Goal: Task Accomplishment & Management: Use online tool/utility

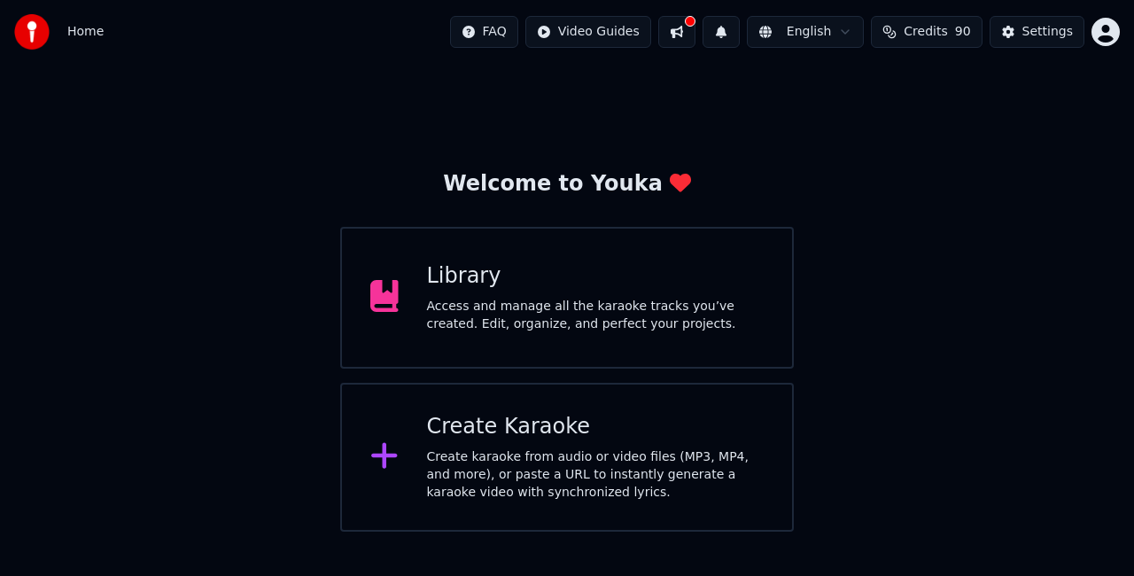
click at [669, 350] on div "Library Access and manage all the karaoke tracks you’ve created. Edit, organize…" at bounding box center [566, 298] width 453 height 142
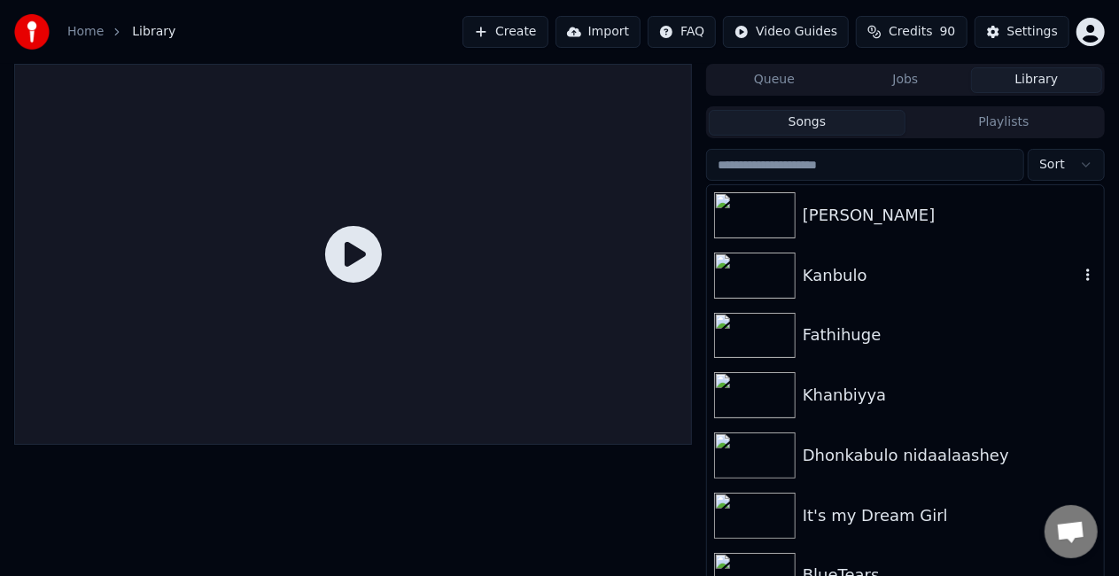
click at [844, 281] on div "Kanbulo" at bounding box center [940, 275] width 276 height 25
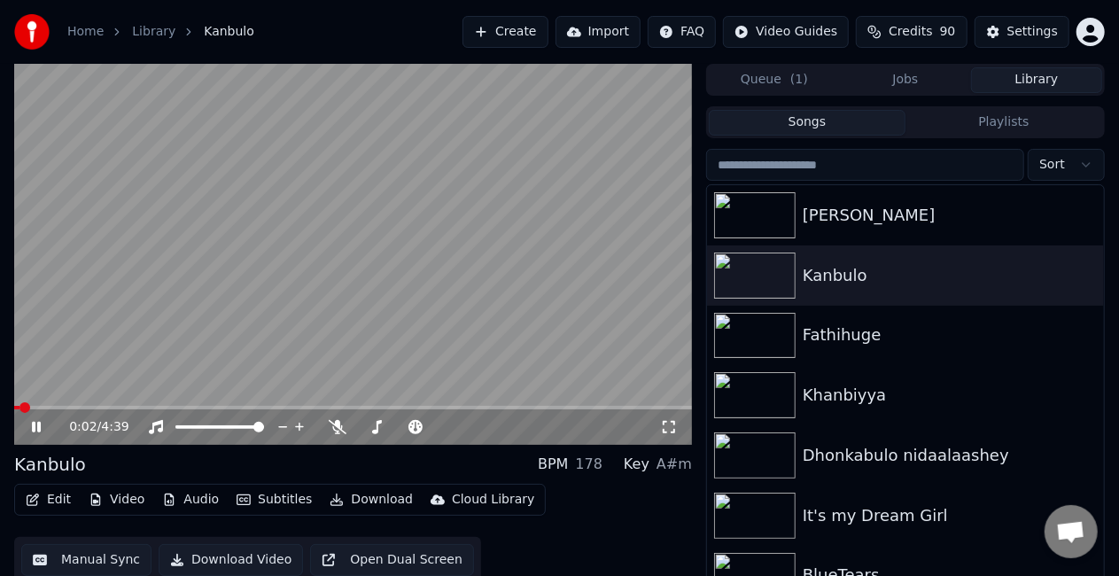
click at [36, 423] on icon at bounding box center [48, 427] width 41 height 14
click at [38, 441] on div "0:02 / 4:39" at bounding box center [352, 426] width 677 height 35
click at [35, 430] on icon at bounding box center [36, 427] width 11 height 12
click at [81, 413] on div "0:05 / 4:39" at bounding box center [352, 426] width 677 height 35
click at [86, 557] on button "Manual Sync" at bounding box center [86, 560] width 130 height 32
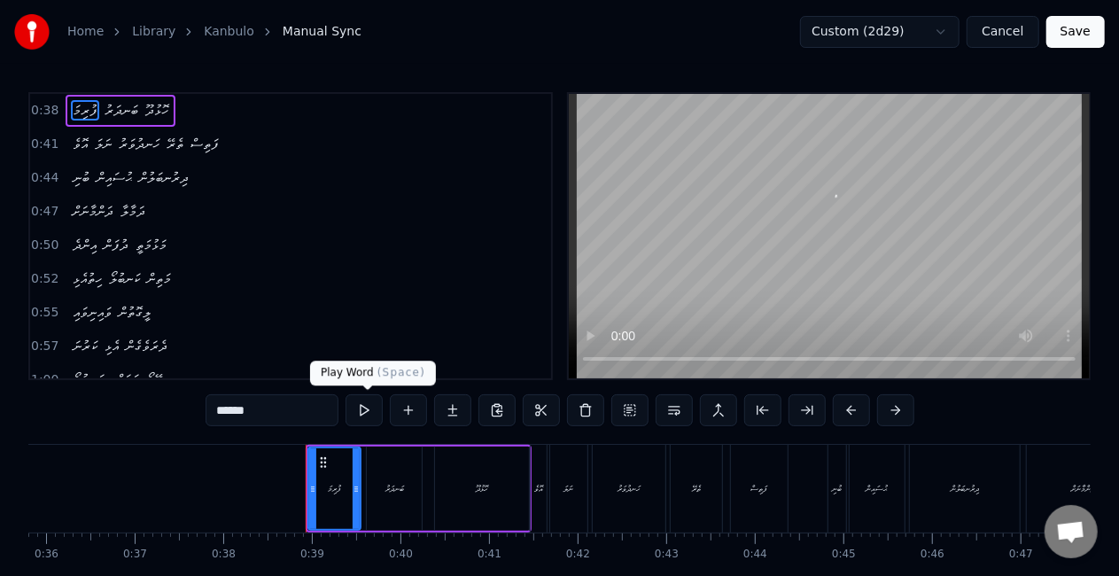
scroll to position [0, 3359]
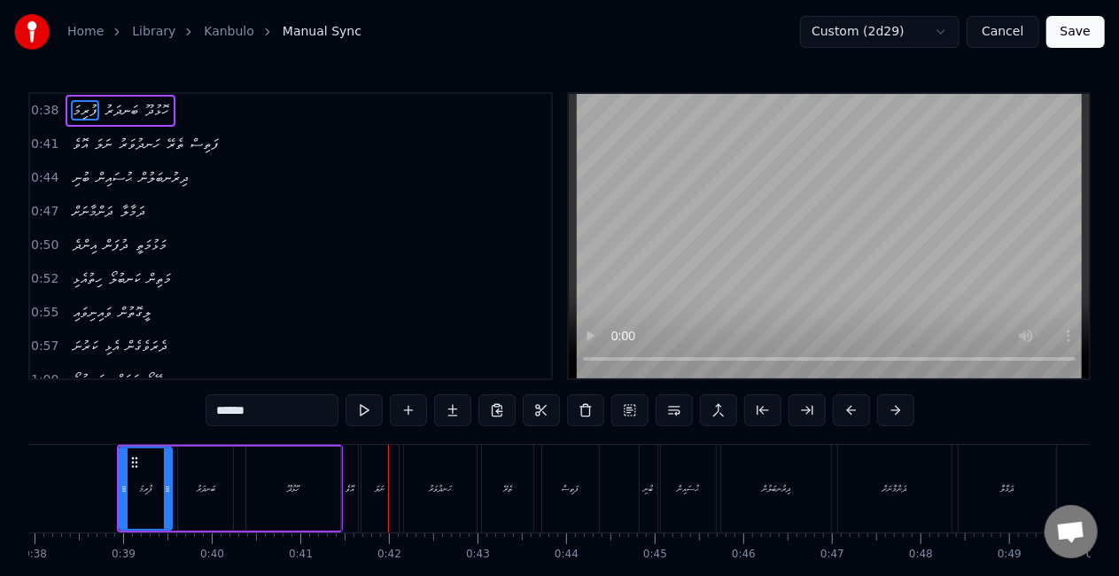
click at [290, 482] on div "ހޮޅުދޫ" at bounding box center [293, 488] width 12 height 13
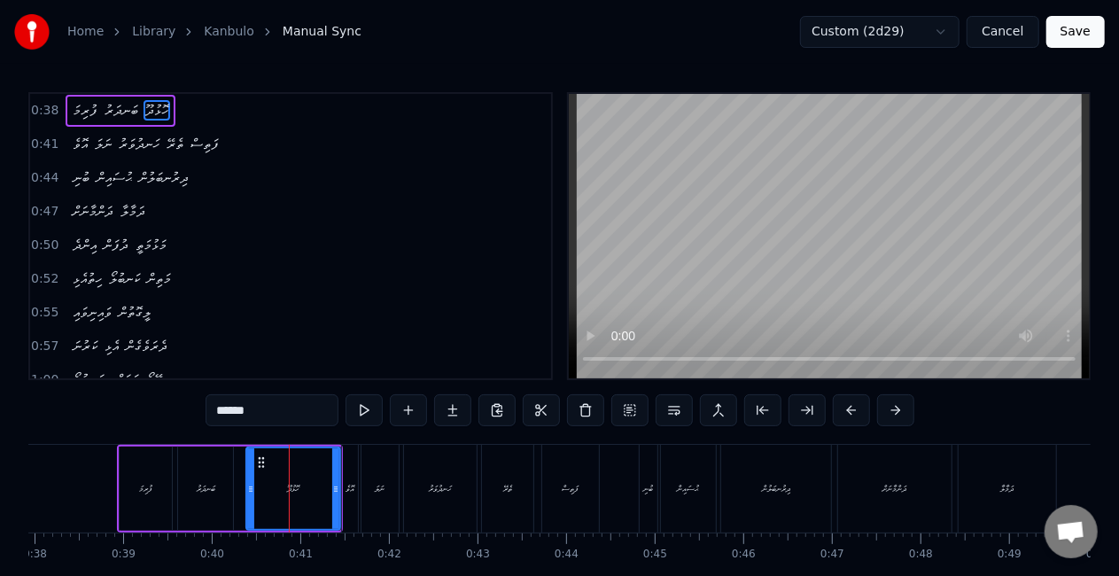
click at [222, 413] on input "******" at bounding box center [271, 410] width 133 height 32
click at [222, 411] on input "*******" at bounding box center [271, 410] width 133 height 32
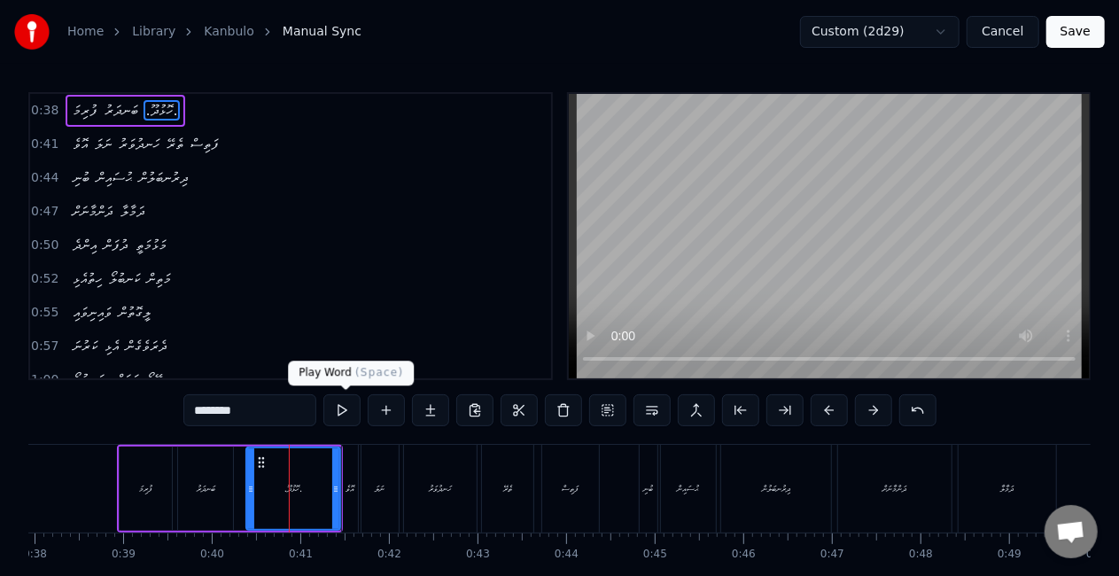
click at [356, 406] on button at bounding box center [341, 410] width 37 height 32
click at [270, 406] on input "********" at bounding box center [249, 410] width 133 height 32
drag, startPoint x: 201, startPoint y: 412, endPoint x: 190, endPoint y: 416, distance: 11.5
click at [190, 416] on input "********" at bounding box center [249, 410] width 133 height 32
drag, startPoint x: 202, startPoint y: 409, endPoint x: 180, endPoint y: 416, distance: 23.2
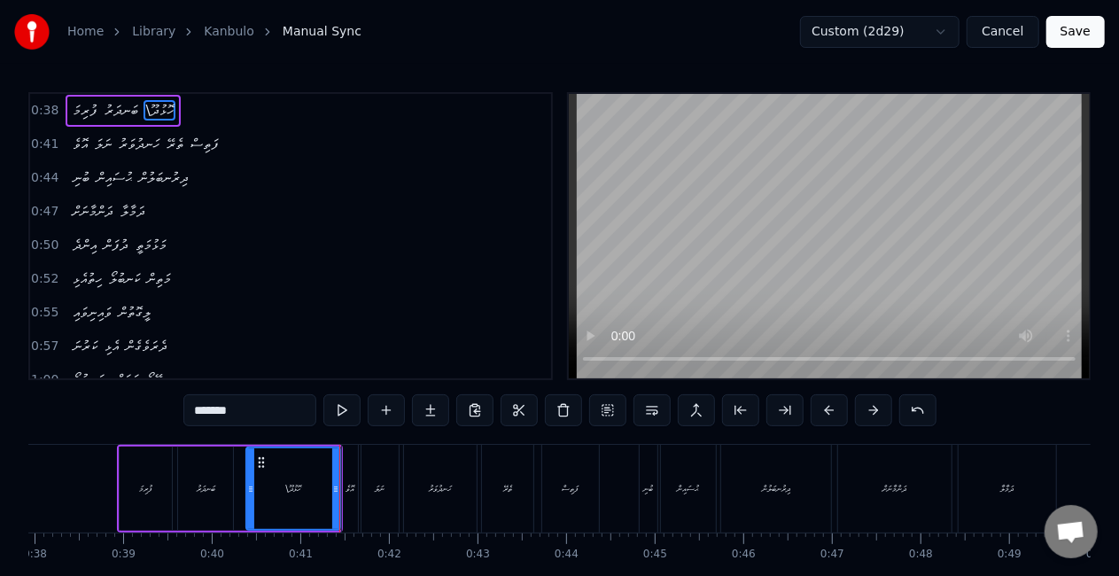
click at [180, 416] on div "0:38 ފުރިމަ ބަނދަރު \ހޮޅުދޫ 0:41 އޮވެ ނަލަ ހަނދުވަރު ތެރޭ ފަތިސް 0:44 ބުނި ޙުސަ…" at bounding box center [559, 357] width 1062 height 530
click at [244, 414] on input "******" at bounding box center [249, 410] width 133 height 32
click at [337, 406] on button at bounding box center [341, 410] width 37 height 32
click at [154, 474] on div "ފުރިމަ" at bounding box center [146, 488] width 52 height 84
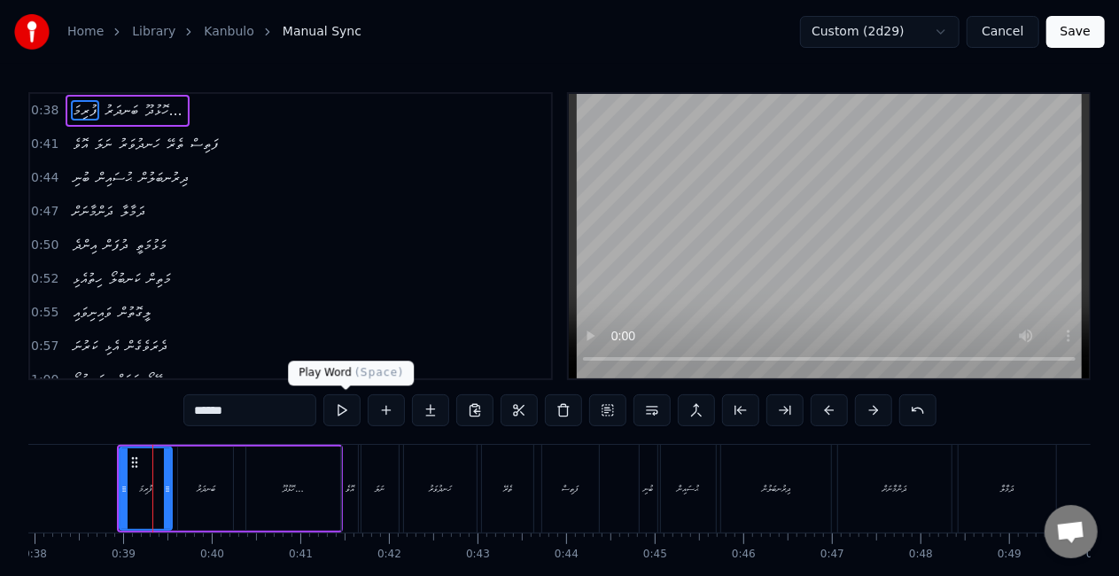
click at [337, 417] on button at bounding box center [341, 410] width 37 height 32
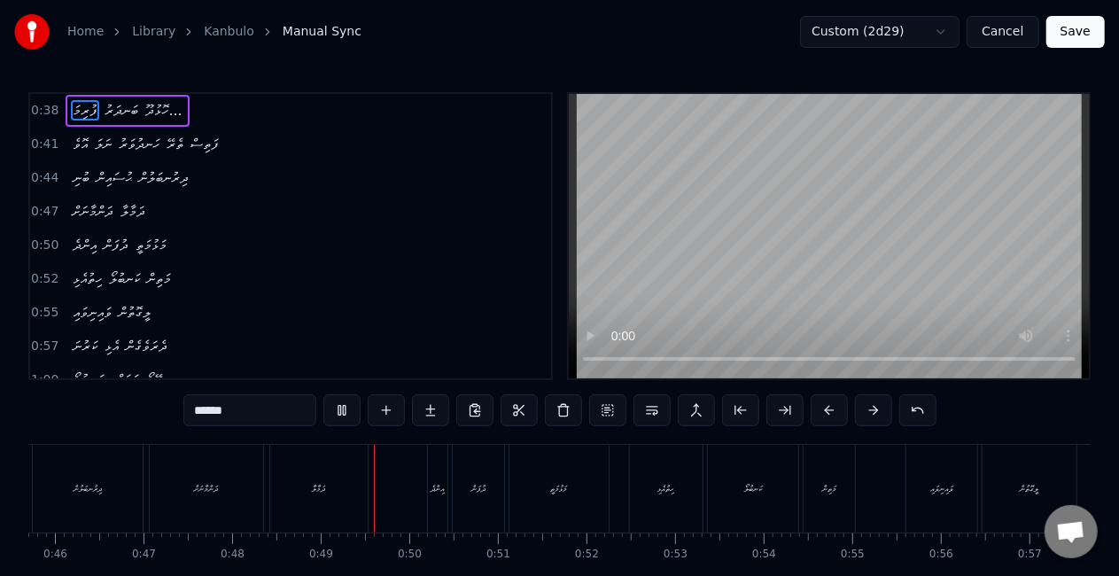
scroll to position [0, 4254]
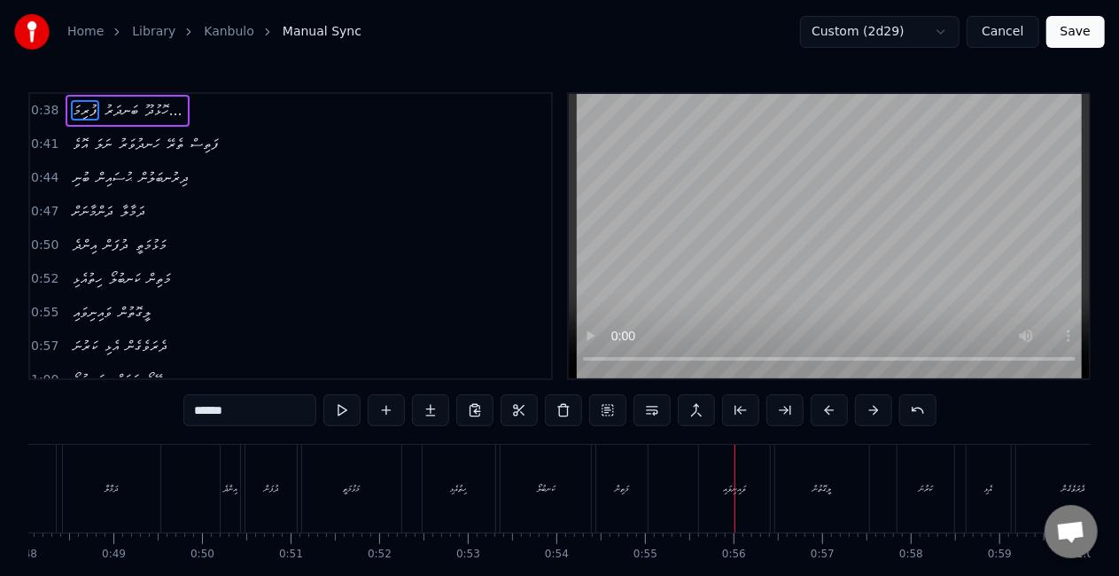
click at [510, 484] on div "ކަނބުލޯ" at bounding box center [545, 489] width 90 height 88
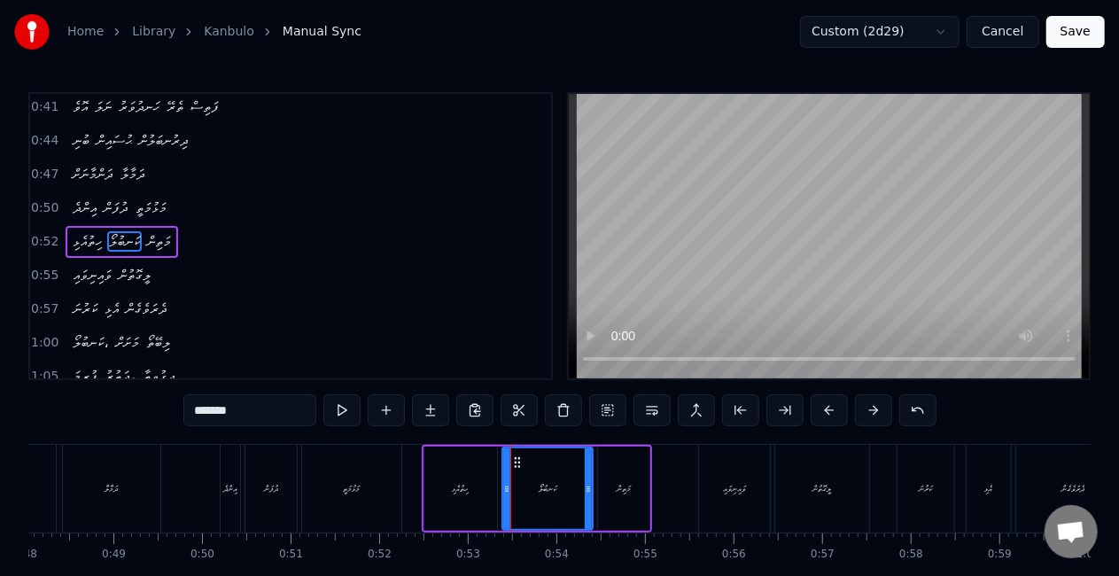
scroll to position [39, 0]
click at [338, 418] on button at bounding box center [341, 410] width 37 height 32
click at [338, 414] on button at bounding box center [341, 410] width 37 height 32
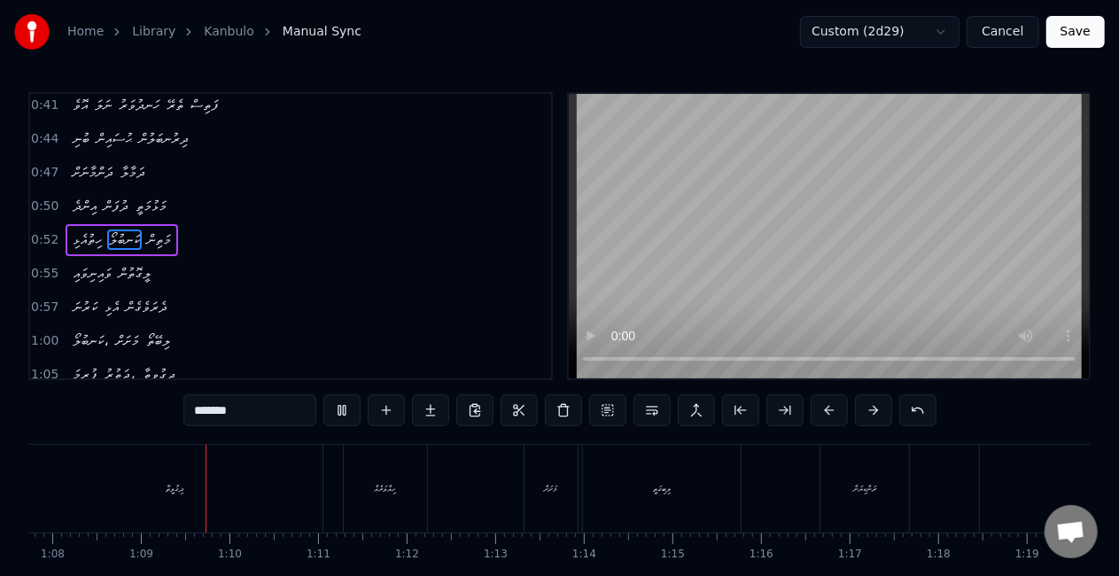
scroll to position [0, 6040]
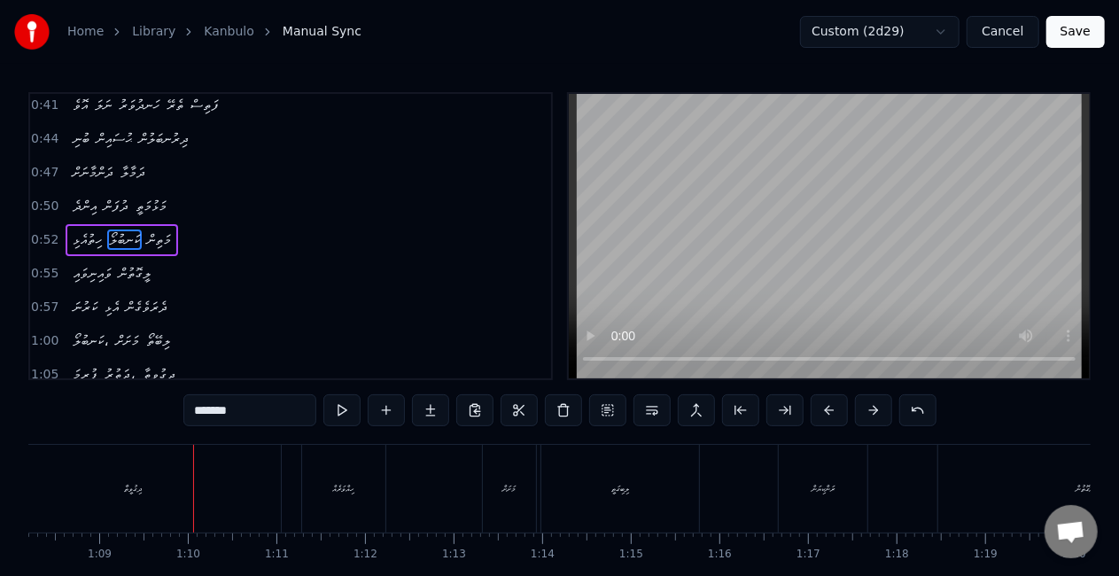
click at [163, 490] on div "ދިގުވީތާ" at bounding box center [133, 489] width 296 height 88
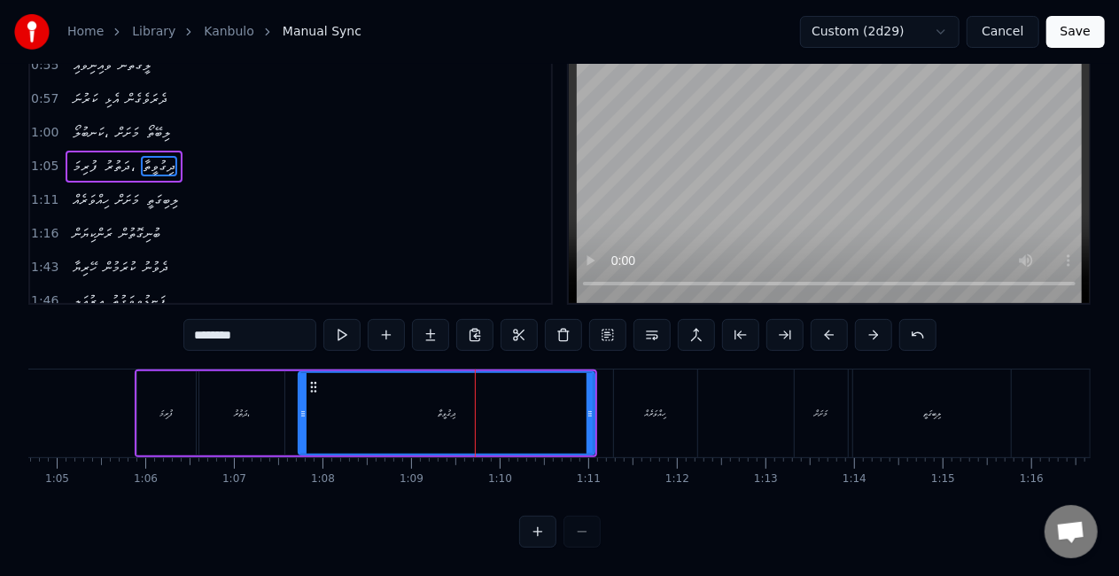
scroll to position [0, 5700]
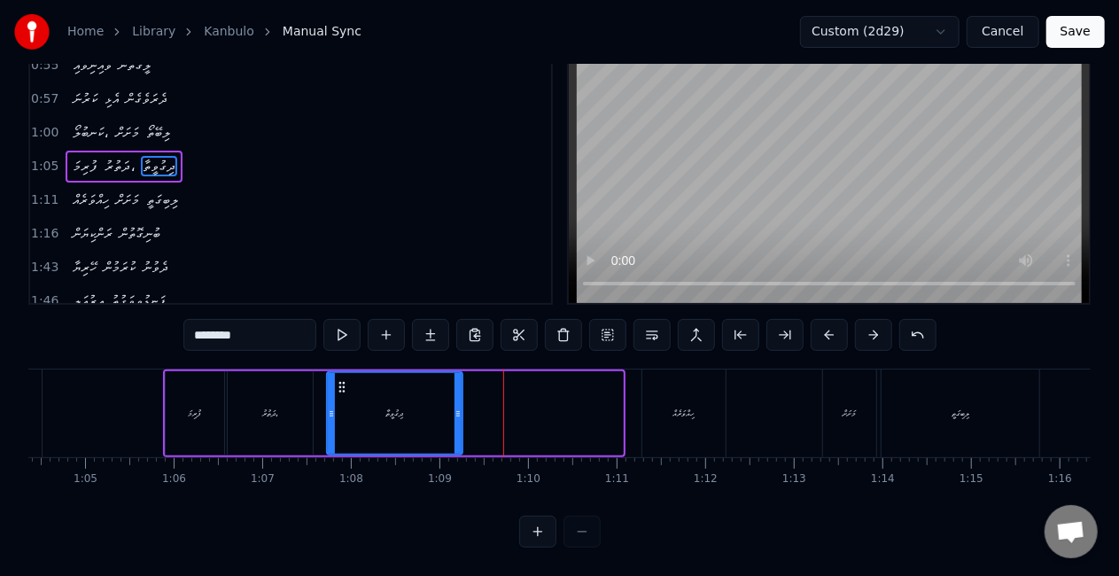
drag, startPoint x: 617, startPoint y: 422, endPoint x: 457, endPoint y: 420, distance: 160.3
click at [457, 420] on div at bounding box center [457, 413] width 7 height 81
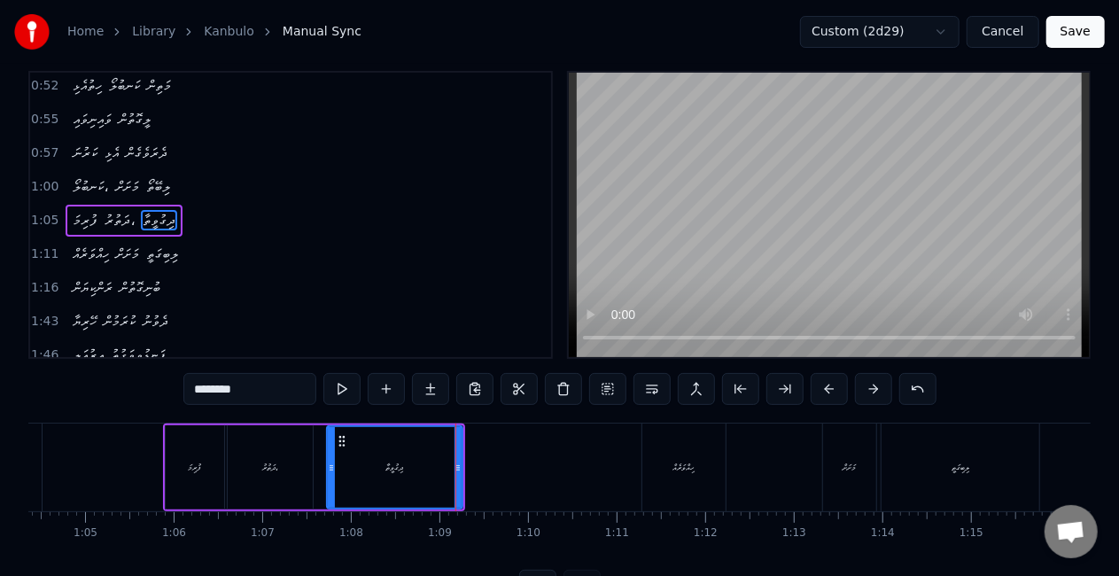
scroll to position [0, 0]
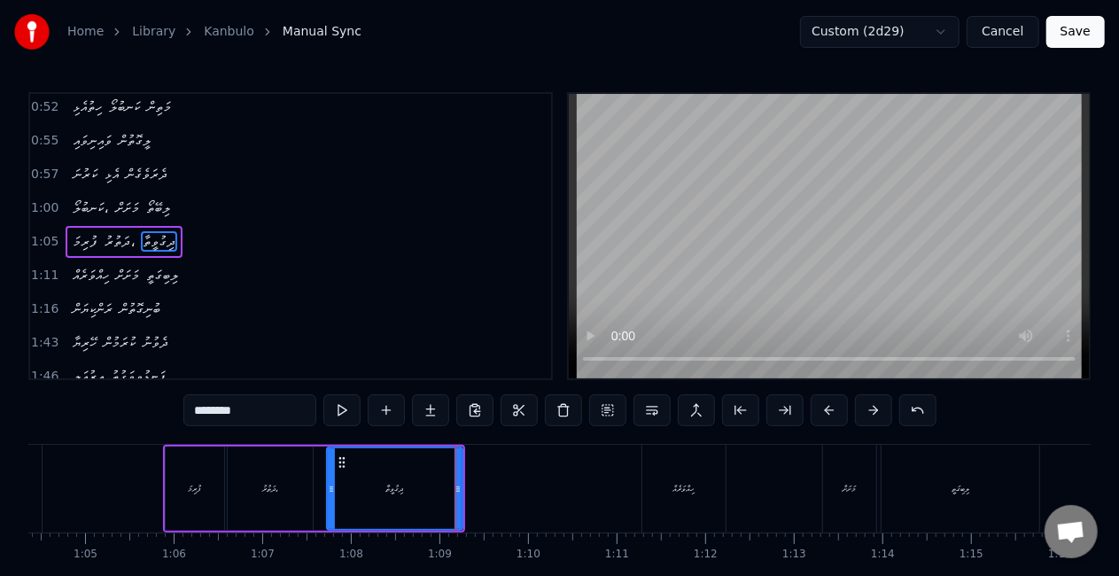
click at [239, 420] on input "********" at bounding box center [249, 410] width 133 height 32
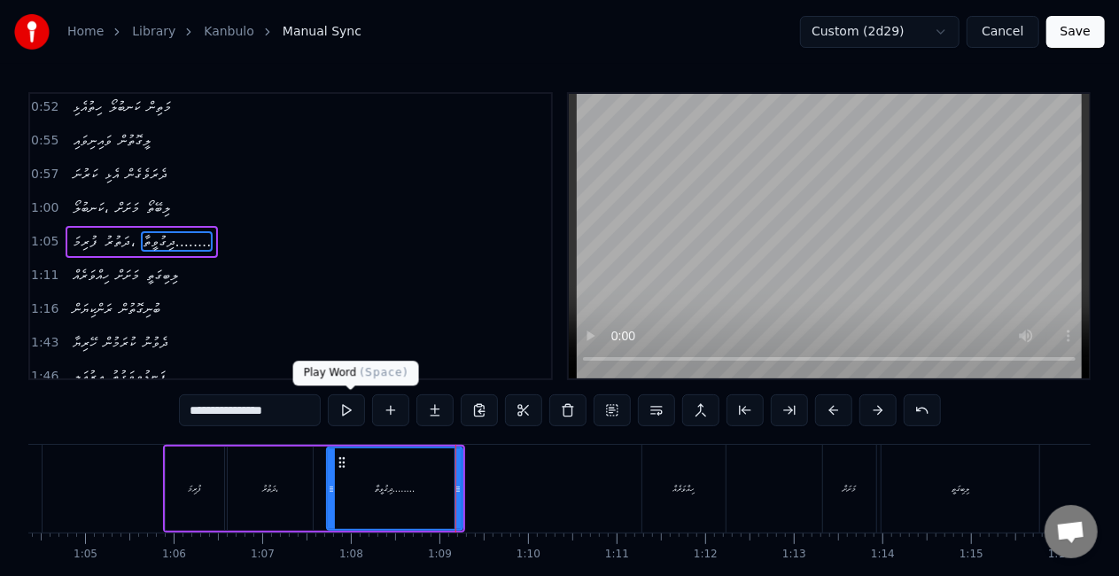
click at [350, 407] on button at bounding box center [346, 410] width 37 height 32
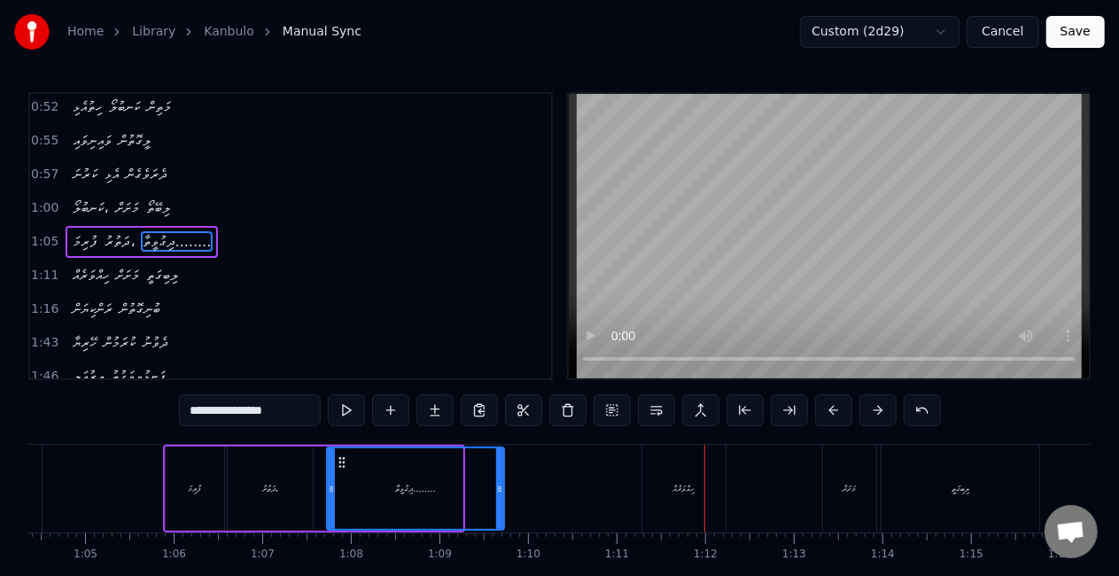
drag, startPoint x: 458, startPoint y: 479, endPoint x: 468, endPoint y: 468, distance: 14.4
click at [496, 482] on div at bounding box center [499, 488] width 7 height 81
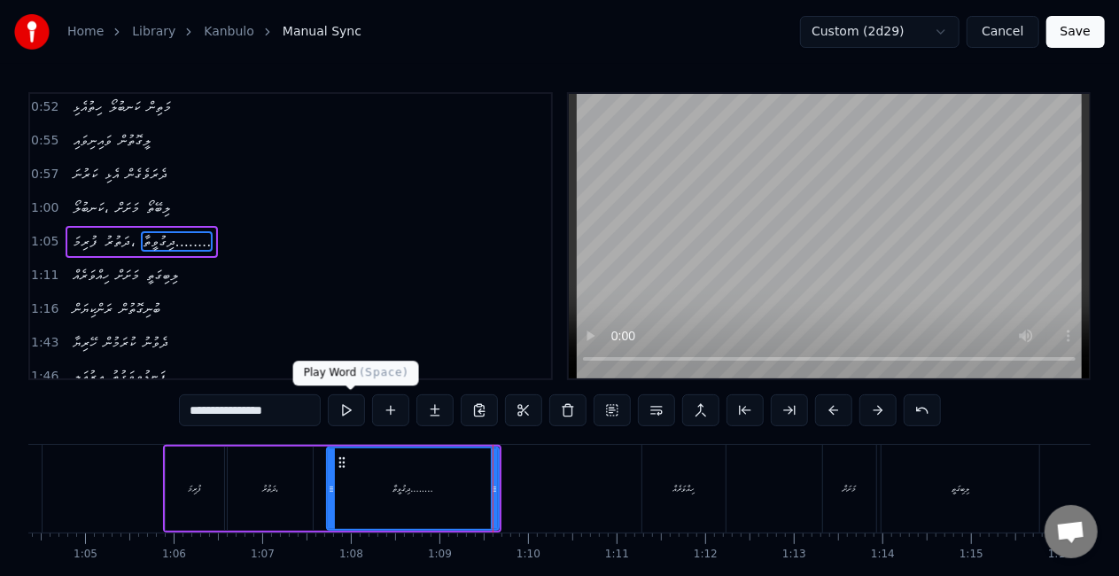
click at [354, 417] on button at bounding box center [346, 410] width 37 height 32
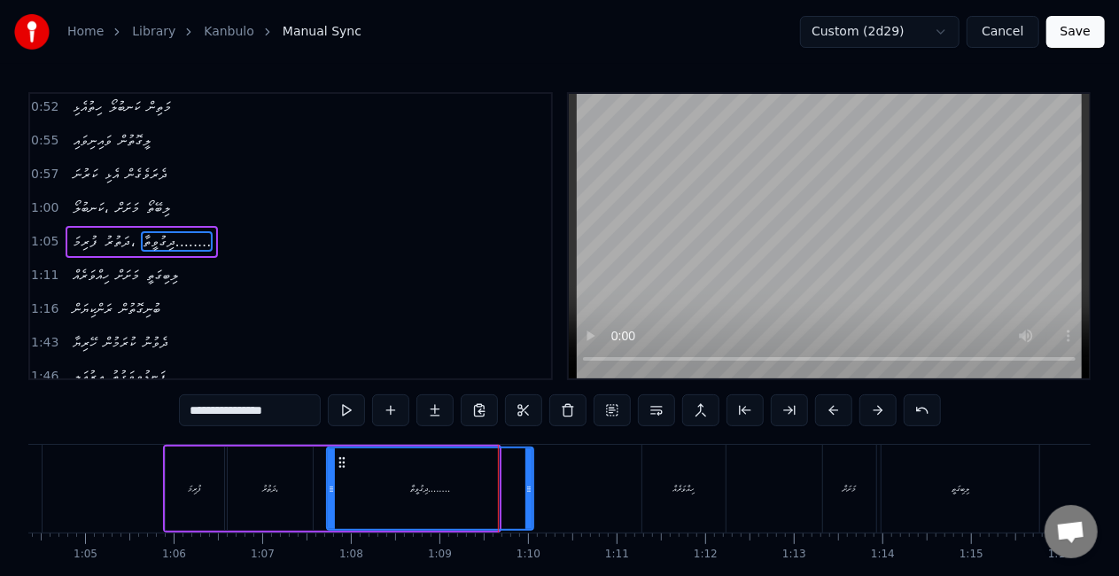
drag, startPoint x: 497, startPoint y: 492, endPoint x: 531, endPoint y: 485, distance: 35.1
click at [531, 485] on icon at bounding box center [528, 489] width 7 height 14
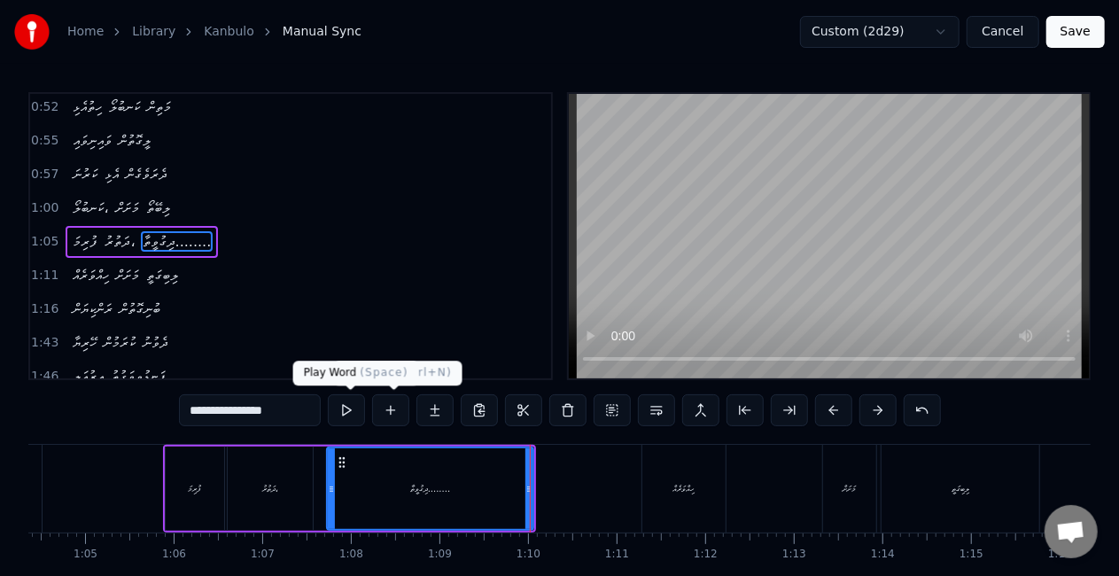
click at [338, 408] on button at bounding box center [346, 410] width 37 height 32
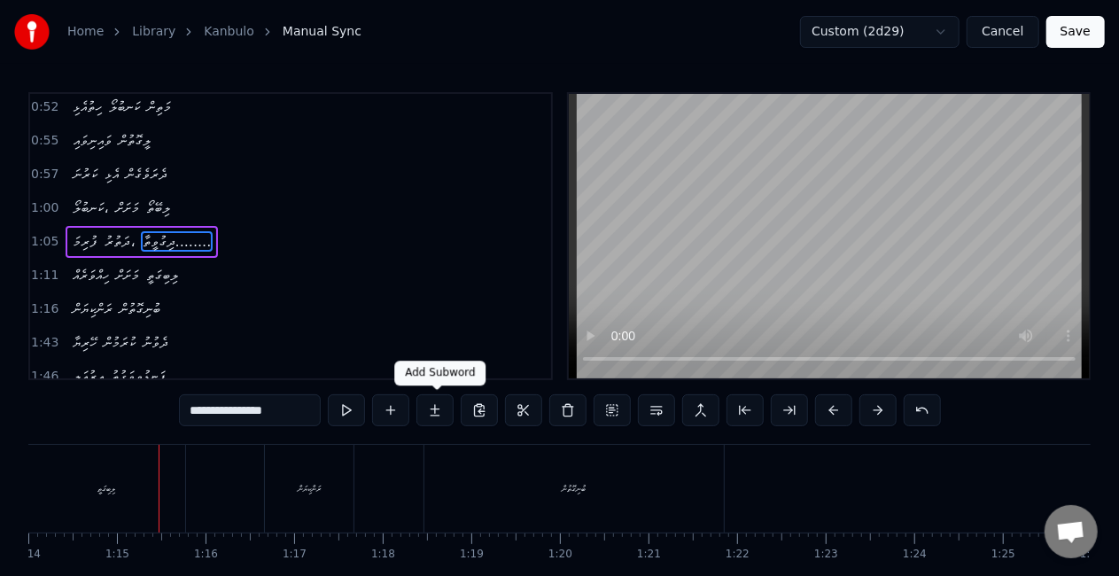
scroll to position [0, 6595]
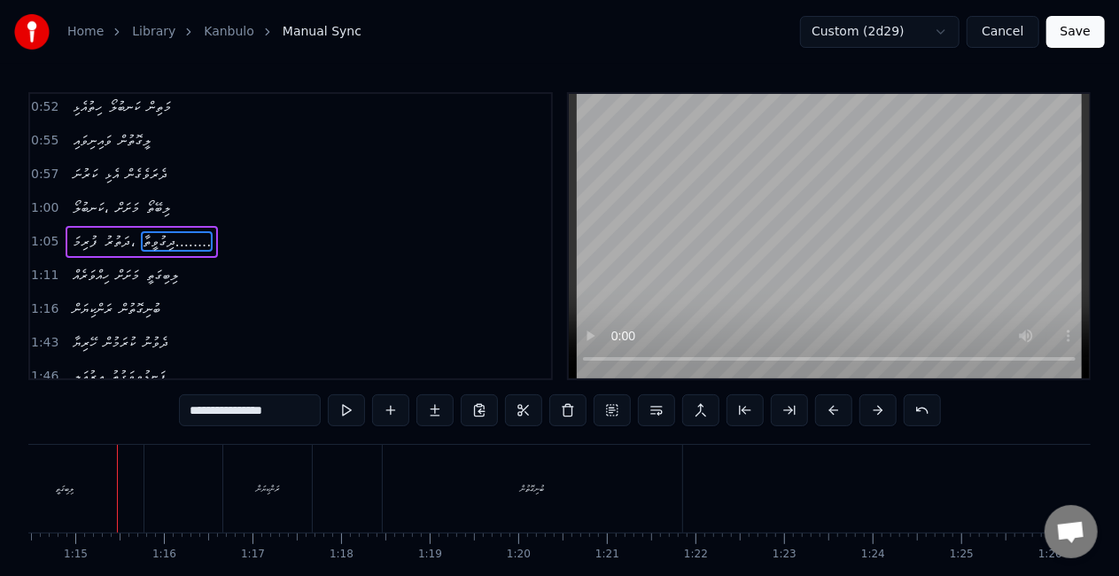
click at [74, 514] on div "ލިބިގަތީ" at bounding box center [65, 489] width 158 height 88
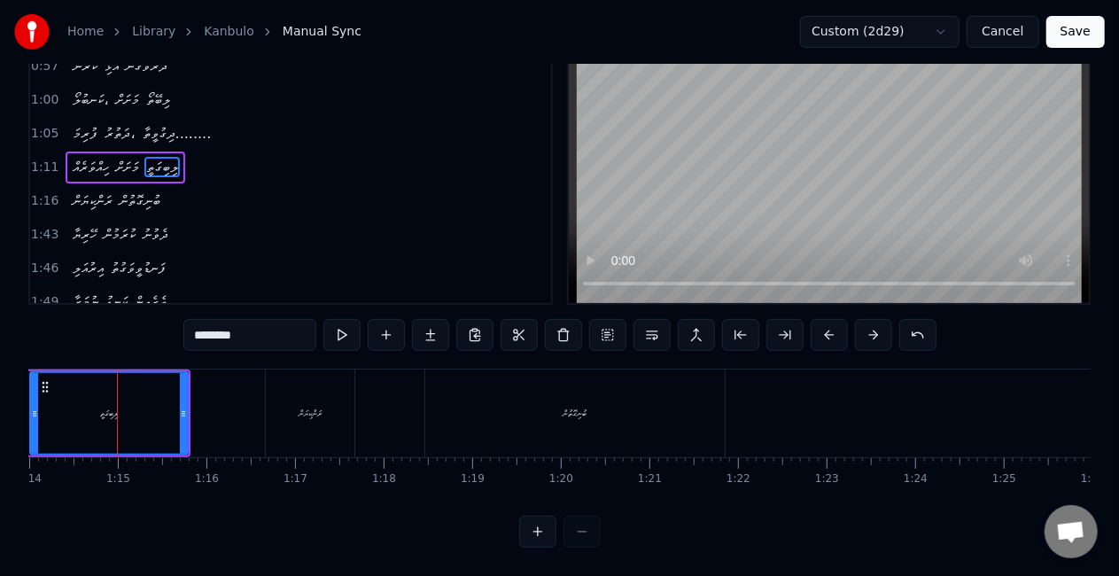
scroll to position [0, 6453]
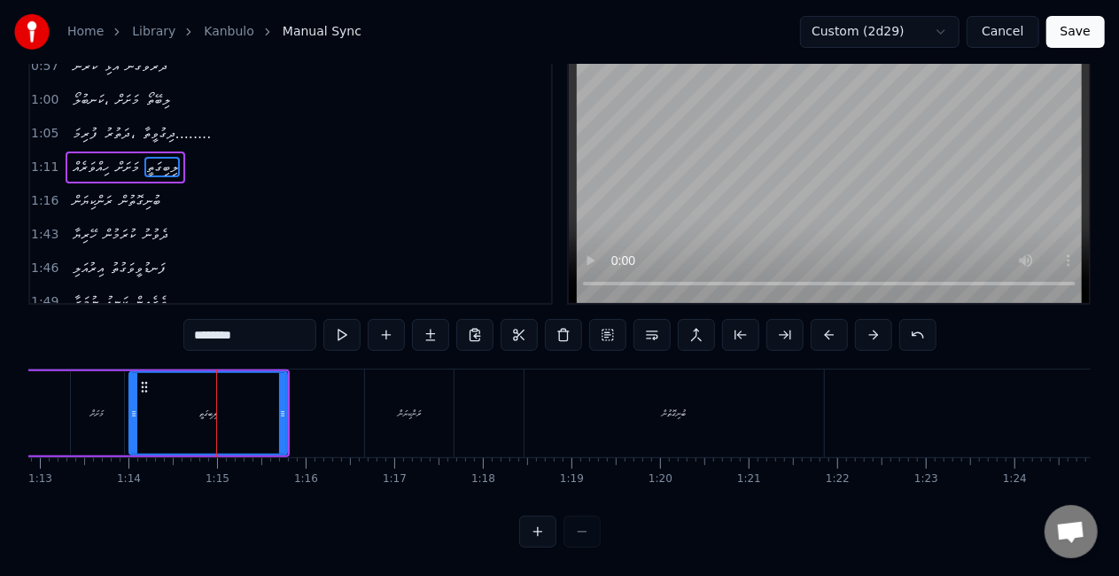
click at [246, 326] on input "********" at bounding box center [249, 335] width 133 height 32
click at [342, 324] on button at bounding box center [341, 335] width 37 height 32
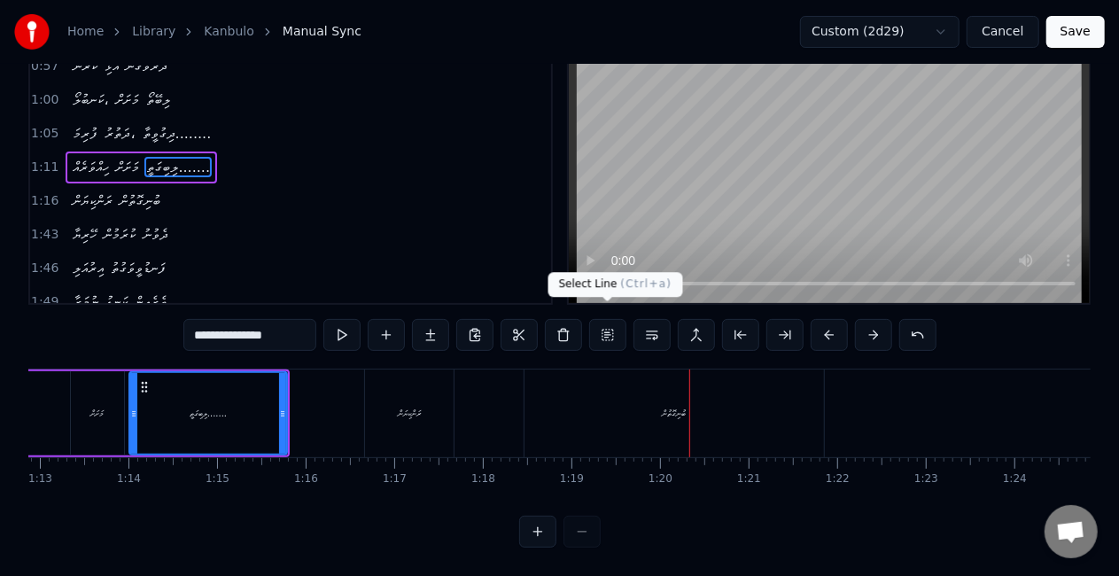
click at [662, 422] on div "ބުނިގޮތުން" at bounding box center [673, 413] width 299 height 88
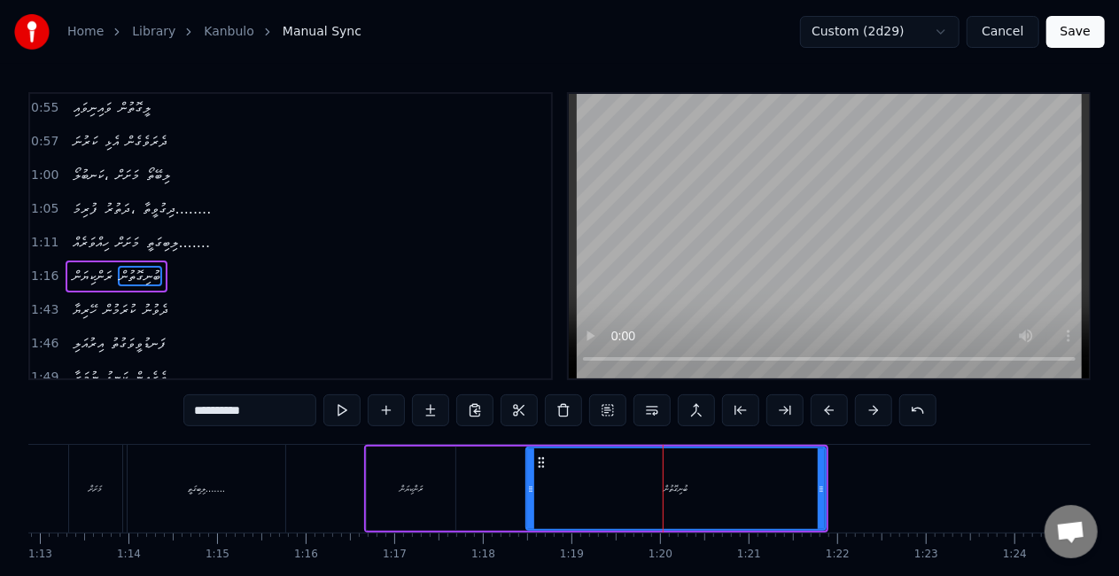
scroll to position [237, 0]
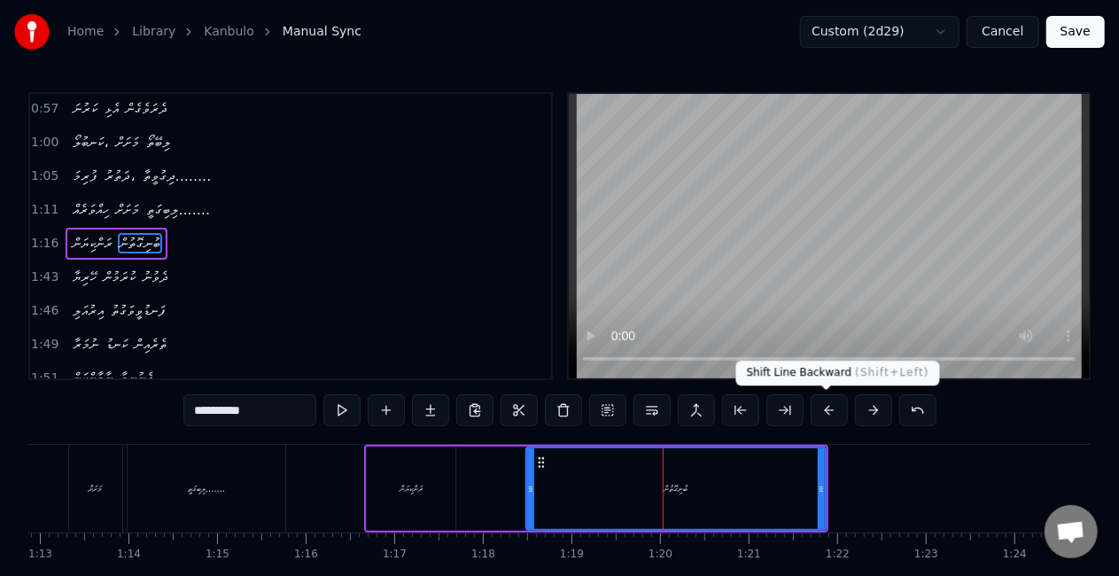
click at [825, 410] on button at bounding box center [828, 410] width 37 height 32
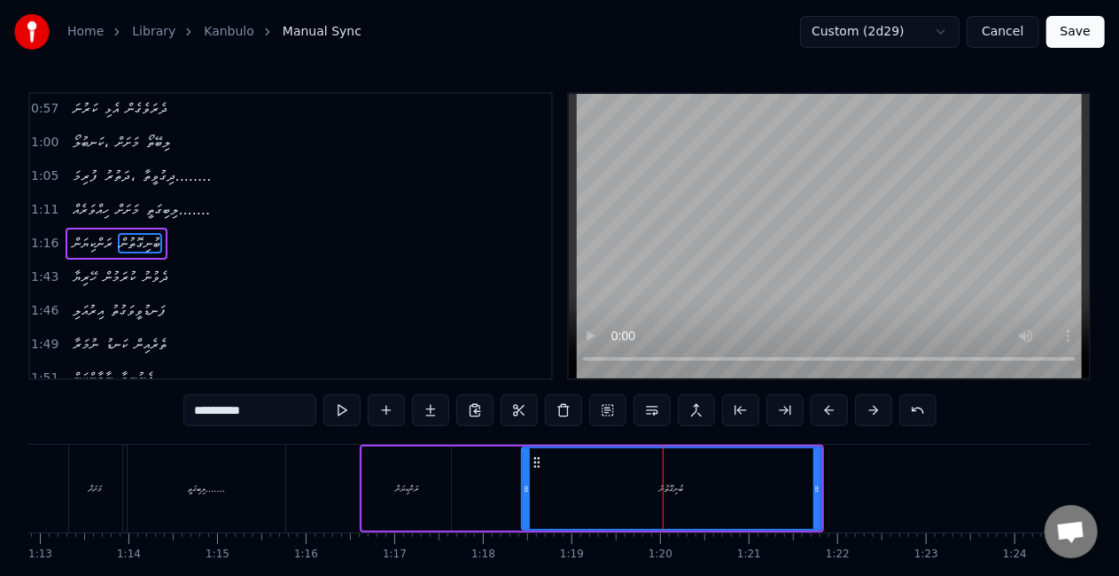
click at [825, 410] on button at bounding box center [828, 410] width 37 height 32
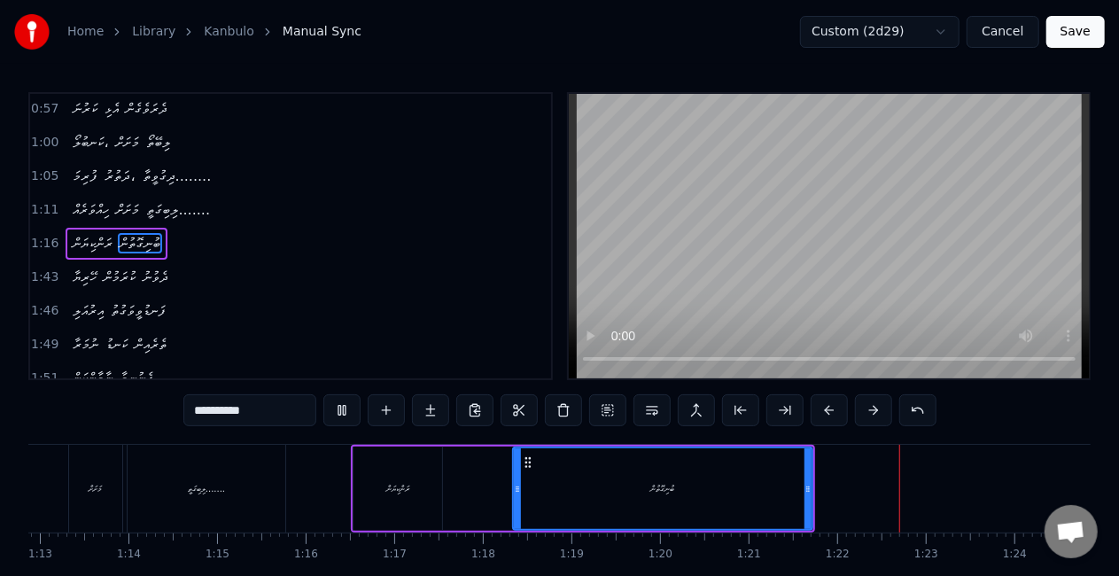
click at [375, 505] on div "ރަންކިޔަން" at bounding box center [397, 488] width 89 height 84
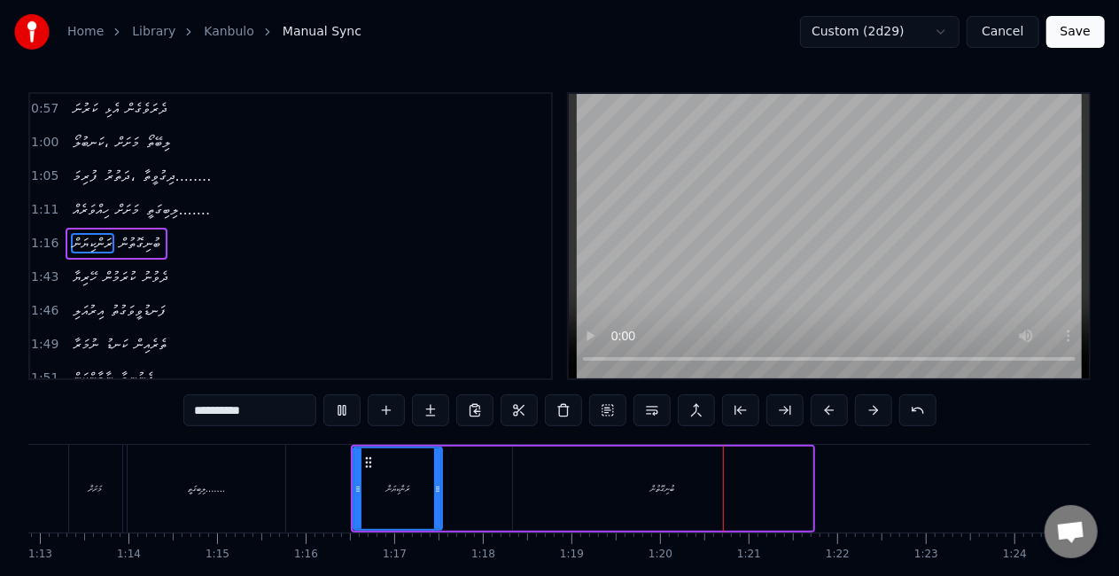
click at [595, 494] on div "ބުނިގޮތުން" at bounding box center [662, 488] width 299 height 84
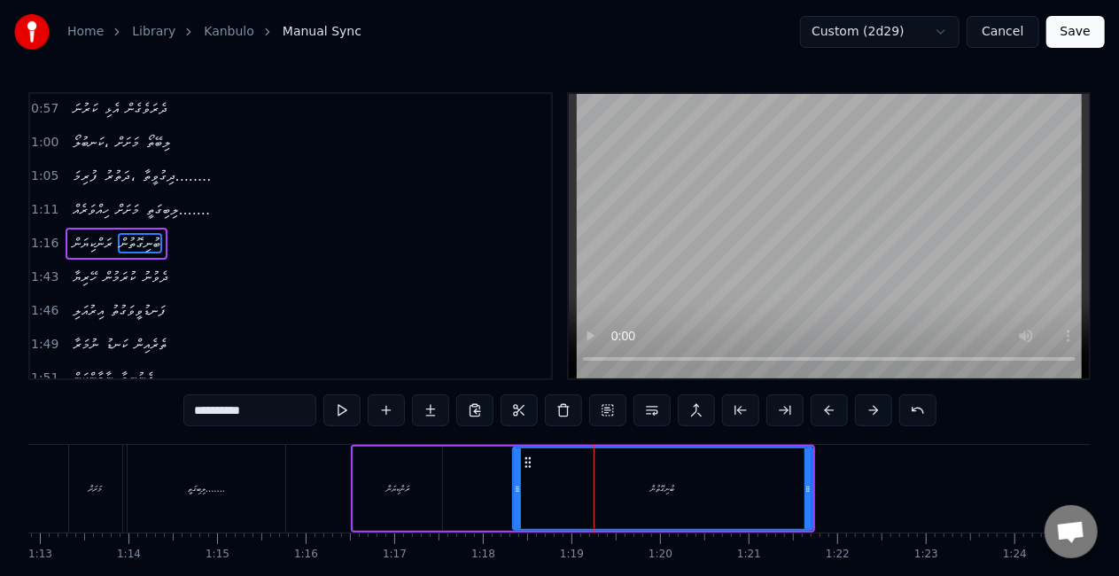
click at [262, 414] on input "**********" at bounding box center [249, 410] width 133 height 32
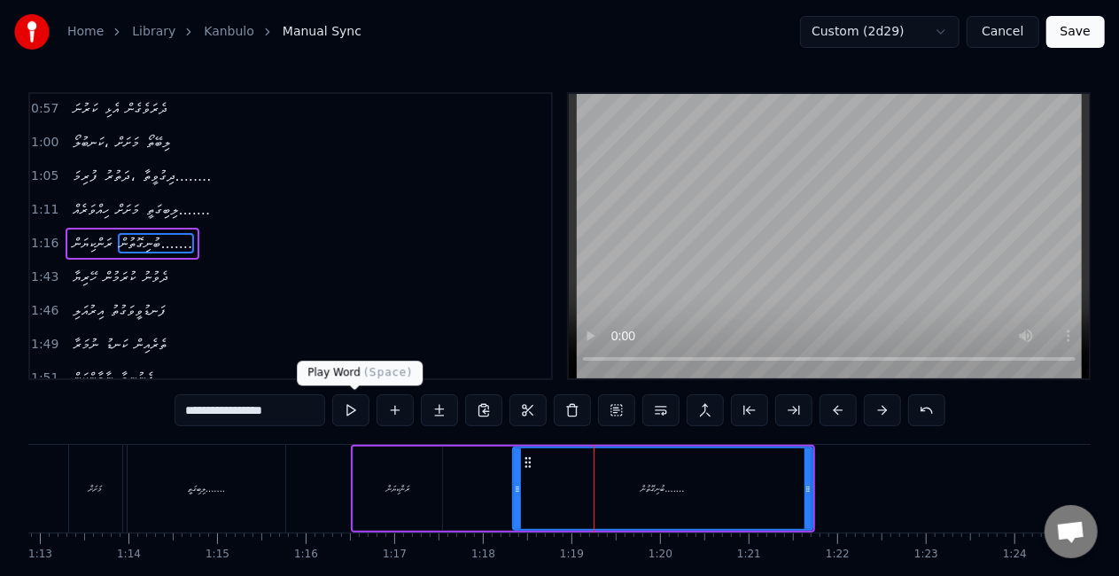
click at [353, 411] on button at bounding box center [350, 410] width 37 height 32
click at [361, 515] on div "ރަންކިޔަން" at bounding box center [397, 488] width 89 height 84
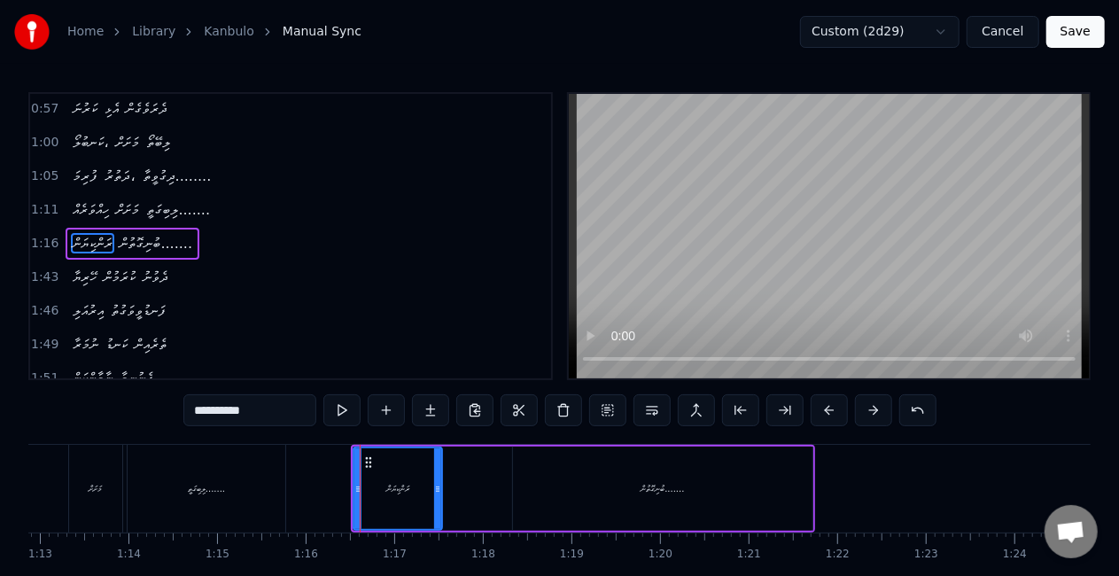
click at [105, 483] on div "މަށަށް" at bounding box center [95, 489] width 53 height 88
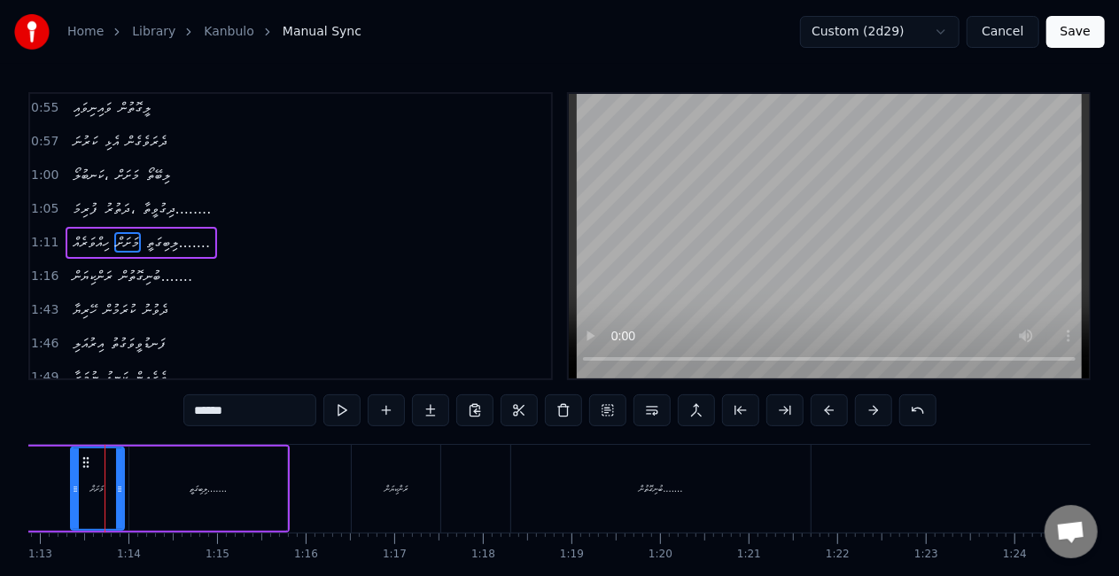
scroll to position [0, 6441]
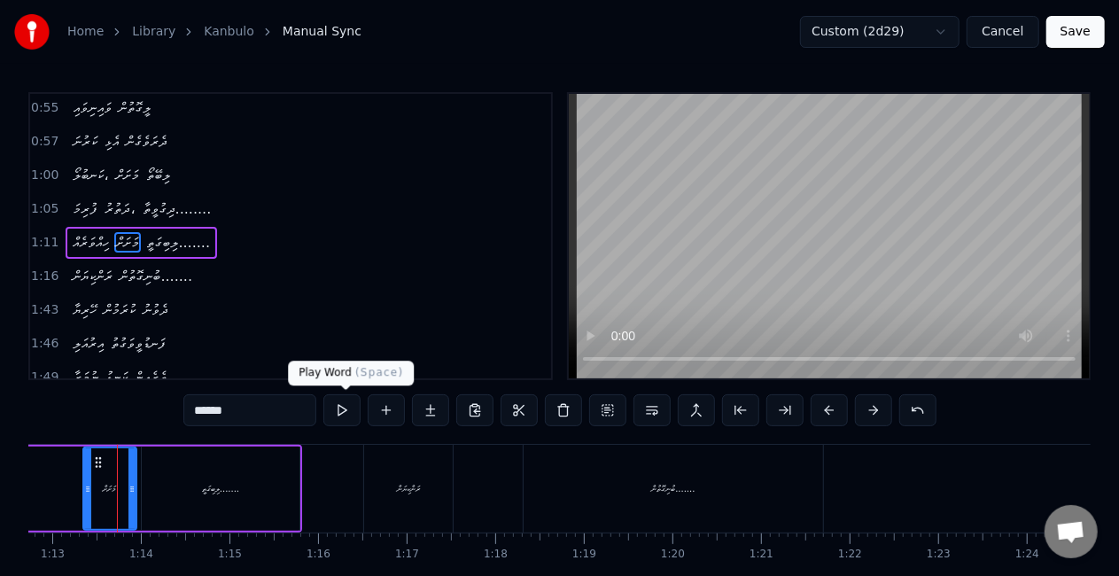
click at [337, 418] on button at bounding box center [341, 410] width 37 height 32
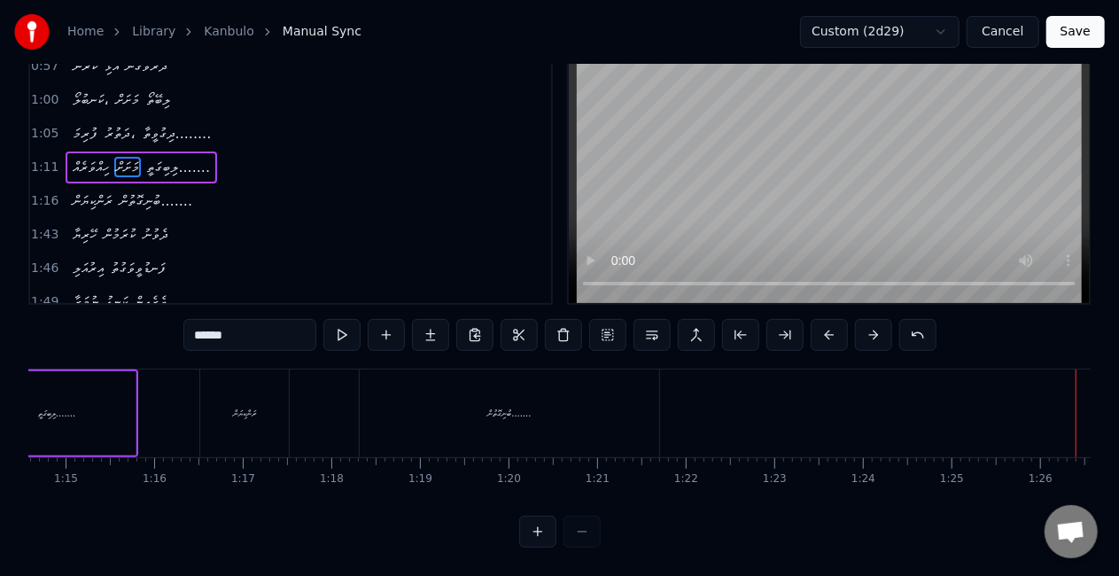
scroll to position [0, 6534]
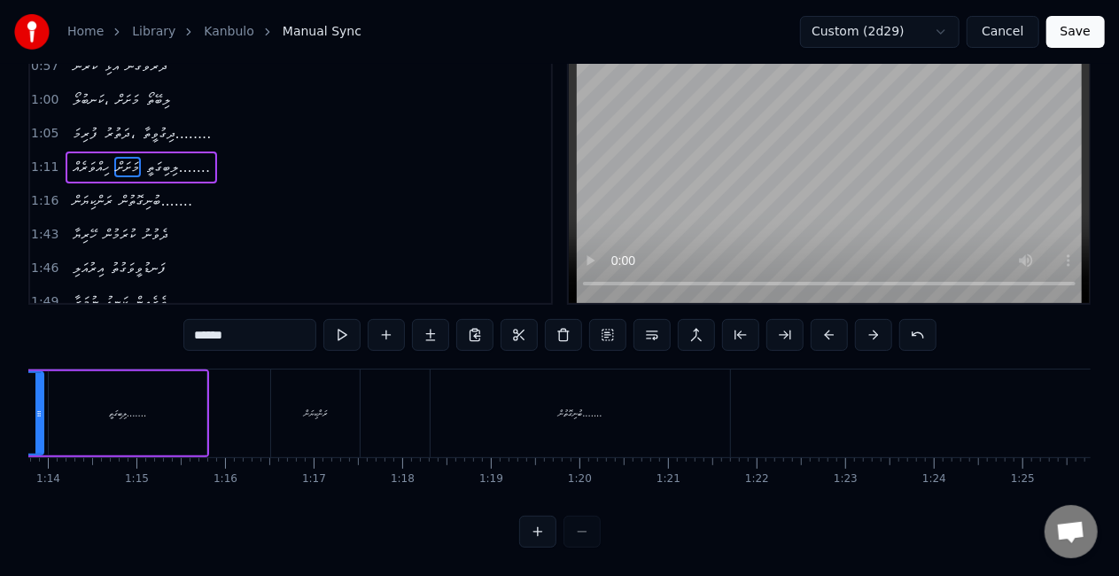
click at [456, 407] on div "ބުނިގޮތުން......." at bounding box center [579, 413] width 299 height 88
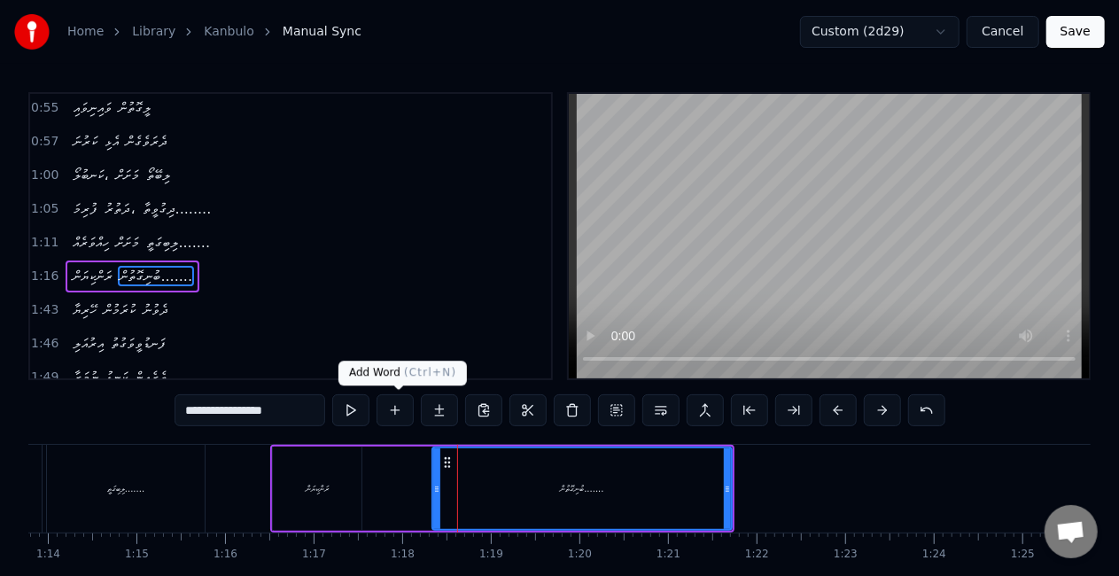
scroll to position [237, 0]
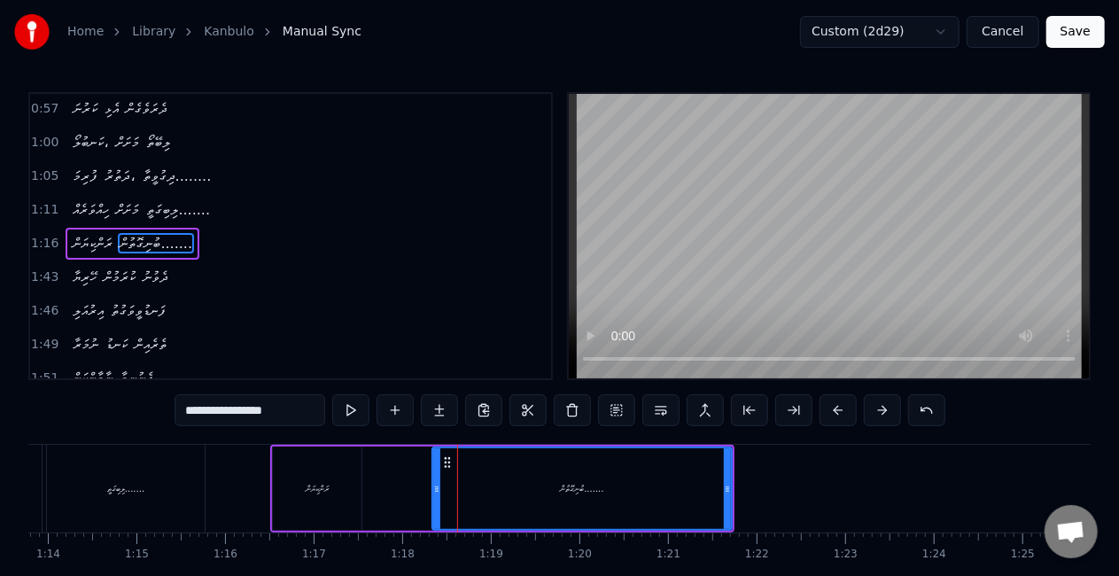
drag, startPoint x: 293, startPoint y: 416, endPoint x: 239, endPoint y: 415, distance: 54.0
click at [239, 415] on input "**********" at bounding box center [249, 410] width 151 height 32
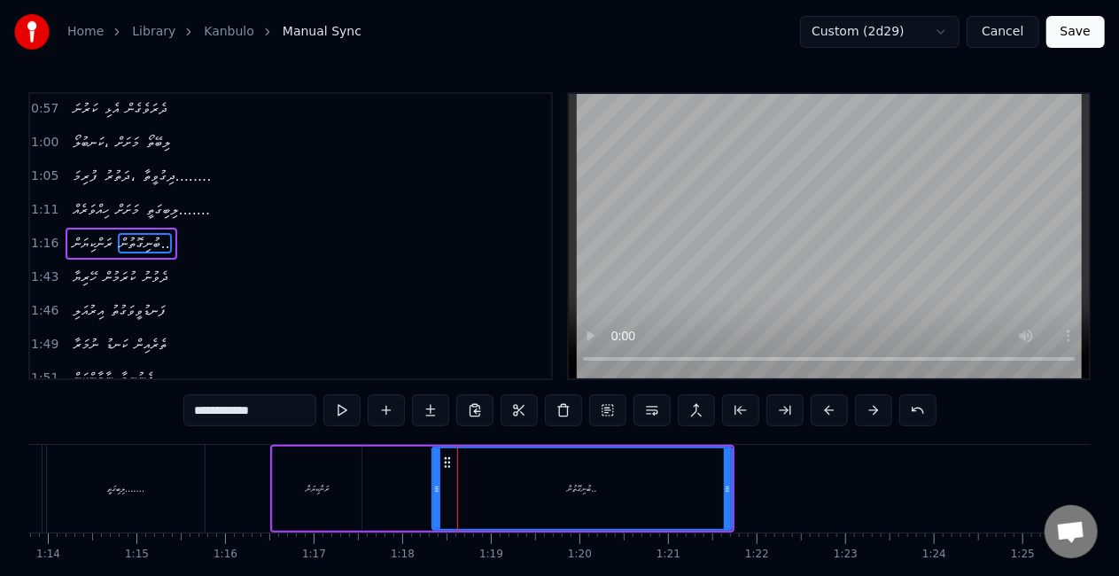
type input "**********"
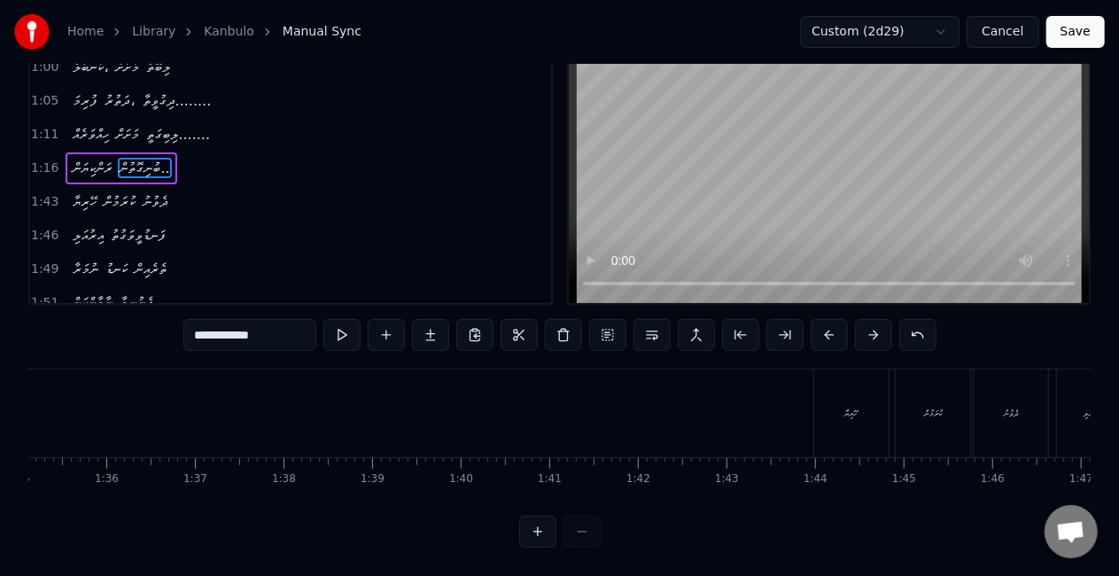
scroll to position [0, 8452]
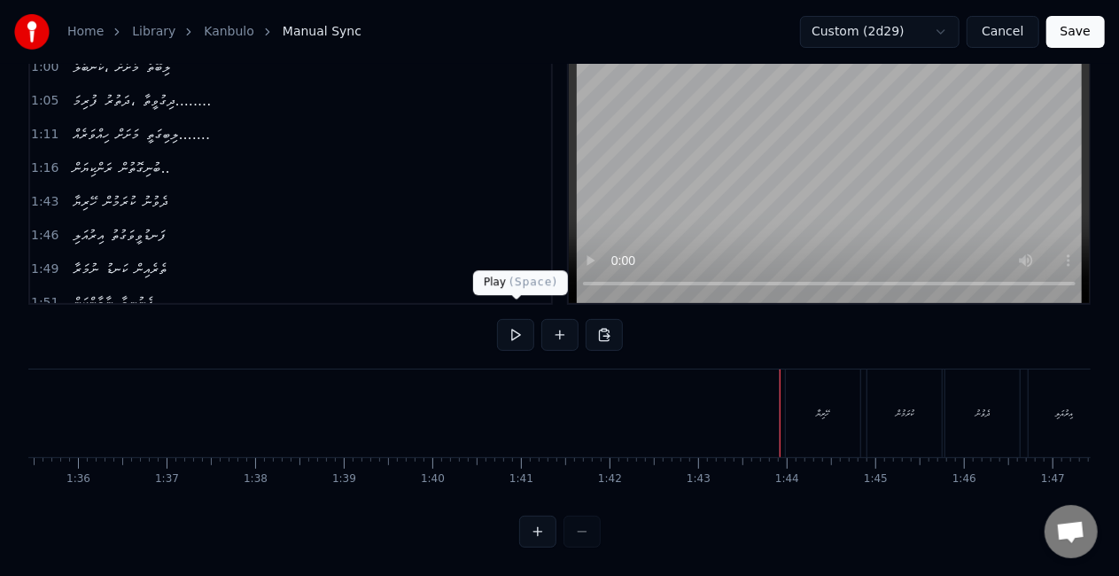
click at [522, 327] on button at bounding box center [515, 335] width 37 height 32
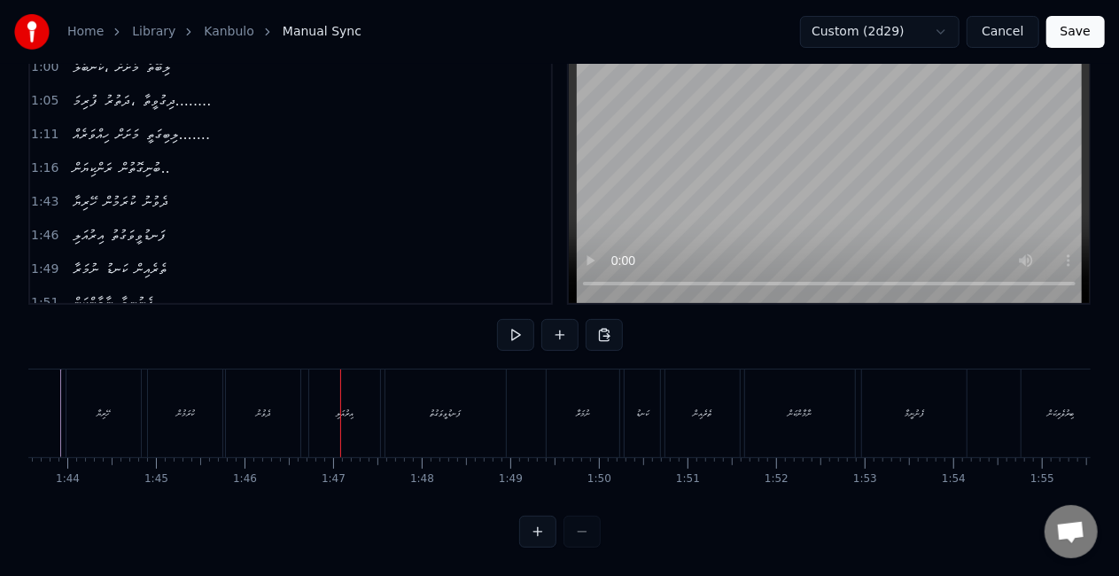
scroll to position [0, 9343]
click at [497, 319] on button at bounding box center [515, 335] width 37 height 32
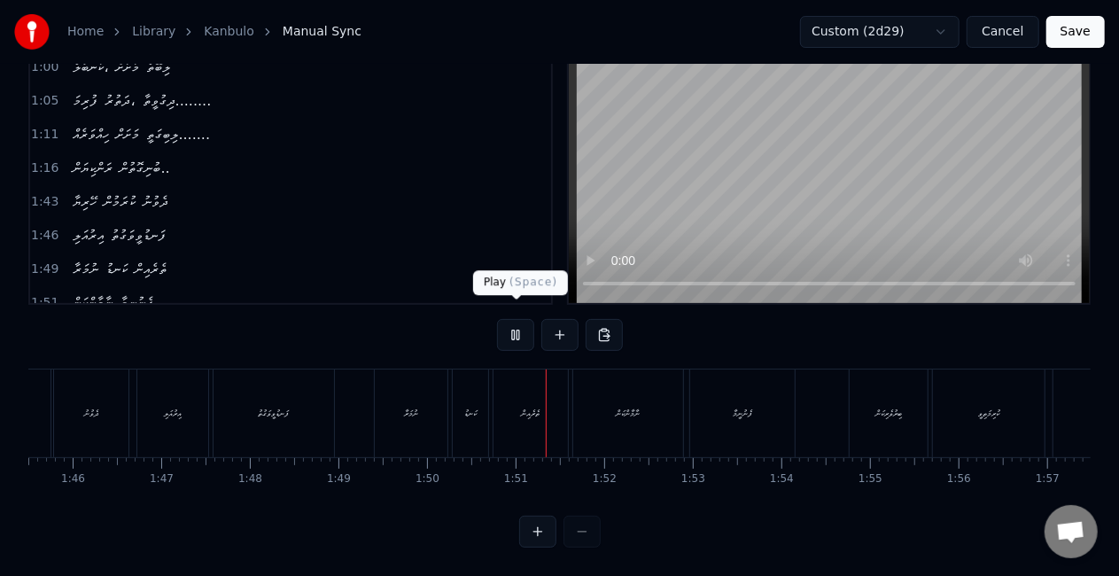
click at [517, 322] on button at bounding box center [515, 335] width 37 height 32
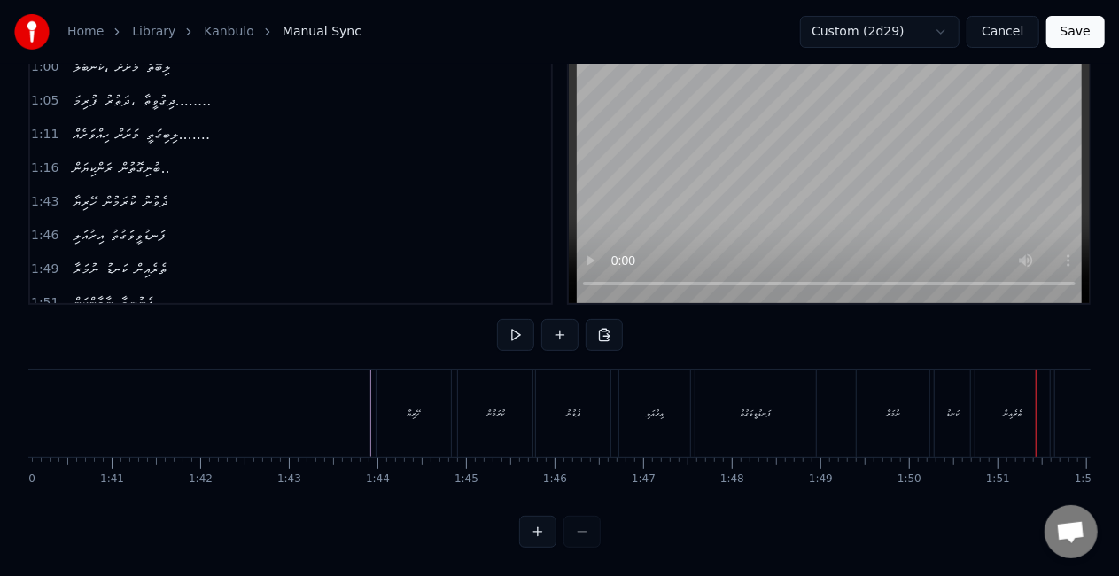
scroll to position [0, 8791]
click at [487, 406] on div "ހޭރިޔާ" at bounding box center [484, 412] width 13 height 13
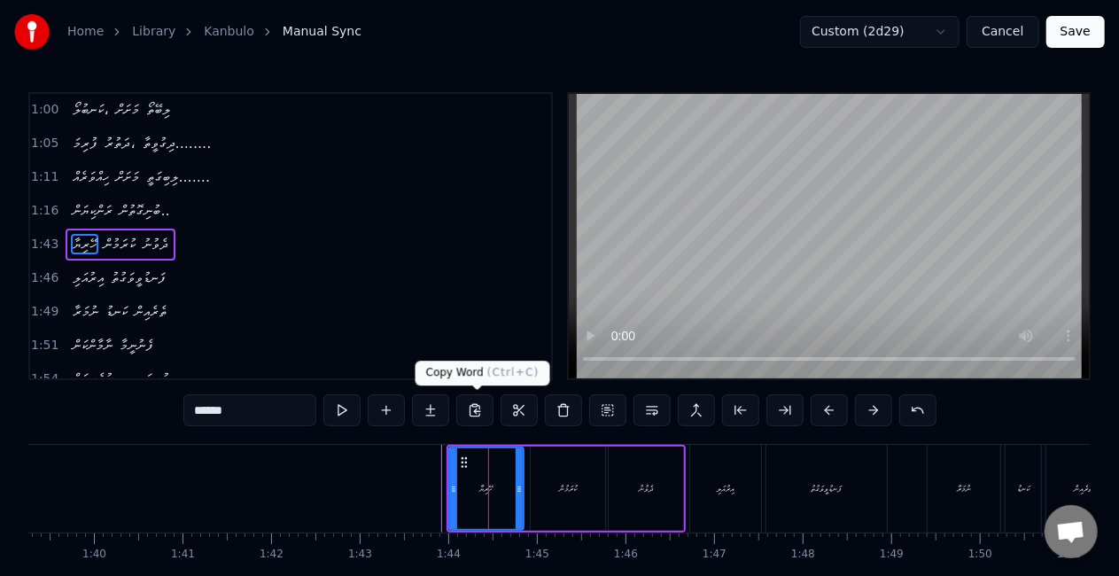
scroll to position [271, 0]
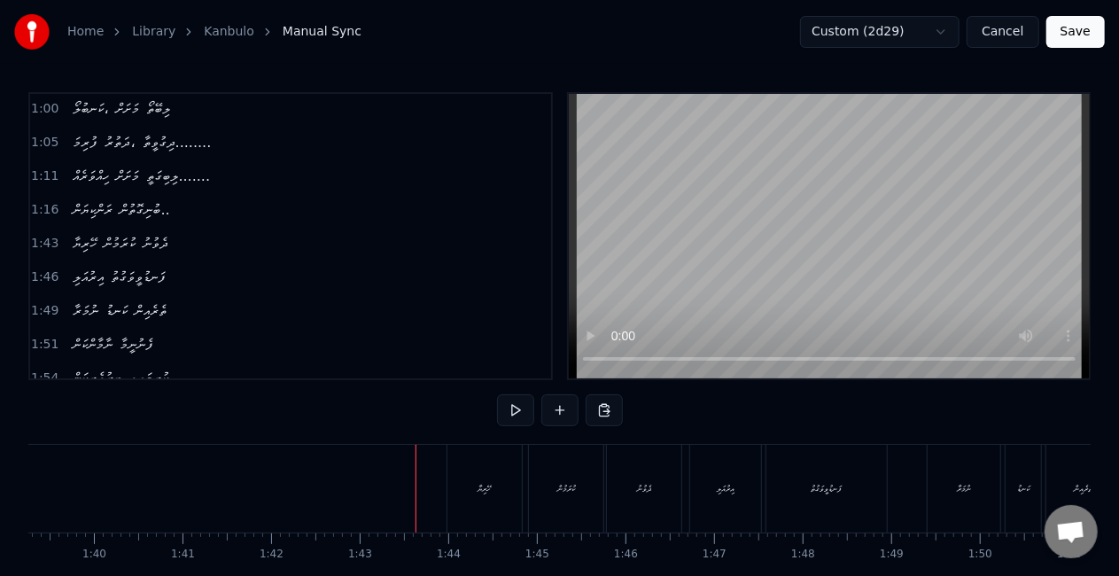
click at [451, 479] on div "ހޭރިޔާ" at bounding box center [484, 489] width 74 height 88
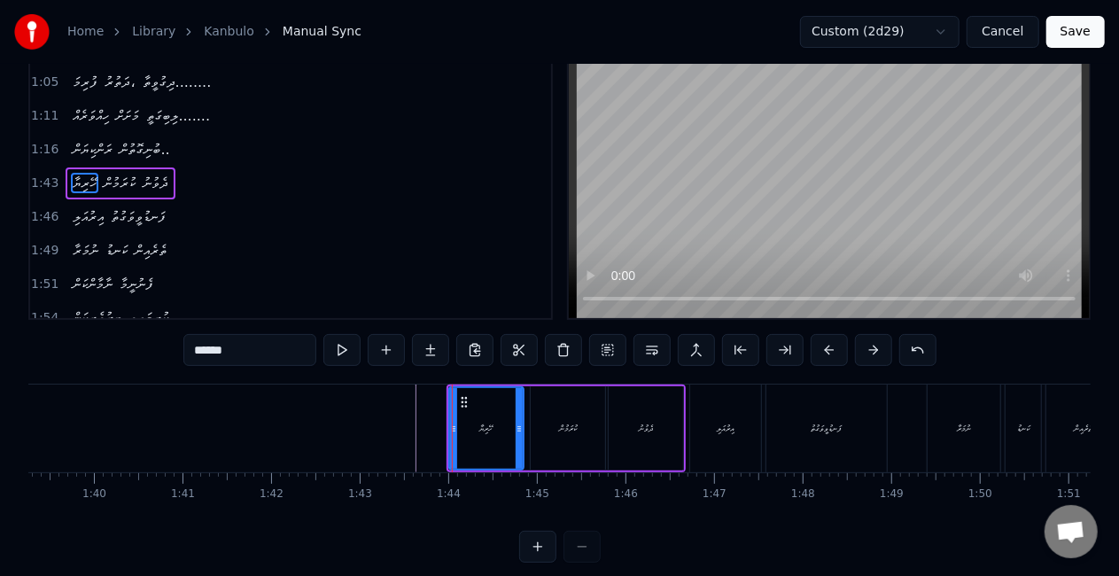
scroll to position [89, 0]
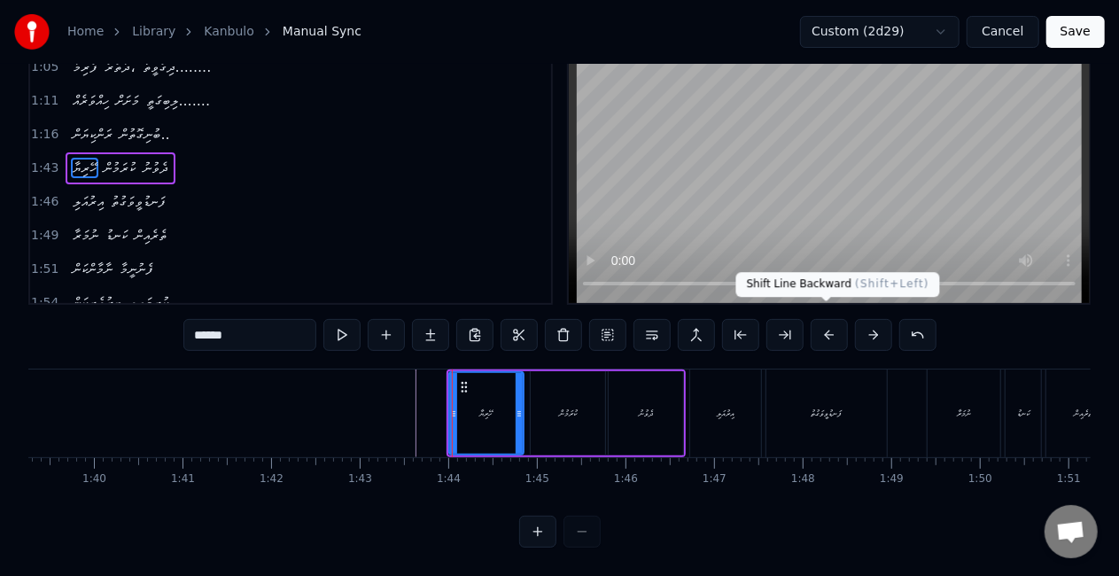
click at [824, 326] on button at bounding box center [828, 335] width 37 height 32
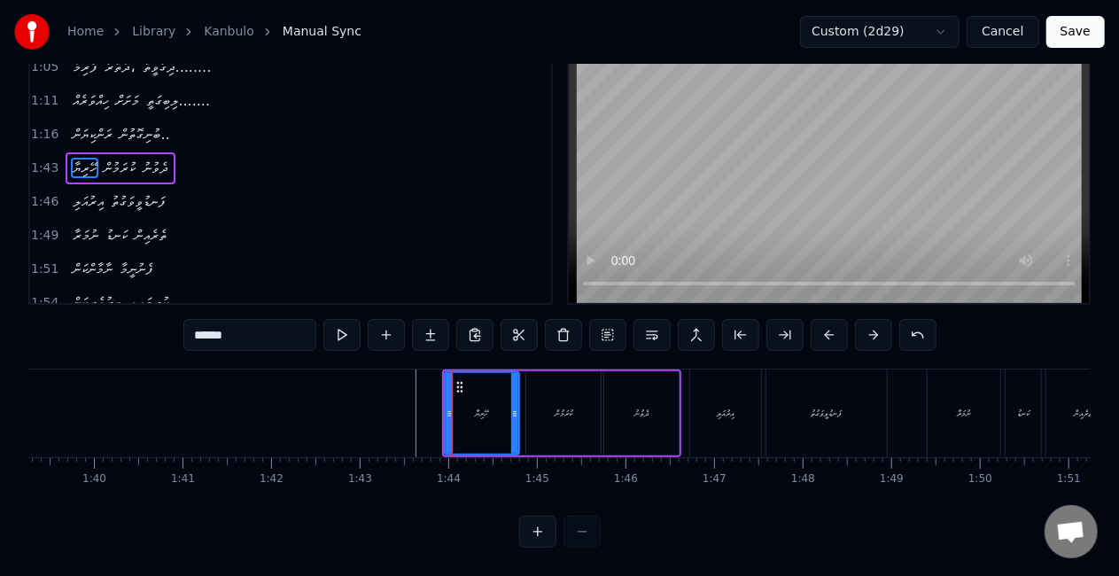
click at [824, 326] on button at bounding box center [828, 335] width 37 height 32
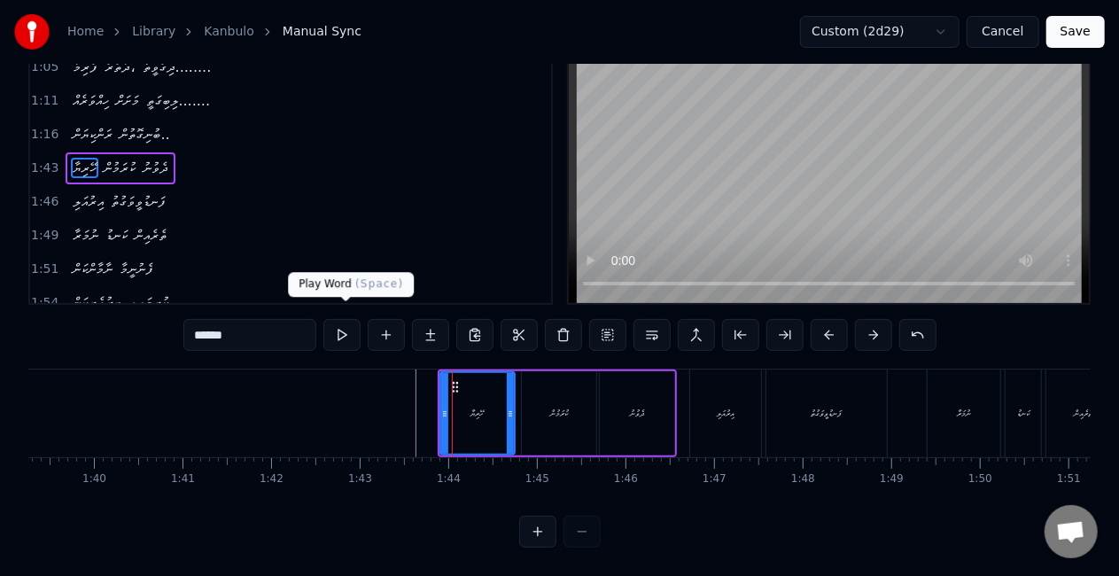
click at [340, 319] on button at bounding box center [341, 335] width 37 height 32
click at [342, 319] on button at bounding box center [341, 335] width 37 height 32
click at [343, 326] on button at bounding box center [341, 335] width 37 height 32
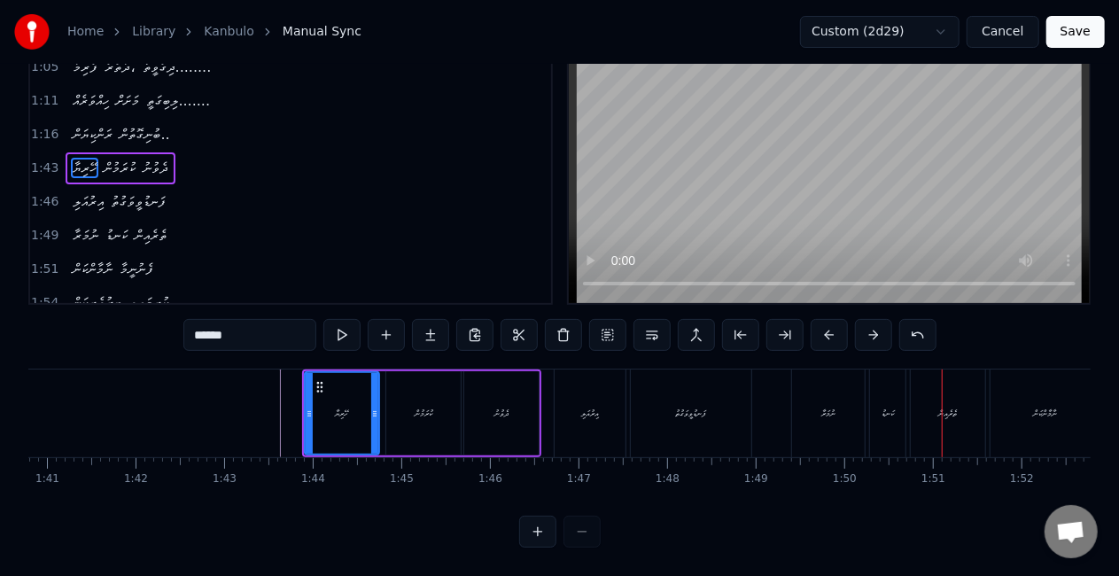
scroll to position [0, 8799]
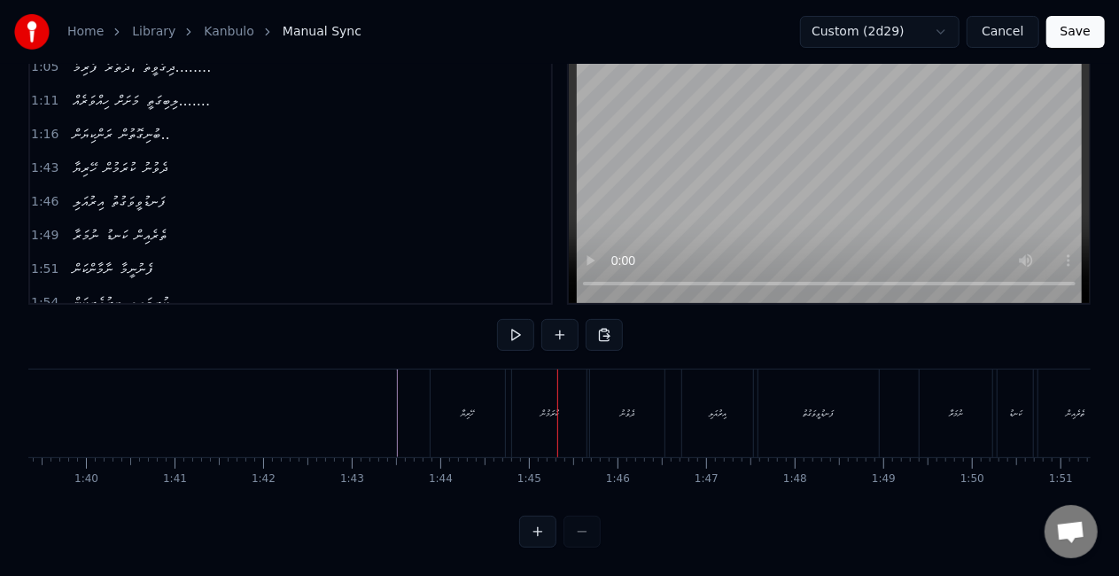
click at [479, 391] on div "ހޭރިޔާ" at bounding box center [467, 413] width 74 height 88
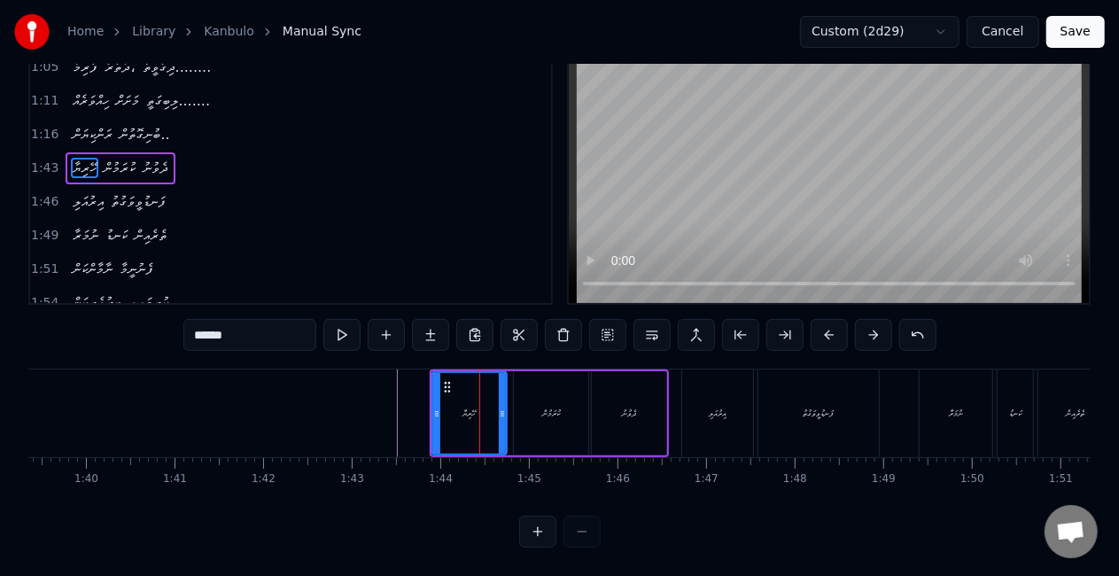
scroll to position [0, 0]
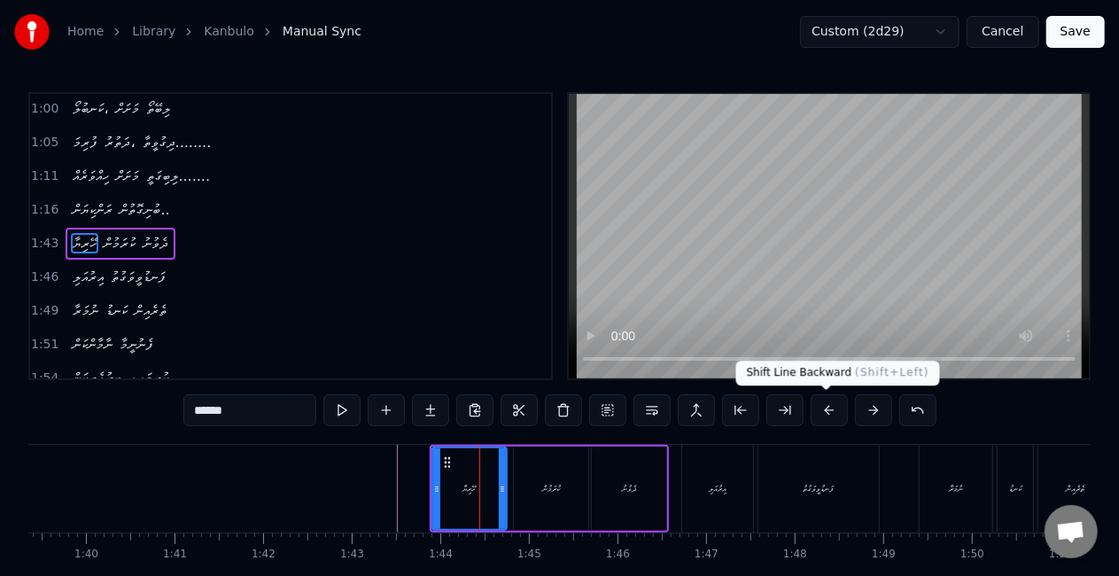
click at [817, 411] on button at bounding box center [828, 410] width 37 height 32
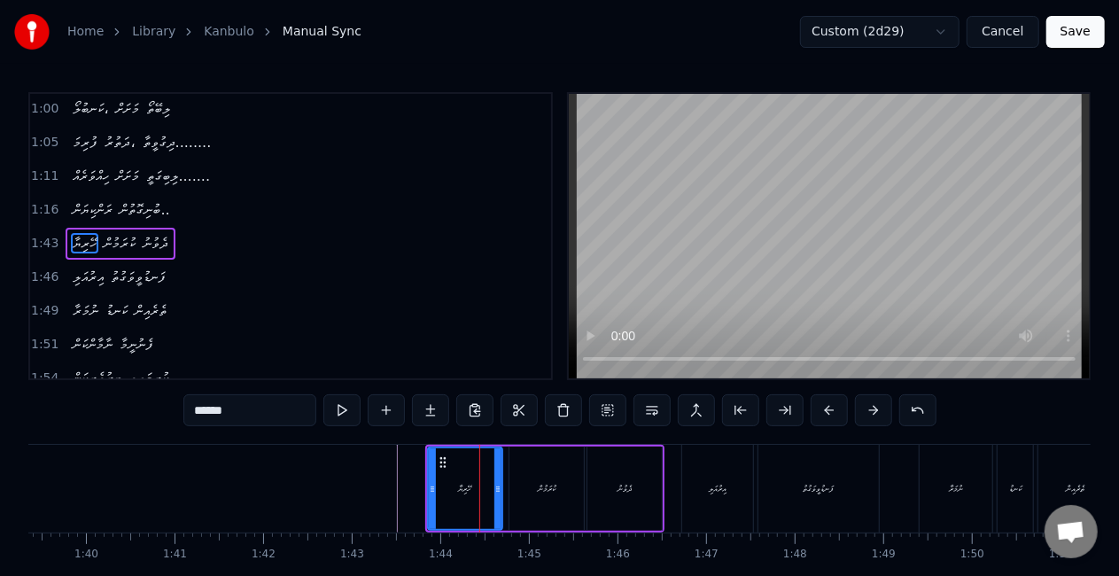
click at [817, 411] on button at bounding box center [828, 410] width 37 height 32
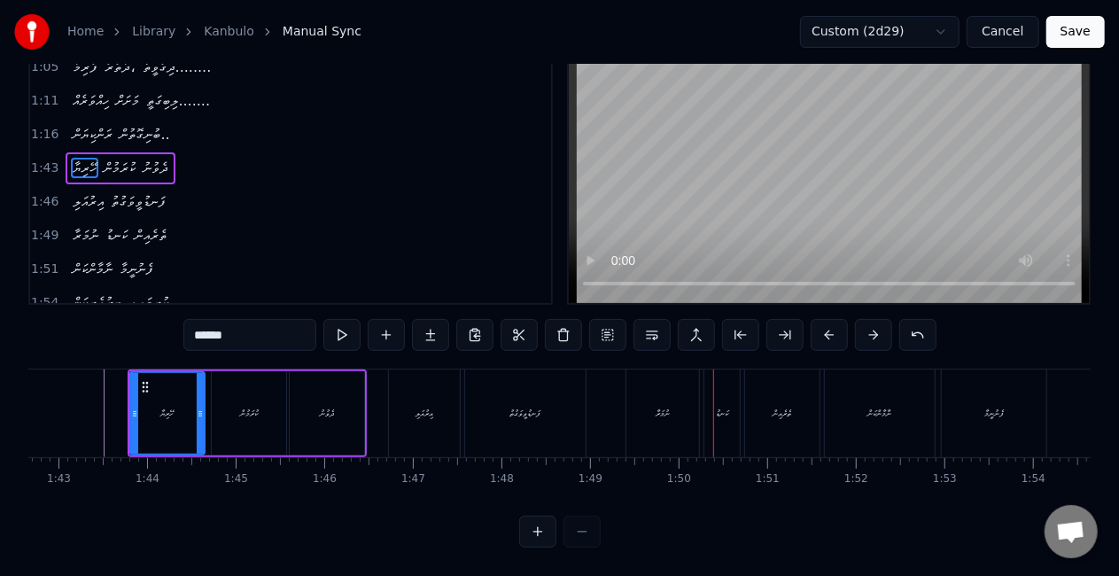
scroll to position [0, 9049]
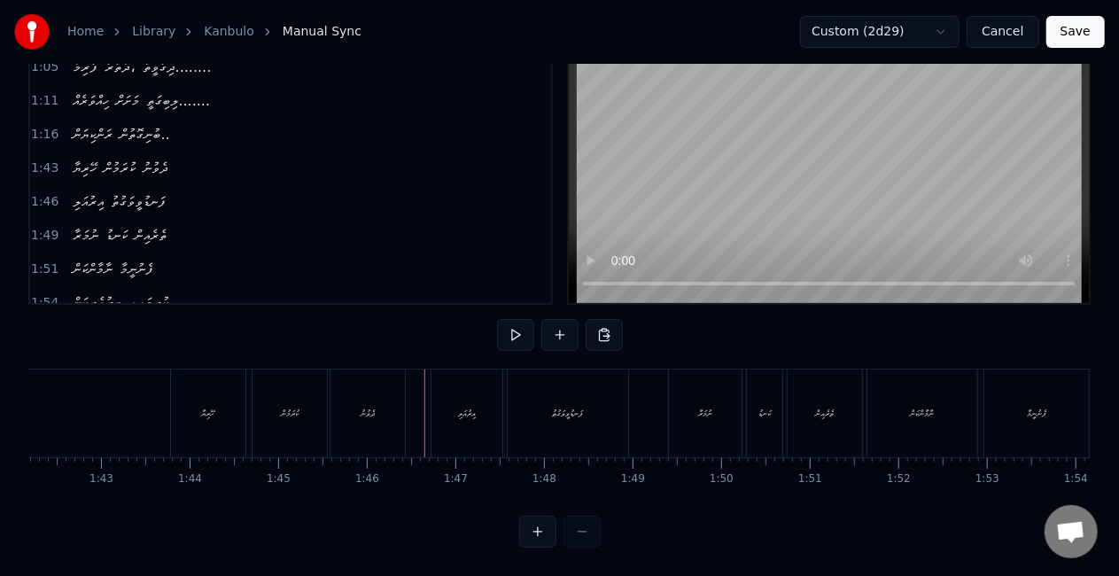
click at [448, 413] on div "އިރުއަލި" at bounding box center [466, 413] width 71 height 88
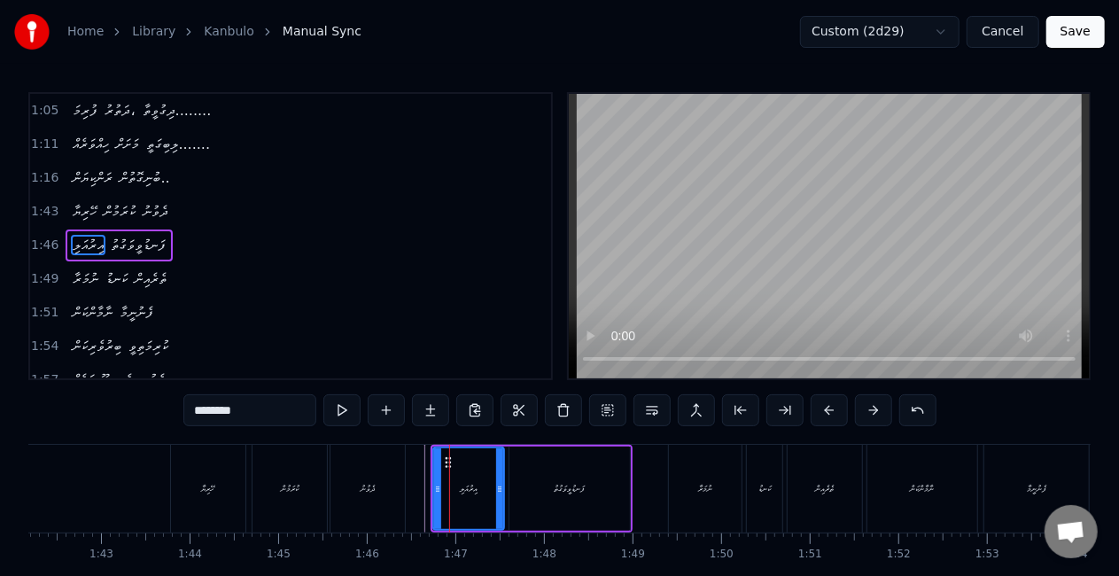
scroll to position [304, 0]
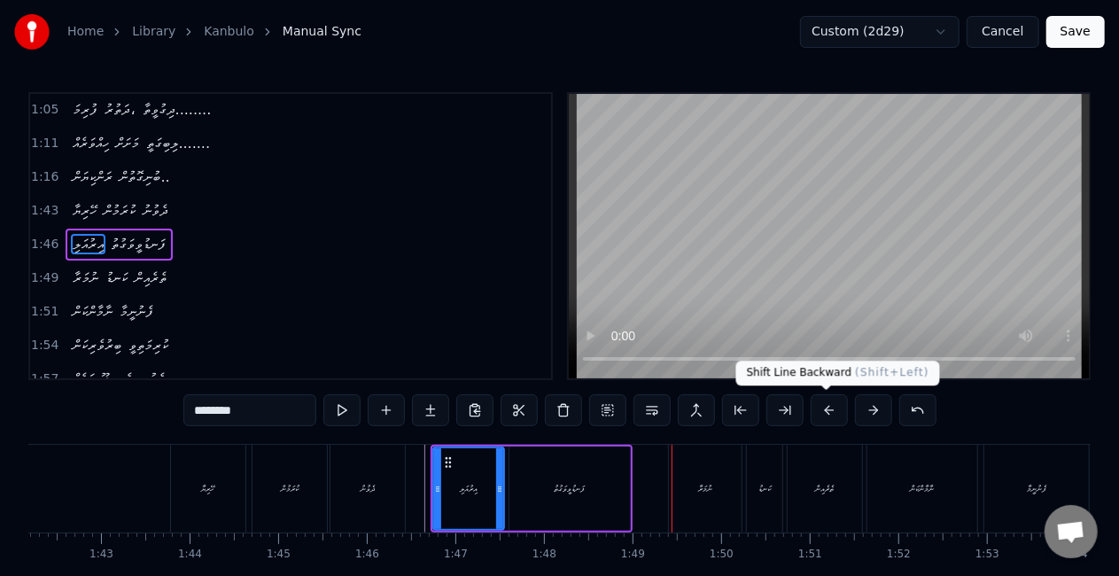
click at [819, 414] on button at bounding box center [828, 410] width 37 height 32
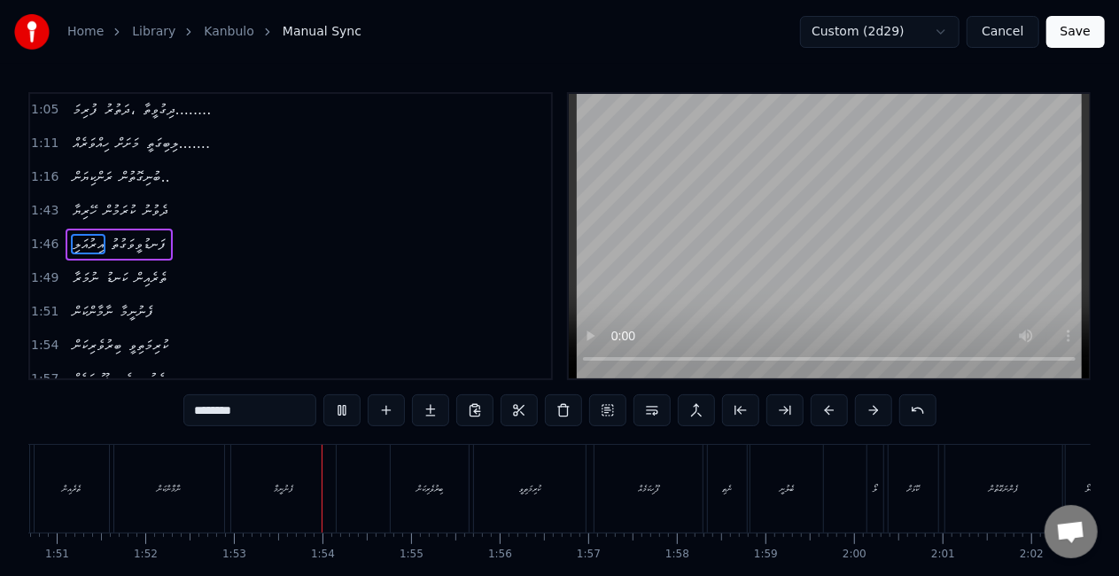
scroll to position [0, 9954]
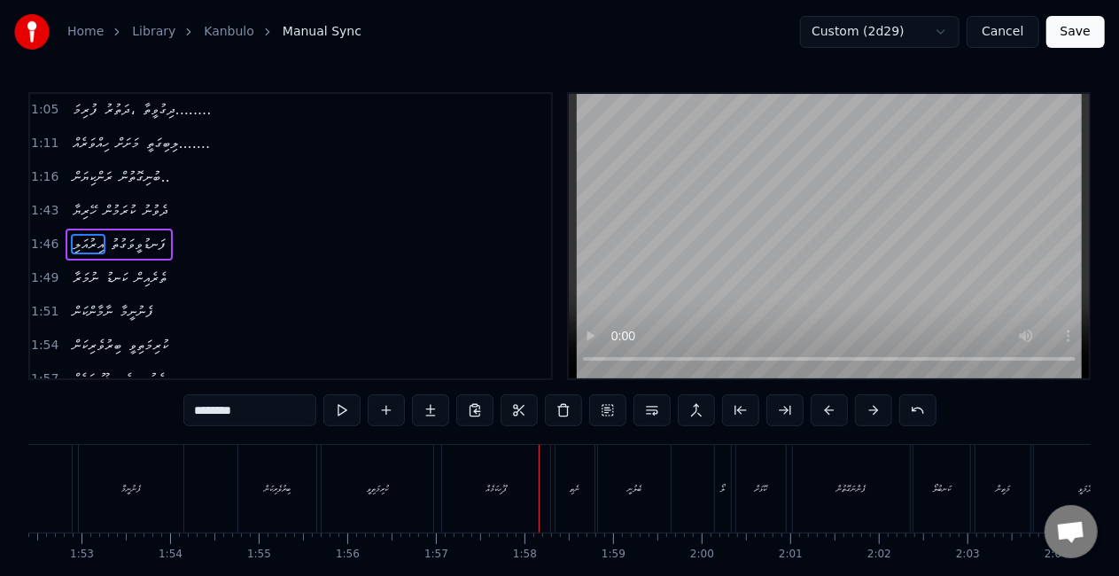
click at [503, 523] on div "ފޫހިކަމެއް" at bounding box center [496, 489] width 108 height 88
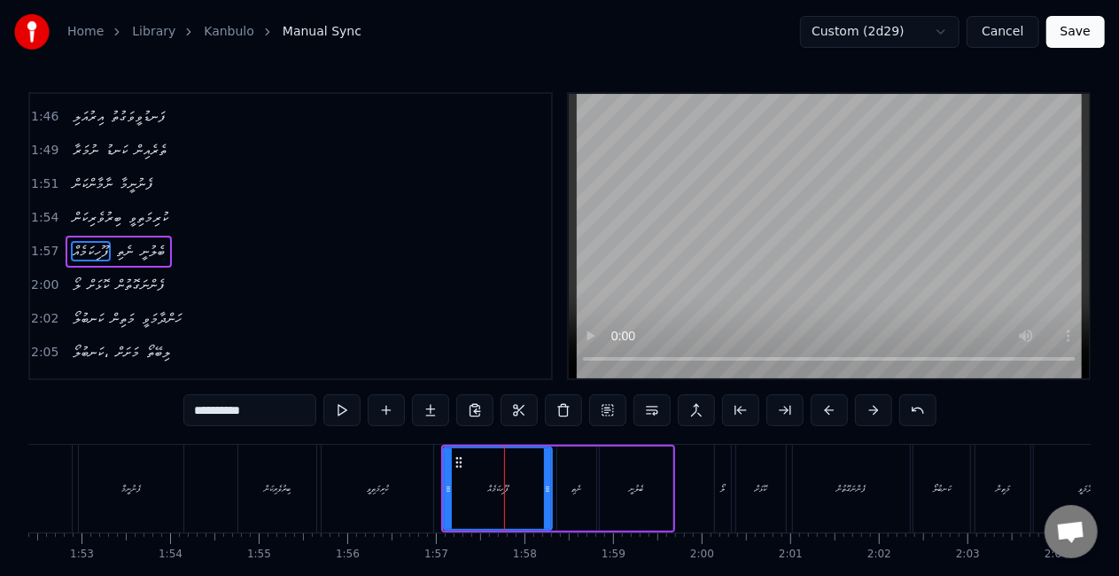
scroll to position [436, 0]
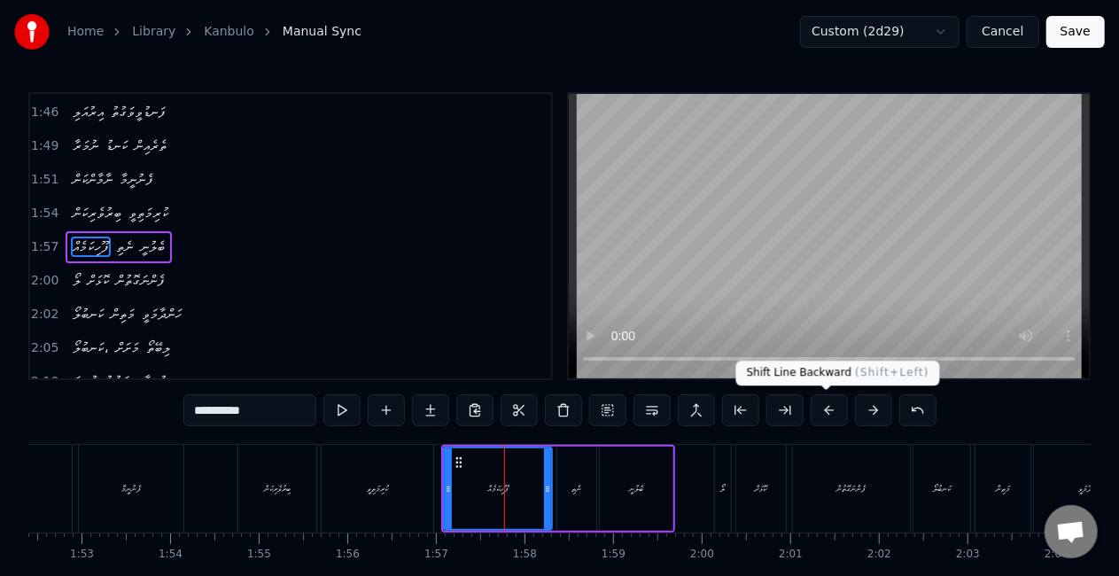
click at [822, 414] on button at bounding box center [828, 410] width 37 height 32
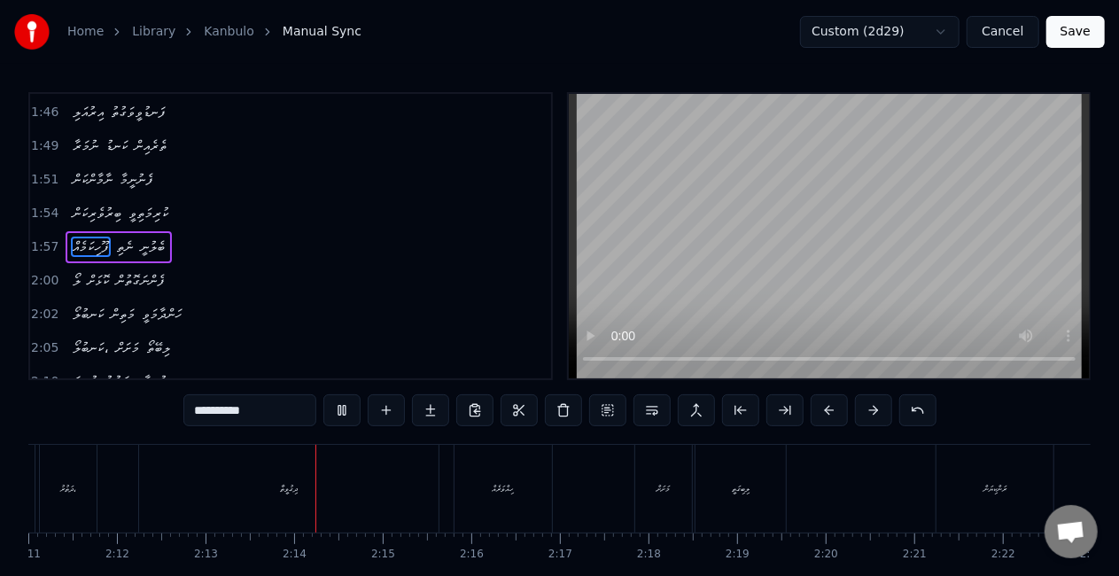
scroll to position [0, 11748]
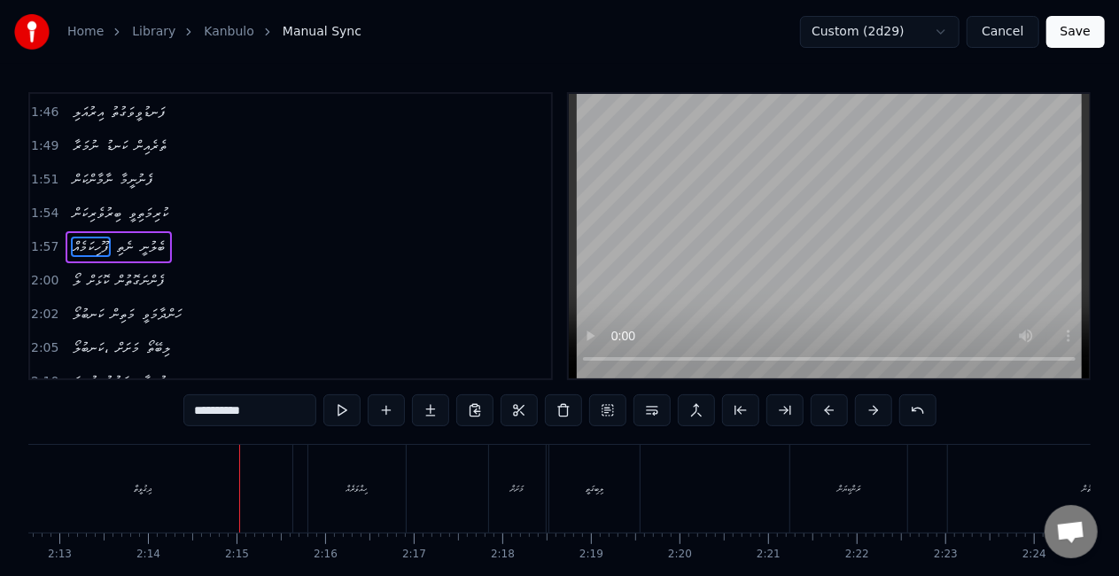
click at [188, 507] on div "ދިގުވީތާ" at bounding box center [142, 489] width 299 height 88
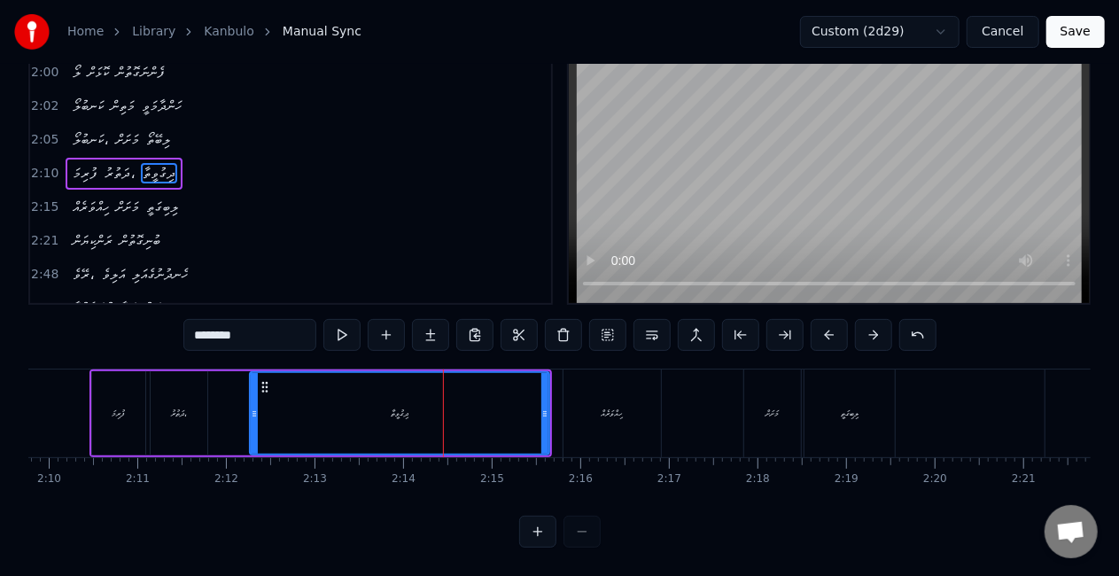
scroll to position [0, 11379]
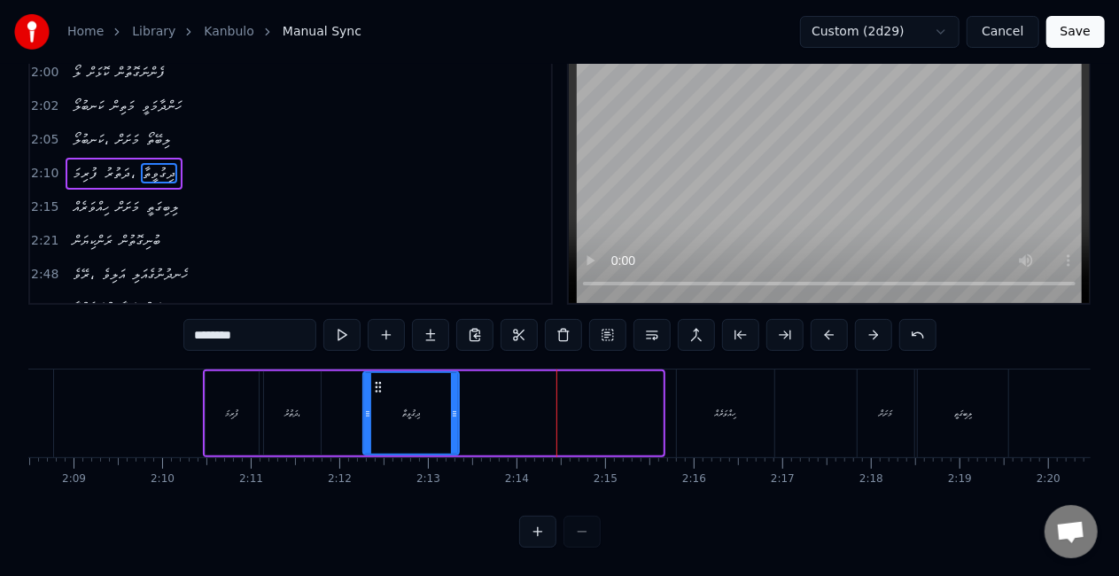
drag, startPoint x: 655, startPoint y: 401, endPoint x: 452, endPoint y: 394, distance: 203.8
click at [452, 406] on icon at bounding box center [454, 413] width 7 height 14
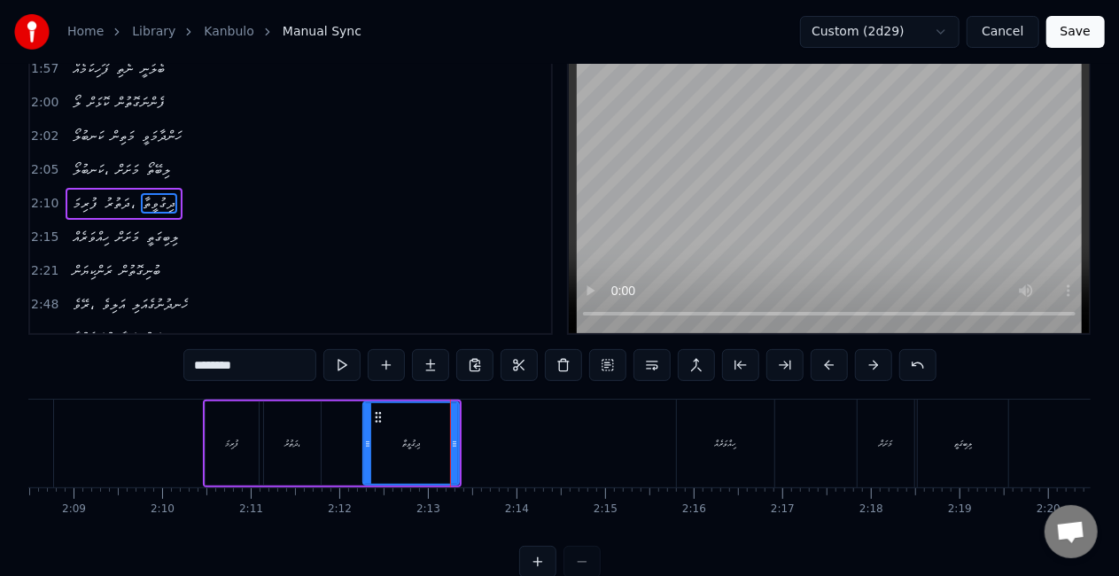
scroll to position [0, 0]
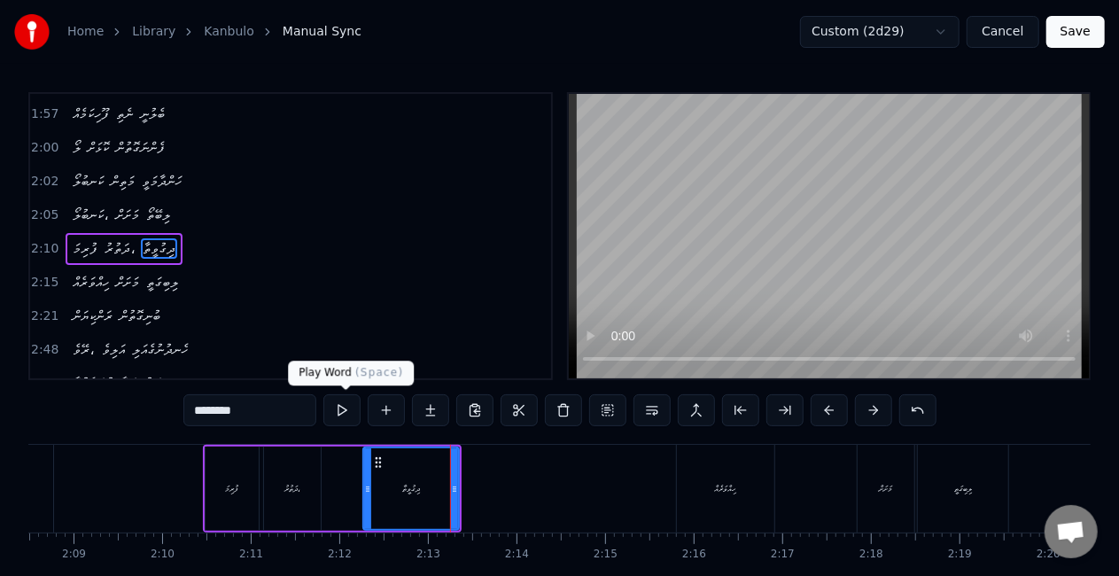
click at [342, 409] on button at bounding box center [341, 410] width 37 height 32
click at [342, 413] on button at bounding box center [341, 410] width 37 height 32
click at [257, 409] on input "********" at bounding box center [249, 410] width 133 height 32
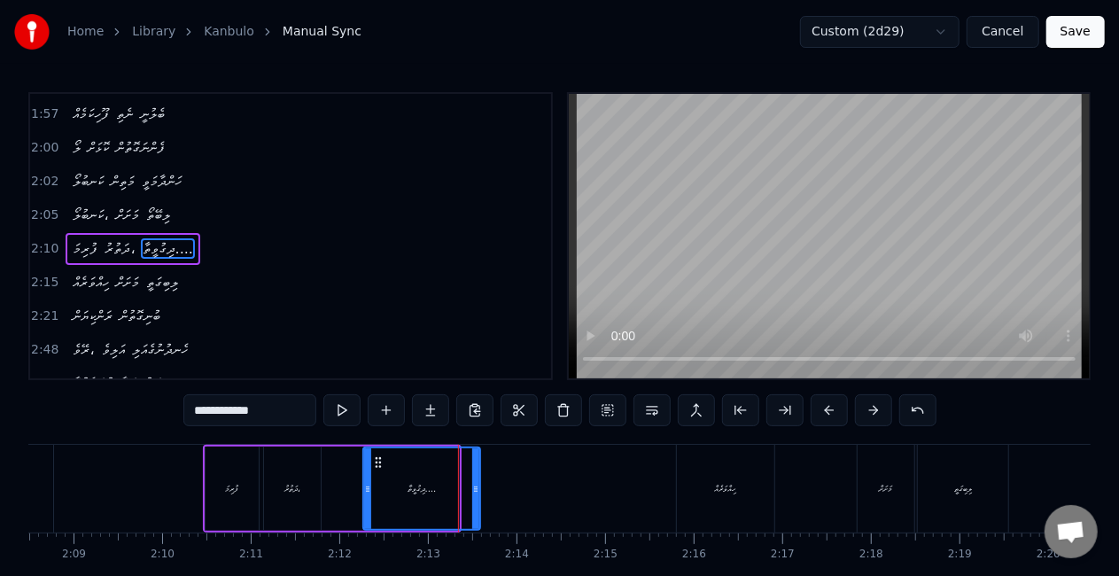
drag, startPoint x: 452, startPoint y: 485, endPoint x: 473, endPoint y: 492, distance: 22.1
click at [473, 492] on icon at bounding box center [475, 489] width 7 height 14
type input "**********"
click at [339, 414] on button at bounding box center [341, 410] width 37 height 32
drag, startPoint x: 475, startPoint y: 484, endPoint x: 496, endPoint y: 484, distance: 21.3
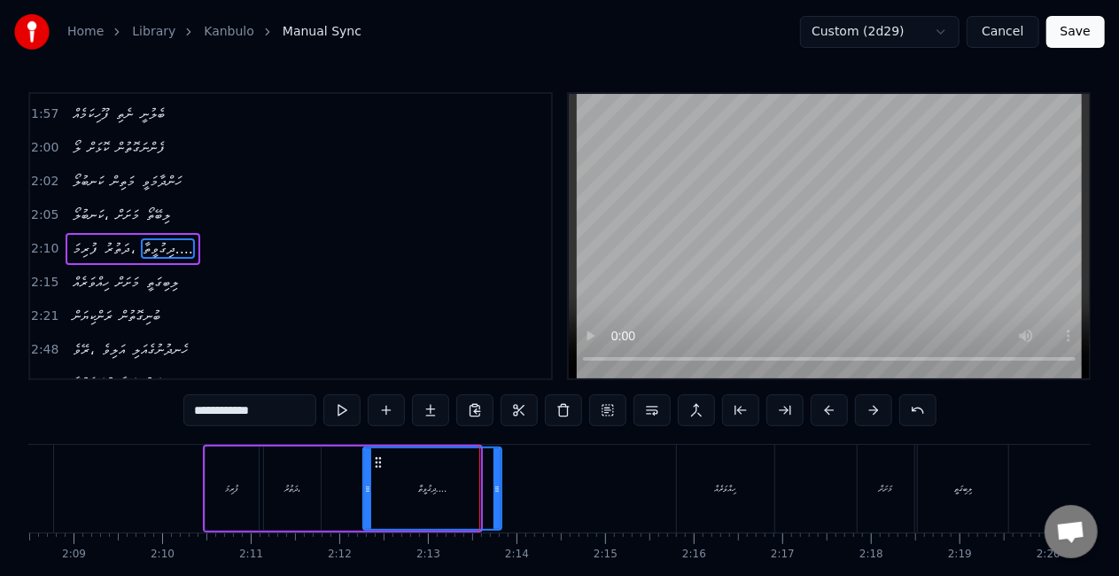
click at [496, 484] on icon at bounding box center [496, 489] width 7 height 14
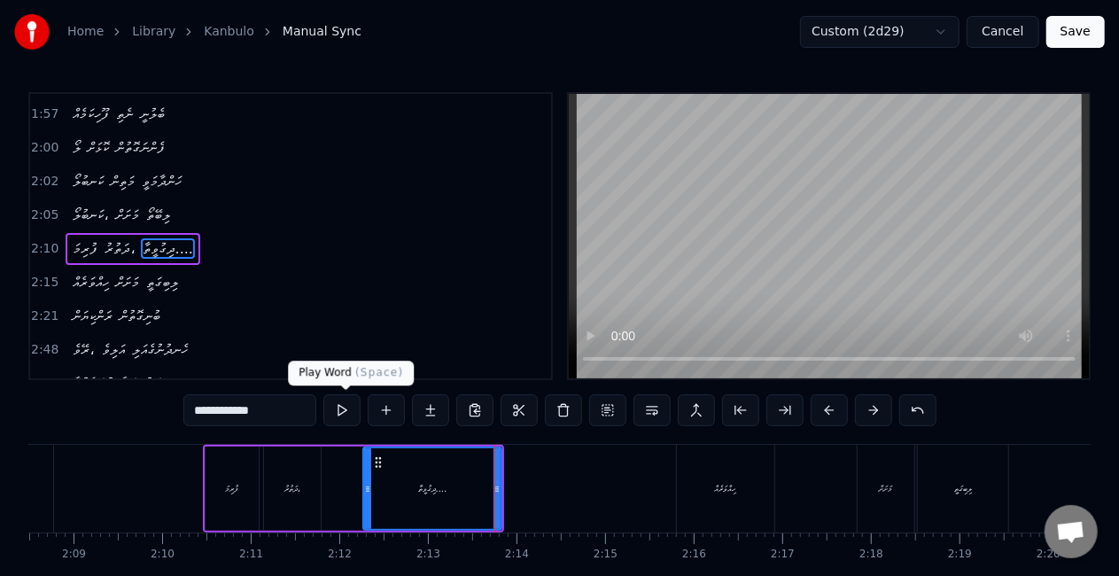
click at [340, 412] on button at bounding box center [341, 410] width 37 height 32
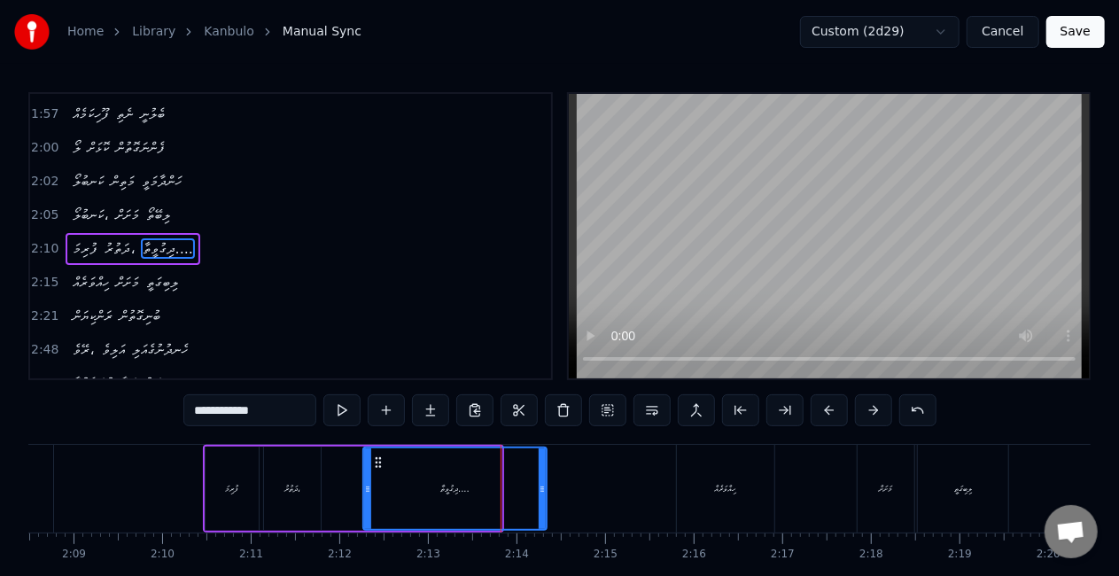
drag, startPoint x: 496, startPoint y: 477, endPoint x: 519, endPoint y: 468, distance: 25.0
click at [538, 473] on div at bounding box center [541, 488] width 7 height 81
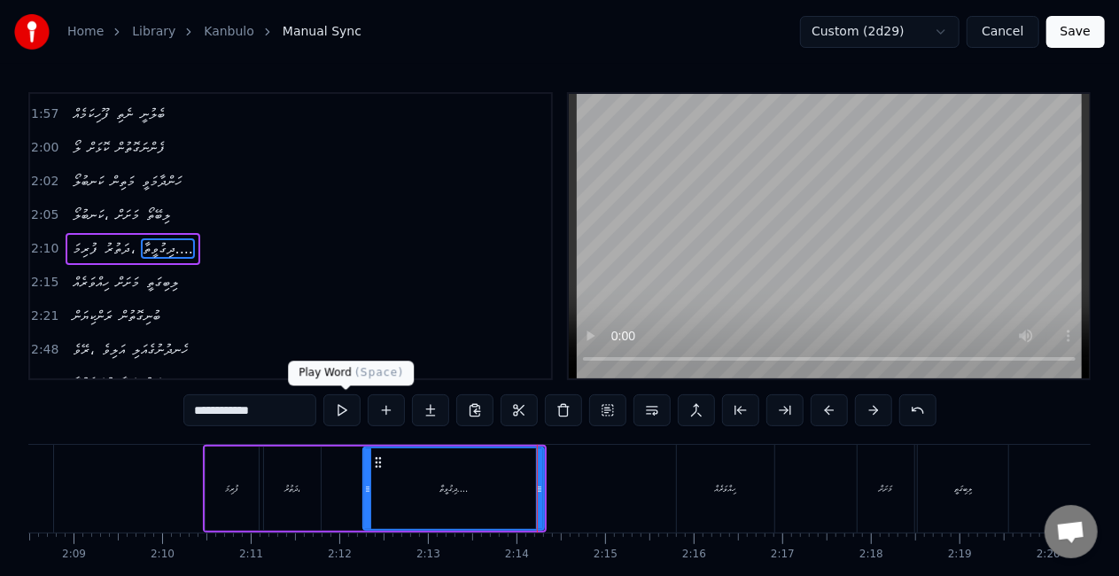
click at [335, 401] on button at bounding box center [341, 410] width 37 height 32
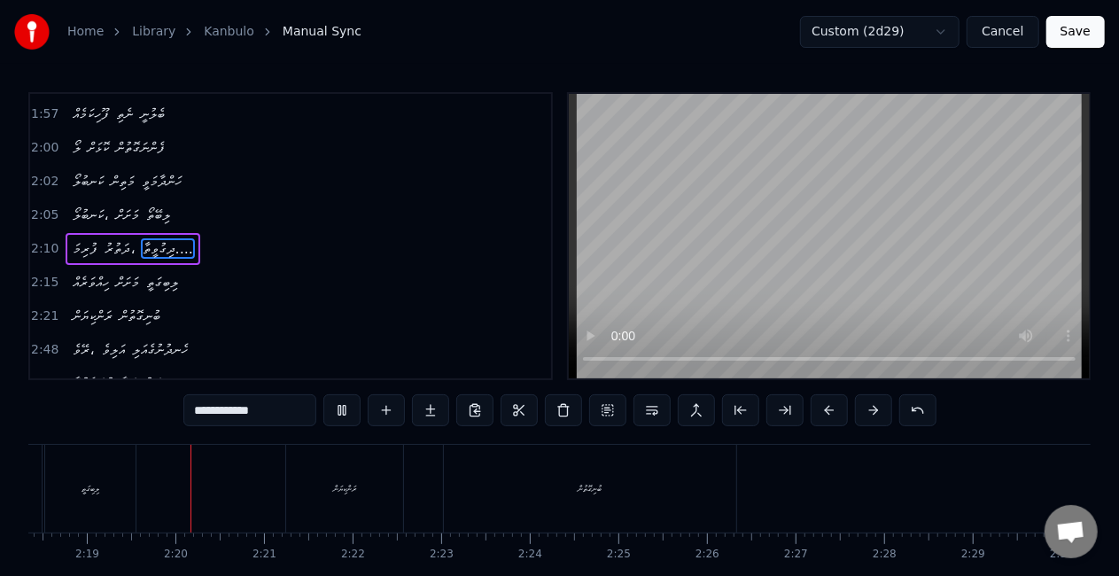
scroll to position [0, 12269]
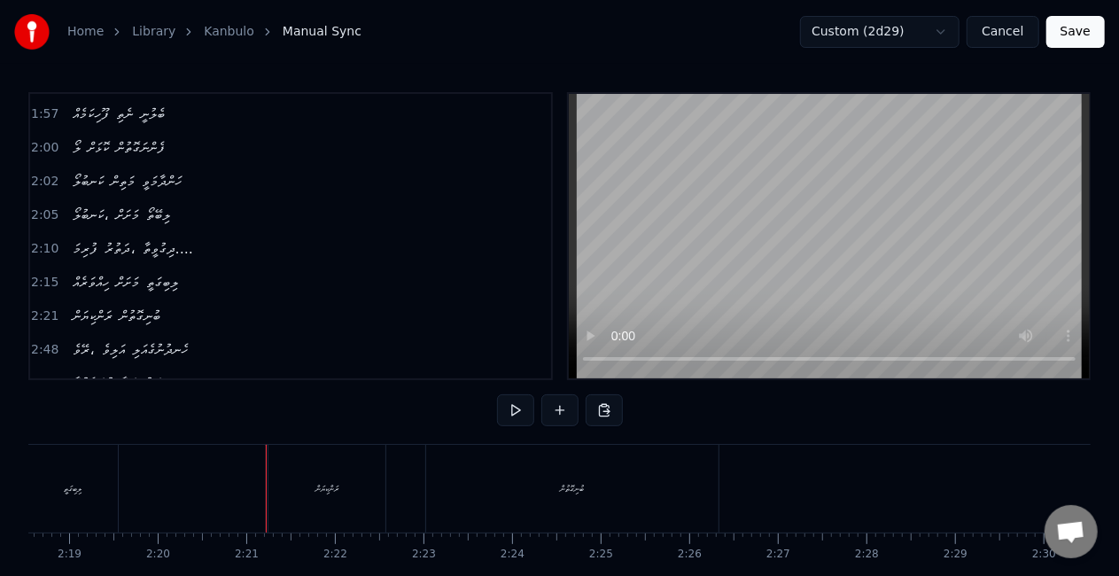
click at [289, 482] on div "ރަންކިޔަން" at bounding box center [326, 489] width 117 height 88
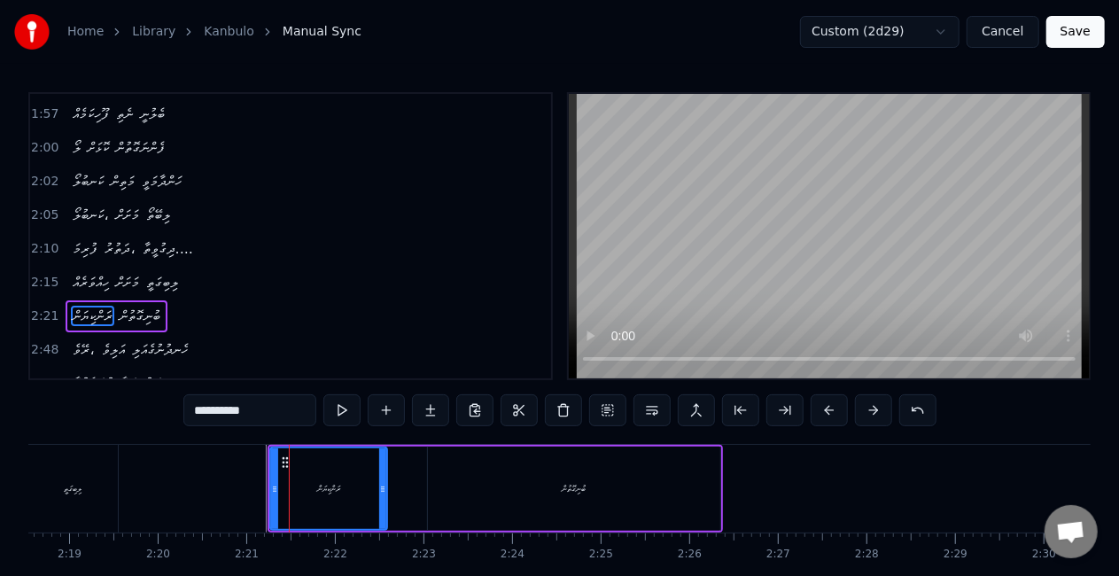
scroll to position [634, 0]
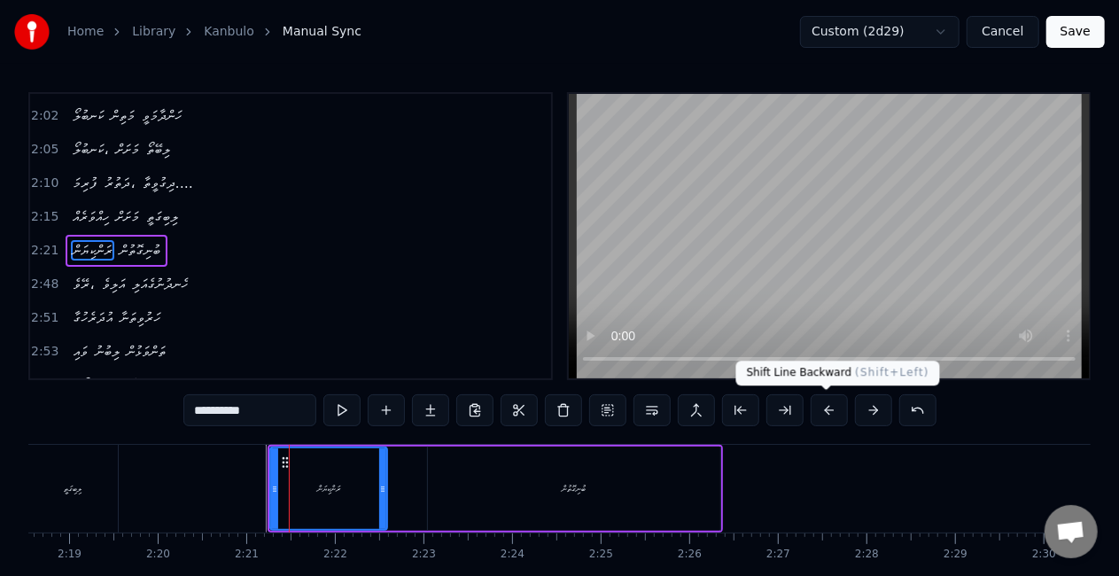
click at [825, 415] on button at bounding box center [828, 410] width 37 height 32
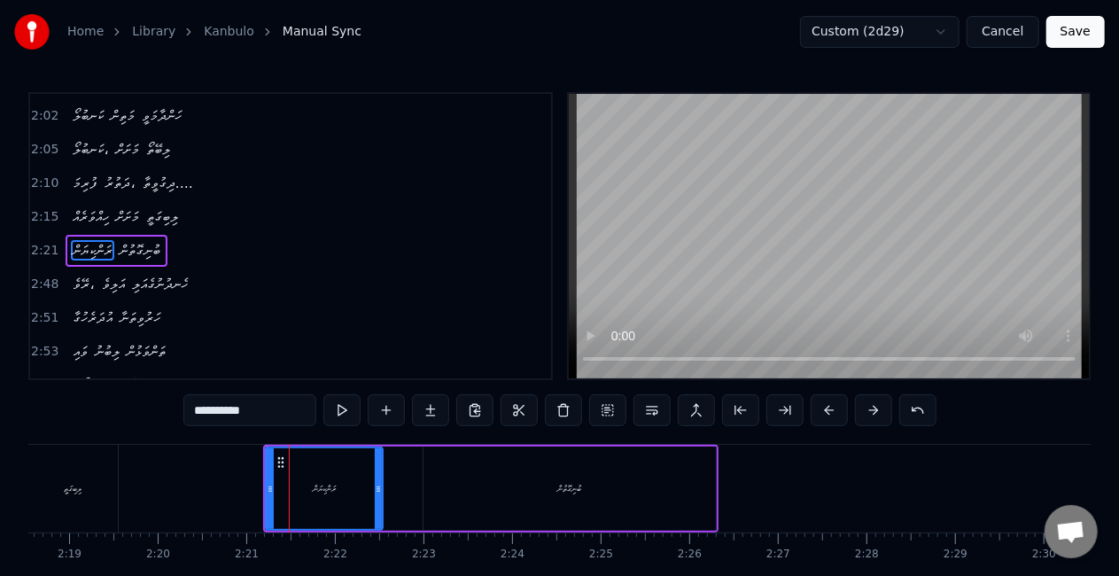
click at [825, 415] on button at bounding box center [828, 410] width 37 height 32
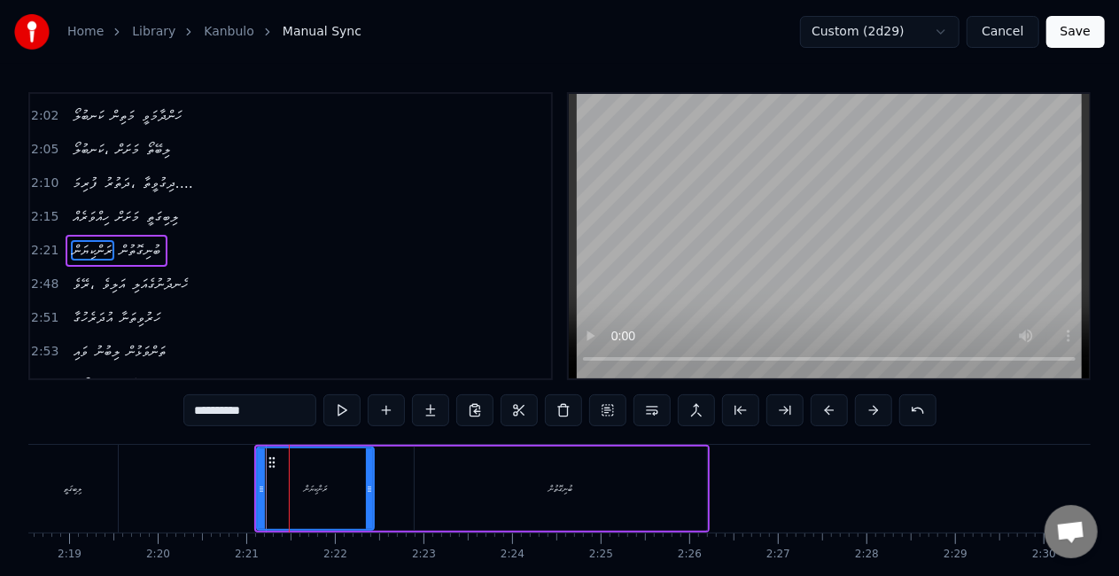
click at [825, 415] on button at bounding box center [828, 410] width 37 height 32
click at [825, 416] on button at bounding box center [828, 410] width 37 height 32
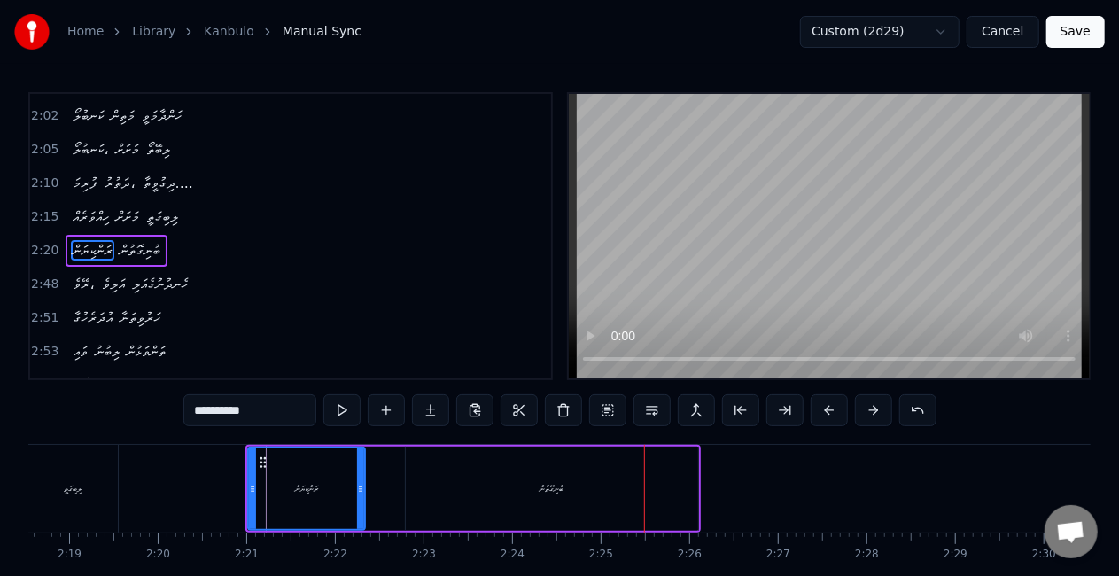
click at [230, 480] on div at bounding box center [156, 489] width 24795 height 88
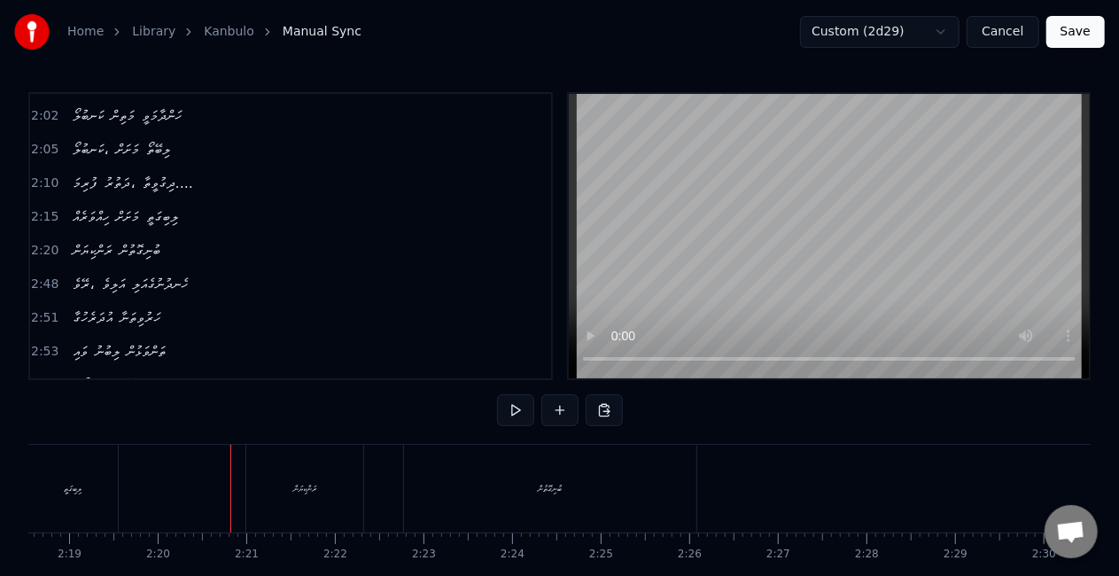
click at [254, 469] on div "ރަންކިޔަން" at bounding box center [304, 489] width 117 height 88
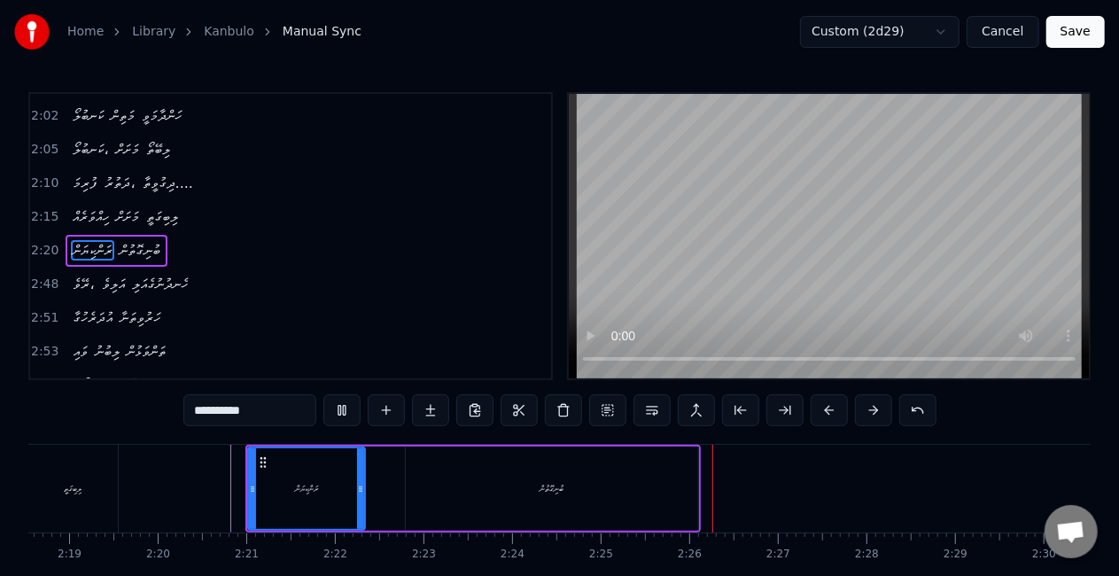
click at [492, 492] on div "ބުނިގޮތުން" at bounding box center [552, 488] width 292 height 84
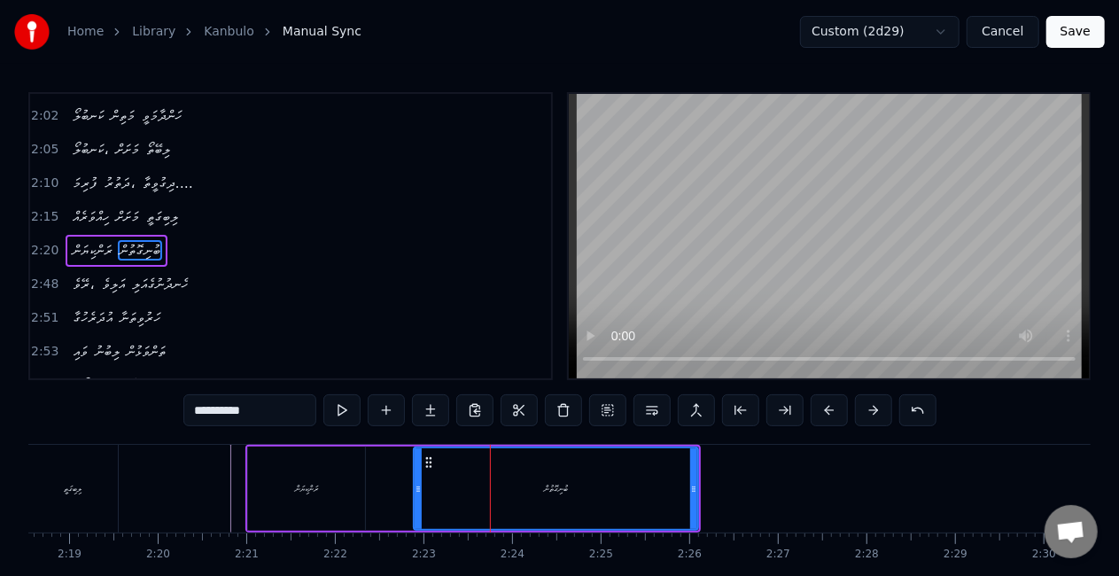
click at [418, 498] on div at bounding box center [417, 488] width 7 height 81
click at [280, 419] on input "**********" at bounding box center [249, 410] width 133 height 32
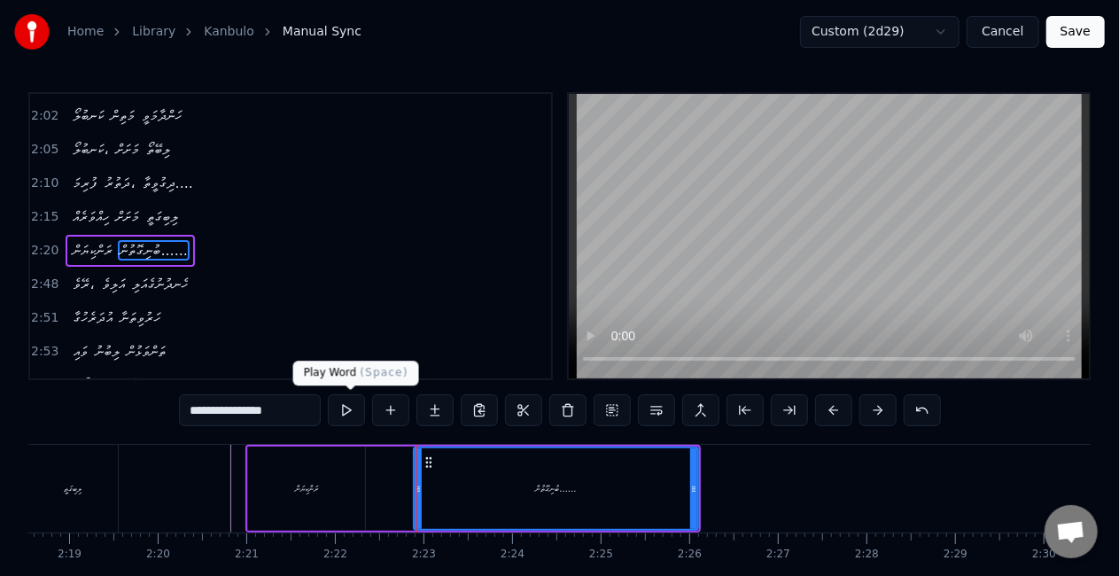
type input "**********"
click at [352, 412] on button at bounding box center [346, 410] width 37 height 32
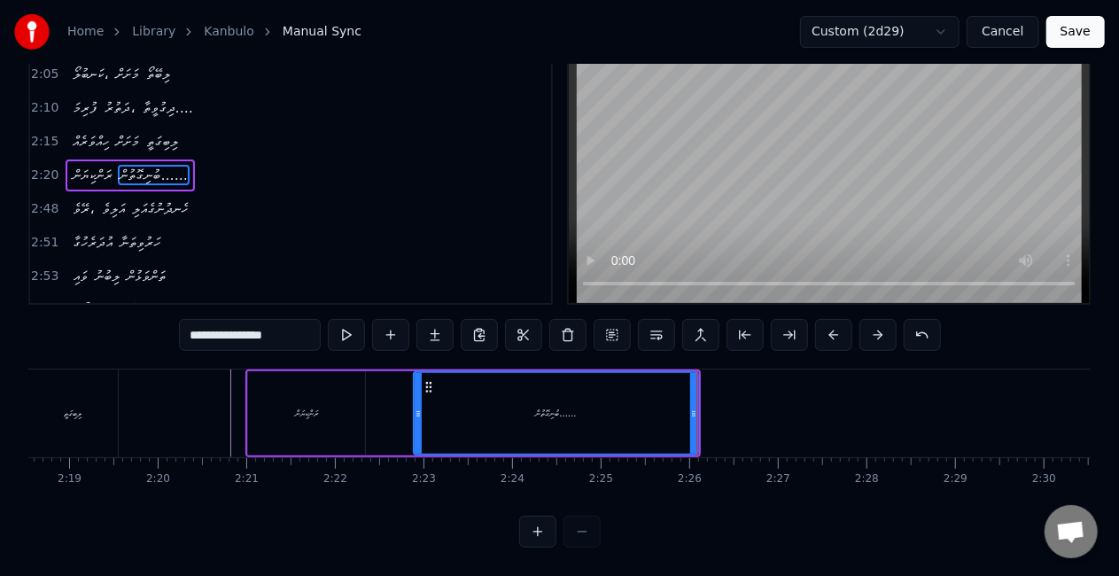
click at [328, 319] on button at bounding box center [346, 335] width 37 height 32
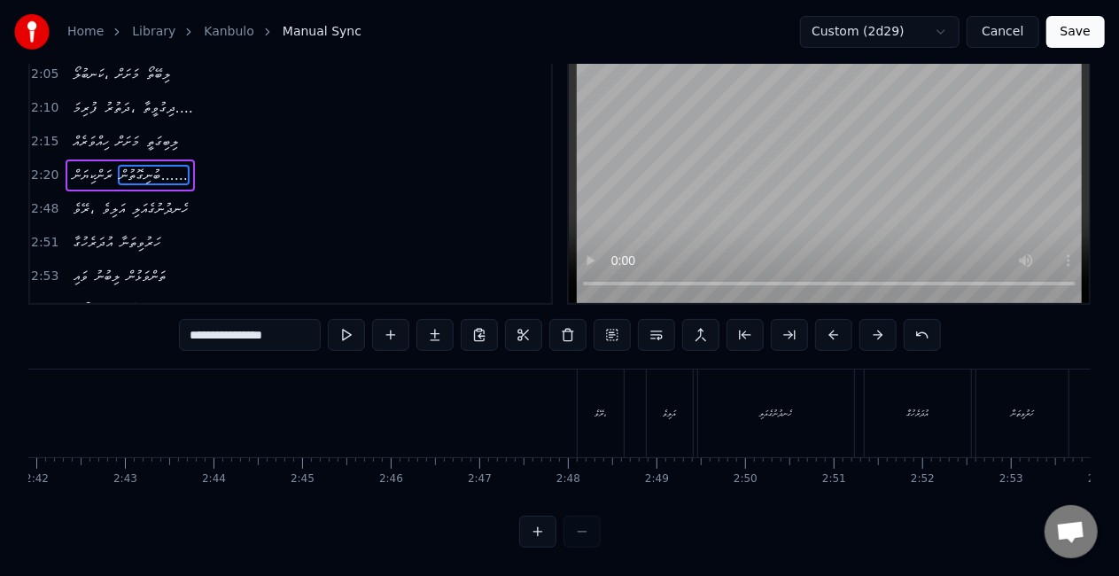
scroll to position [0, 14381]
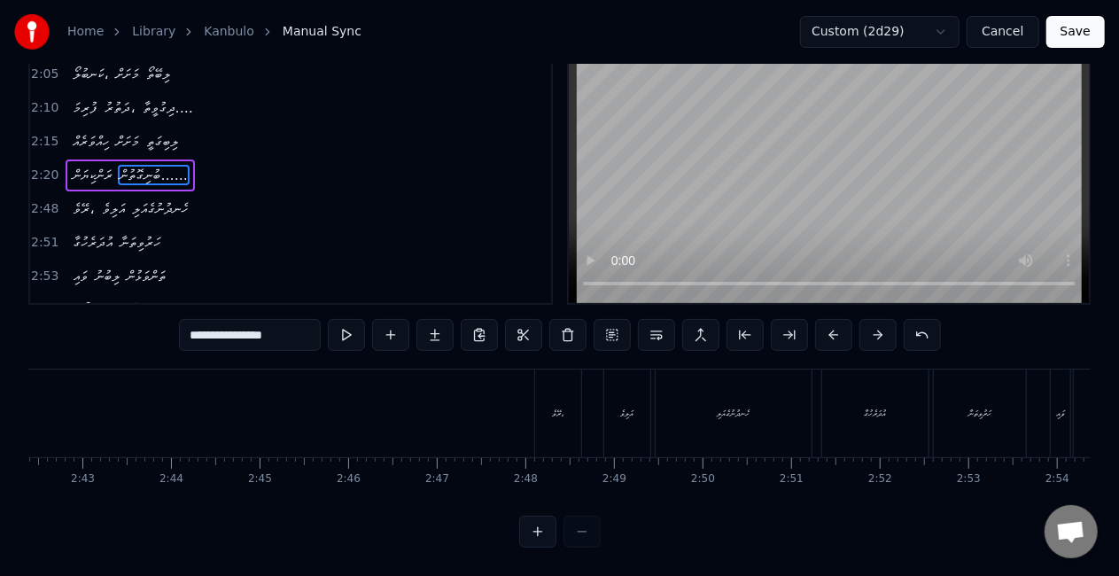
click at [555, 406] on div "ރޭވެ،" at bounding box center [558, 412] width 12 height 13
type input "*****"
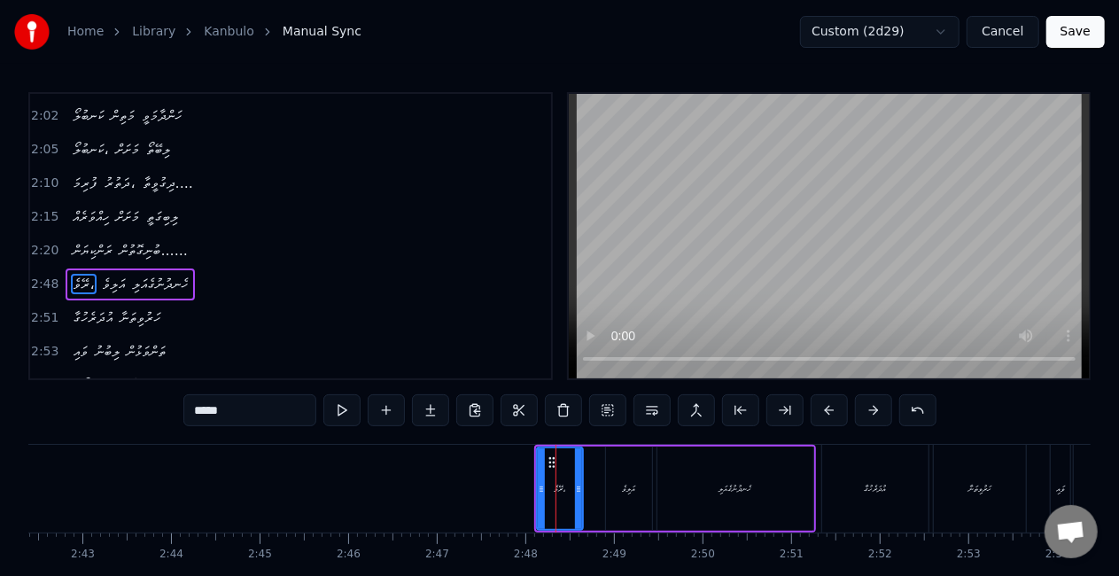
scroll to position [668, 0]
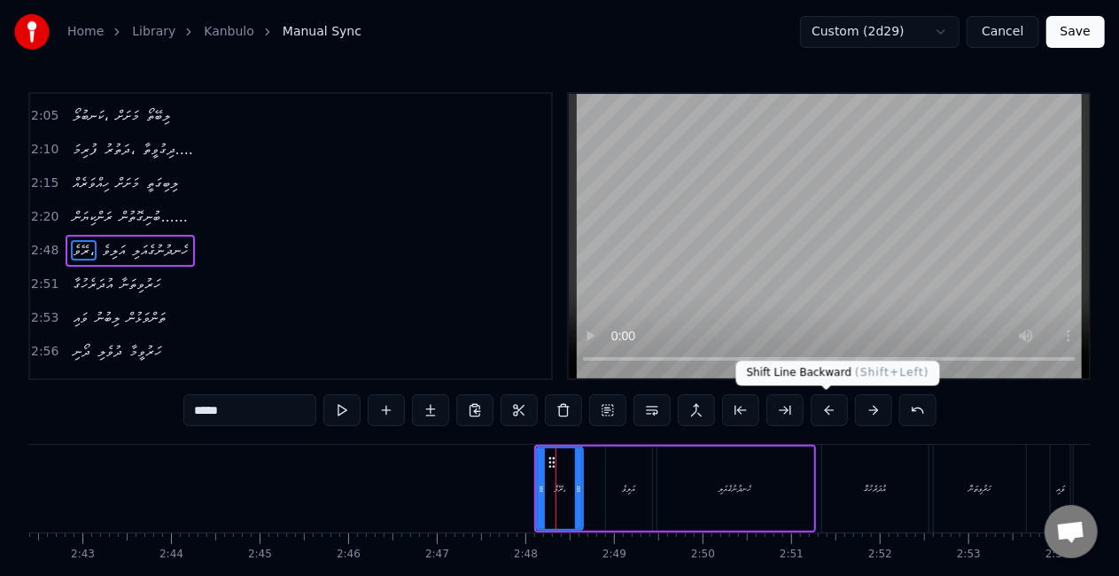
click at [825, 414] on button at bounding box center [828, 410] width 37 height 32
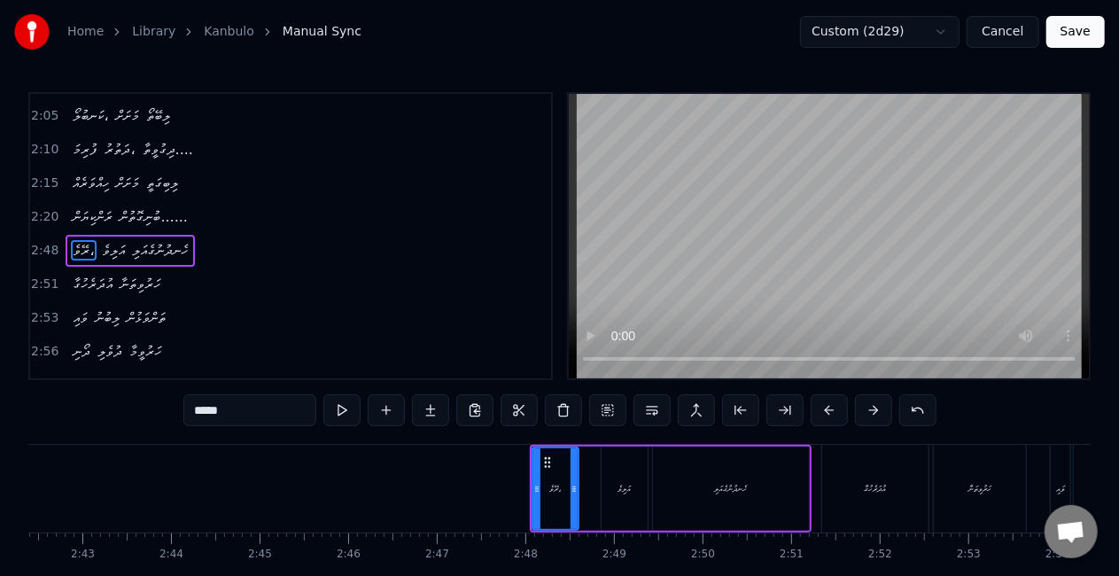
click at [825, 414] on button at bounding box center [828, 410] width 37 height 32
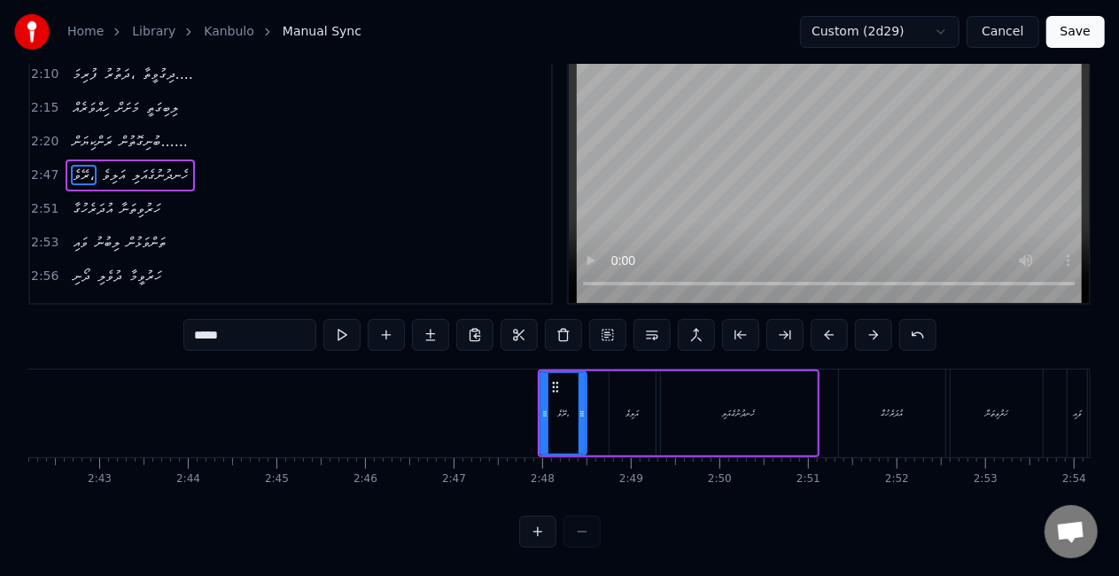
scroll to position [0, 14336]
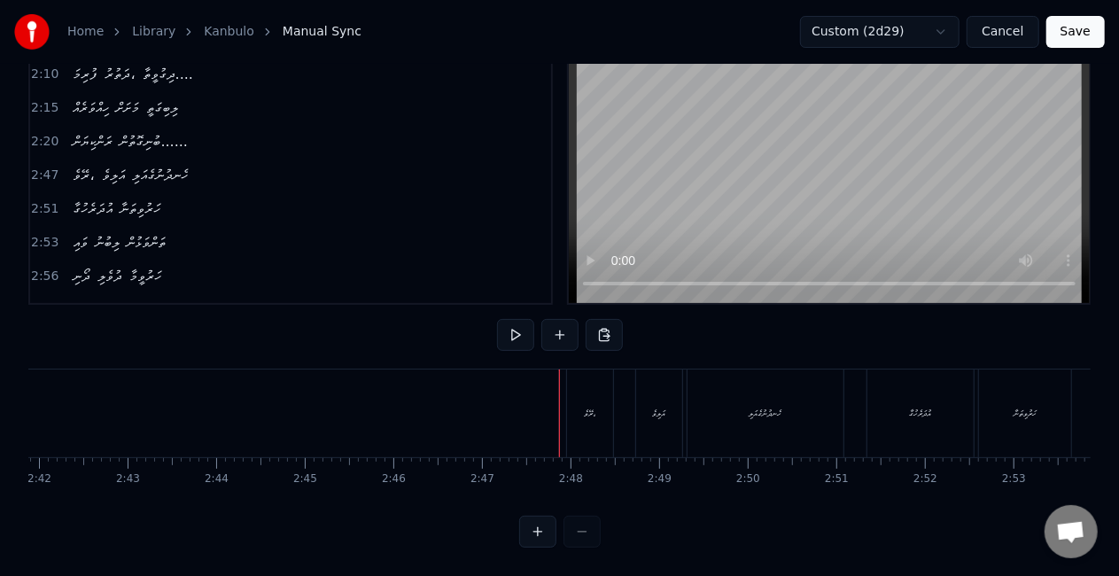
click at [577, 388] on div "ރޭވެ،" at bounding box center [590, 413] width 46 height 88
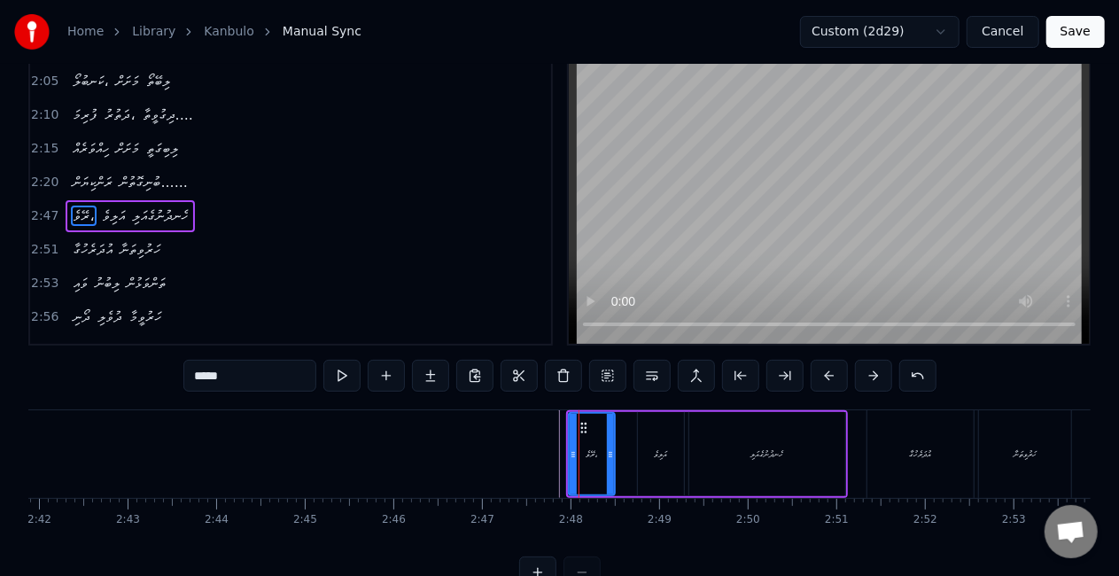
scroll to position [0, 0]
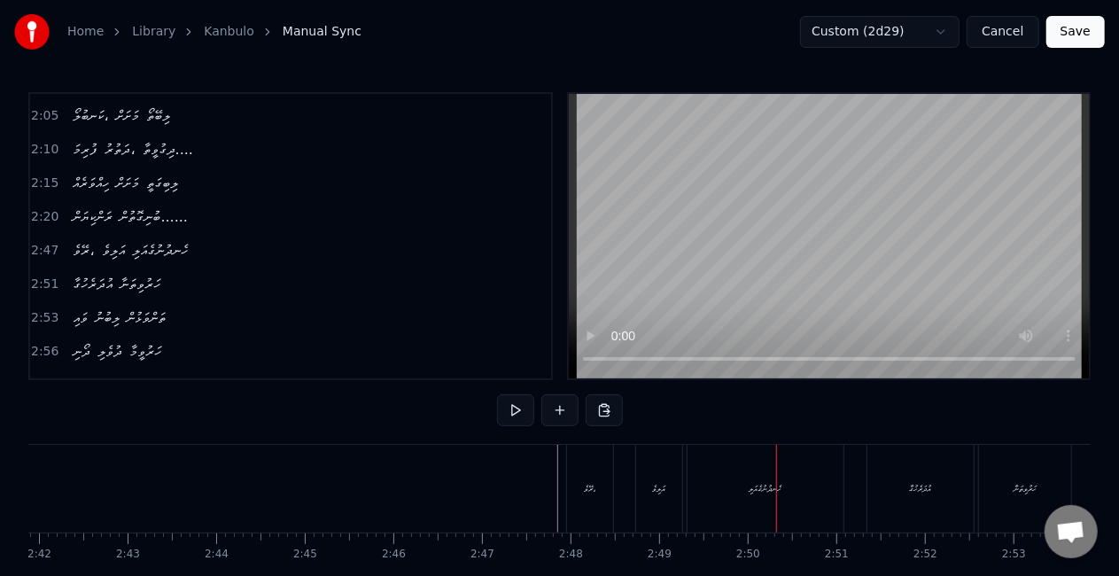
click at [567, 482] on div "ރޭވެ،" at bounding box center [590, 489] width 46 height 88
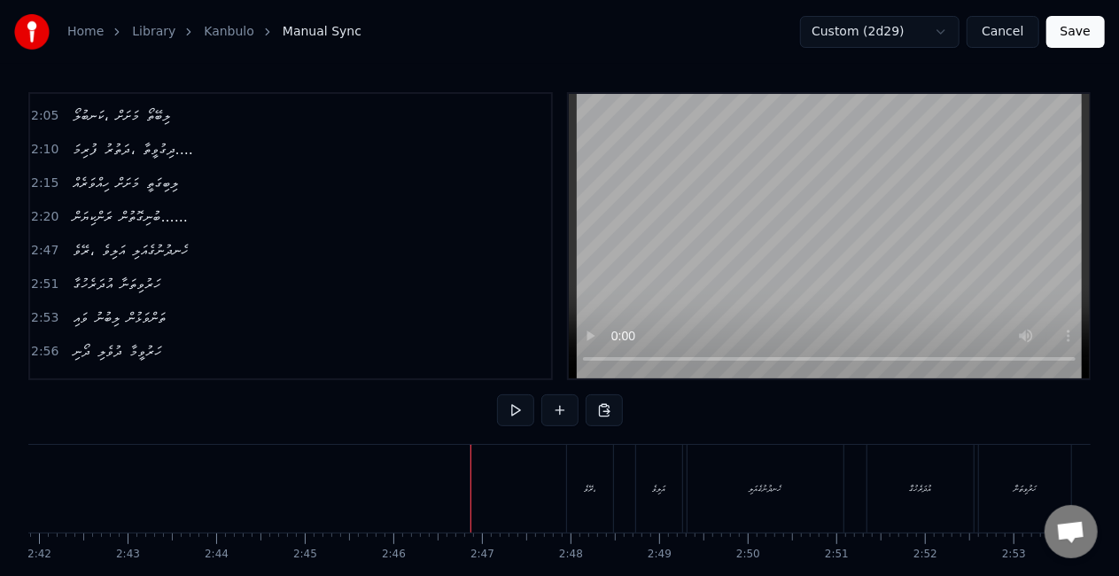
click at [567, 450] on div "ރޭވެ،" at bounding box center [590, 489] width 46 height 88
click at [567, 445] on div "ރޭވެ،" at bounding box center [590, 489] width 46 height 88
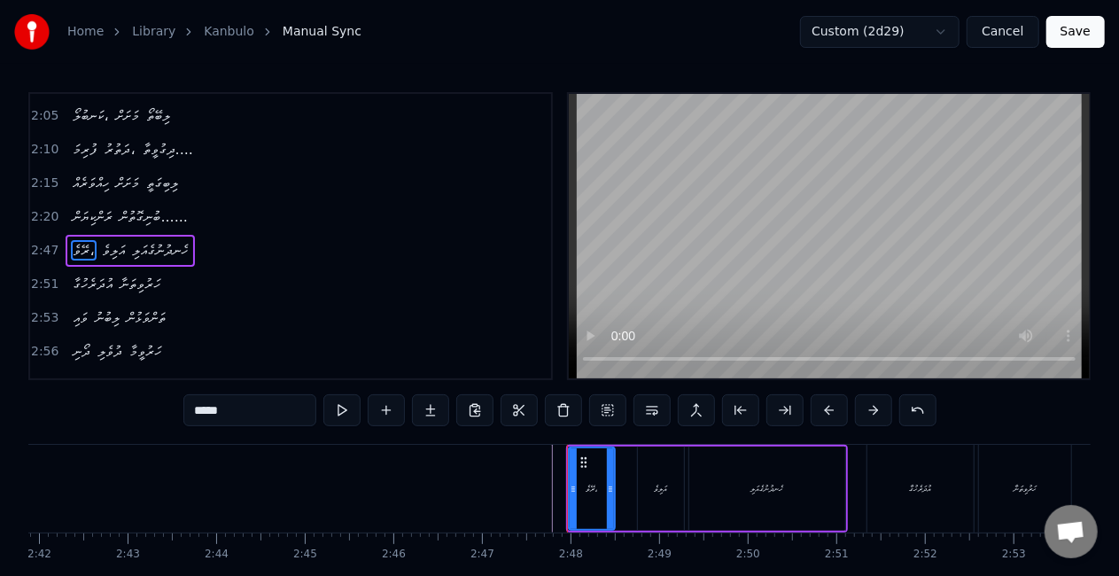
click at [563, 437] on div "0:38 ފުރިމަ ބަނދަރު ހޮޅުދޫ... 0:41 އޮވެ ނަލަ ހަނދުވަރު ތެރޭ ފަތިސް 0:44 ބުނި ޙު…" at bounding box center [559, 357] width 1062 height 530
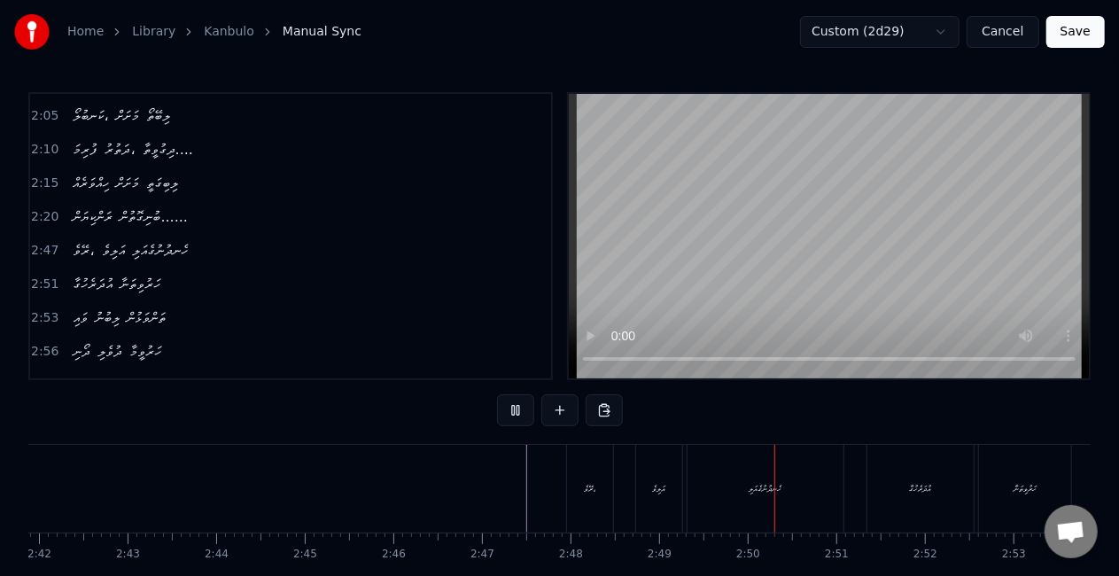
click at [586, 472] on div "ރޭވެ،" at bounding box center [590, 489] width 46 height 88
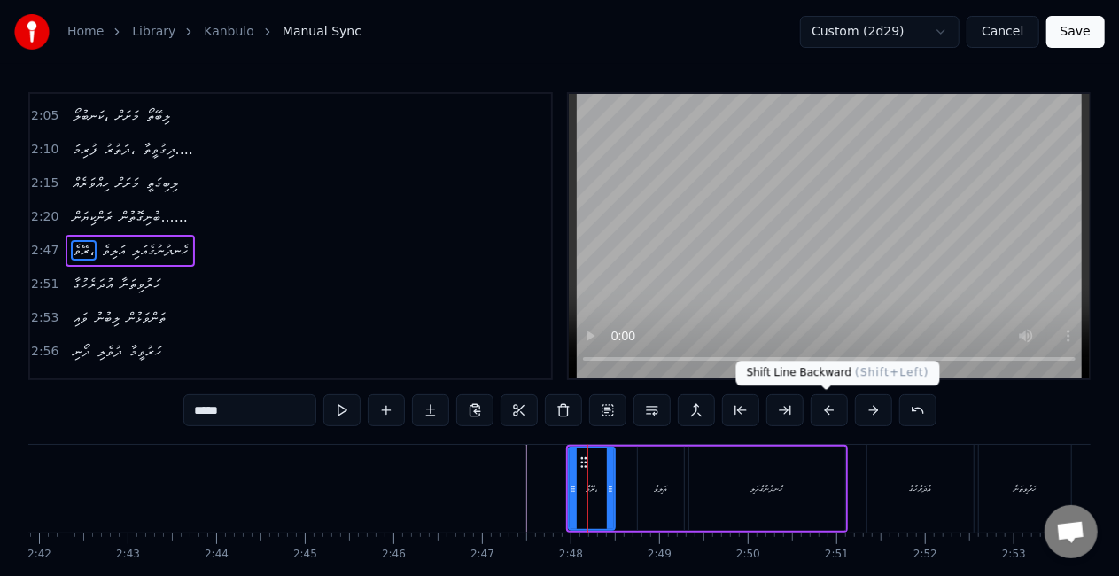
click at [826, 403] on button at bounding box center [828, 410] width 37 height 32
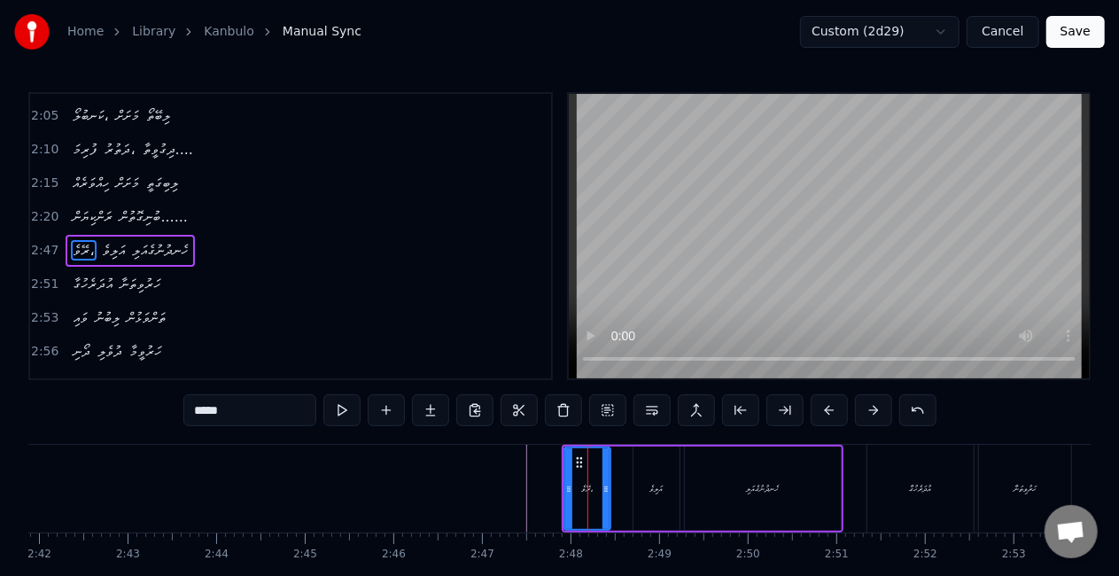
click at [825, 404] on button at bounding box center [828, 410] width 37 height 32
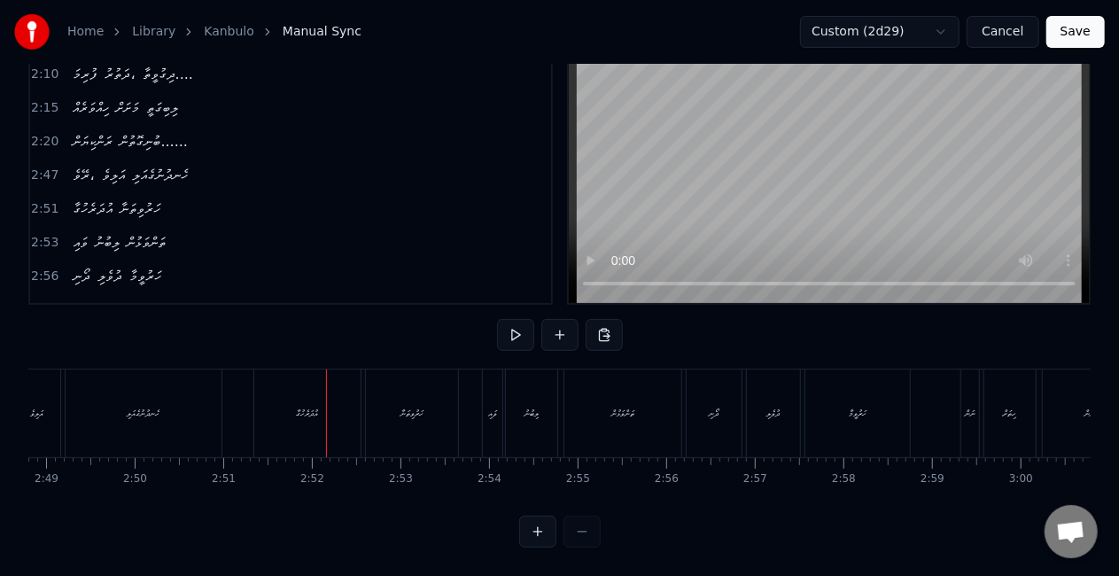
scroll to position [0, 15158]
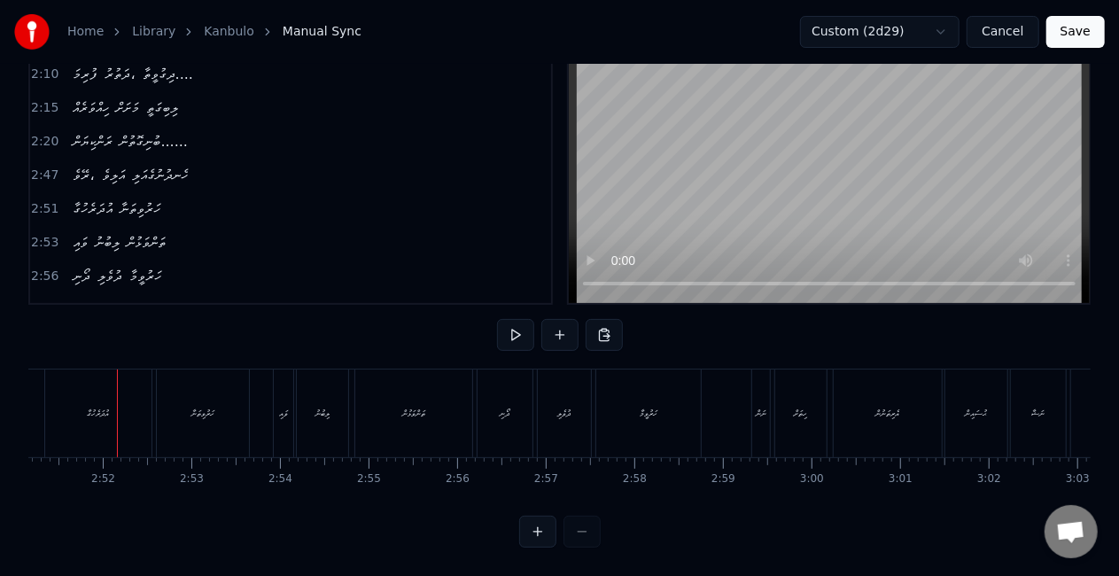
click at [140, 400] on div "އުދަރެހުގާ" at bounding box center [98, 413] width 106 height 88
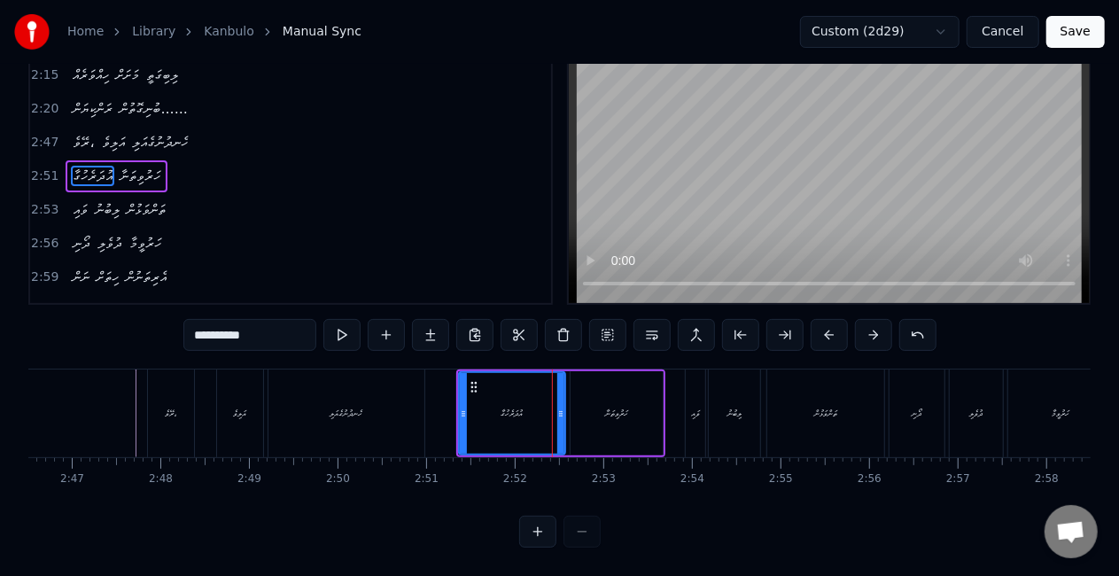
scroll to position [0, 14718]
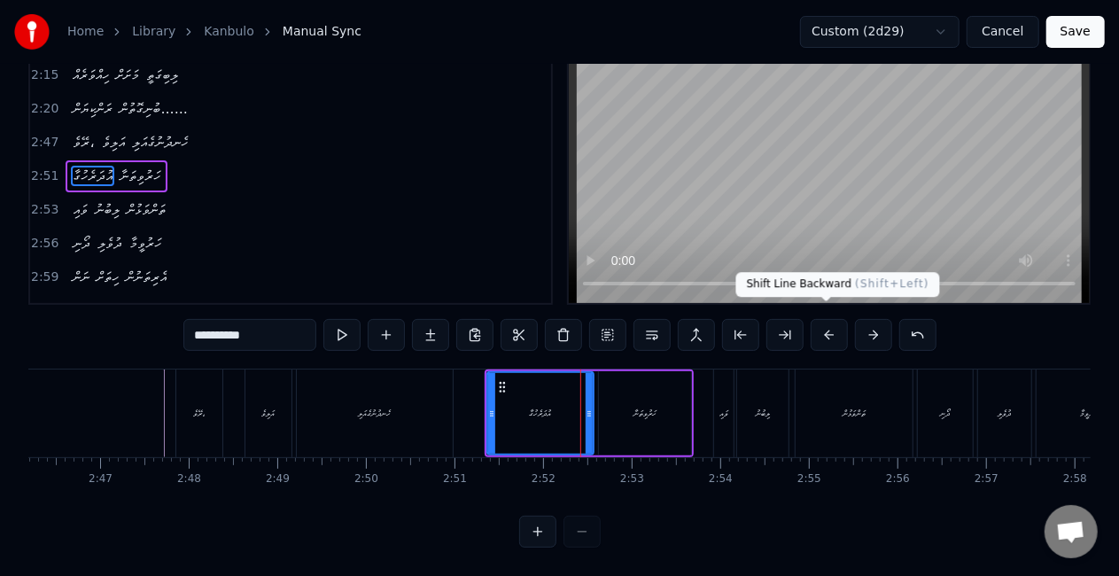
click at [824, 321] on button at bounding box center [828, 335] width 37 height 32
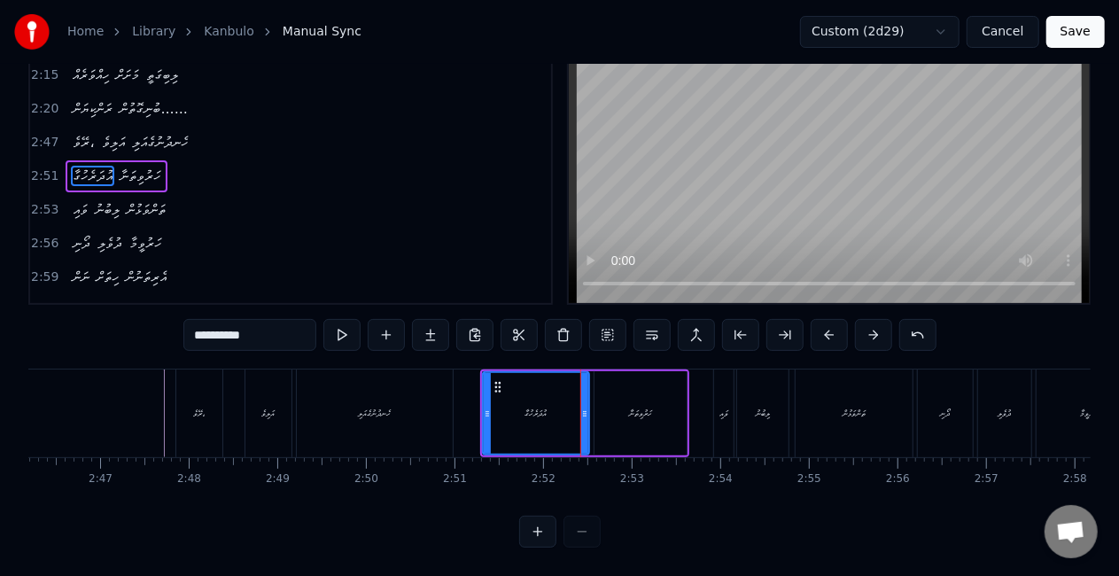
click at [824, 321] on button at bounding box center [828, 335] width 37 height 32
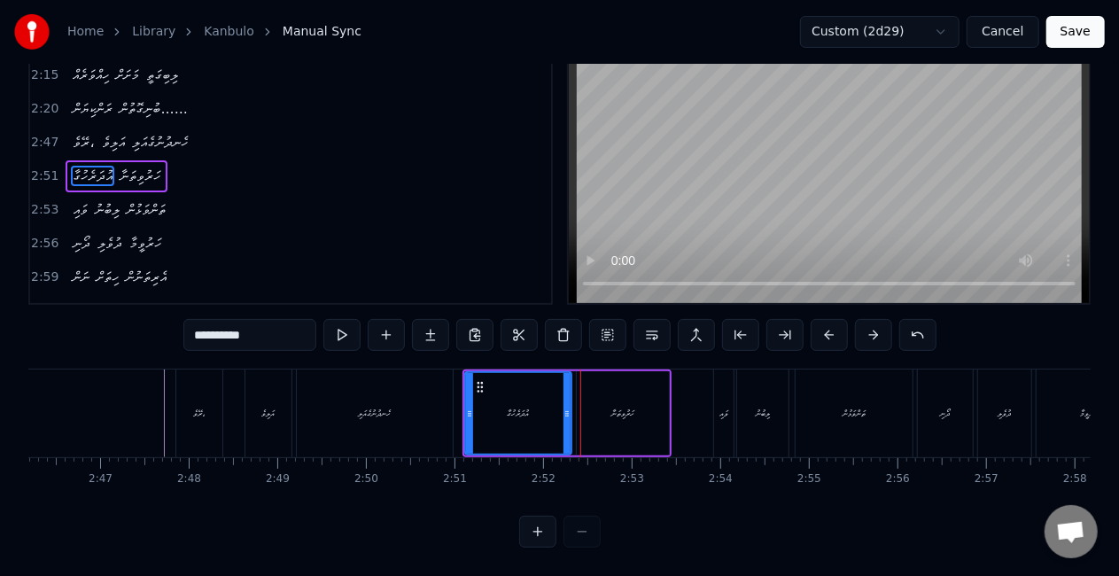
click at [824, 321] on button at bounding box center [828, 335] width 37 height 32
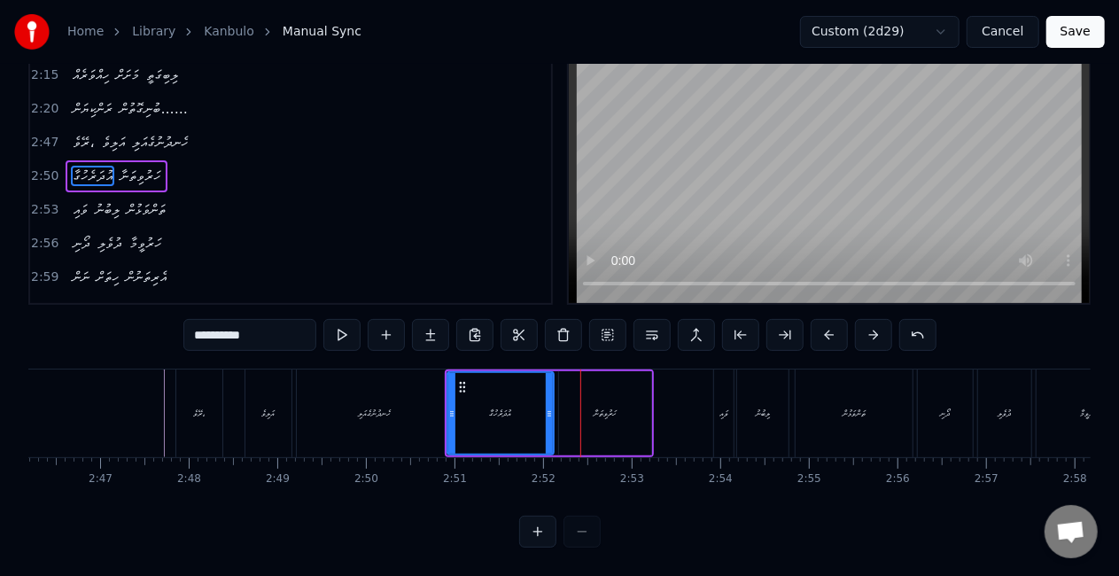
click at [824, 321] on button at bounding box center [828, 335] width 37 height 32
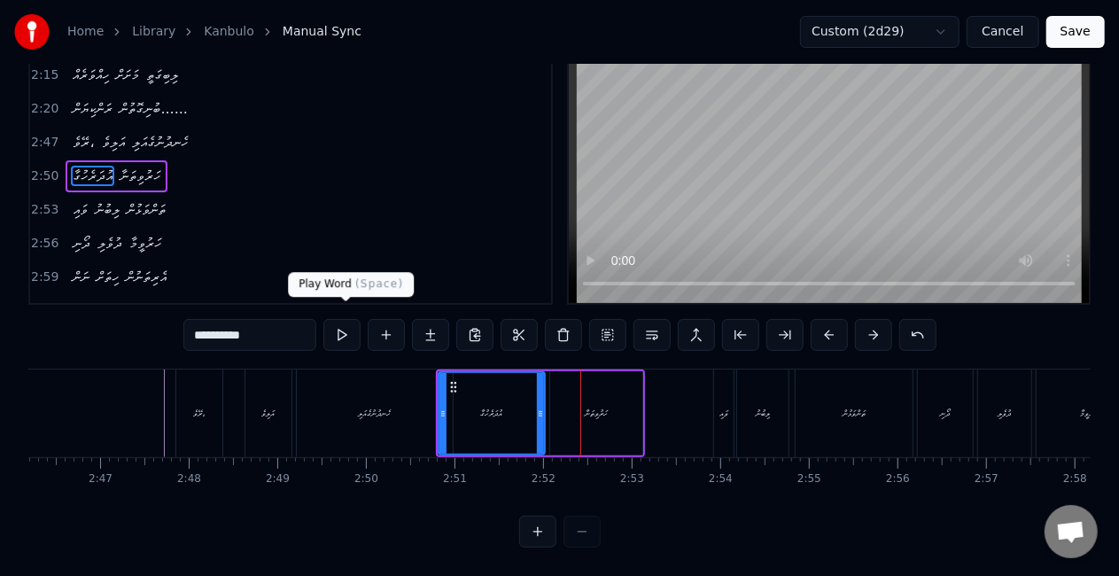
click at [346, 322] on button at bounding box center [341, 335] width 37 height 32
click at [345, 321] on button at bounding box center [341, 335] width 37 height 32
click at [197, 406] on div "ރޭވެ،" at bounding box center [199, 412] width 12 height 13
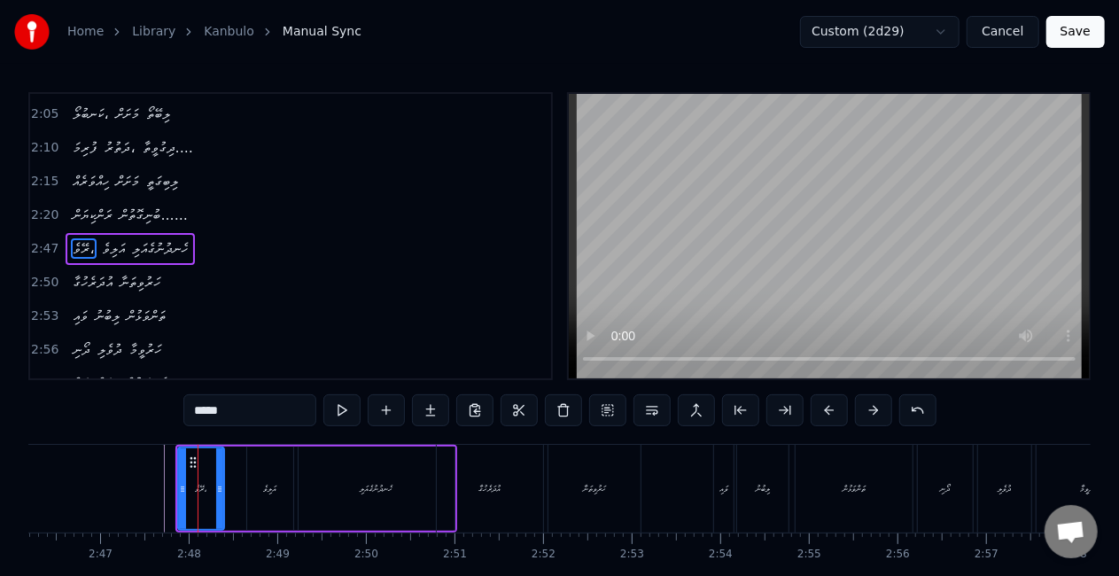
scroll to position [668, 0]
click at [577, 500] on div "ހަރުވިތަނާ" at bounding box center [594, 489] width 92 height 88
type input "**********"
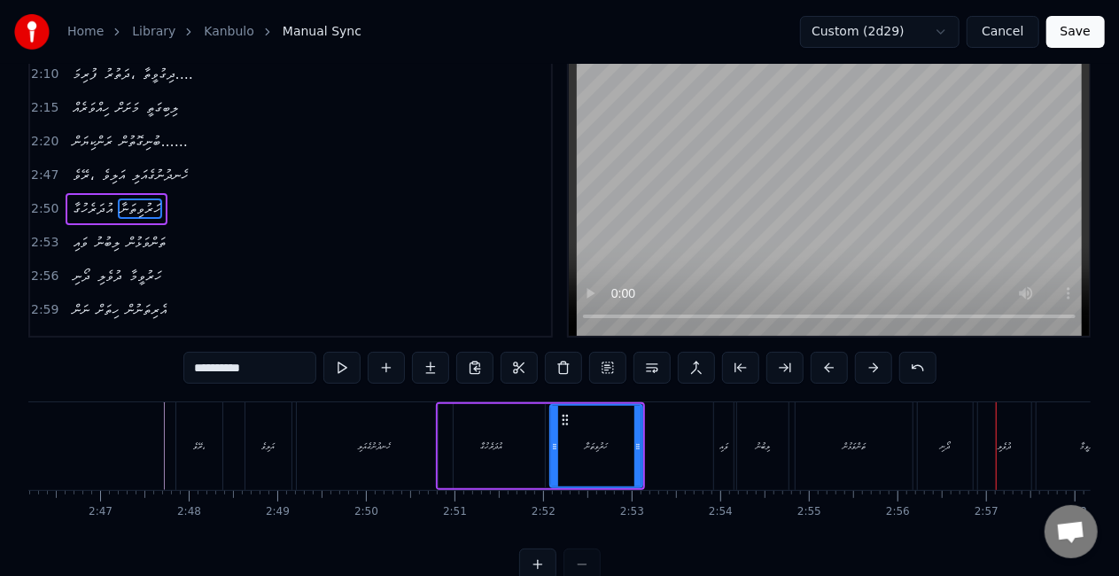
scroll to position [90, 0]
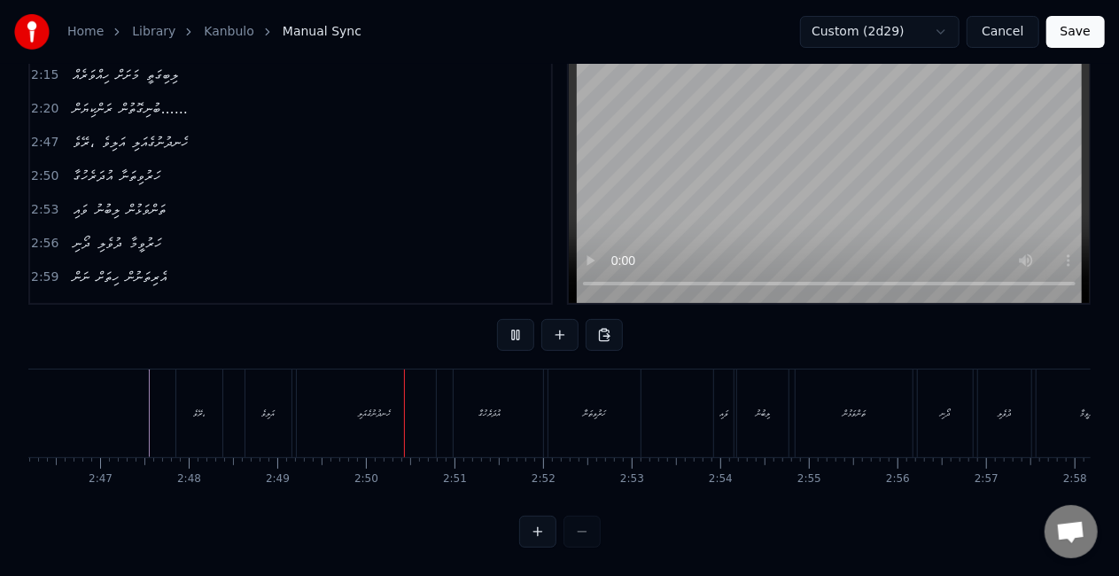
click at [182, 394] on div "ރޭވެ،" at bounding box center [199, 413] width 46 height 88
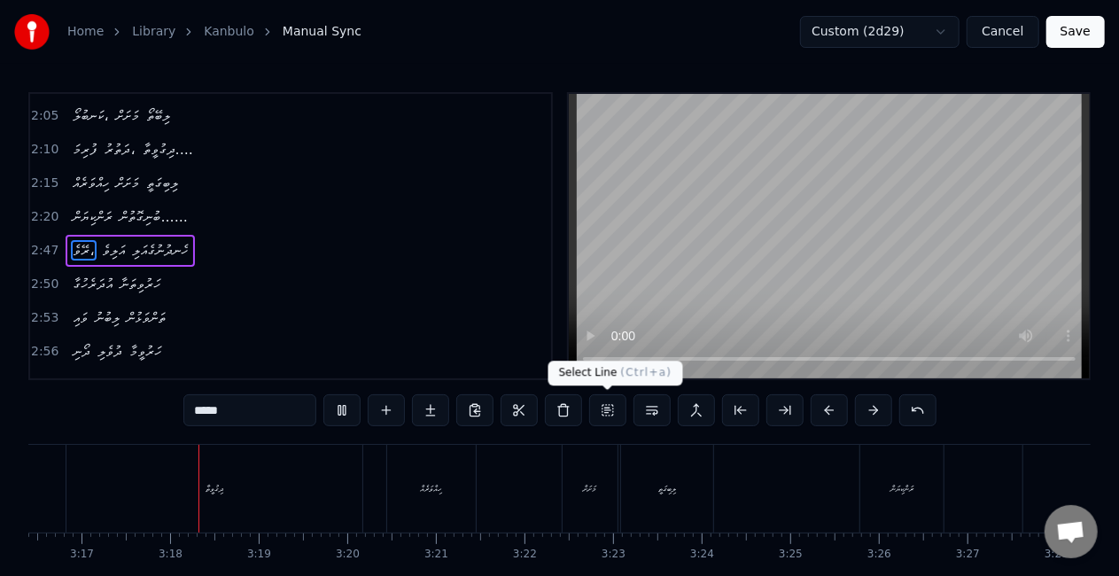
scroll to position [0, 17411]
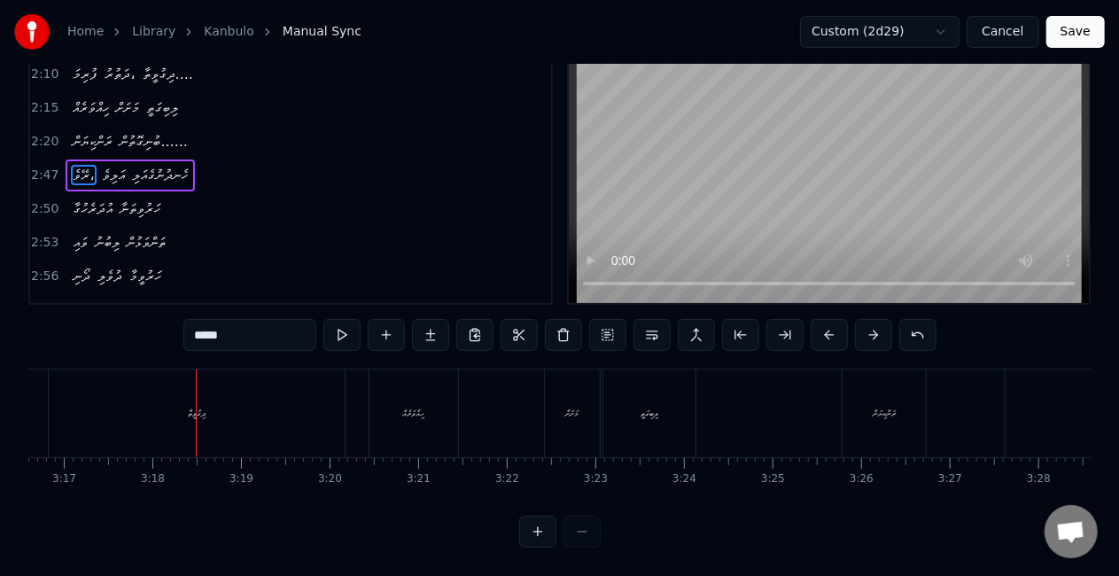
click at [268, 422] on div "ދިގުވީތާ" at bounding box center [197, 413] width 296 height 88
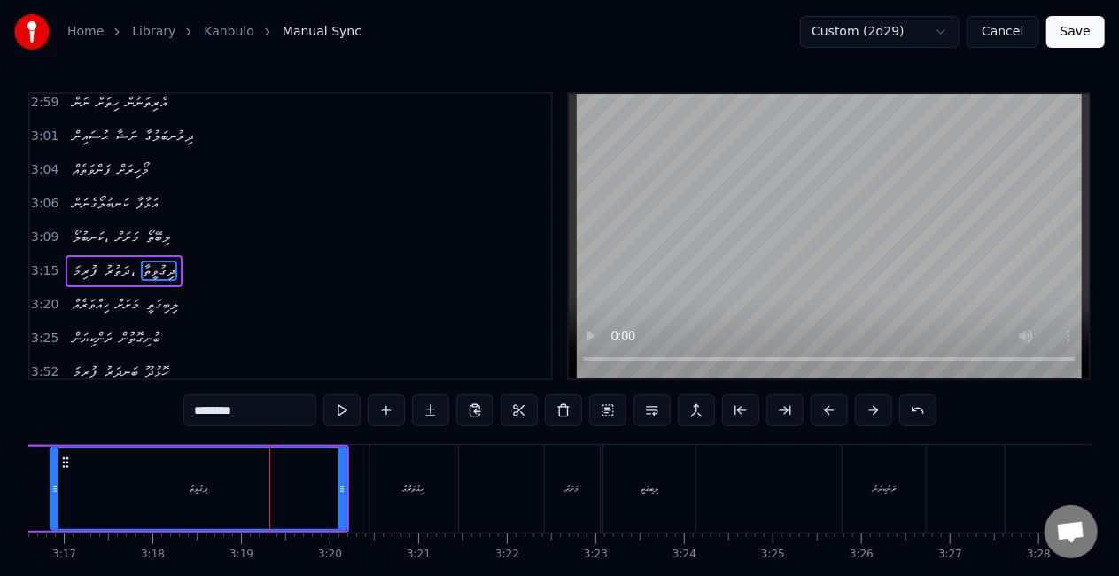
scroll to position [965, 0]
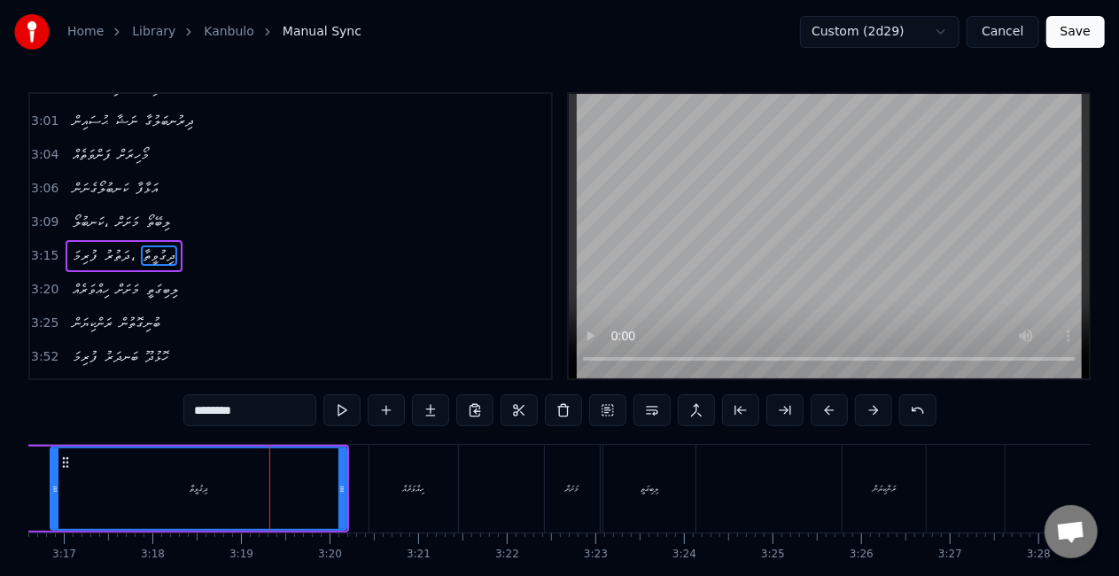
click at [270, 418] on input "********" at bounding box center [249, 410] width 133 height 32
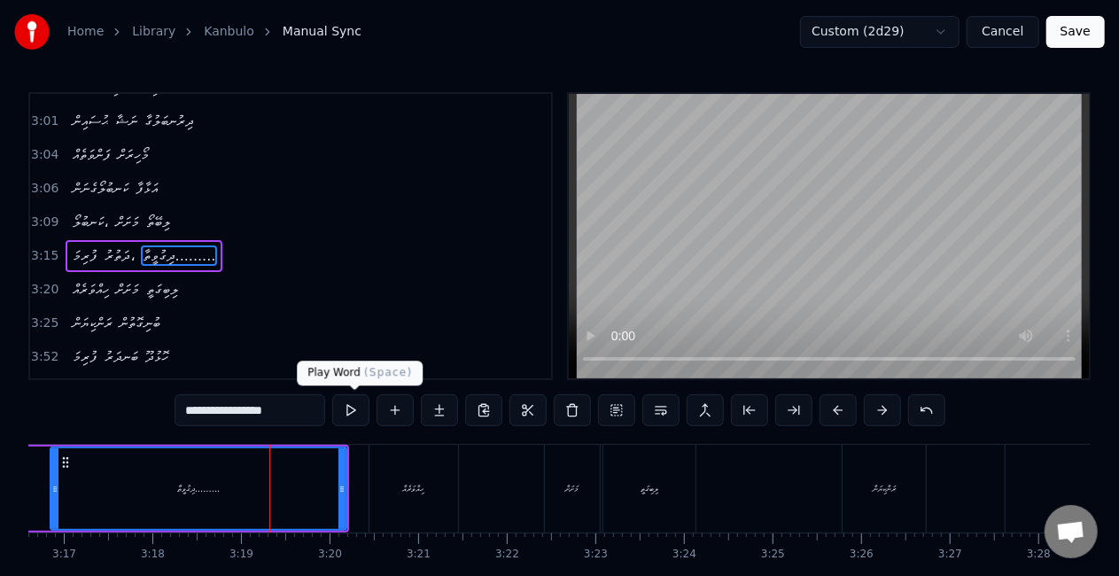
click at [345, 415] on button at bounding box center [350, 410] width 37 height 32
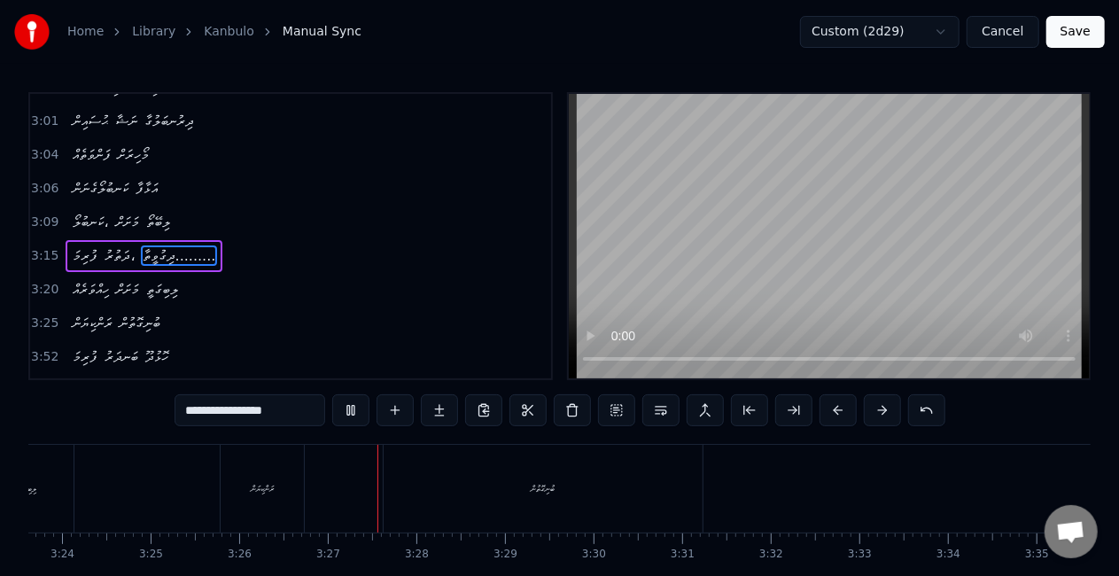
scroll to position [0, 18245]
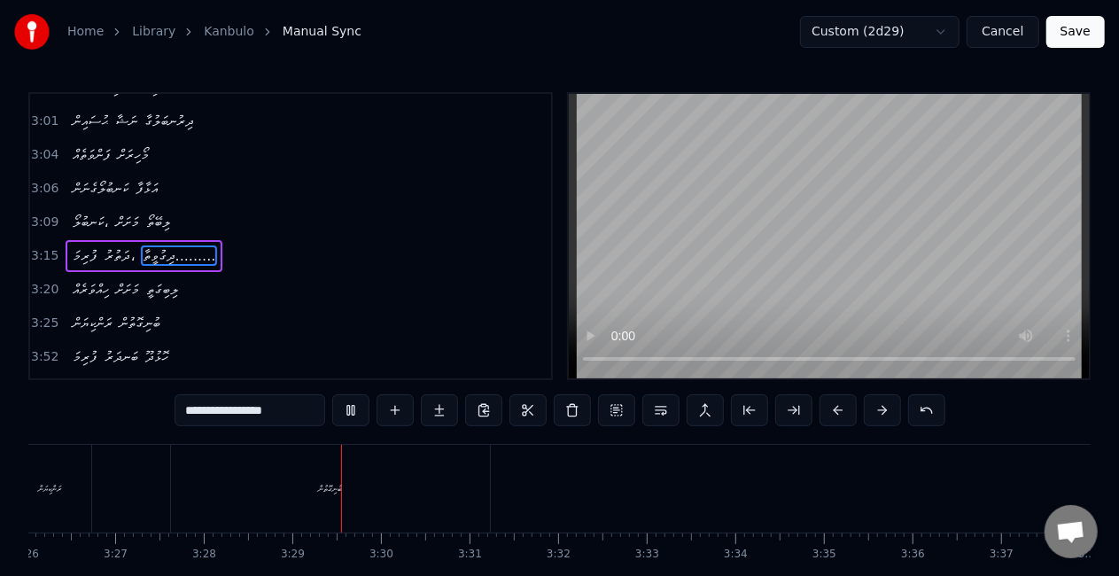
click at [375, 505] on div "ބުނިގޮތުން" at bounding box center [330, 489] width 319 height 88
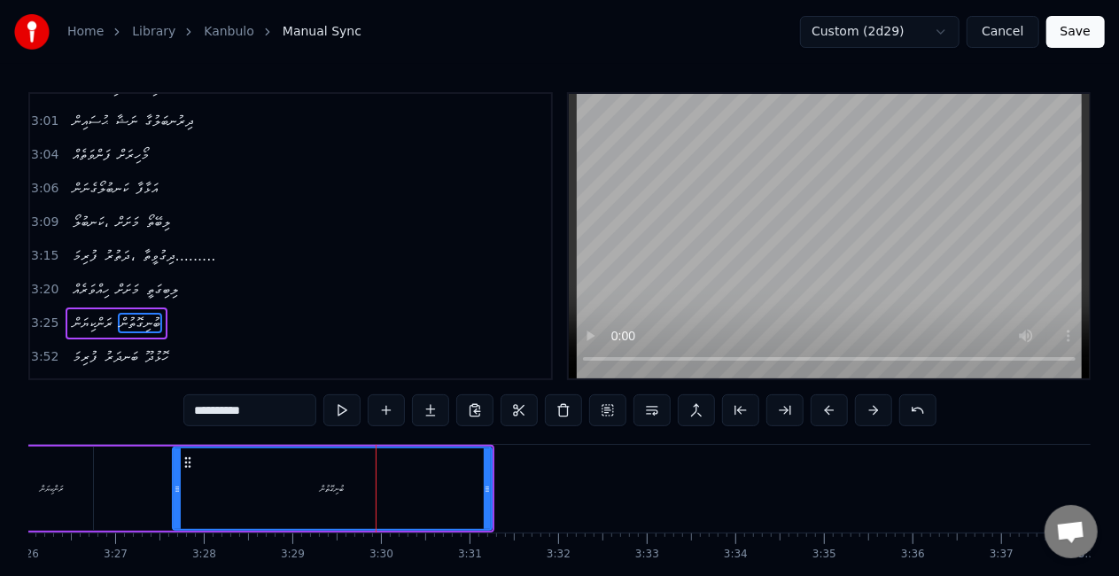
scroll to position [1031, 0]
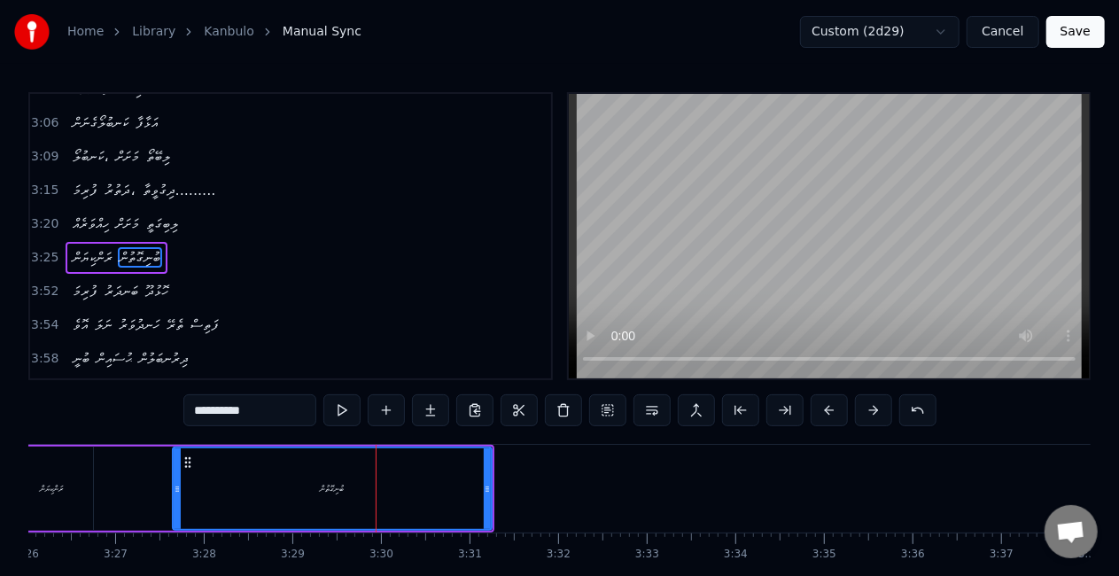
click at [257, 412] on input "**********" at bounding box center [249, 410] width 133 height 32
type input "**********"
click at [347, 407] on button at bounding box center [341, 410] width 37 height 32
click at [274, 416] on input "**********" at bounding box center [249, 410] width 133 height 32
drag, startPoint x: 486, startPoint y: 481, endPoint x: 470, endPoint y: 481, distance: 15.9
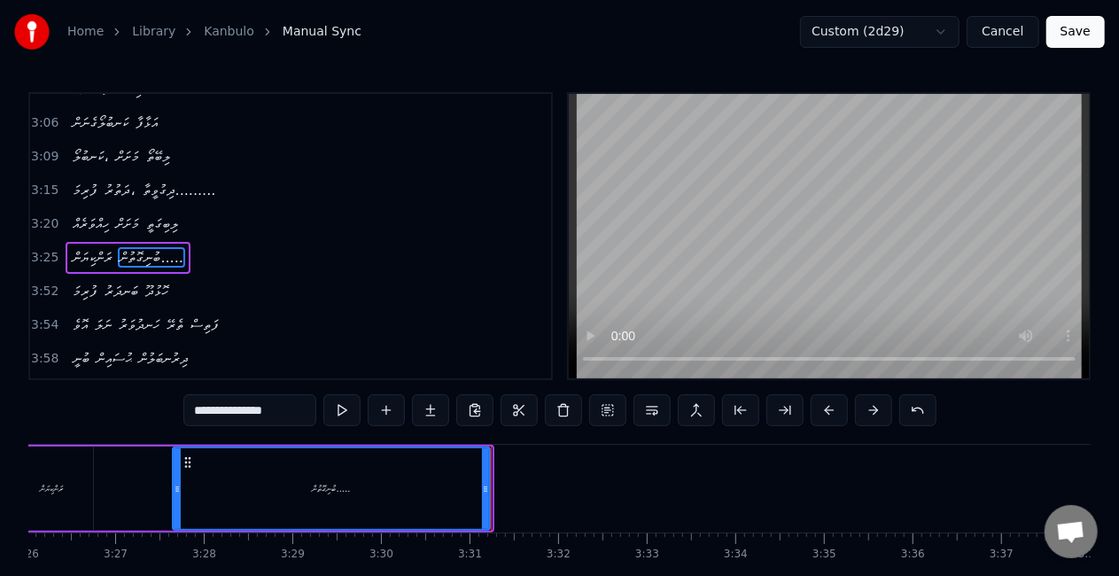
click at [482, 482] on icon at bounding box center [485, 489] width 7 height 14
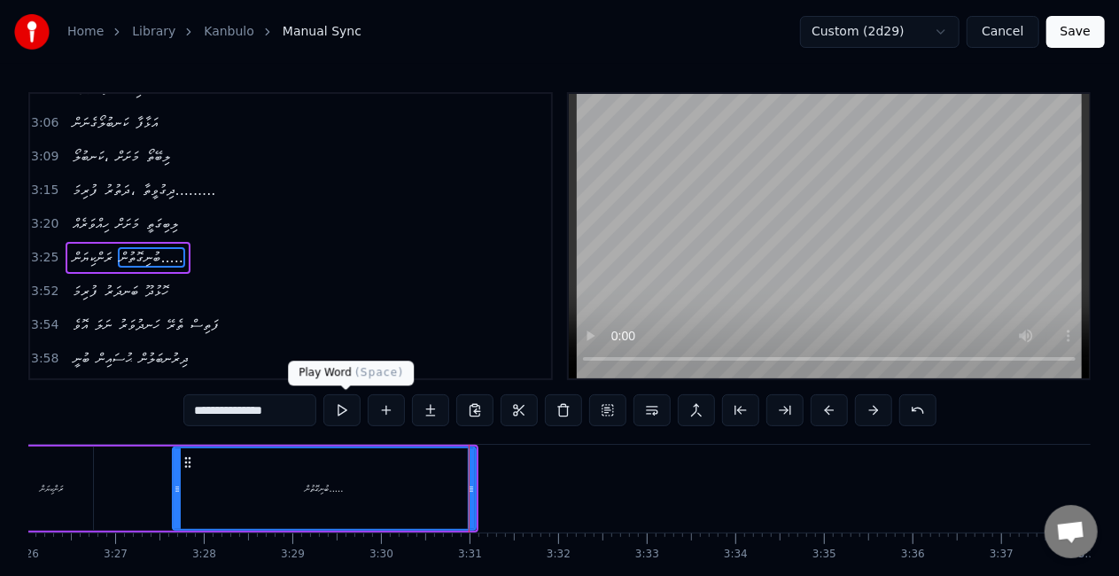
click at [338, 403] on button at bounding box center [341, 410] width 37 height 32
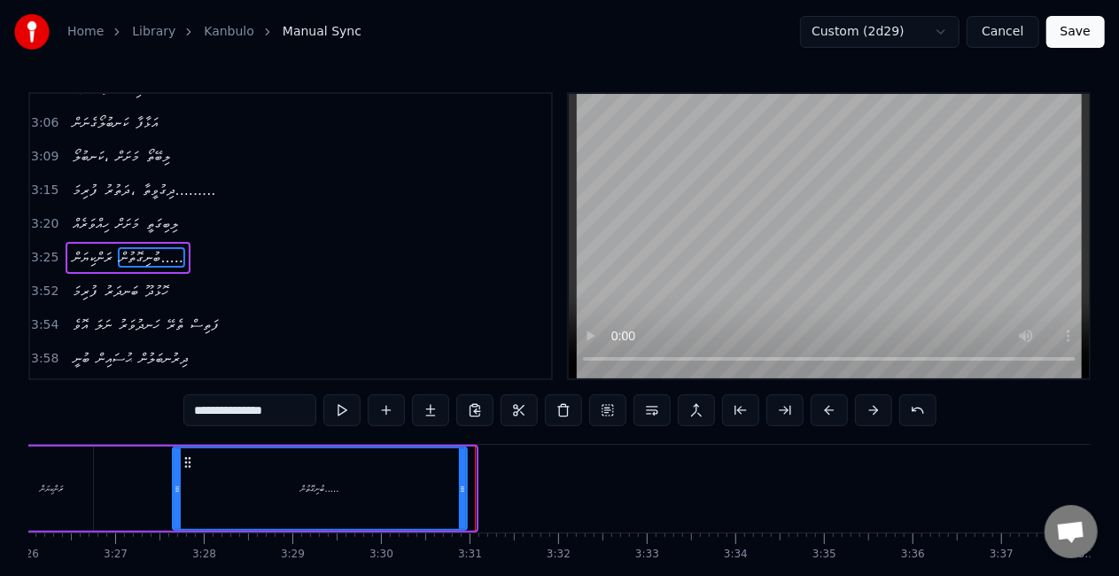
drag, startPoint x: 468, startPoint y: 466, endPoint x: 432, endPoint y: 457, distance: 37.4
click at [459, 462] on div at bounding box center [462, 488] width 7 height 81
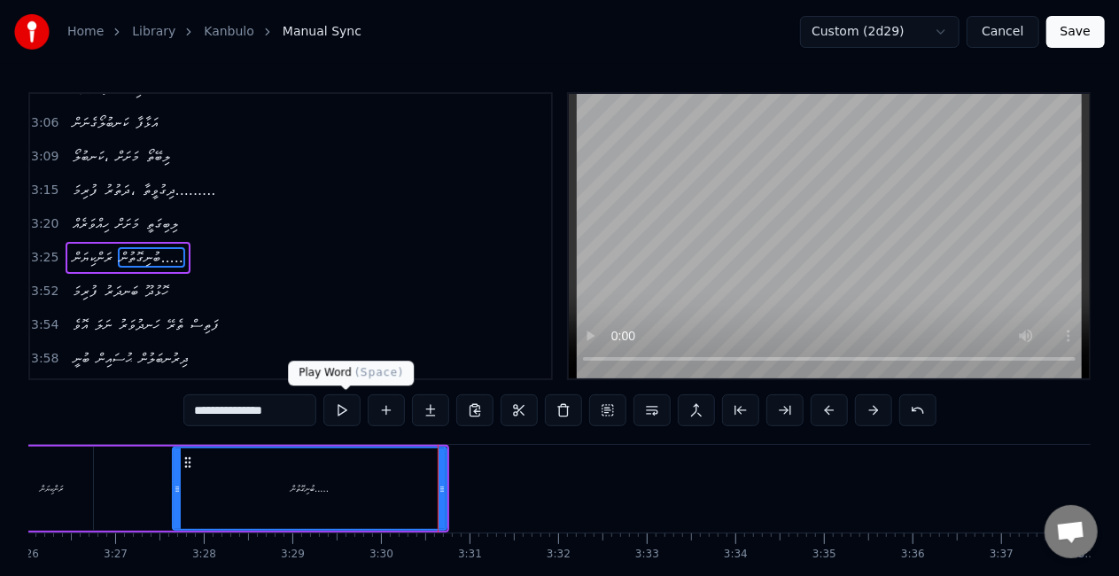
click at [346, 415] on button at bounding box center [341, 410] width 37 height 32
click at [345, 409] on button at bounding box center [341, 410] width 37 height 32
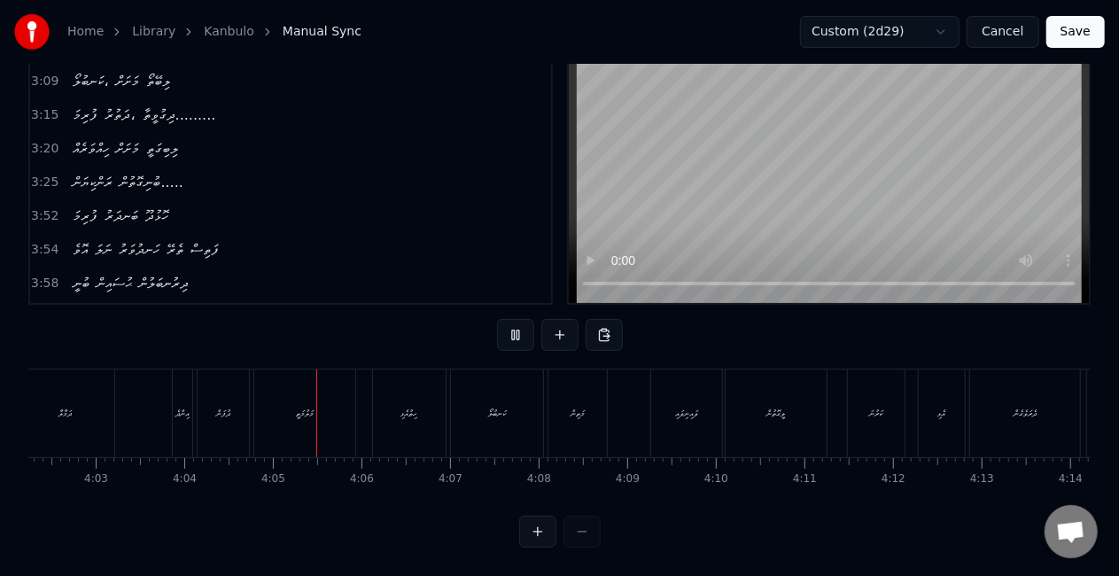
scroll to position [0, 21599]
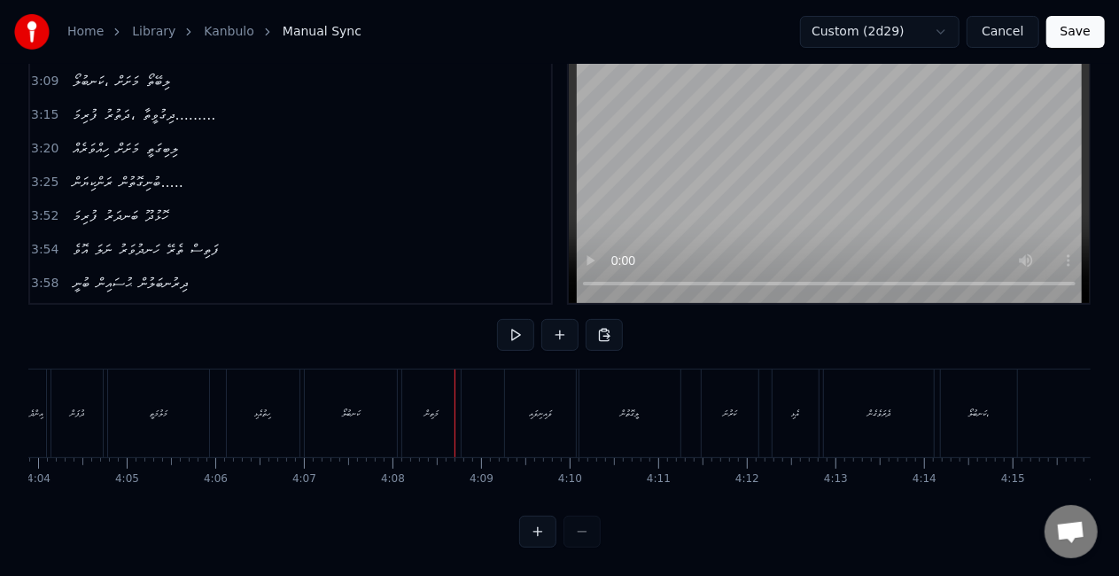
click at [163, 406] on div "މަލުމަތީ" at bounding box center [158, 413] width 101 height 88
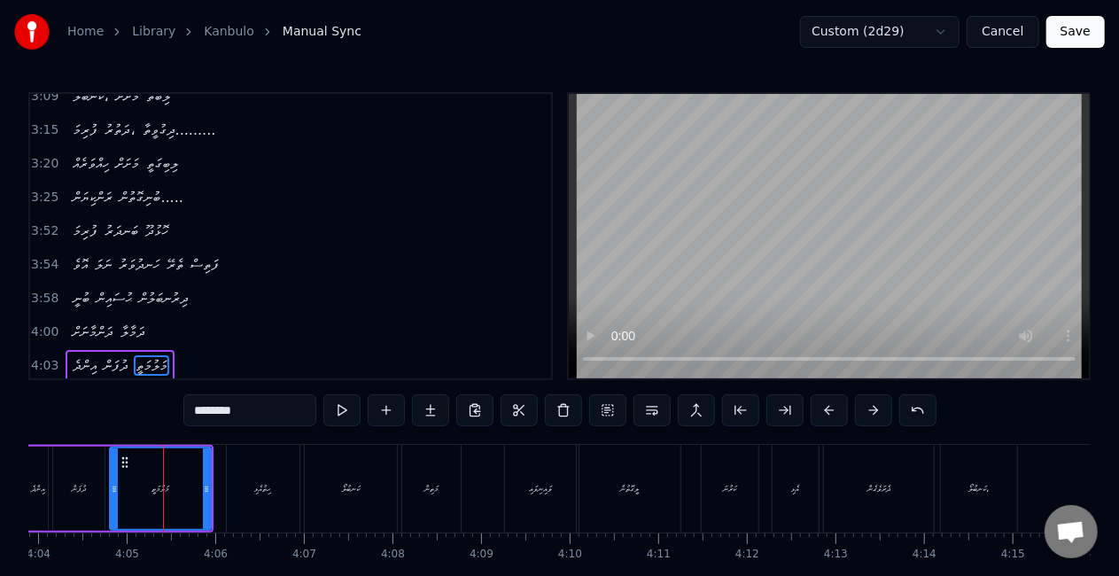
scroll to position [1196, 0]
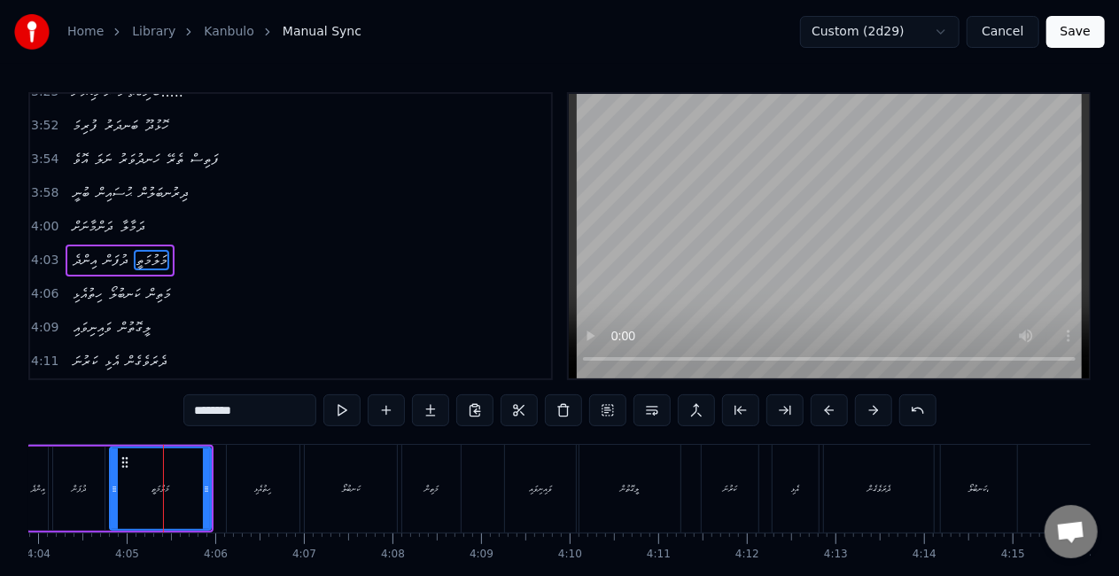
click at [213, 410] on input "********" at bounding box center [249, 410] width 133 height 32
type input "*"
click at [352, 406] on button at bounding box center [341, 410] width 37 height 32
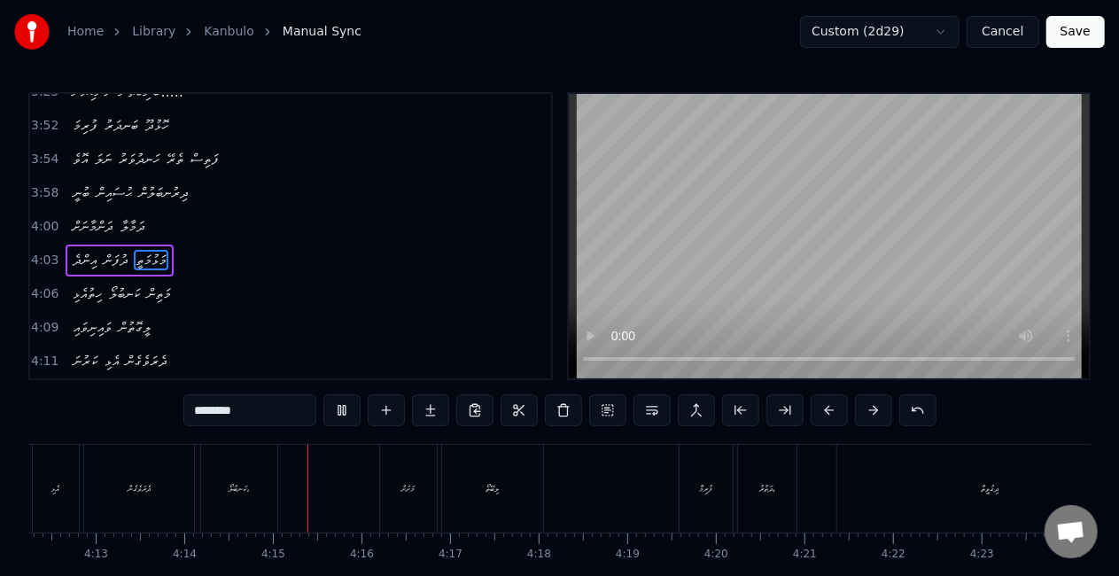
scroll to position [0, 22486]
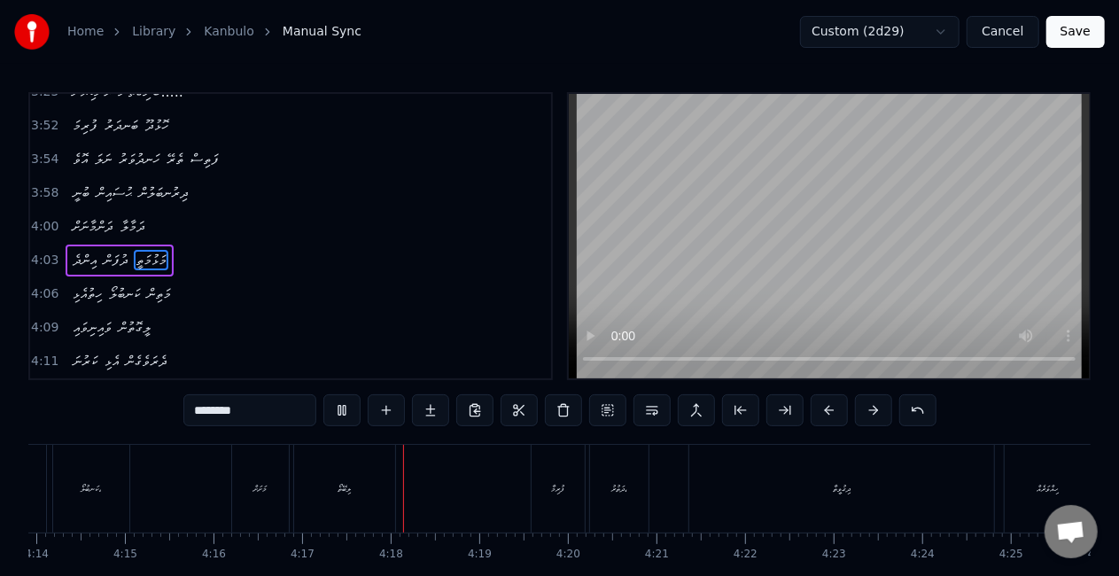
click at [236, 490] on div "މަށަށް" at bounding box center [260, 489] width 57 height 88
type input "******"
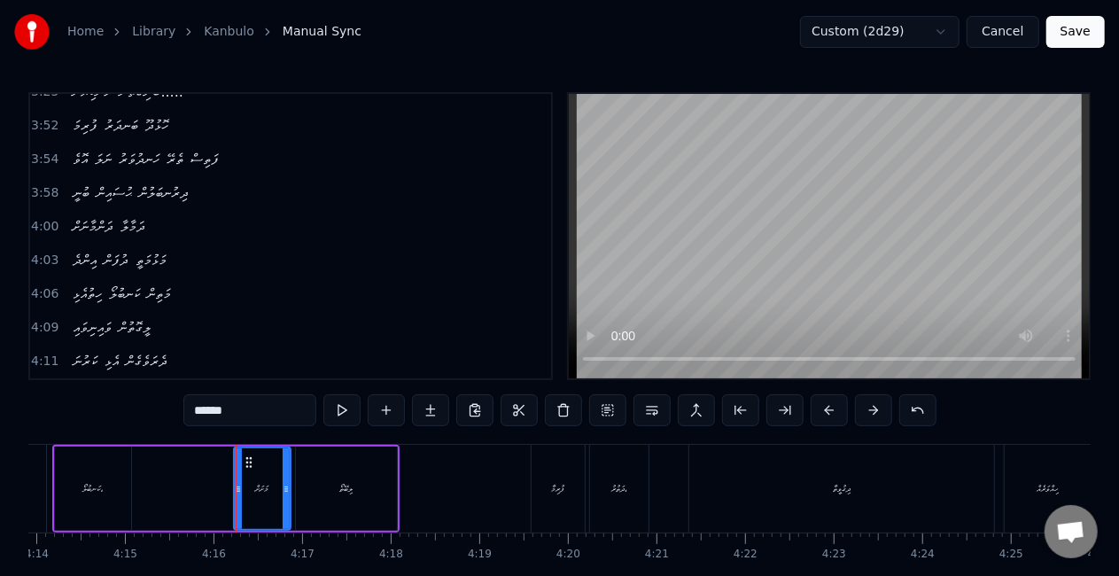
scroll to position [1302, 0]
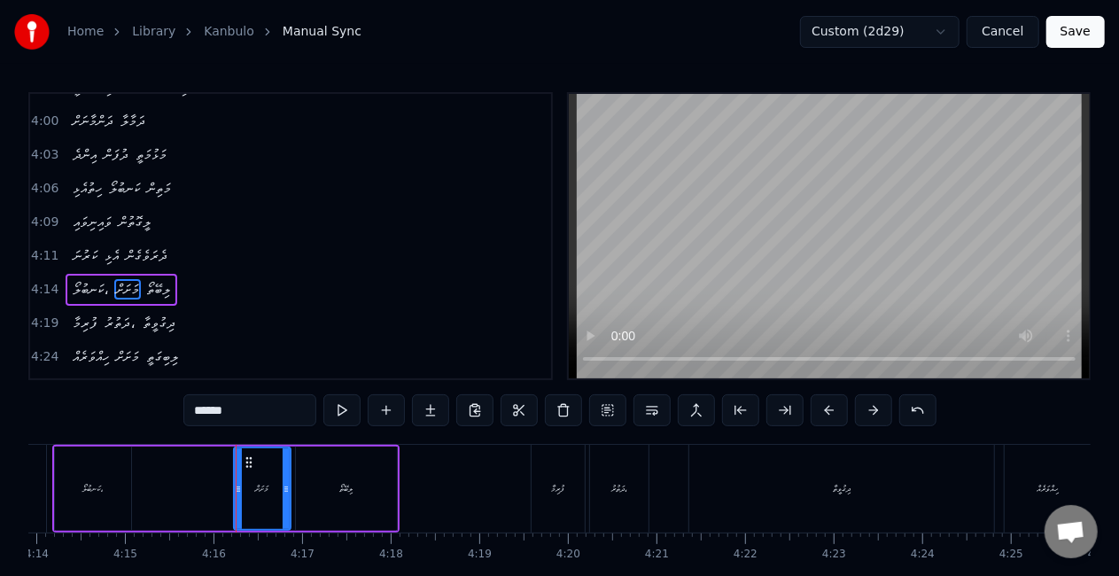
click at [135, 511] on div "ކަނބުލޯ، މަށަށް ލިބޭތޯ" at bounding box center [225, 489] width 347 height 88
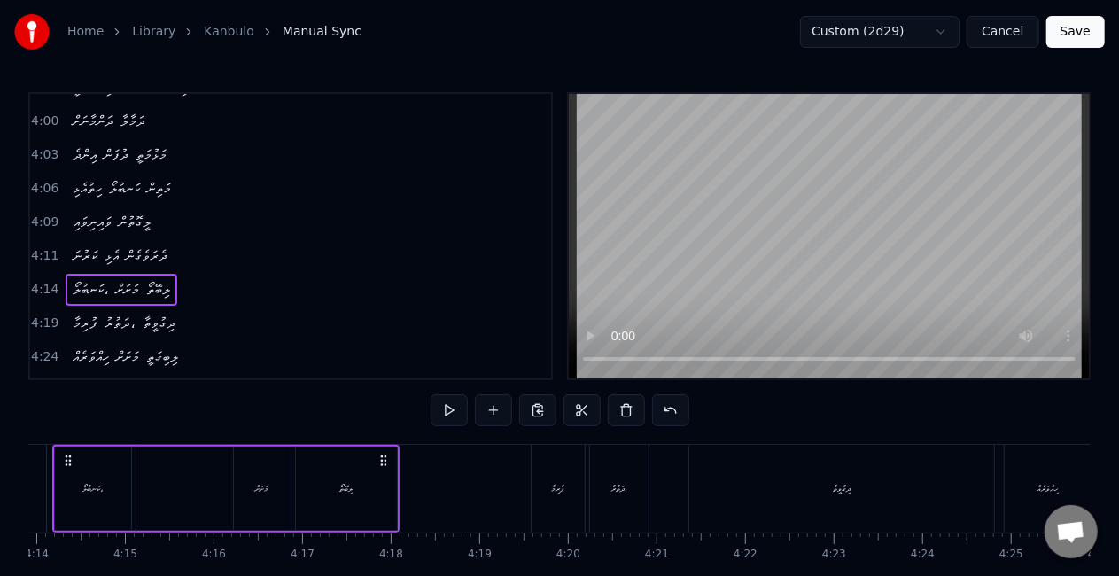
click at [192, 499] on div "ކަނބުލޯ، މަށަށް ލިބޭތޯ" at bounding box center [225, 489] width 347 height 88
click at [77, 508] on div "ކަނބުލޯ،" at bounding box center [93, 488] width 76 height 84
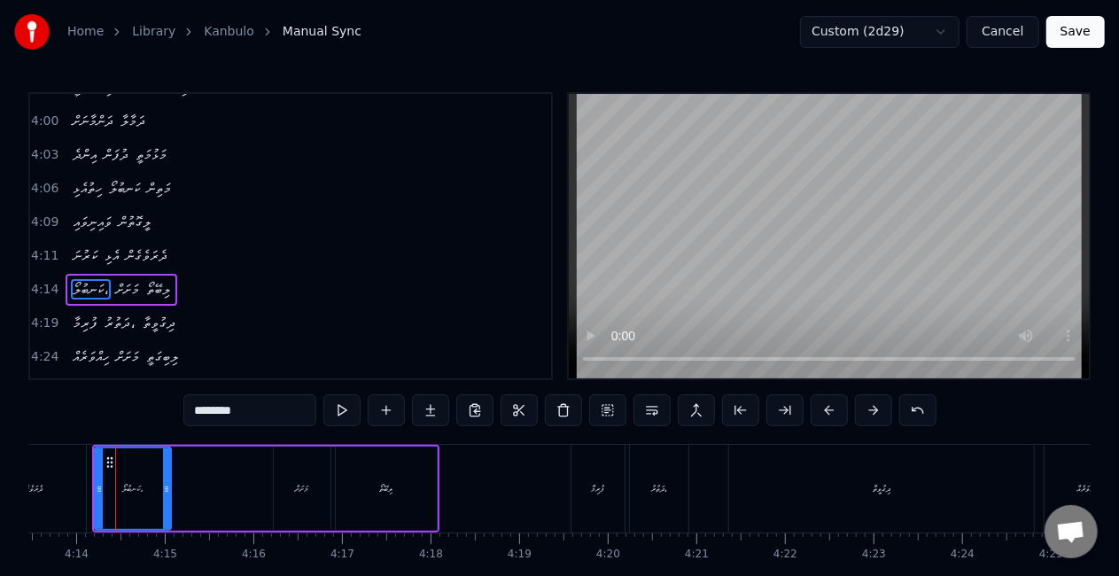
scroll to position [0, 22445]
click at [271, 492] on div "ކަނބުލޯ، މަށަށް ލިބޭތޯ" at bounding box center [267, 489] width 347 height 88
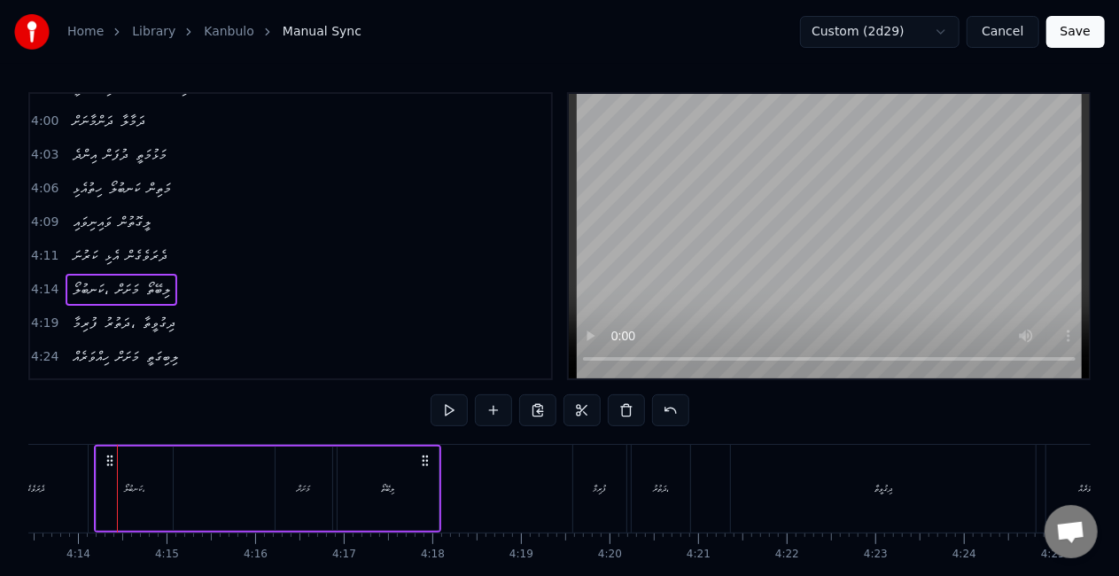
click at [290, 494] on div "މަށަށް" at bounding box center [303, 488] width 57 height 84
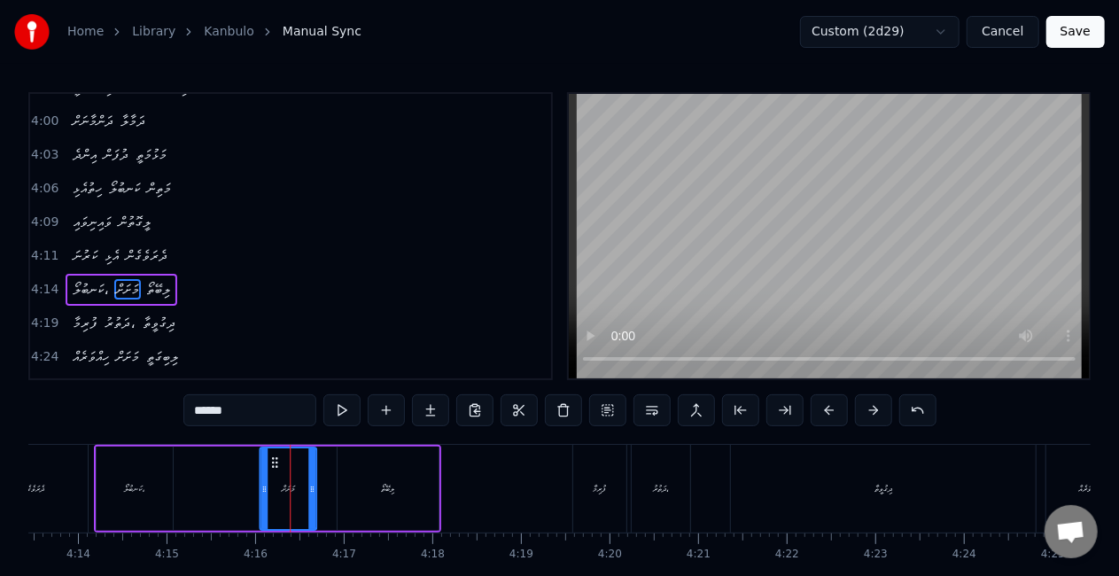
drag, startPoint x: 291, startPoint y: 463, endPoint x: 275, endPoint y: 465, distance: 16.0
click at [275, 465] on icon at bounding box center [274, 462] width 14 height 14
click at [337, 412] on button at bounding box center [341, 410] width 37 height 32
click at [345, 411] on button at bounding box center [341, 410] width 37 height 32
click at [755, 468] on div "ދިގުވީތާ" at bounding box center [883, 489] width 305 height 88
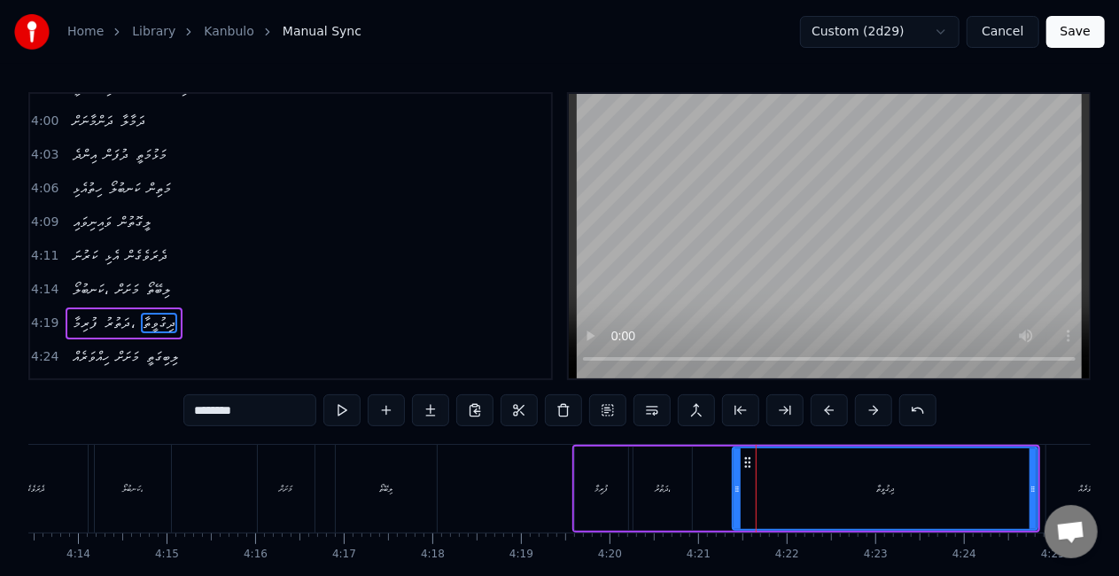
scroll to position [7, 0]
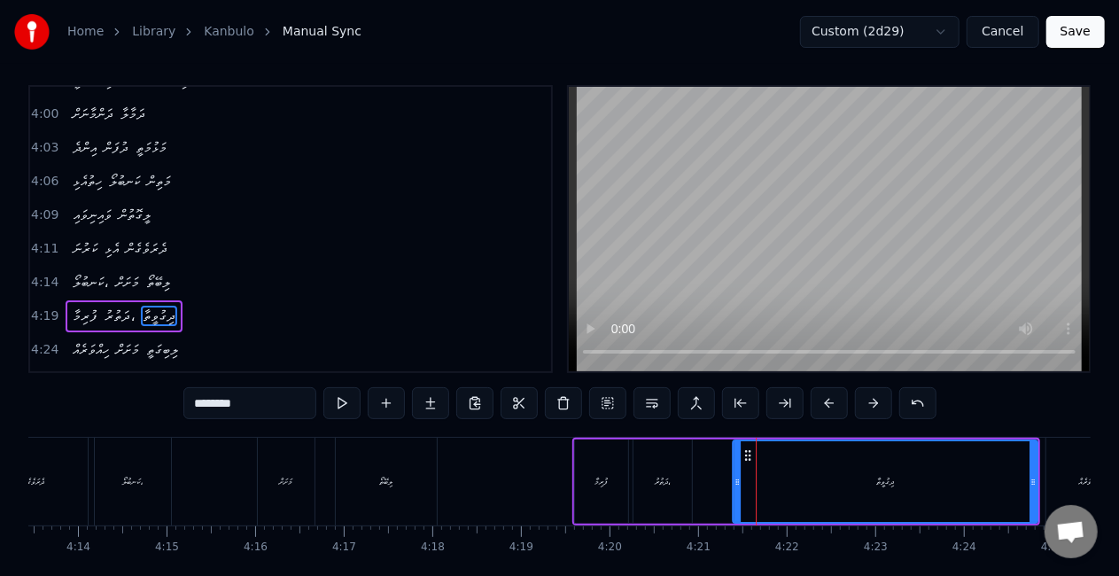
click at [746, 459] on icon at bounding box center [747, 455] width 14 height 14
click at [680, 496] on div "ދަތުރު،" at bounding box center [662, 481] width 58 height 84
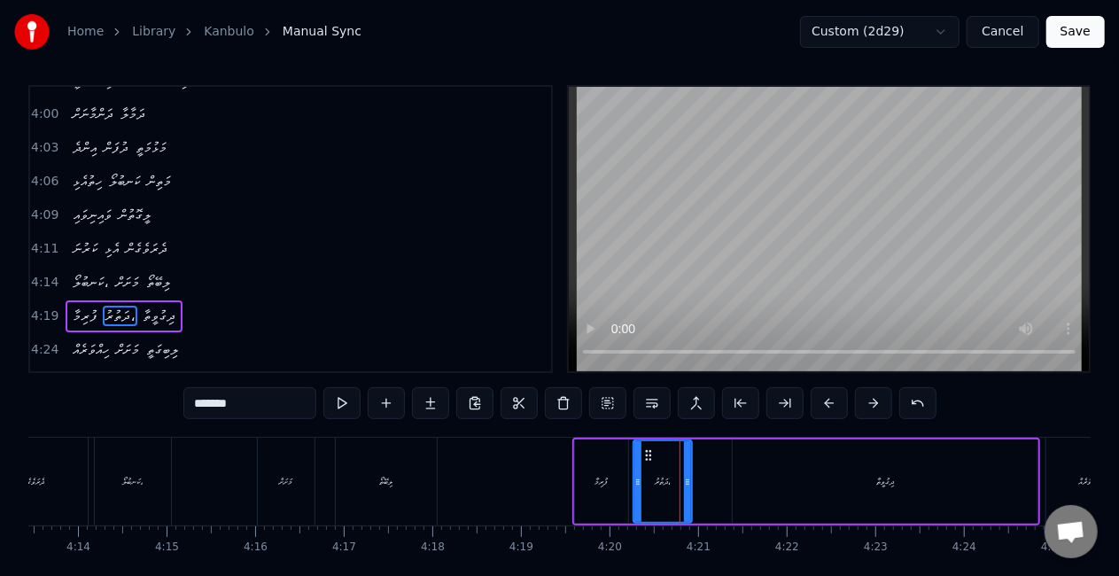
click at [739, 461] on div "ދިގުވީތާ" at bounding box center [884, 481] width 305 height 84
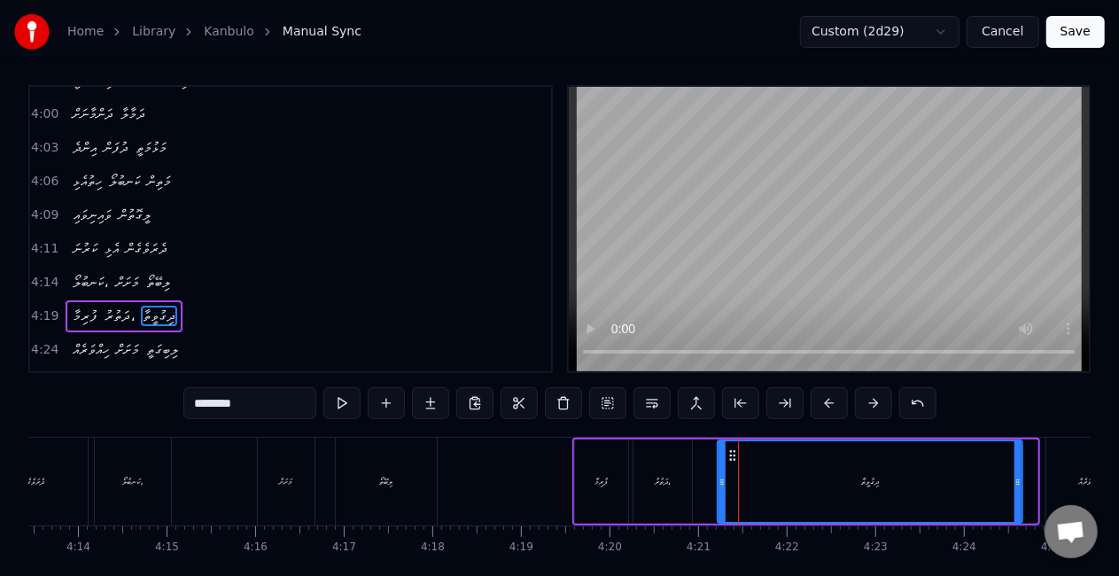
drag, startPoint x: 742, startPoint y: 453, endPoint x: 727, endPoint y: 453, distance: 15.1
click at [727, 453] on icon at bounding box center [732, 455] width 14 height 14
click at [250, 413] on input "********" at bounding box center [249, 403] width 133 height 32
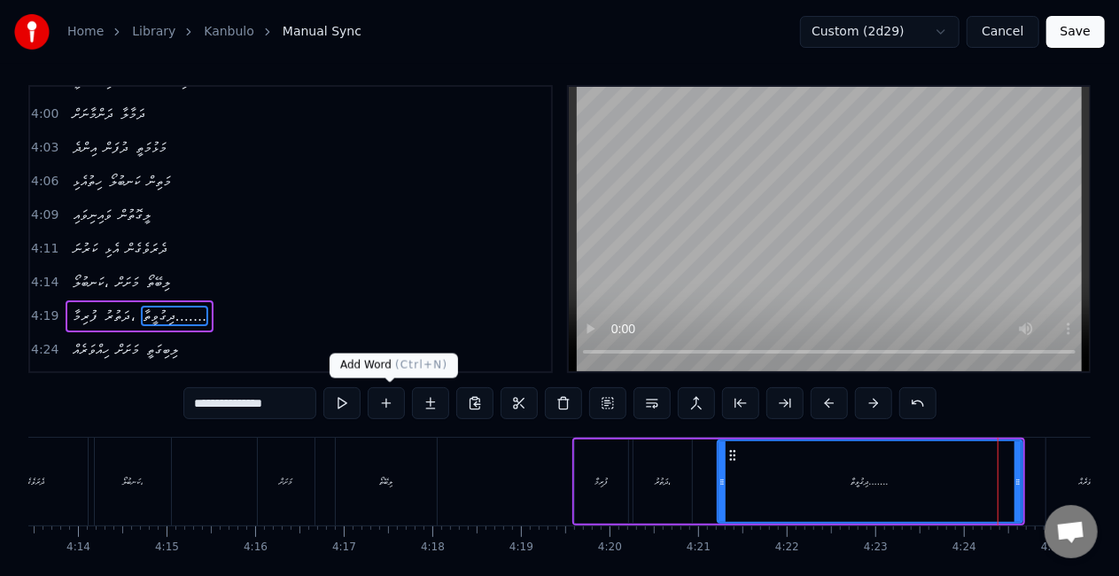
type input "**********"
click at [386, 402] on button at bounding box center [386, 403] width 37 height 32
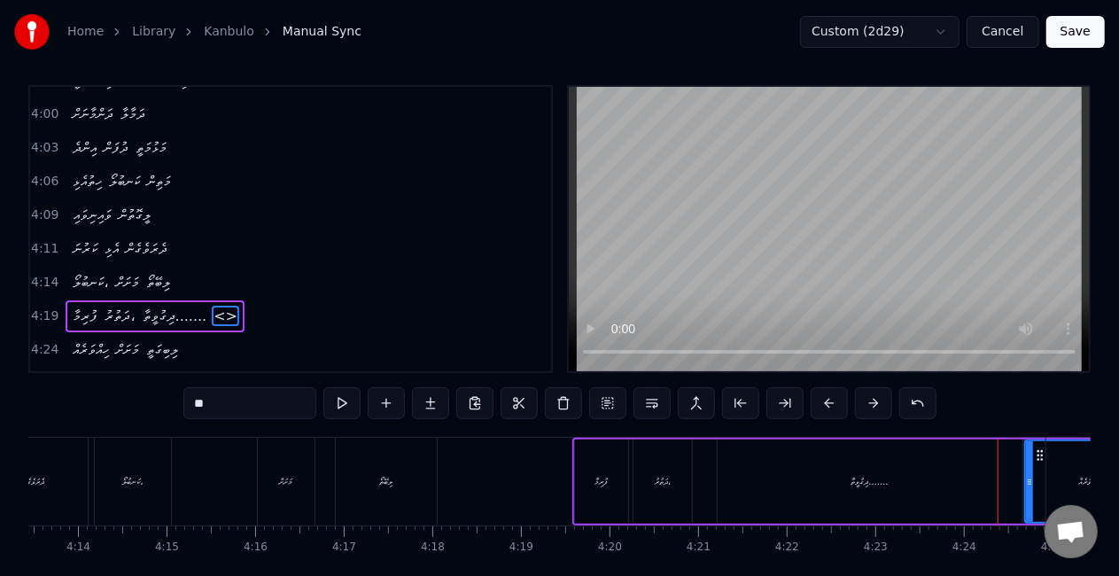
click at [788, 507] on div "ދިގުވީތާ......." at bounding box center [869, 481] width 305 height 84
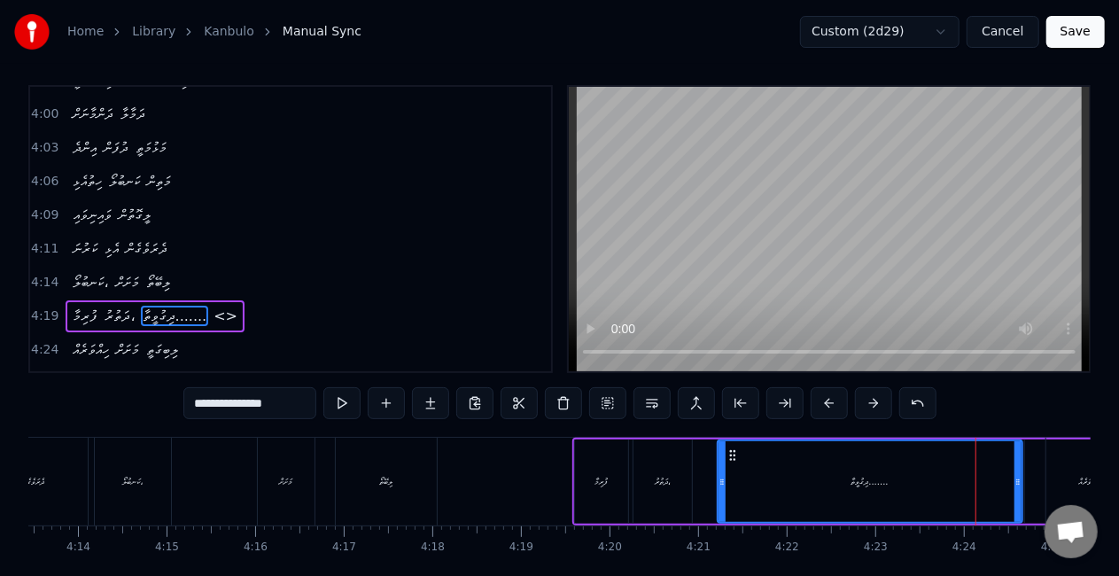
click at [213, 306] on span "<>" at bounding box center [225, 316] width 27 height 20
type input "**"
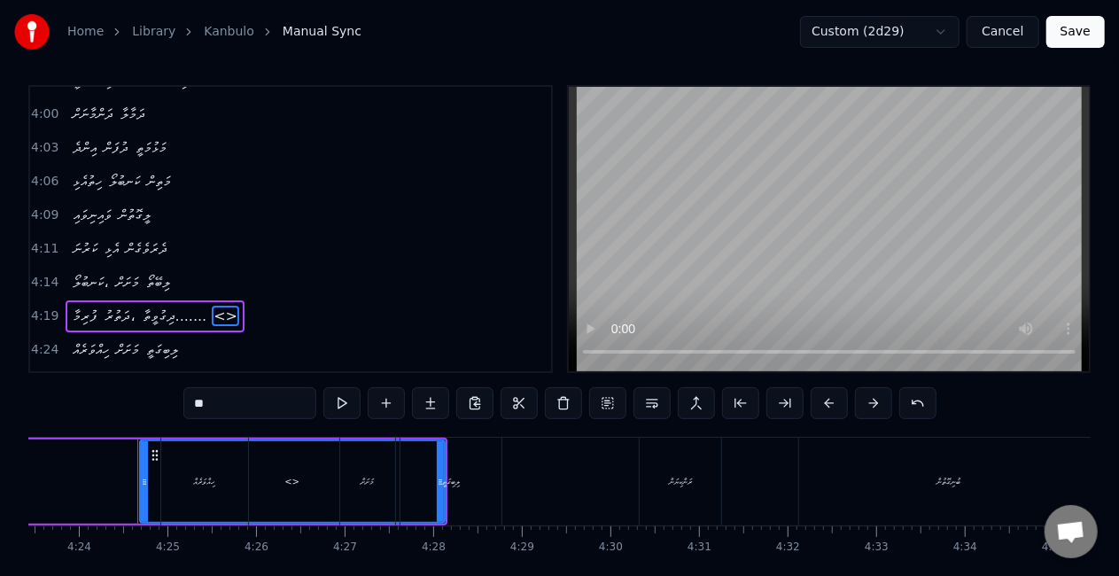
scroll to position [0, 23350]
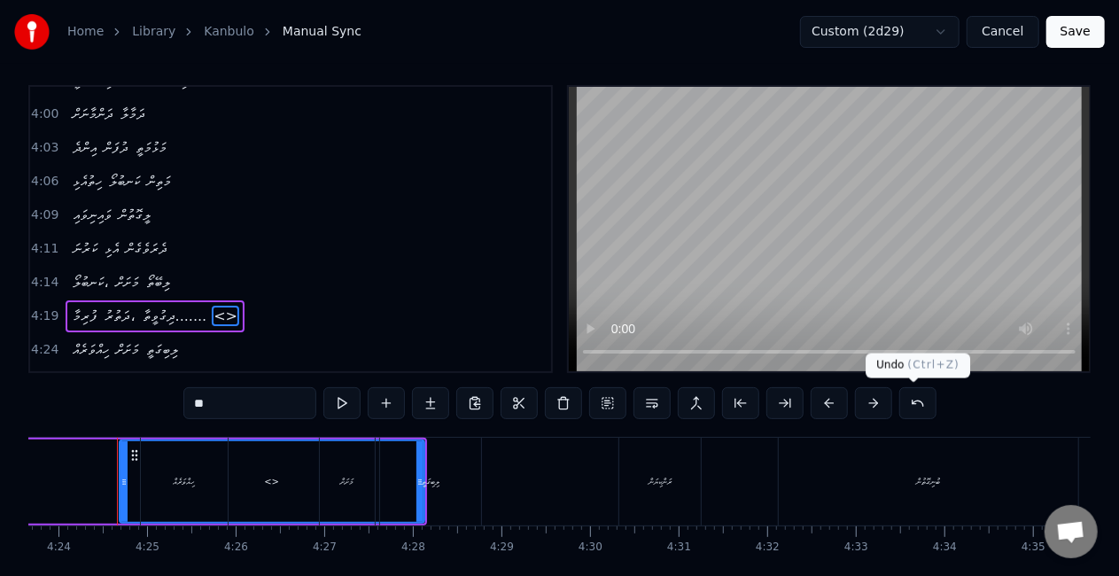
click at [908, 399] on button at bounding box center [917, 403] width 37 height 32
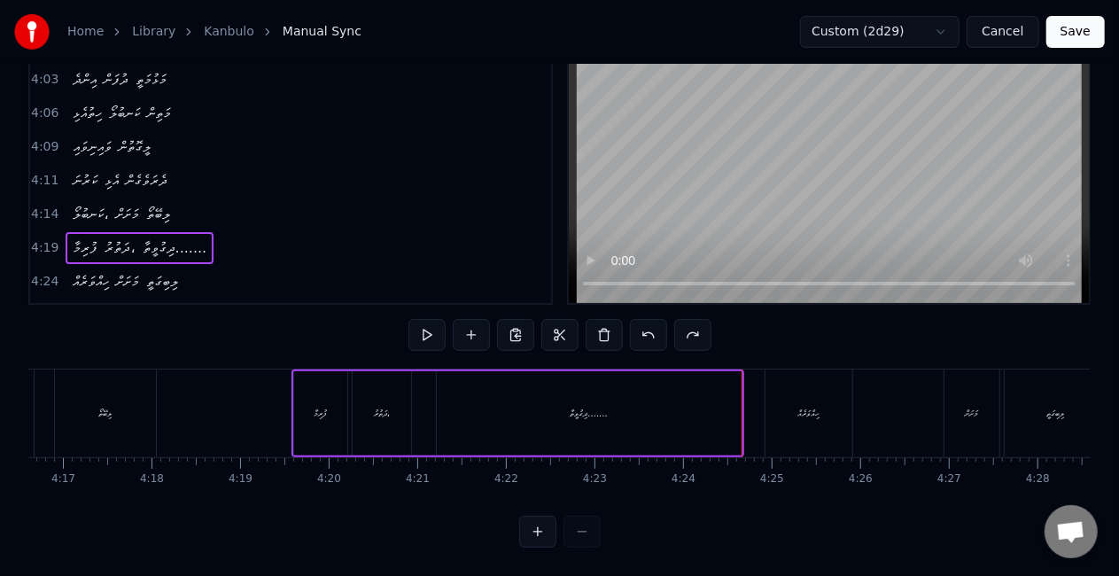
scroll to position [0, 22570]
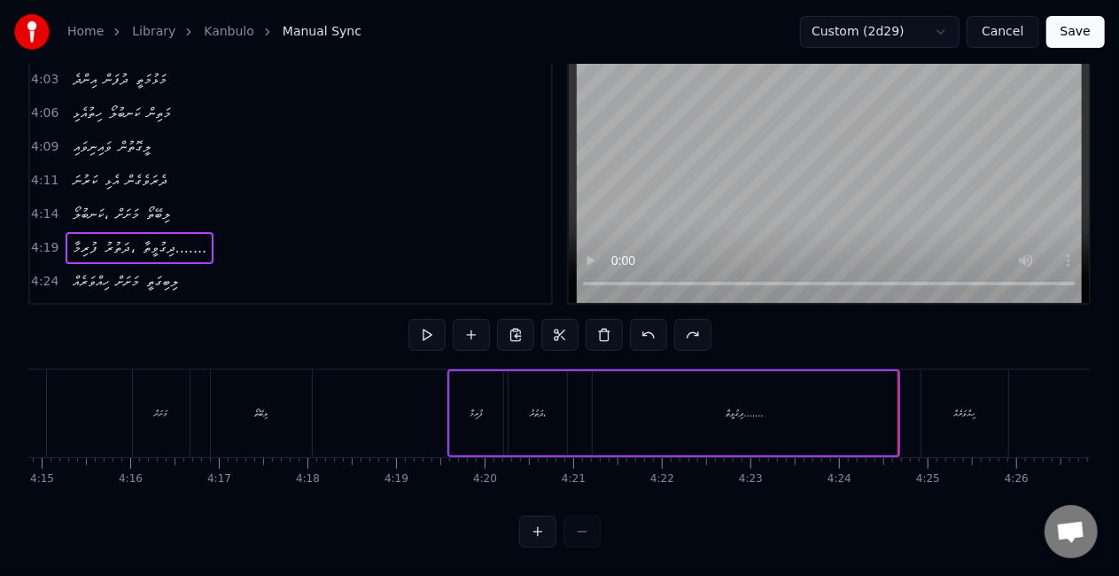
click at [626, 404] on div "ދިގުވީތާ......." at bounding box center [744, 413] width 305 height 84
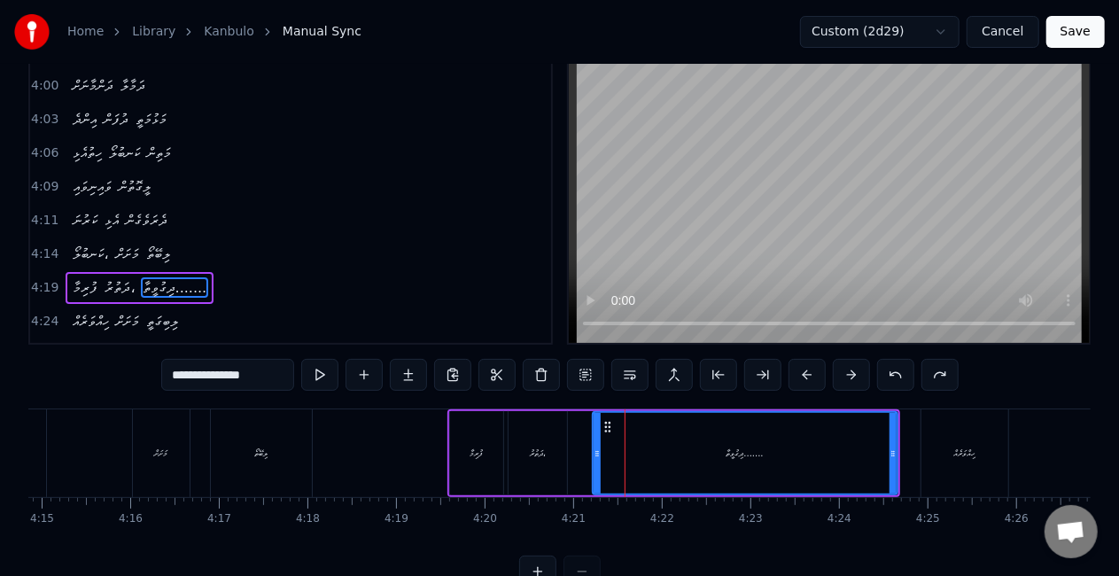
scroll to position [7, 0]
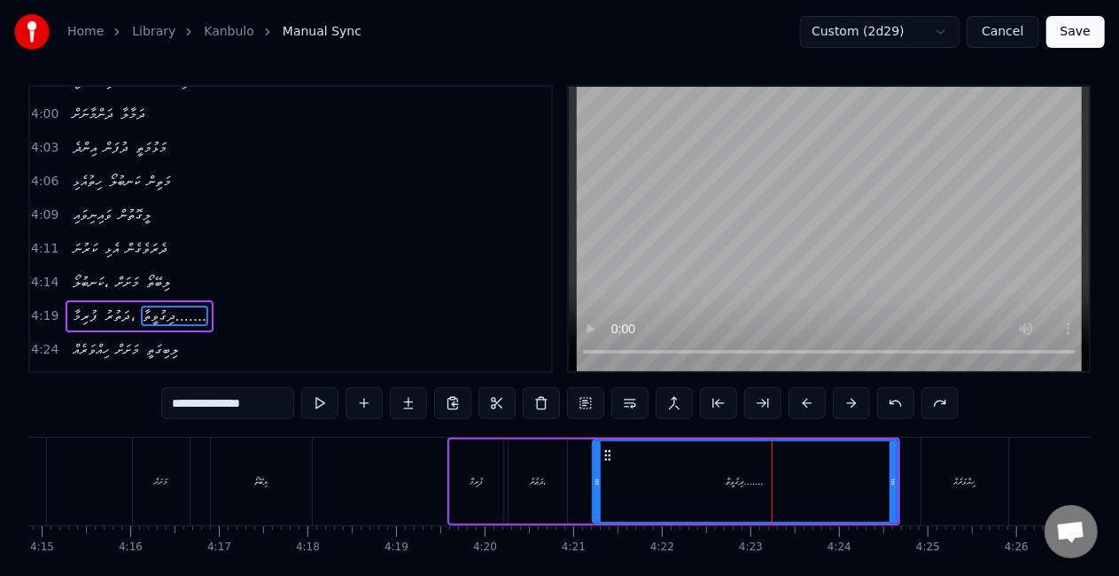
drag, startPoint x: 241, startPoint y: 406, endPoint x: 213, endPoint y: 407, distance: 28.4
click at [213, 407] on input "**********" at bounding box center [227, 403] width 133 height 32
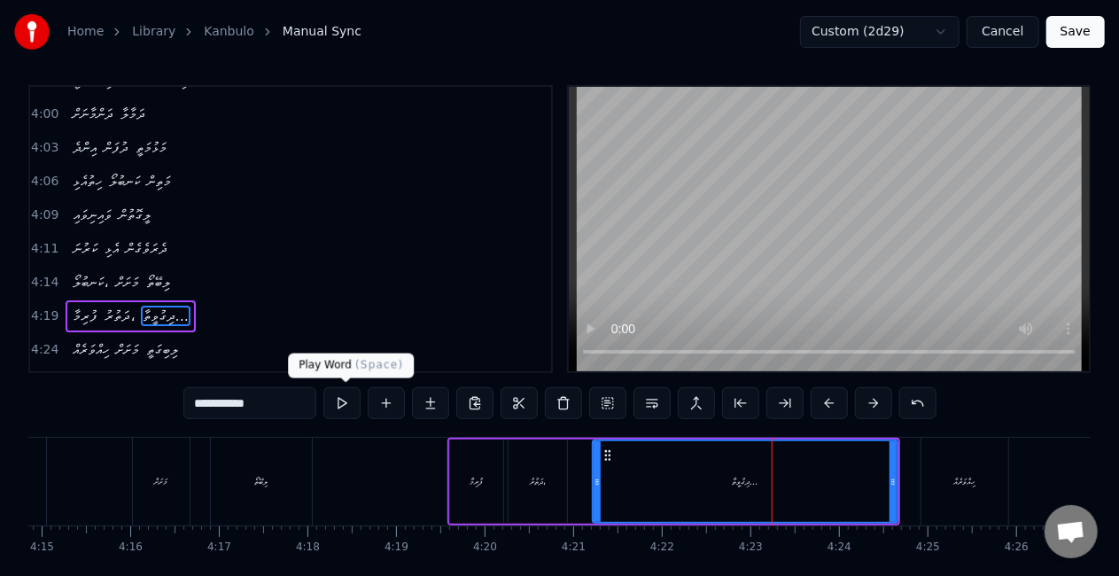
click at [352, 400] on button at bounding box center [341, 403] width 37 height 32
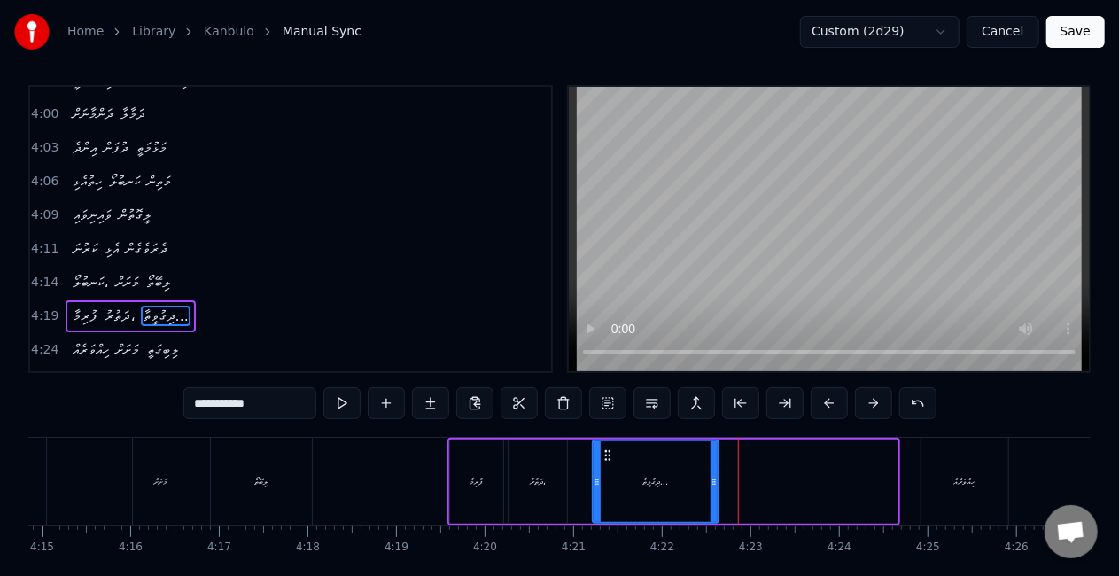
drag, startPoint x: 893, startPoint y: 480, endPoint x: 714, endPoint y: 490, distance: 179.2
click at [714, 490] on div at bounding box center [713, 481] width 7 height 81
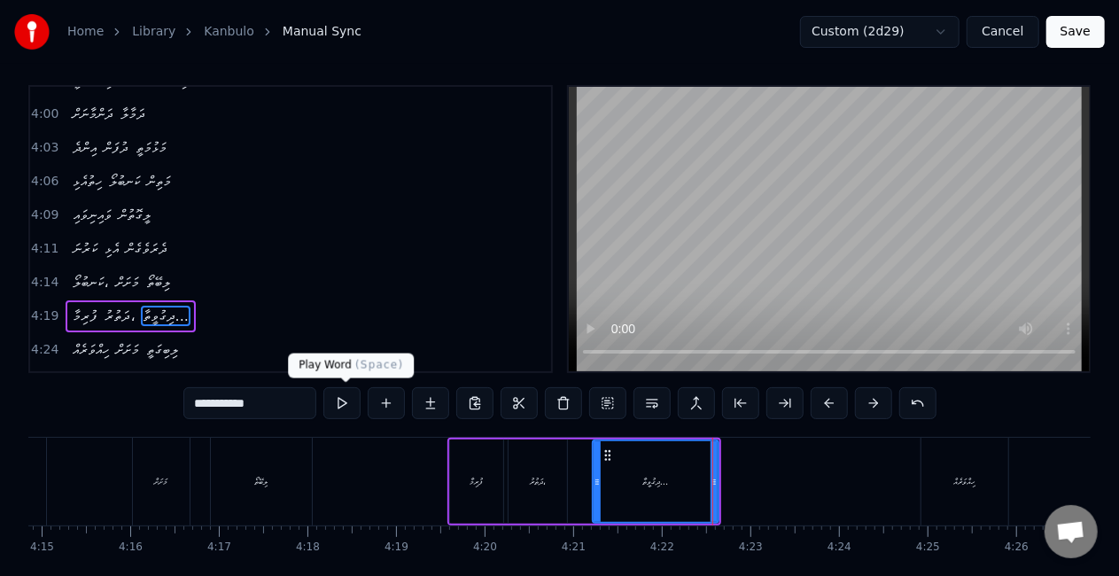
click at [345, 405] on button at bounding box center [341, 403] width 37 height 32
click at [255, 400] on input "**********" at bounding box center [249, 403] width 133 height 32
click at [339, 407] on button at bounding box center [341, 403] width 37 height 32
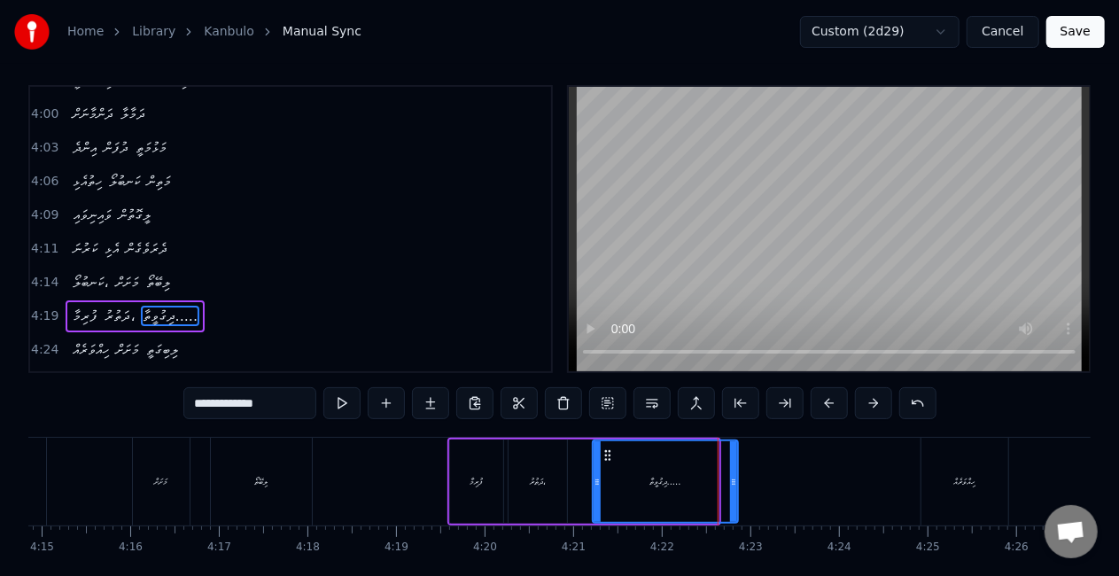
drag, startPoint x: 714, startPoint y: 471, endPoint x: 739, endPoint y: 469, distance: 25.7
click at [737, 469] on div at bounding box center [733, 481] width 7 height 81
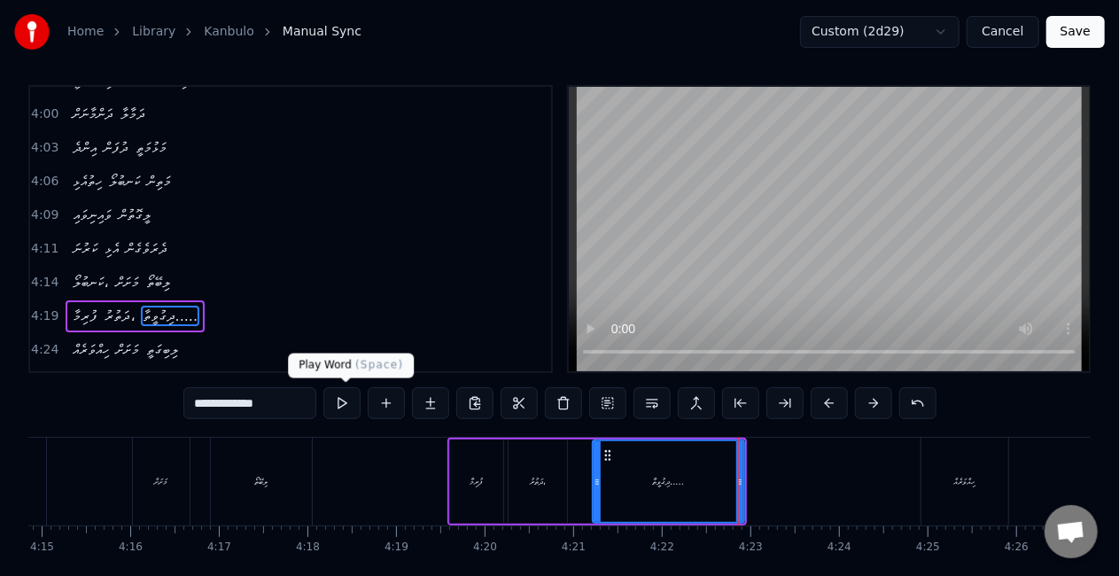
click at [352, 399] on button at bounding box center [341, 403] width 37 height 32
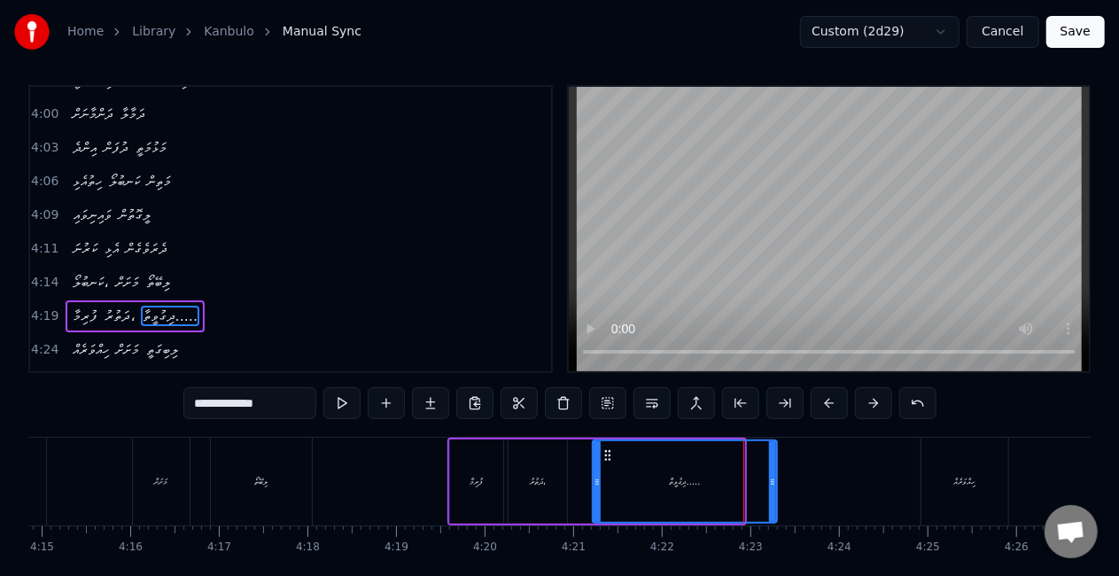
drag, startPoint x: 739, startPoint y: 484, endPoint x: 772, endPoint y: 479, distance: 33.1
click at [772, 479] on icon at bounding box center [772, 482] width 7 height 14
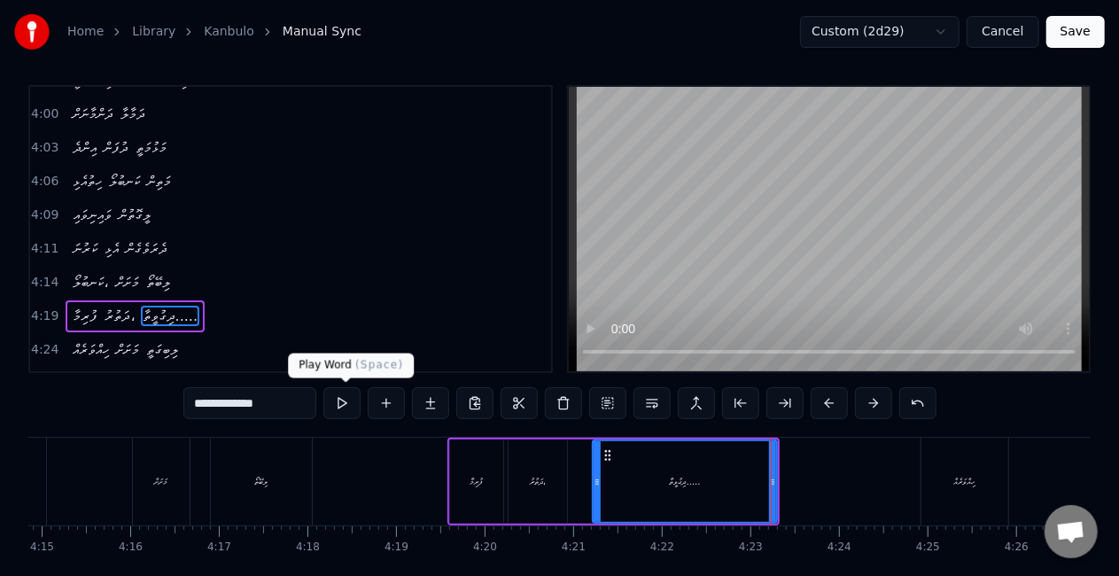
click at [337, 399] on button at bounding box center [341, 403] width 37 height 32
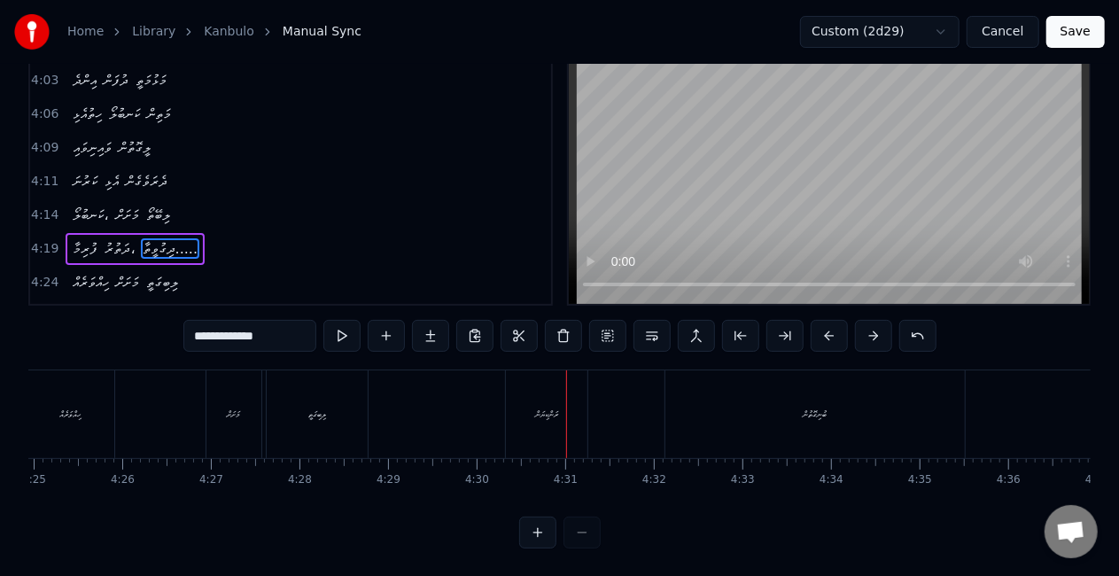
scroll to position [90, 0]
click at [514, 406] on div "ރަންކިޔަން" at bounding box center [546, 413] width 81 height 88
type input "**********"
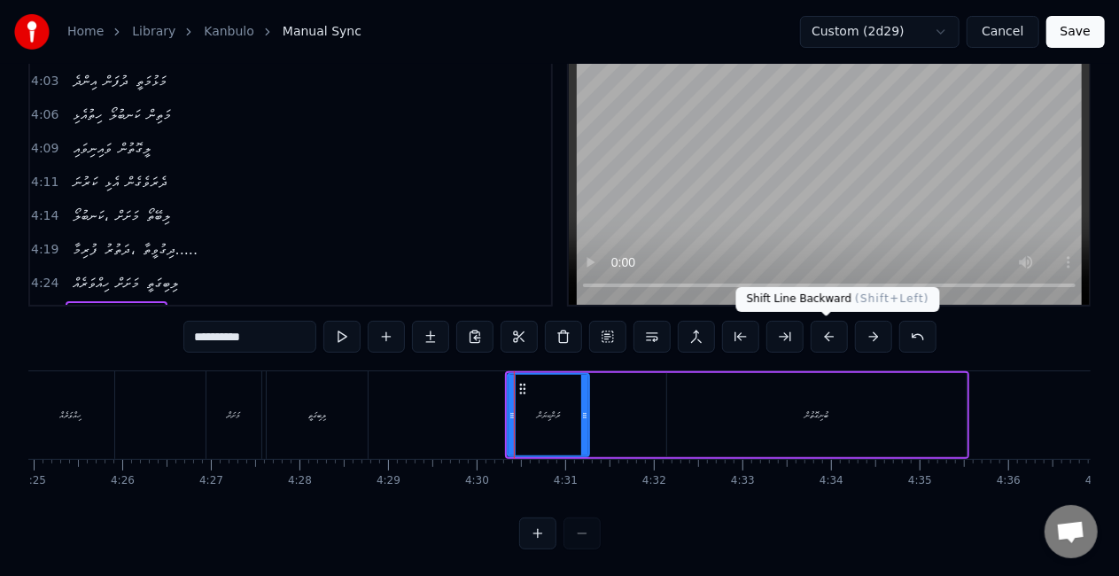
click at [834, 336] on button at bounding box center [828, 337] width 37 height 32
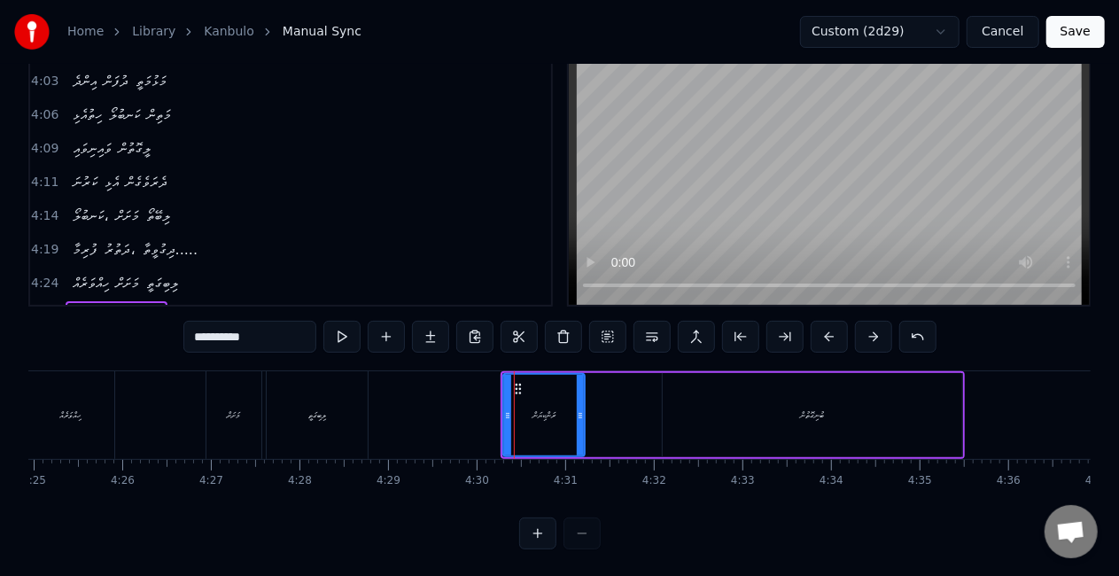
click at [834, 336] on button at bounding box center [828, 337] width 37 height 32
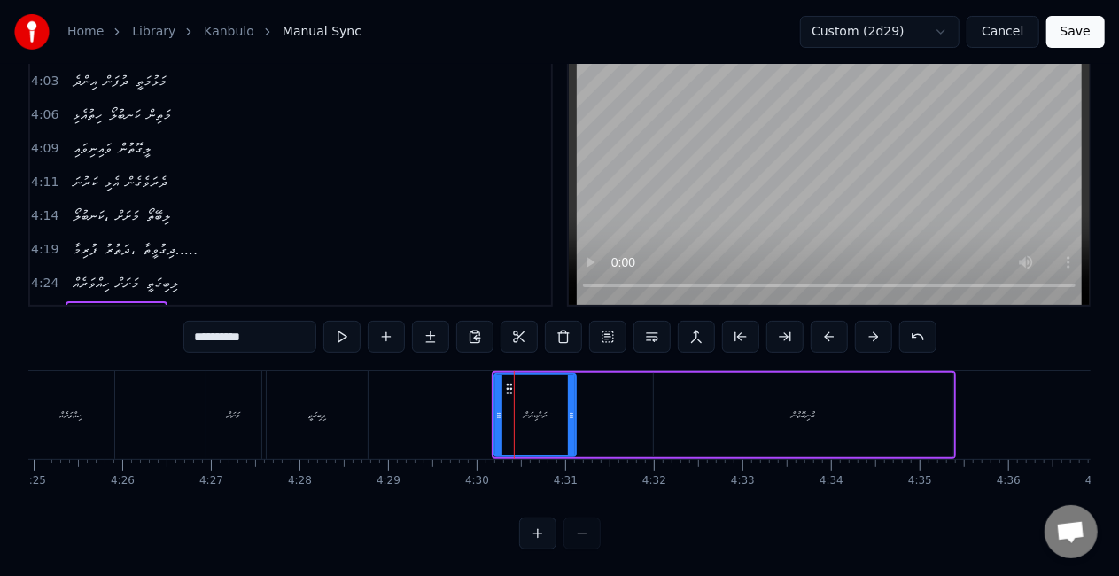
click at [834, 336] on button at bounding box center [828, 337] width 37 height 32
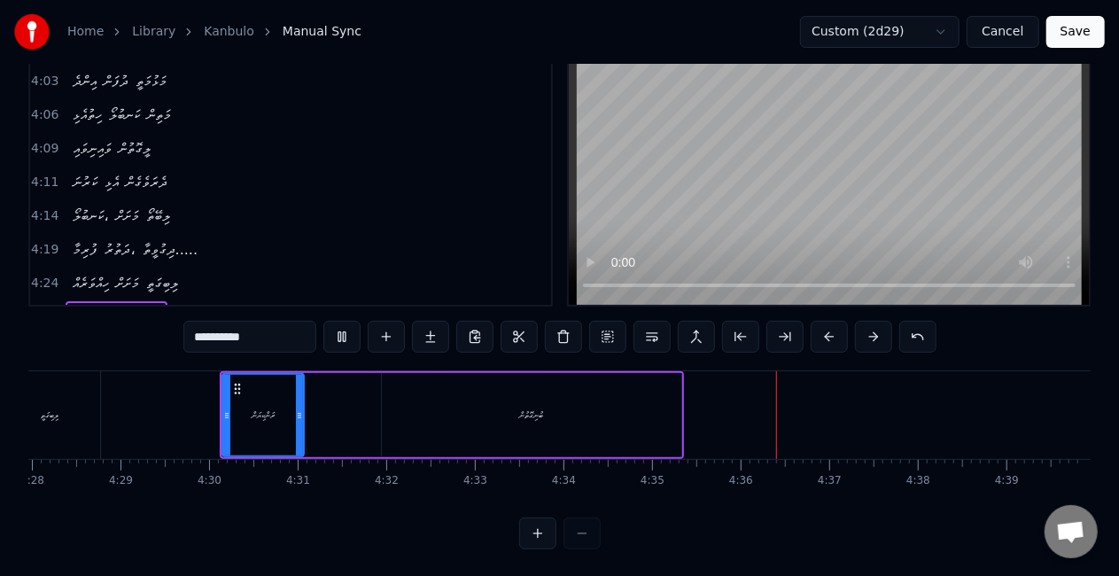
scroll to position [0, 23733]
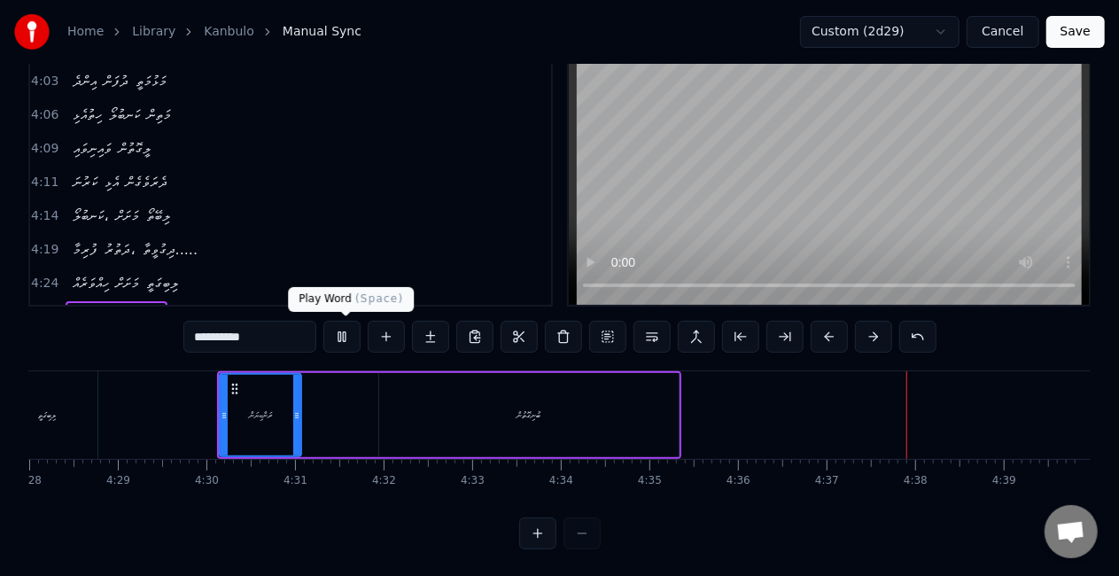
click at [354, 335] on button at bounding box center [341, 337] width 37 height 32
click at [1089, 28] on button "Save" at bounding box center [1075, 32] width 58 height 32
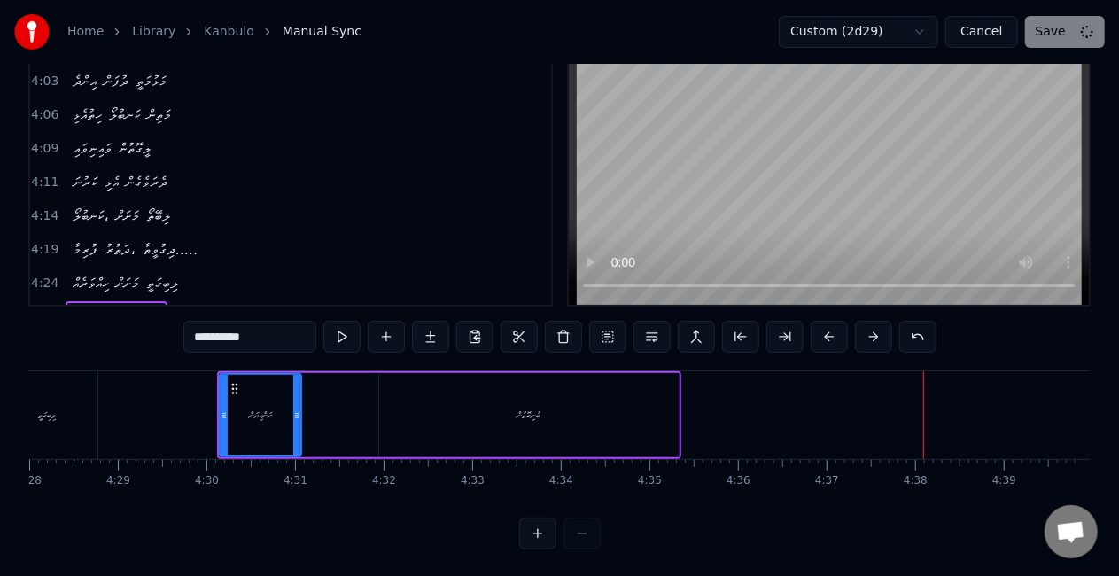
scroll to position [40, 0]
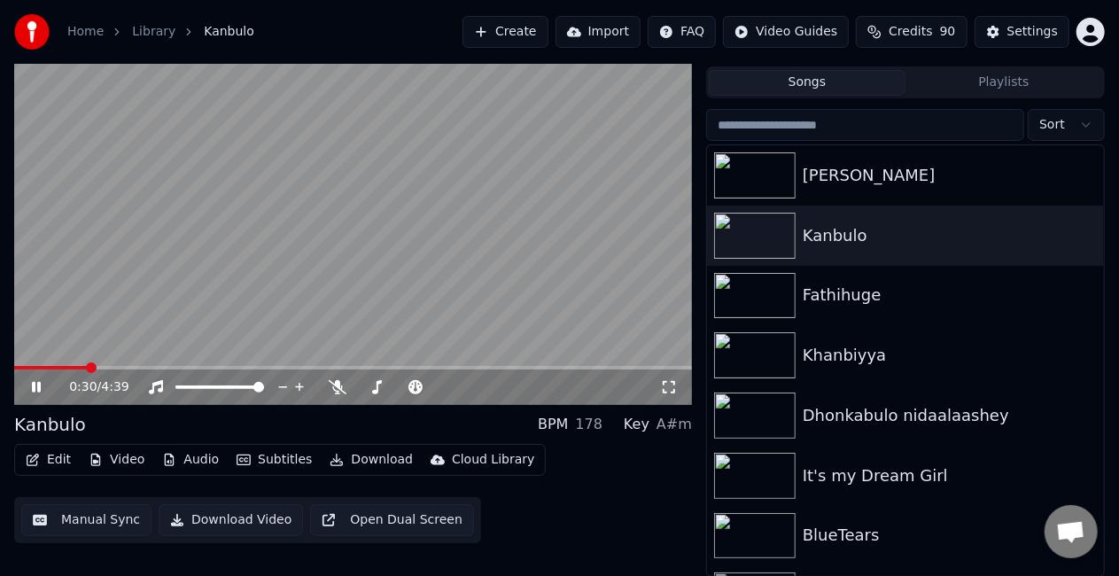
click at [87, 368] on span at bounding box center [352, 368] width 677 height 4
click at [165, 367] on span at bounding box center [352, 368] width 677 height 4
click at [214, 366] on span at bounding box center [352, 368] width 677 height 4
click at [416, 366] on span at bounding box center [352, 368] width 677 height 4
click at [413, 366] on span at bounding box center [258, 368] width 489 height 4
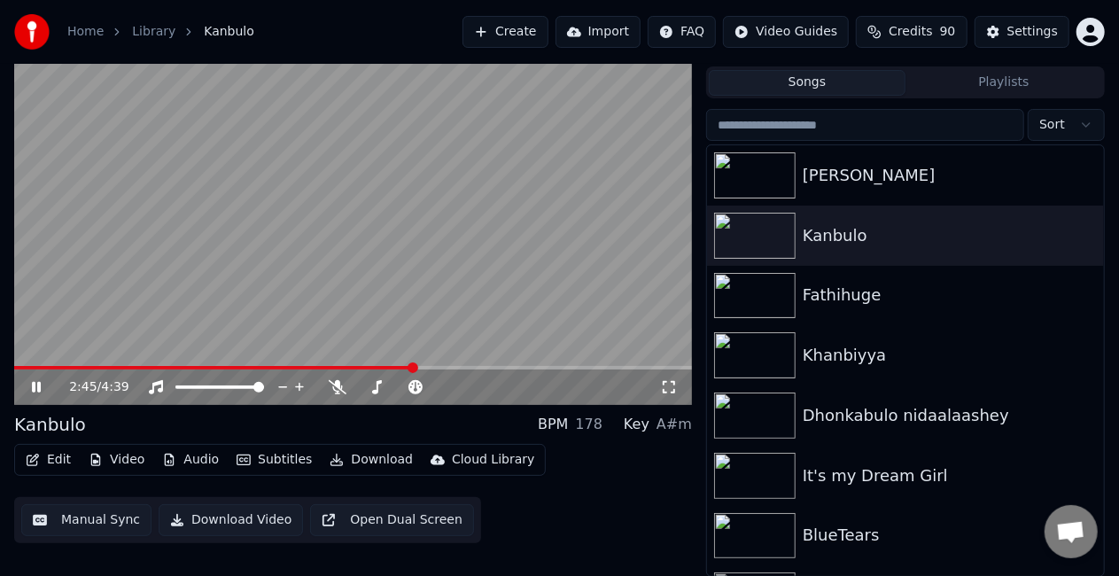
click at [368, 367] on span at bounding box center [213, 368] width 399 height 4
click at [389, 368] on span at bounding box center [352, 368] width 677 height 4
click at [432, 320] on video at bounding box center [352, 214] width 677 height 381
click at [413, 366] on span at bounding box center [352, 368] width 677 height 4
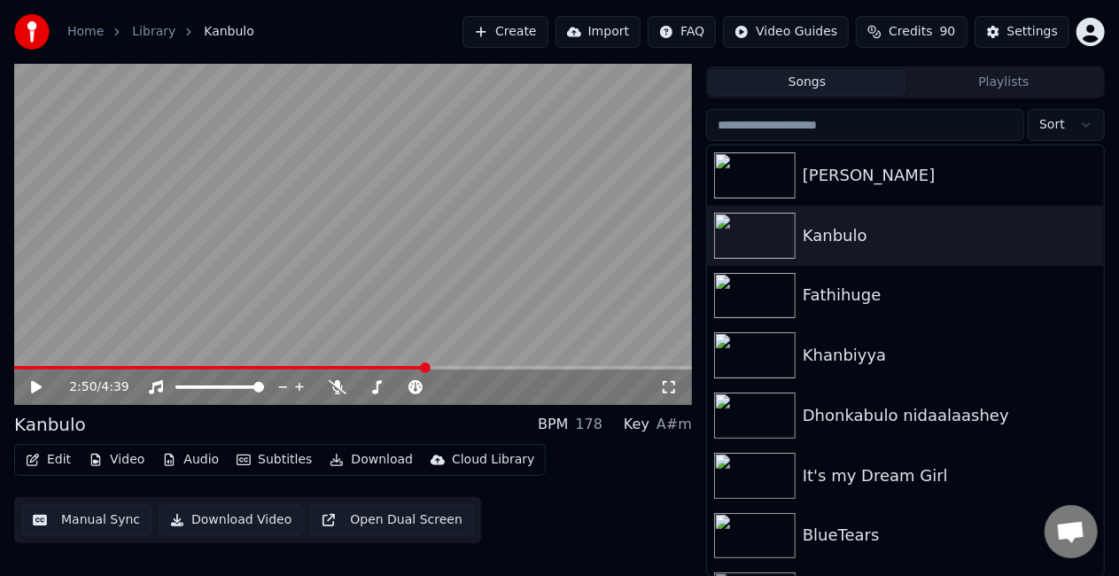
click at [420, 366] on span at bounding box center [425, 367] width 11 height 11
click at [421, 368] on span at bounding box center [217, 368] width 406 height 4
click at [425, 321] on video at bounding box center [352, 214] width 677 height 381
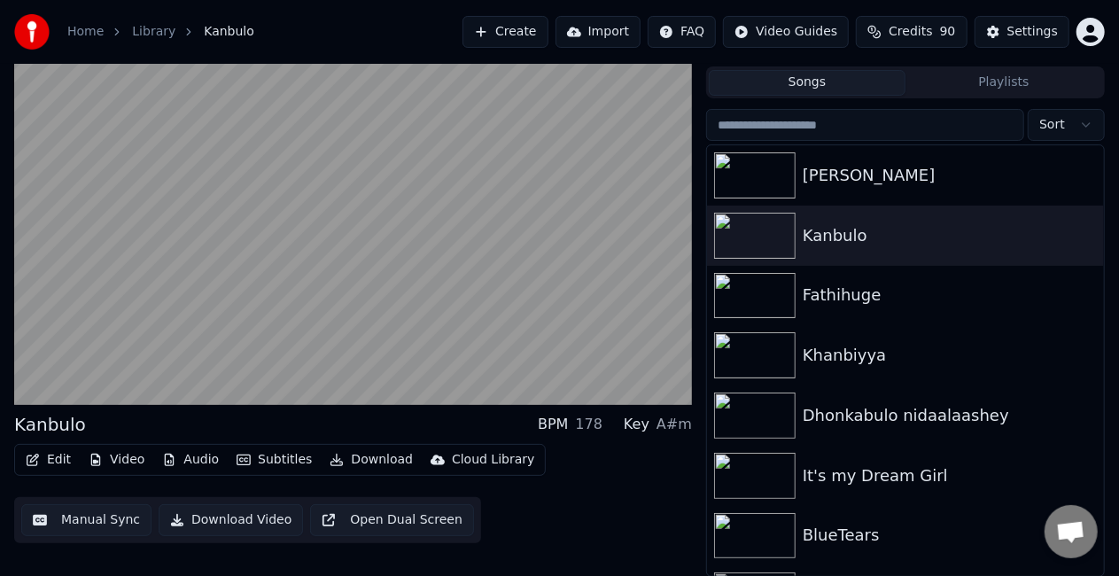
click at [131, 526] on button "Manual Sync" at bounding box center [86, 520] width 130 height 32
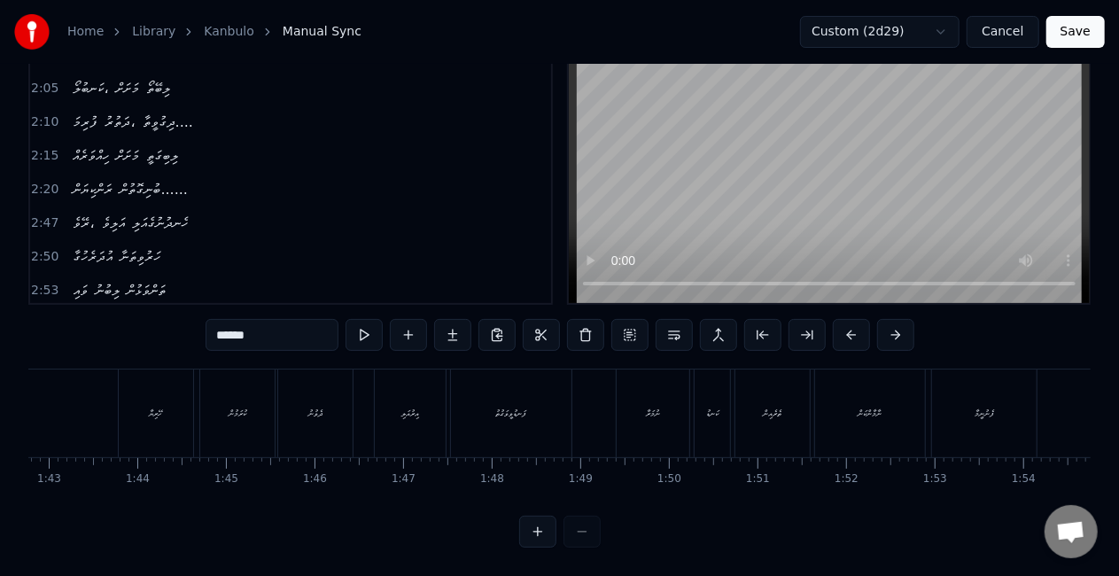
scroll to position [0, 9030]
click at [238, 401] on div "ހޭރިޔާ" at bounding box center [227, 413] width 74 height 88
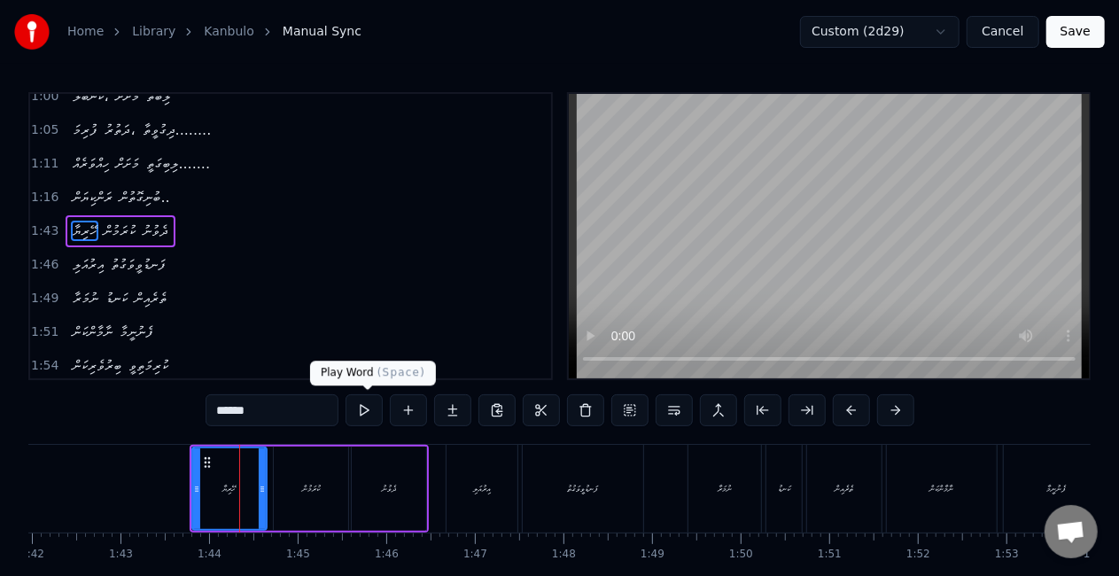
scroll to position [271, 0]
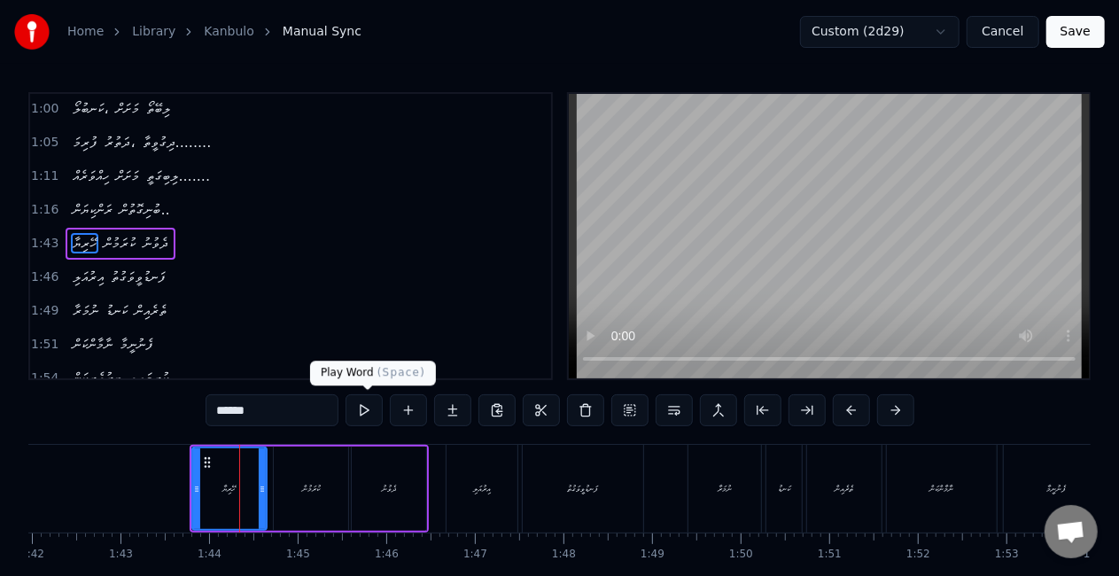
click at [370, 409] on button at bounding box center [363, 410] width 37 height 32
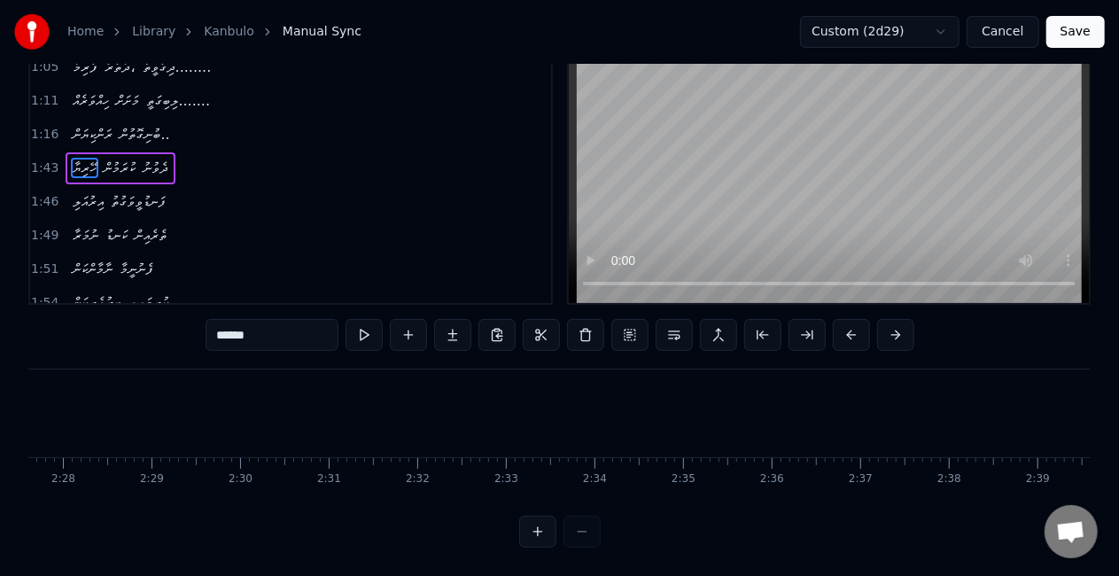
scroll to position [0, 14533]
click at [389, 414] on div "ރޭވެ،" at bounding box center [384, 413] width 46 height 88
type input "*****"
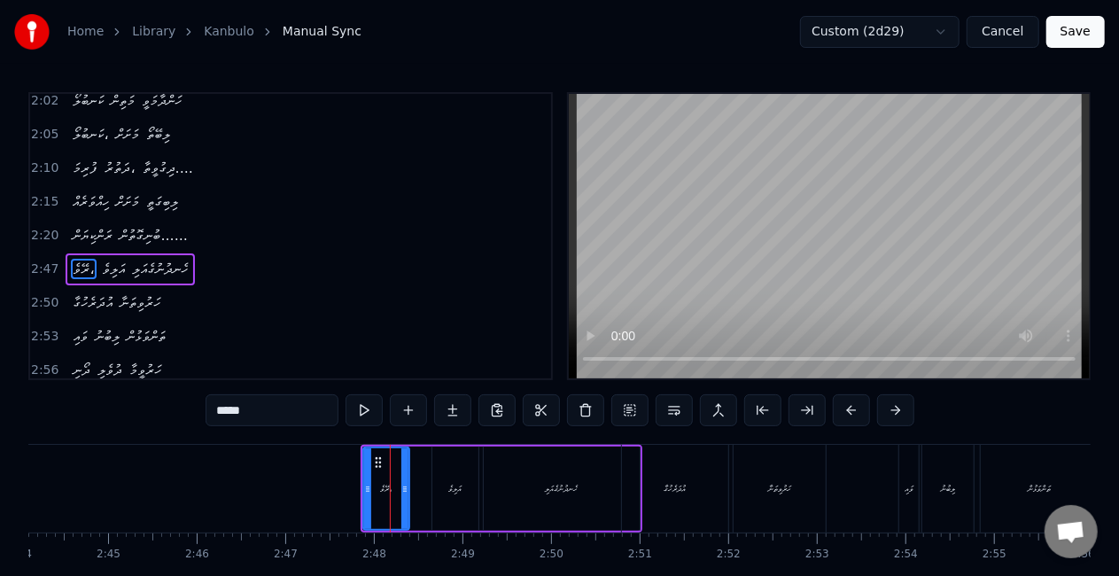
scroll to position [668, 0]
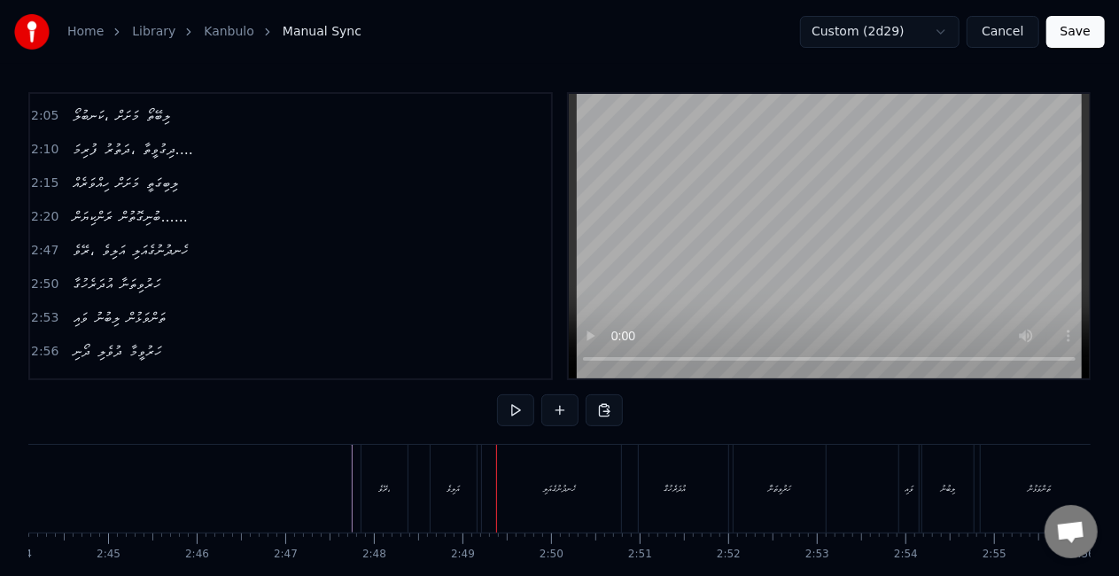
click at [394, 467] on div "ރޭވެ،" at bounding box center [384, 489] width 46 height 88
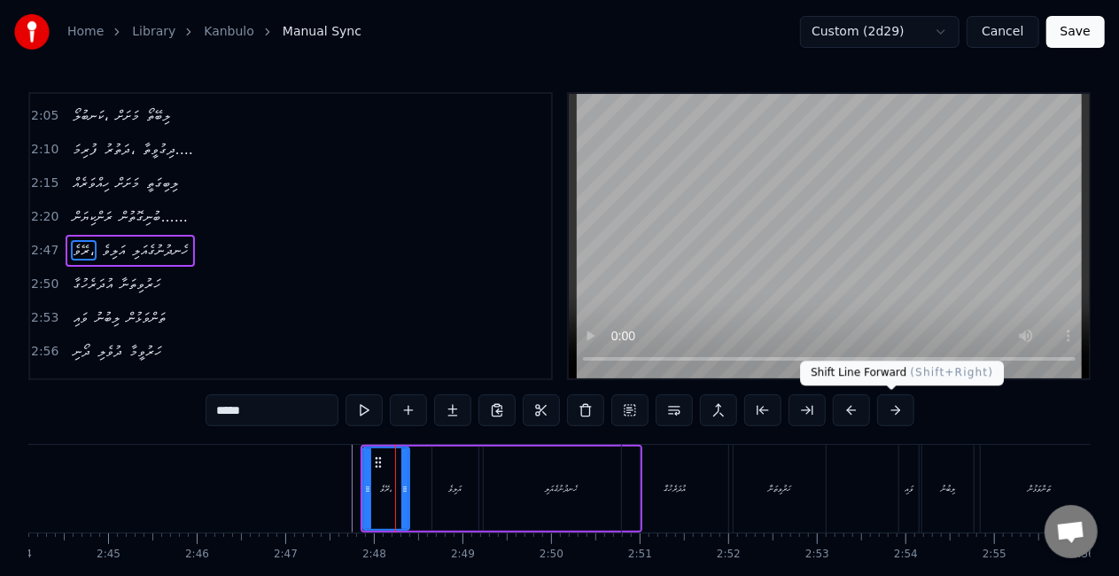
click at [894, 411] on button at bounding box center [895, 410] width 37 height 32
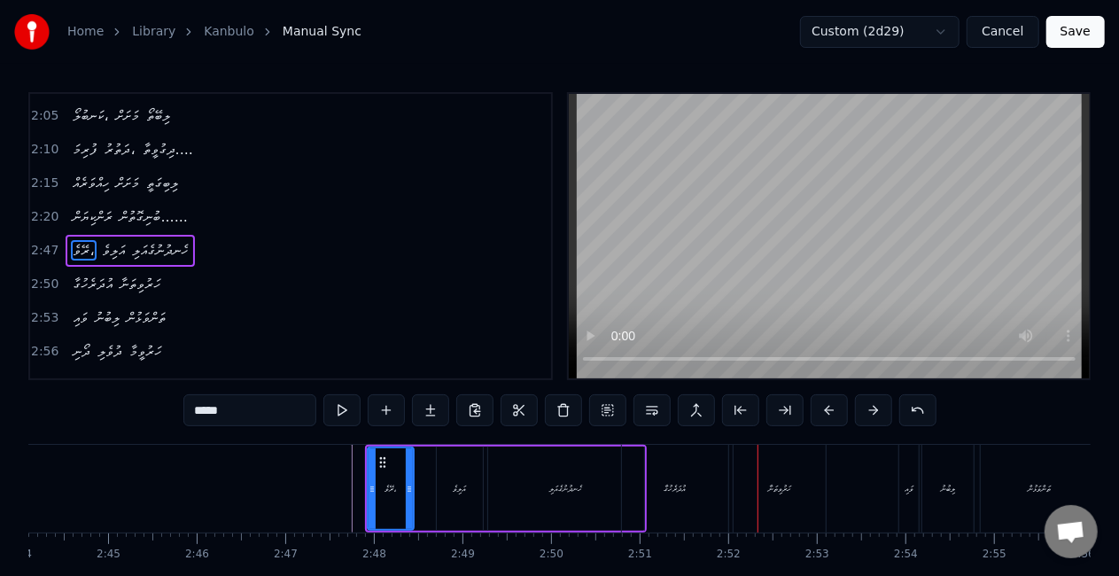
click at [465, 502] on div "އަލިވެ" at bounding box center [460, 488] width 46 height 84
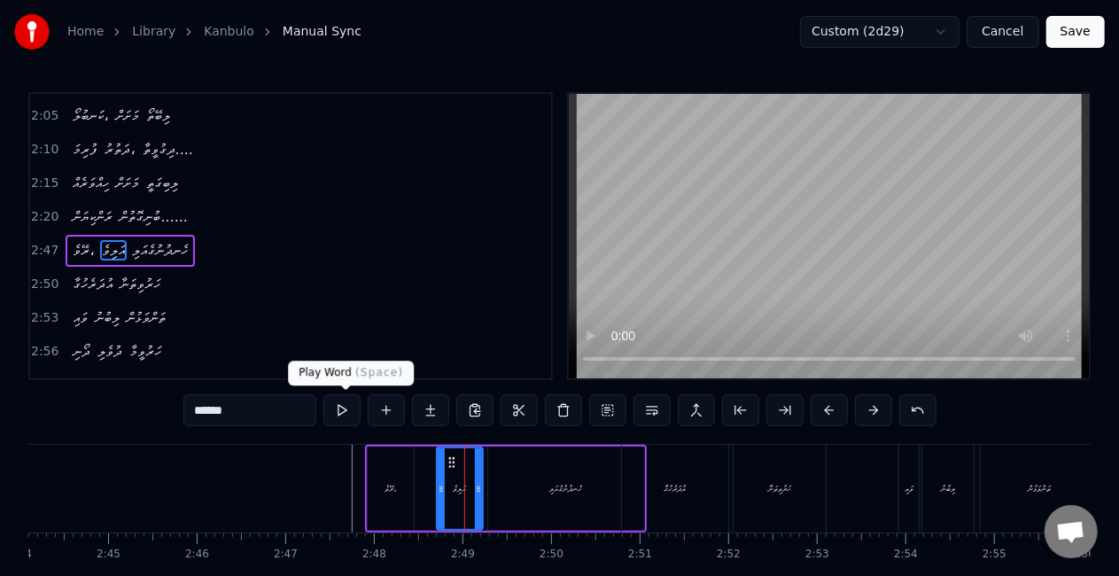
click at [347, 409] on button at bounding box center [341, 410] width 37 height 32
drag, startPoint x: 386, startPoint y: 485, endPoint x: 374, endPoint y: 456, distance: 31.7
click at [386, 484] on div "ރޭވެ،" at bounding box center [390, 488] width 12 height 13
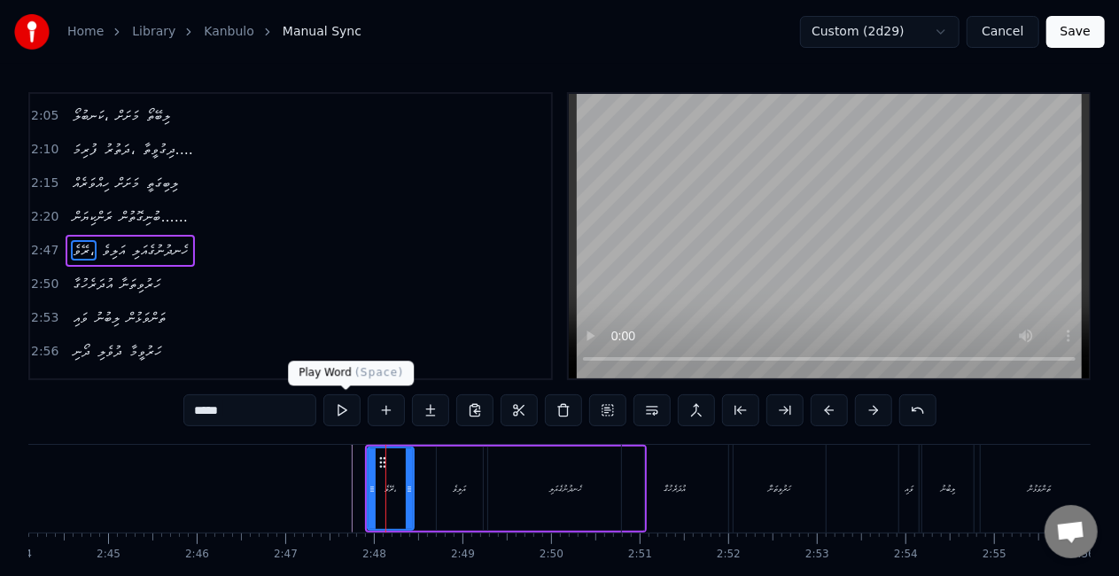
click at [345, 415] on button at bounding box center [341, 410] width 37 height 32
click at [866, 407] on button at bounding box center [873, 410] width 37 height 32
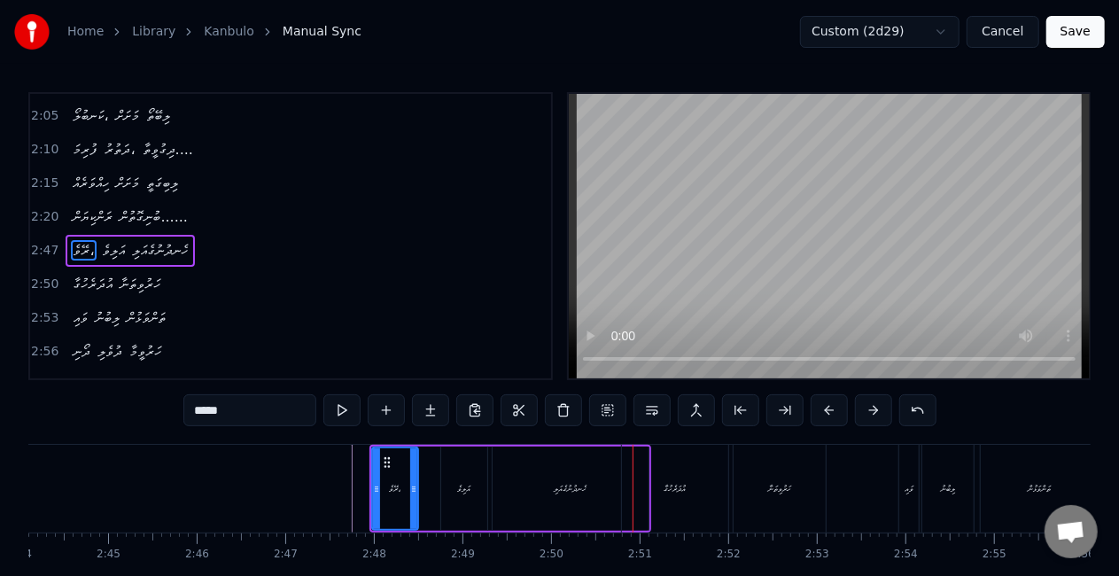
click at [551, 473] on div "ހެނދުނުގެއަލި" at bounding box center [570, 488] width 156 height 84
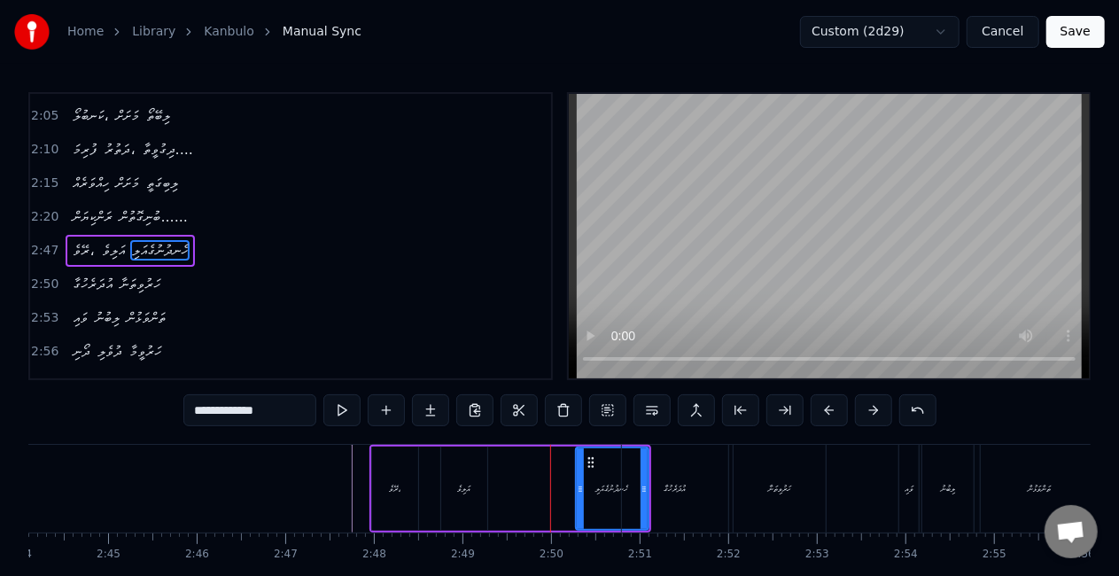
drag, startPoint x: 498, startPoint y: 492, endPoint x: 581, endPoint y: 489, distance: 83.3
click at [581, 489] on icon at bounding box center [580, 489] width 7 height 14
click at [346, 407] on button at bounding box center [341, 410] width 37 height 32
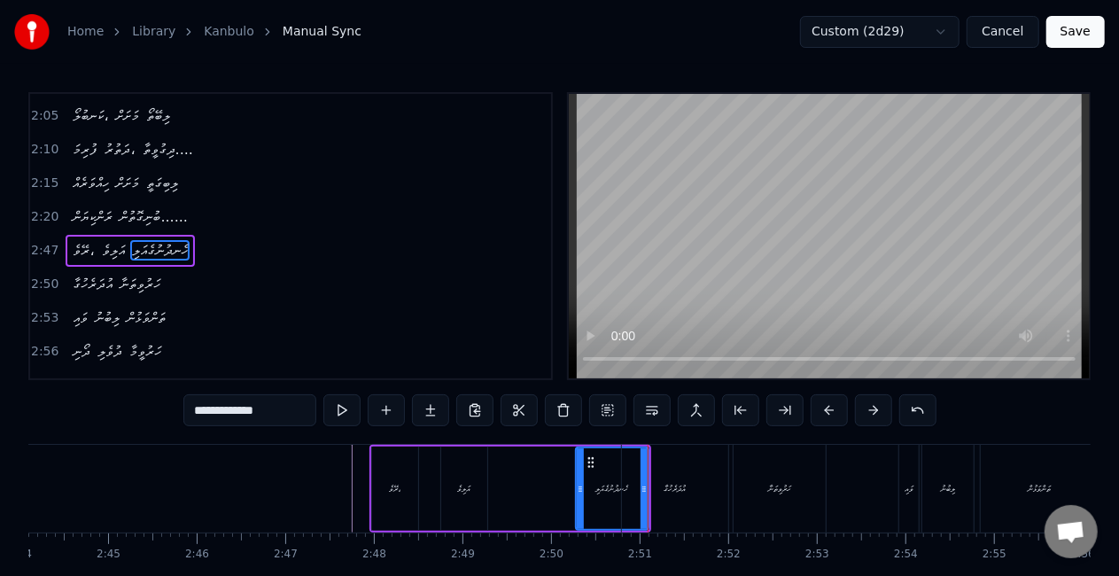
click at [397, 485] on div "ރޭވެ،" at bounding box center [395, 488] width 12 height 13
type input "*****"
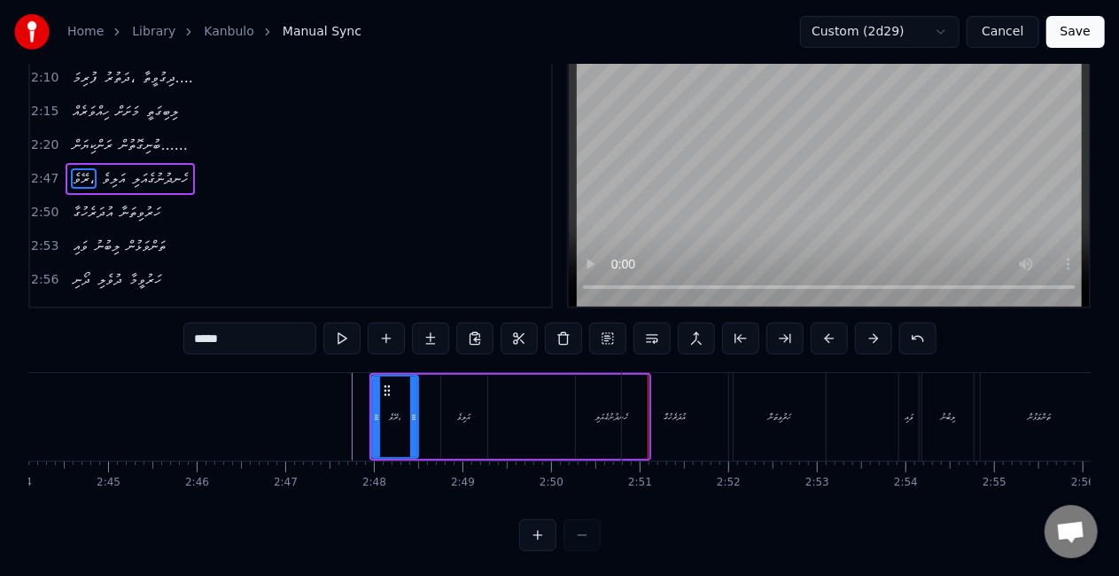
scroll to position [89, 0]
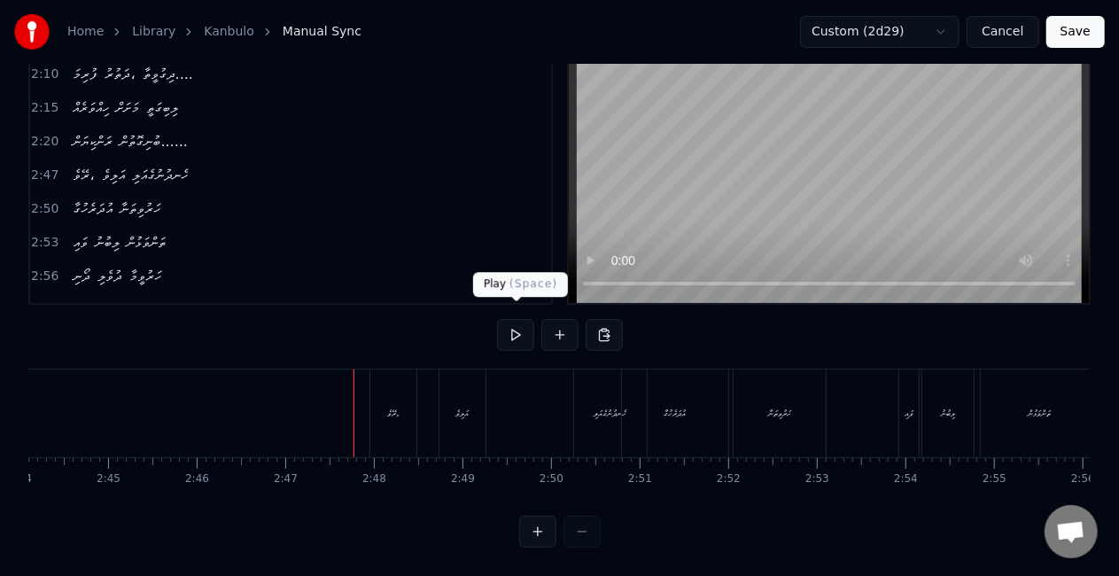
click at [515, 319] on button at bounding box center [515, 335] width 37 height 32
click at [369, 413] on div "ރޭވެ،" at bounding box center [393, 413] width 48 height 88
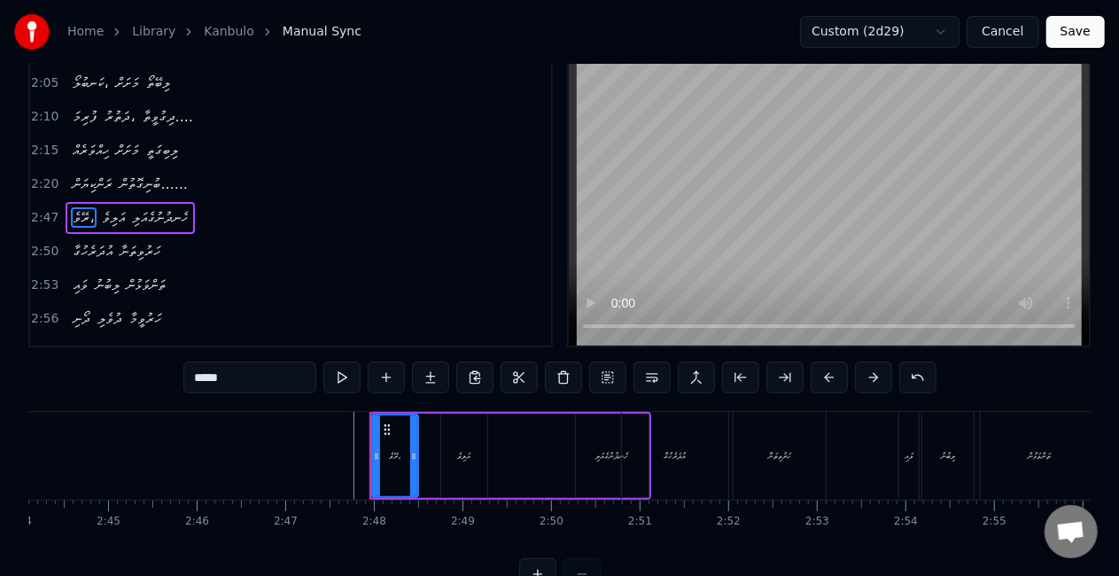
scroll to position [0, 0]
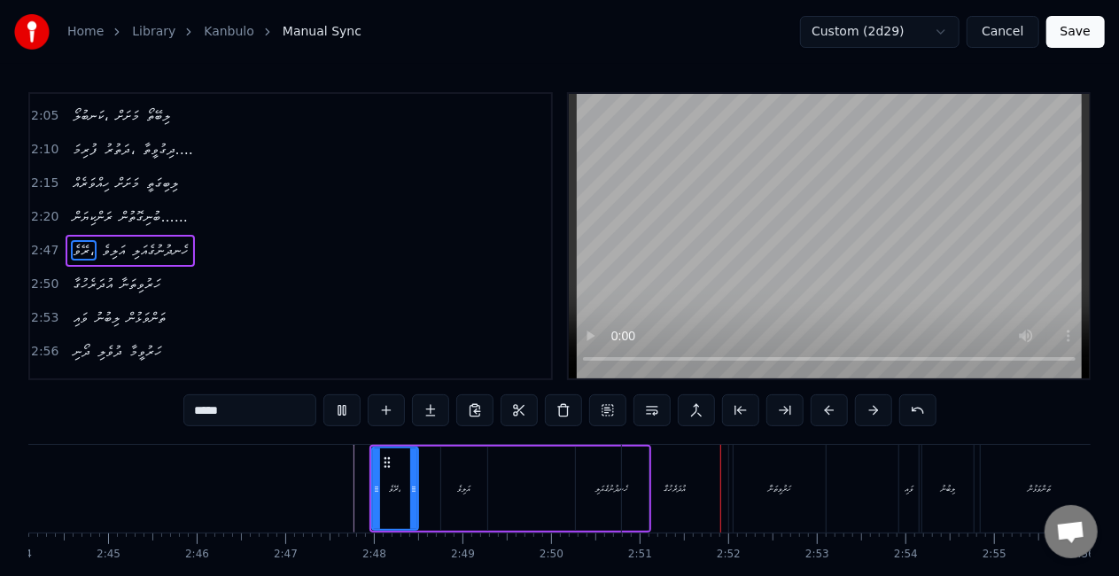
click at [549, 501] on div "ރޭވެ، އަލިވެ ހެނދުނުގެއަލި" at bounding box center [510, 489] width 282 height 88
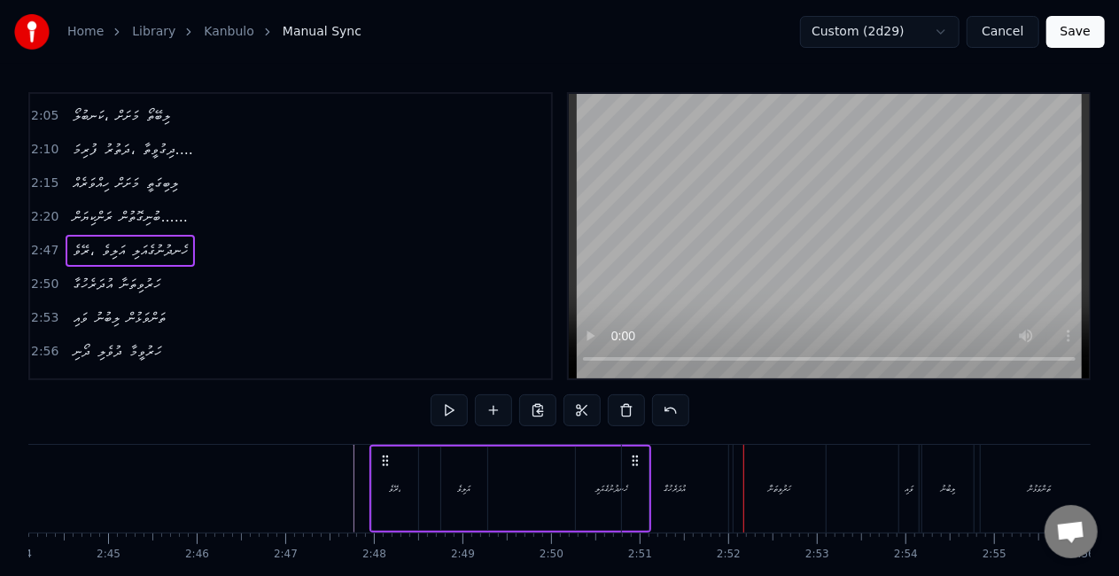
click at [596, 485] on div "ހެނދުނުގެއަލި" at bounding box center [612, 488] width 33 height 13
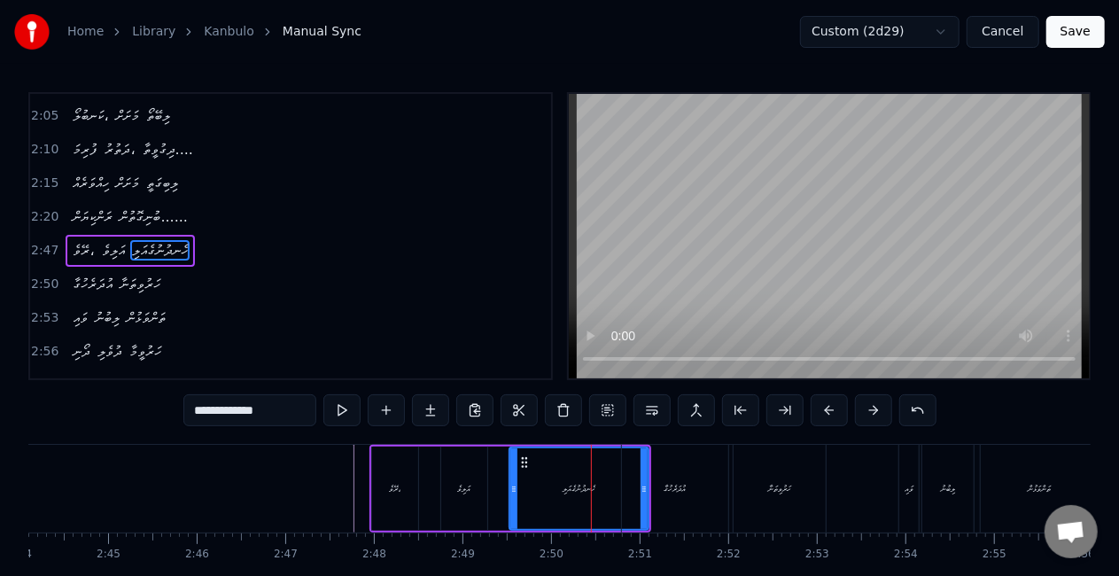
drag, startPoint x: 574, startPoint y: 493, endPoint x: 511, endPoint y: 493, distance: 62.9
click at [511, 493] on icon at bounding box center [513, 489] width 7 height 14
click at [634, 501] on div "އުދަރެހުގާ" at bounding box center [675, 489] width 106 height 88
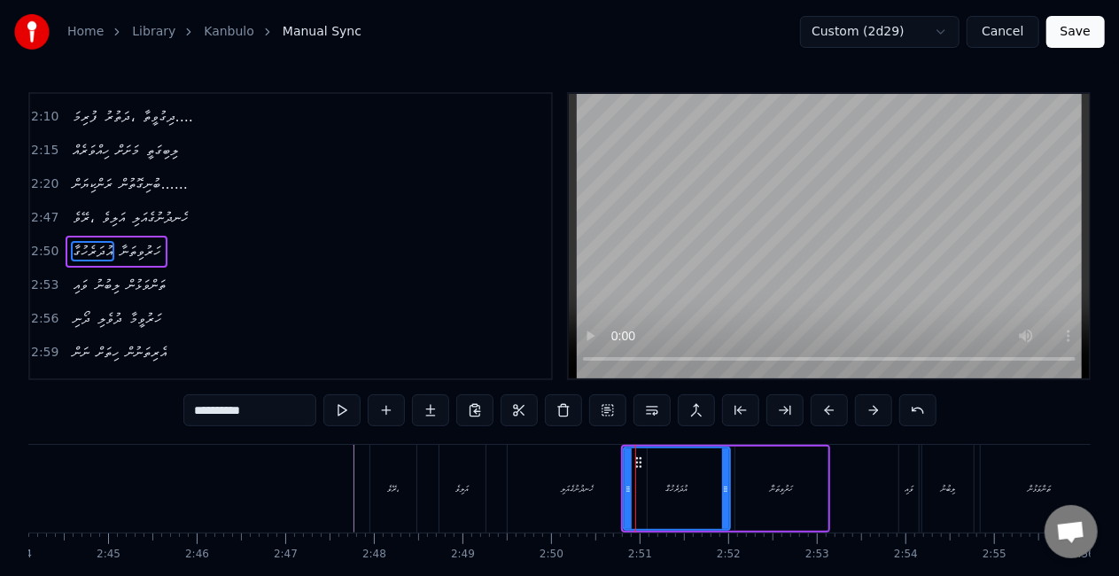
click at [580, 492] on div "ހެނދުނުގެއަލި" at bounding box center [577, 488] width 33 height 13
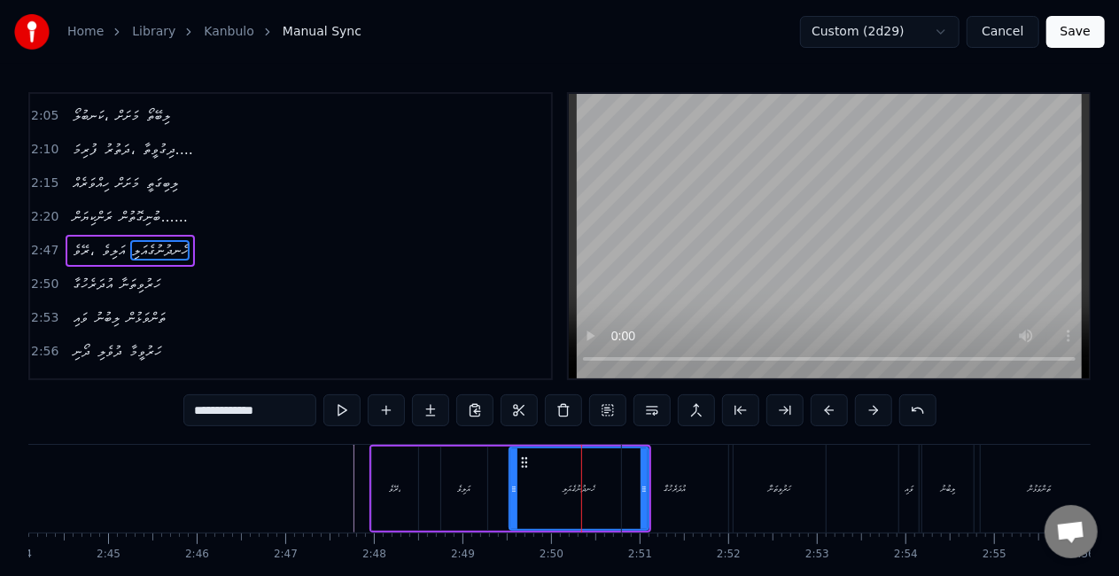
drag, startPoint x: 640, startPoint y: 492, endPoint x: 620, endPoint y: 494, distance: 20.4
click at [621, 494] on div "އުދަރެހުގާ" at bounding box center [675, 489] width 108 height 88
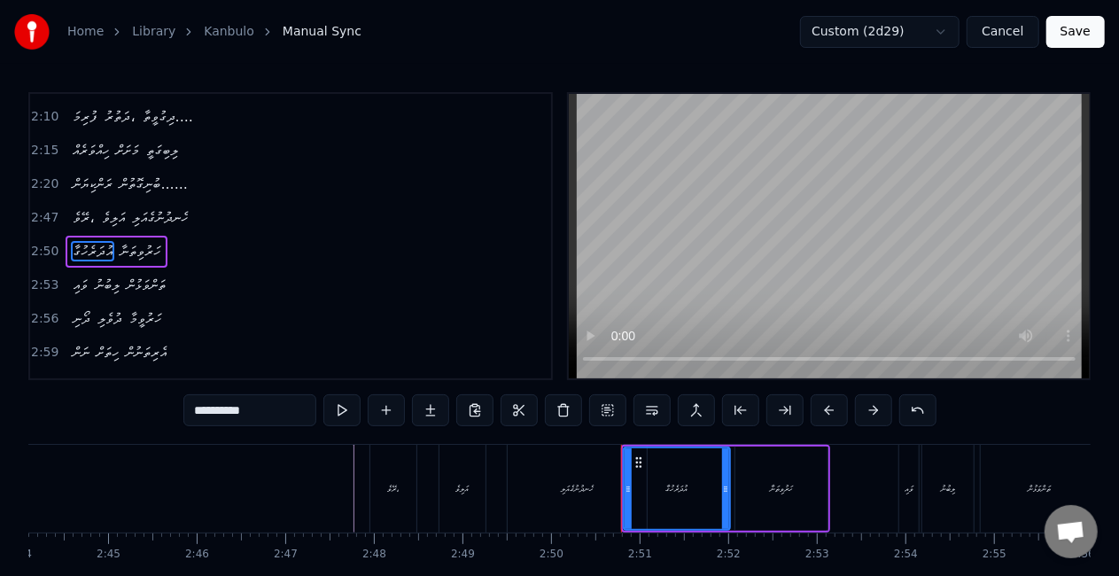
click at [578, 491] on div "ހެނދުނުގެއަލި" at bounding box center [577, 488] width 33 height 13
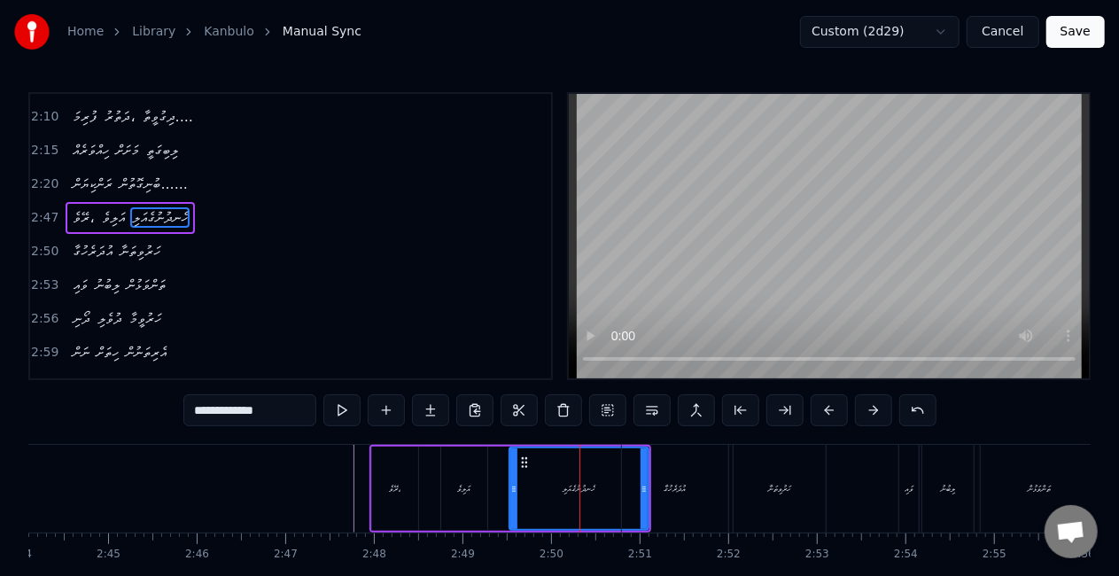
scroll to position [668, 0]
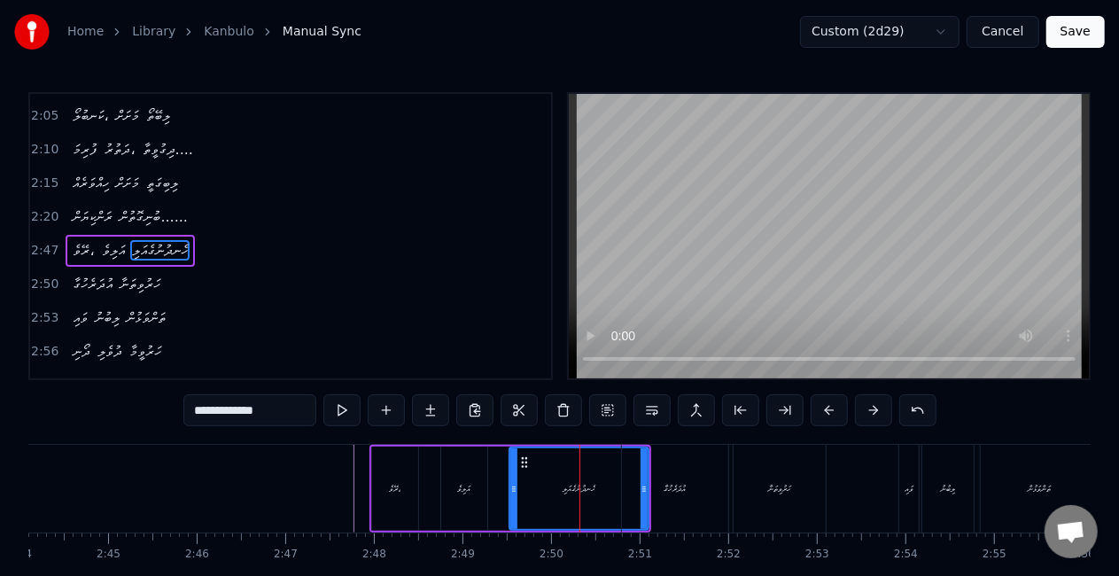
drag, startPoint x: 645, startPoint y: 491, endPoint x: 615, endPoint y: 487, distance: 29.4
click at [626, 493] on div "އުދަރެހުގާ" at bounding box center [675, 489] width 106 height 88
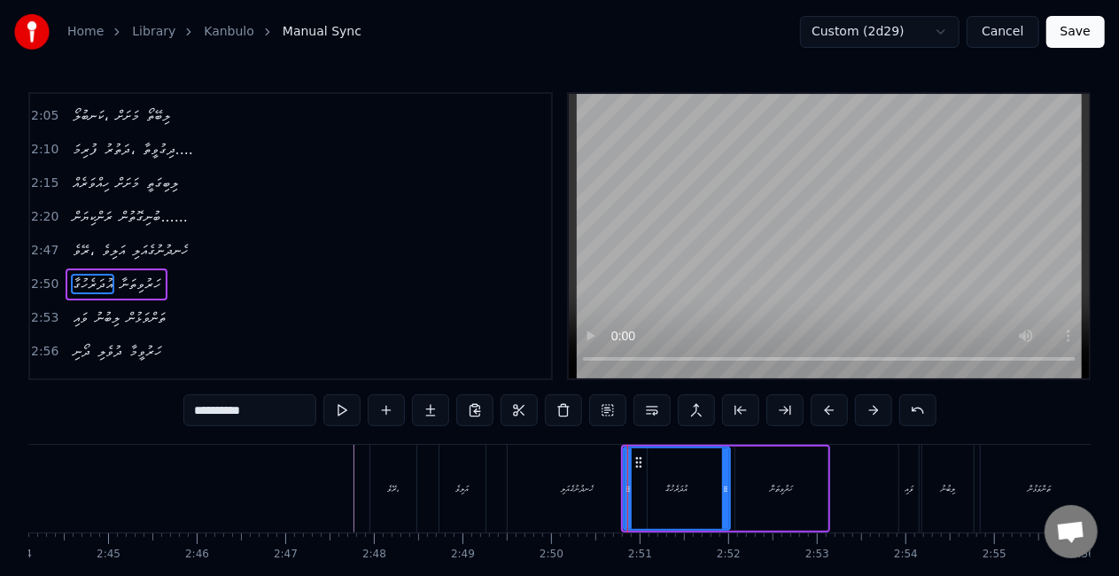
scroll to position [701, 0]
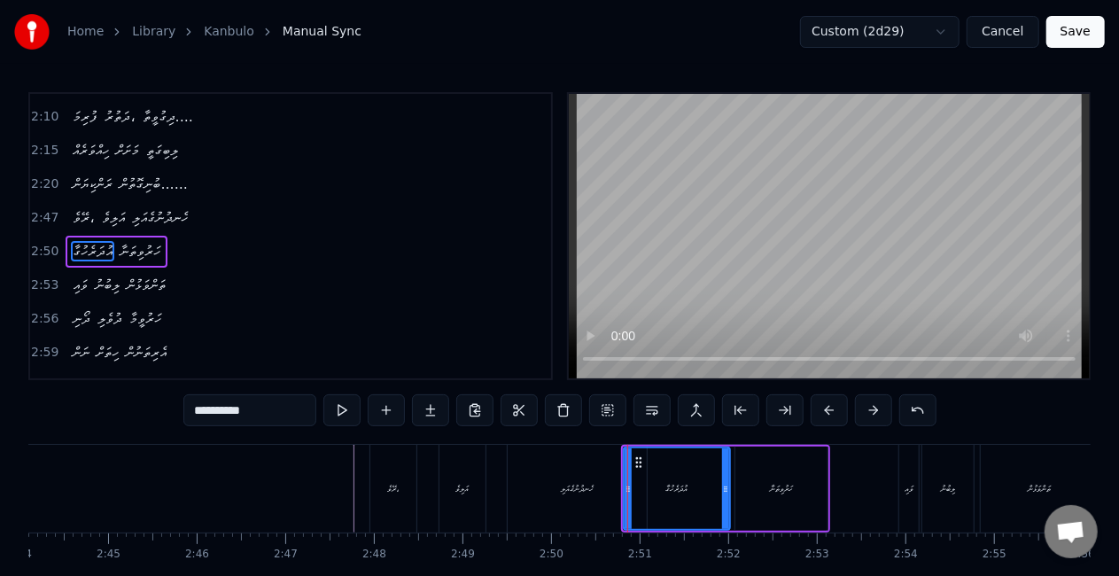
click at [593, 483] on div "ހެނދުނުގެއަލި" at bounding box center [577, 488] width 33 height 13
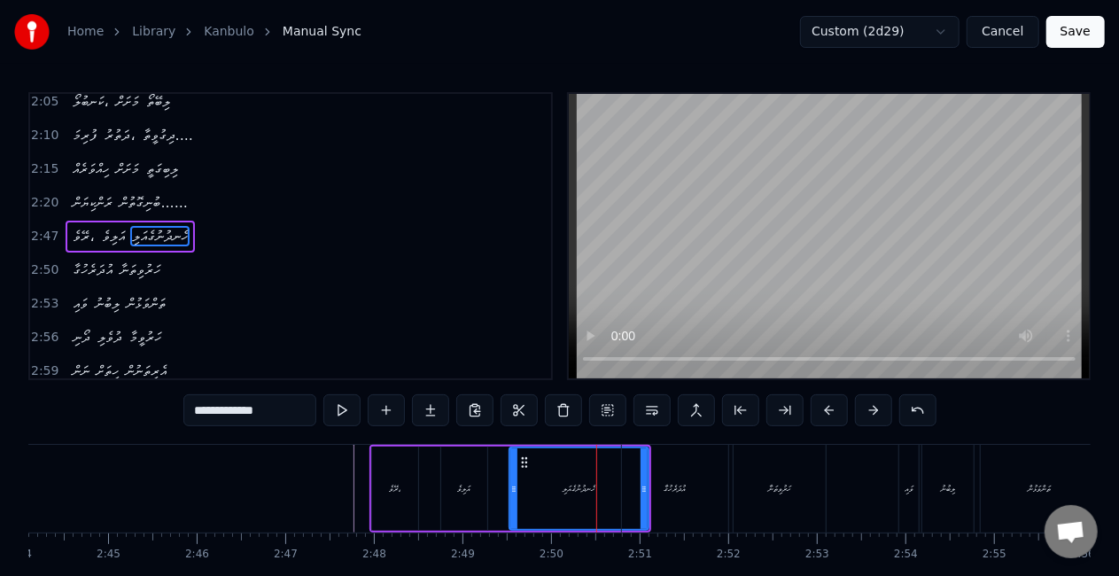
scroll to position [668, 0]
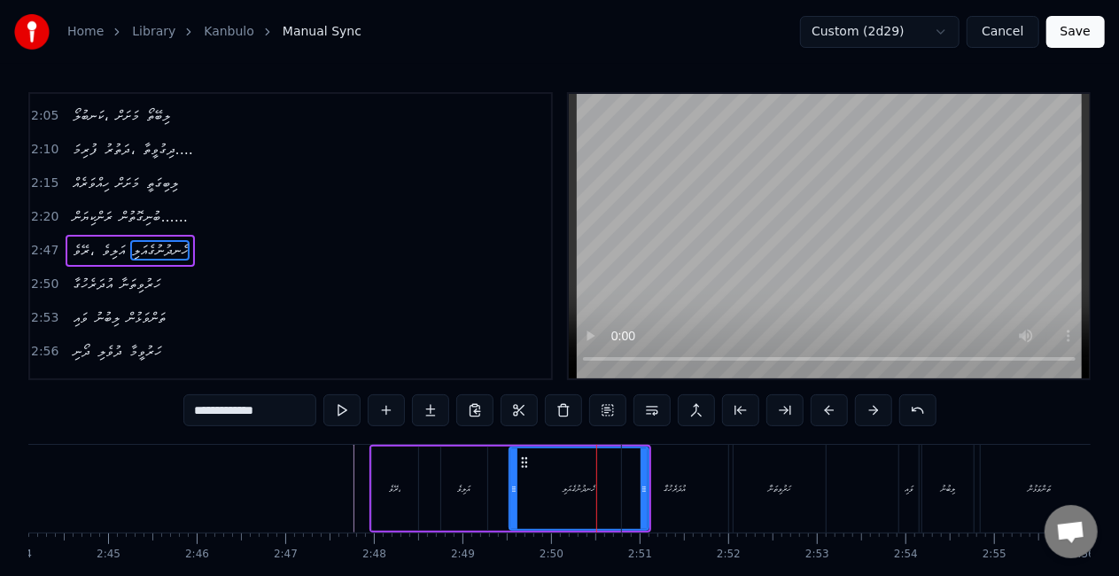
drag, startPoint x: 643, startPoint y: 491, endPoint x: 627, endPoint y: 492, distance: 16.0
click at [627, 492] on div "އުދަރެހުގާ" at bounding box center [675, 489] width 106 height 88
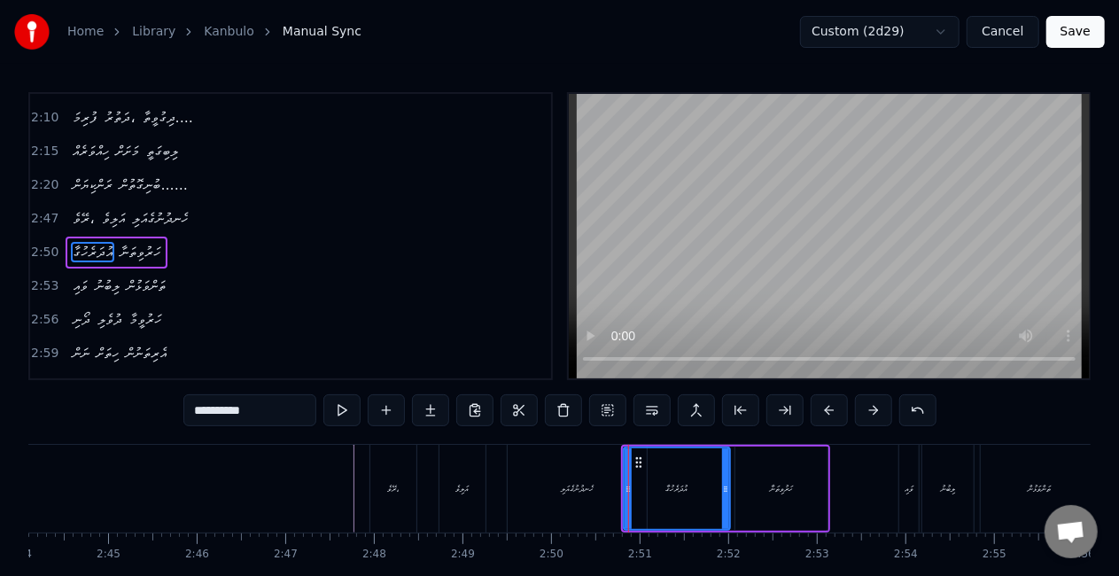
scroll to position [701, 0]
click at [675, 492] on div "އުދަރެހުގާ" at bounding box center [677, 488] width 22 height 13
click at [565, 487] on div "ހެނދުނުގެއަލި" at bounding box center [577, 488] width 33 height 13
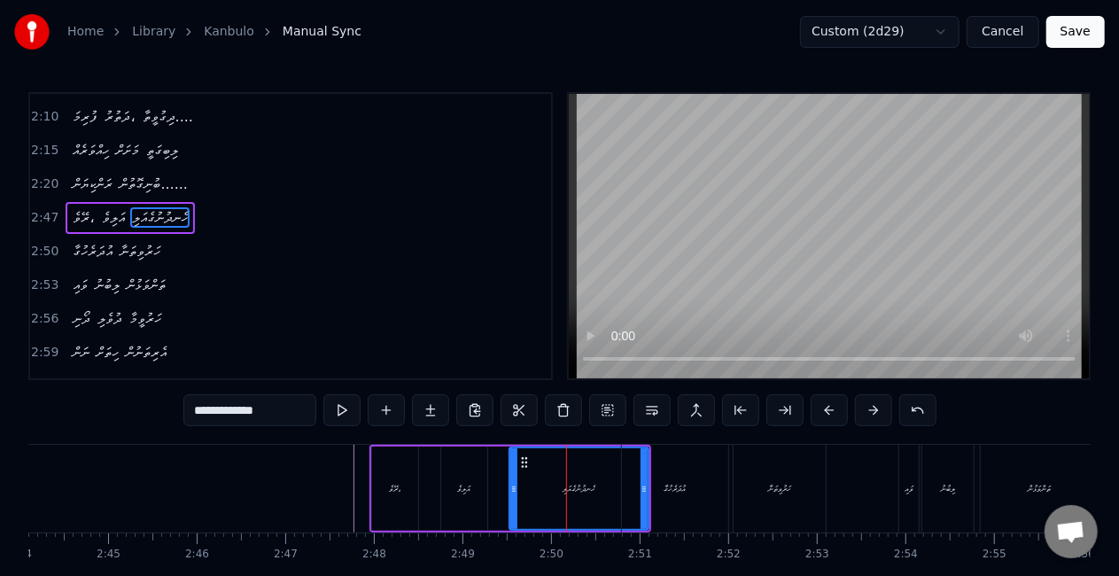
scroll to position [668, 0]
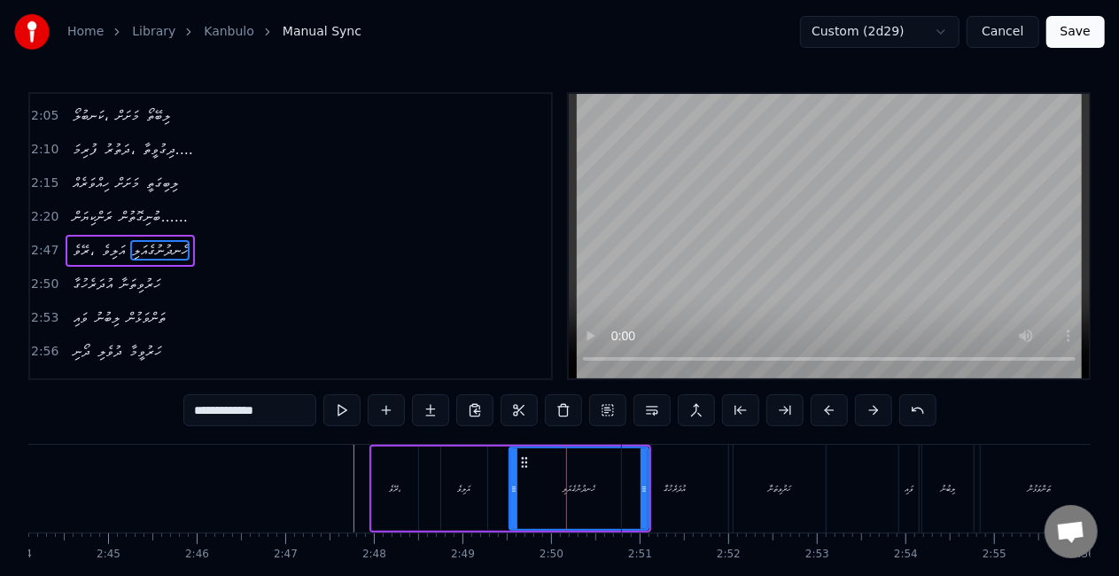
click at [453, 480] on div "އަލިވެ" at bounding box center [464, 488] width 46 height 84
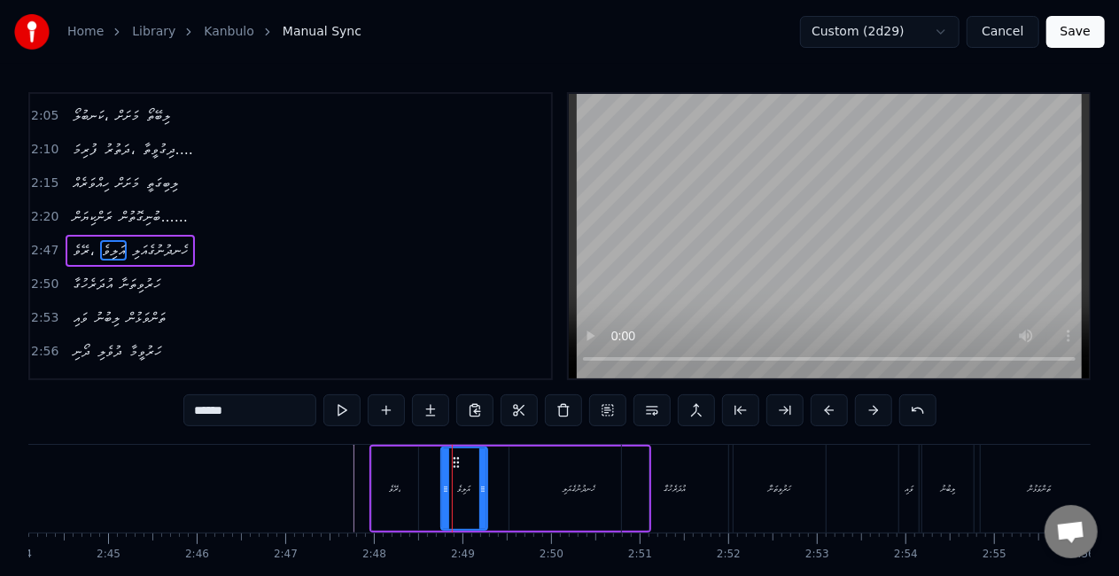
click at [393, 498] on div "ރޭވެ،" at bounding box center [395, 488] width 46 height 84
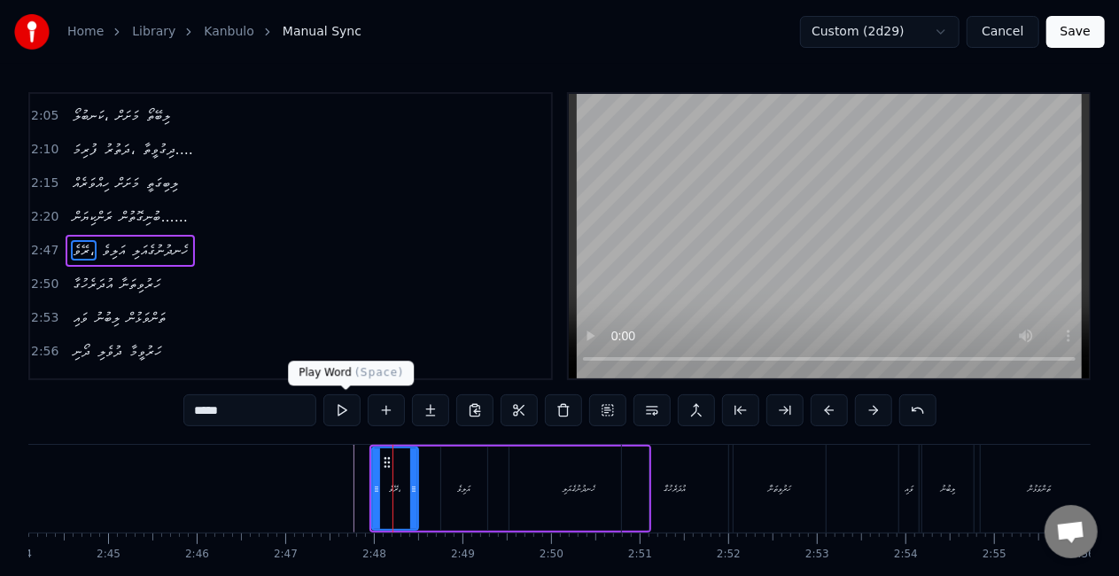
click at [349, 405] on button at bounding box center [341, 410] width 37 height 32
click at [690, 498] on div "އުދަރެހުގާ" at bounding box center [675, 489] width 106 height 88
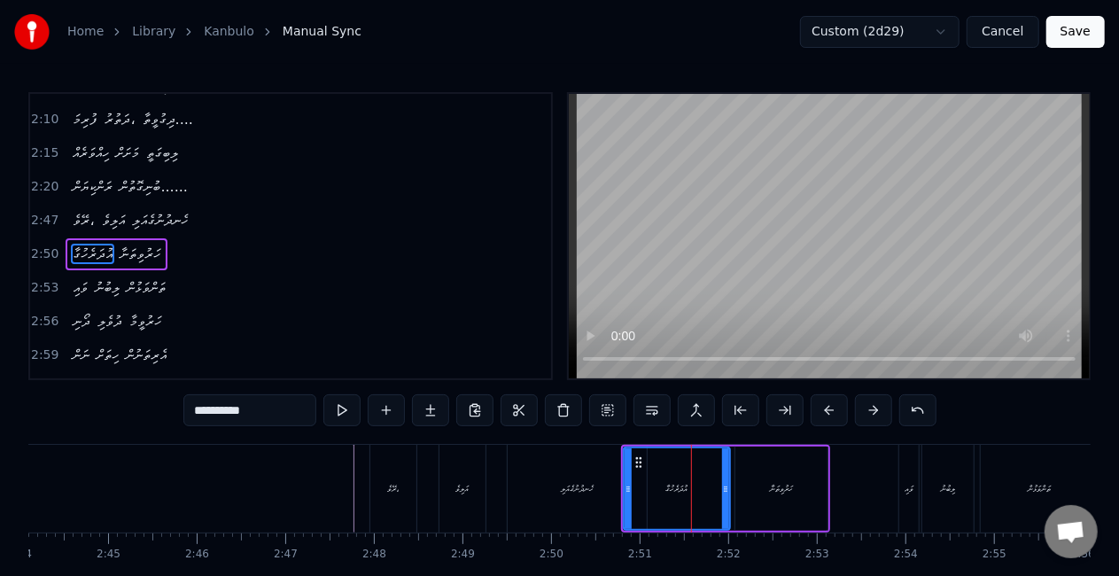
scroll to position [701, 0]
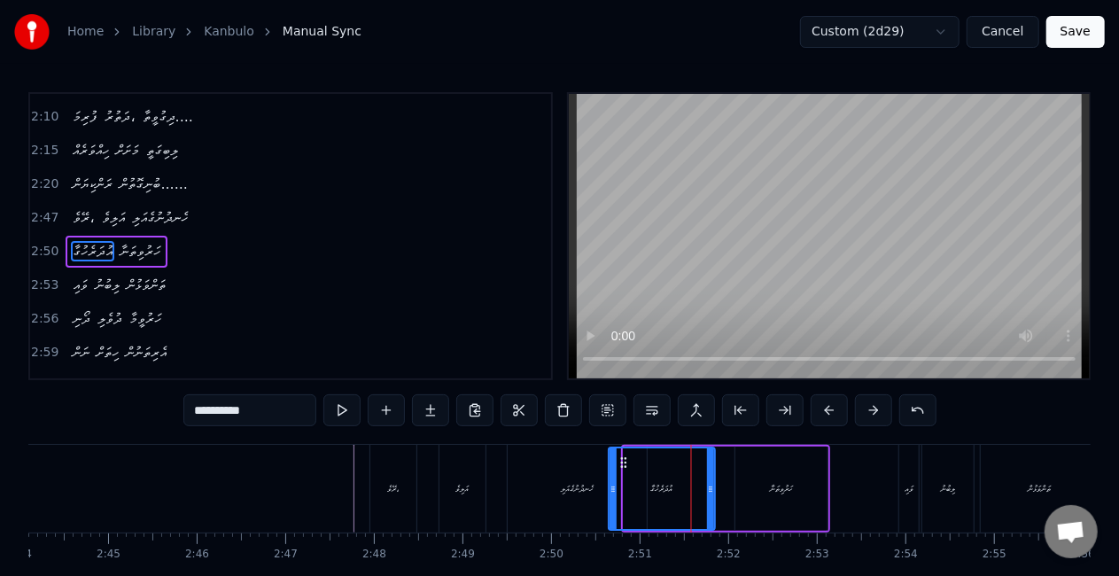
drag, startPoint x: 639, startPoint y: 459, endPoint x: 624, endPoint y: 459, distance: 15.1
click at [624, 459] on icon at bounding box center [623, 462] width 14 height 14
click at [560, 462] on div "ހެނދުނުގެއަލި" at bounding box center [576, 489] width 139 height 88
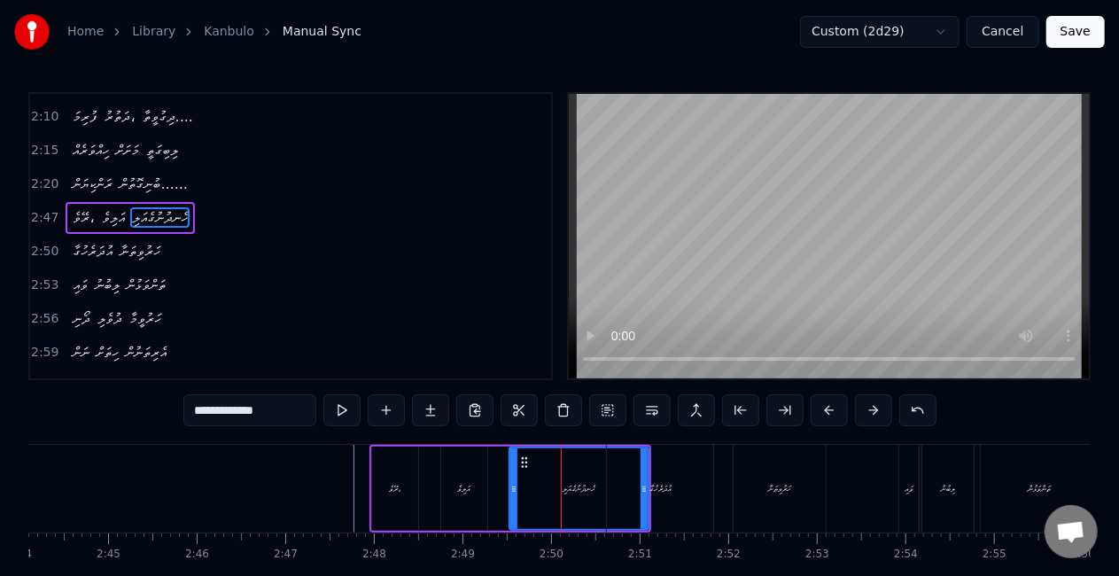
scroll to position [668, 0]
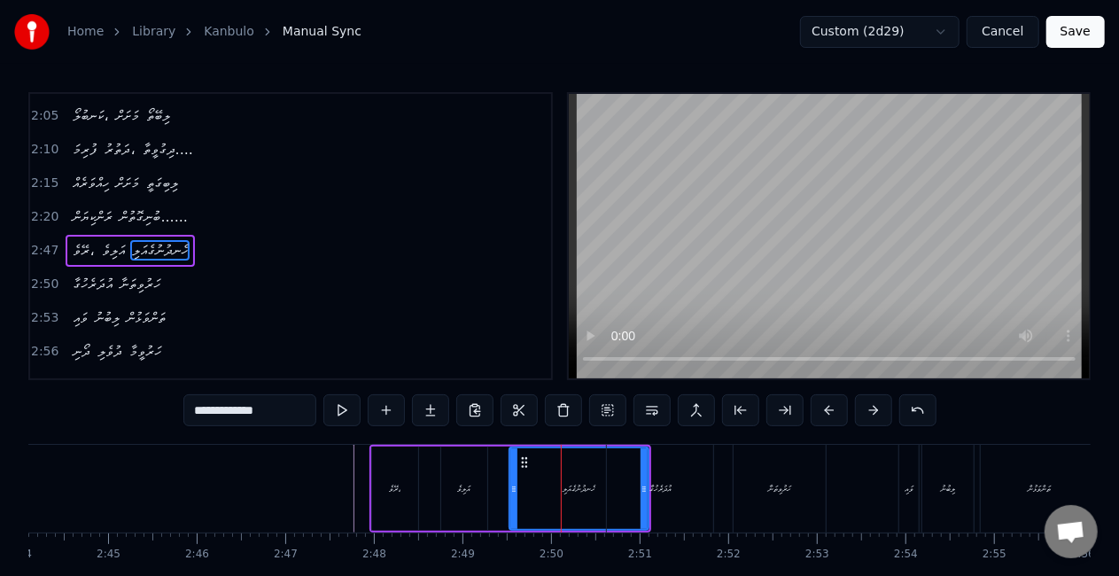
drag, startPoint x: 643, startPoint y: 493, endPoint x: 623, endPoint y: 482, distance: 22.6
click at [625, 491] on div "އުދަރެހުގާ" at bounding box center [660, 489] width 106 height 88
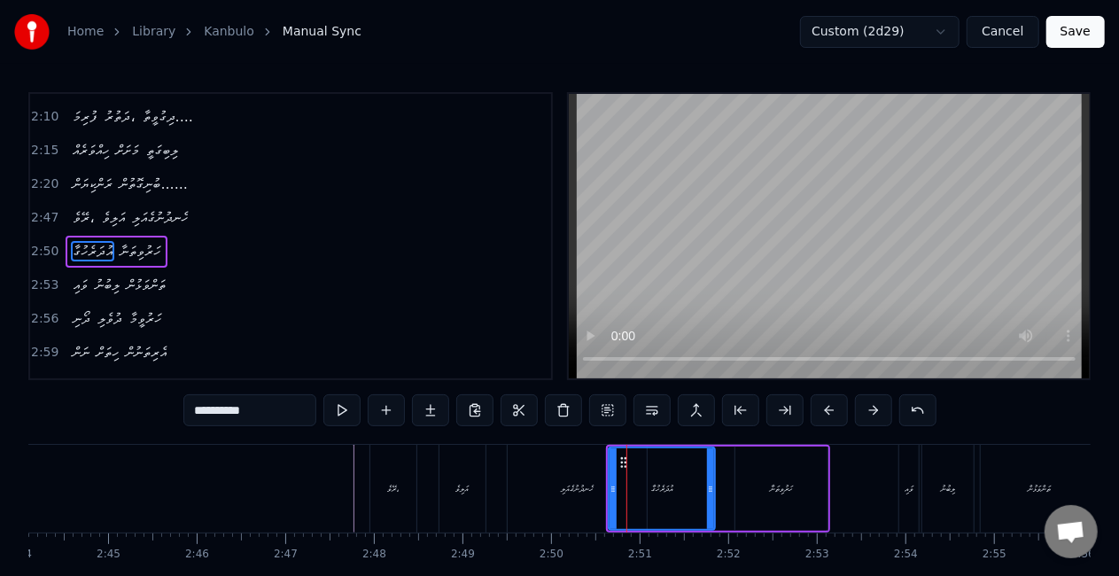
click at [541, 484] on div "ހެނދުނުގެއަލި" at bounding box center [576, 489] width 139 height 88
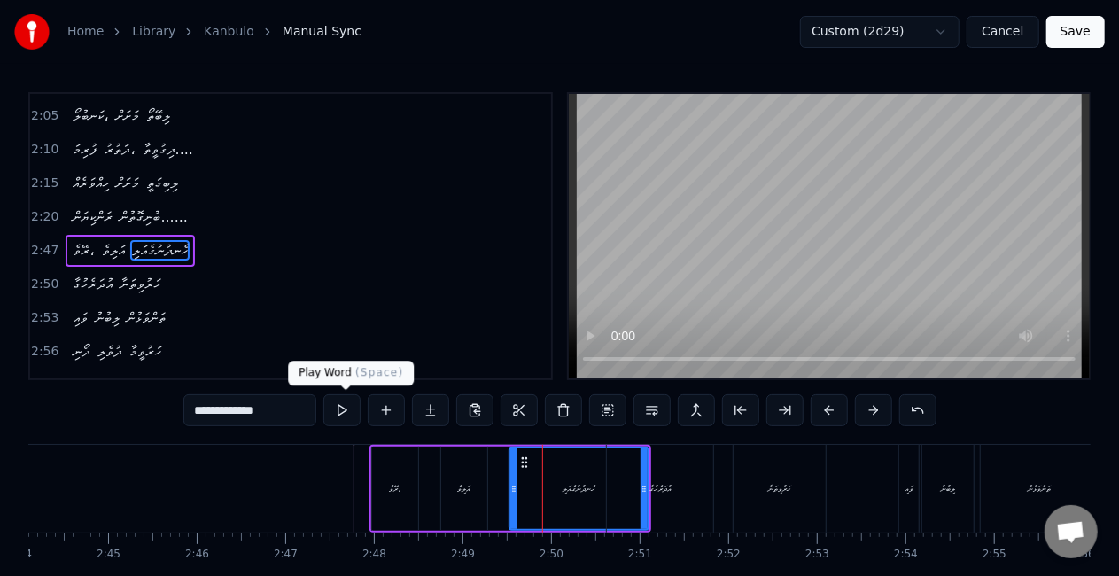
click at [350, 414] on button at bounding box center [341, 410] width 37 height 32
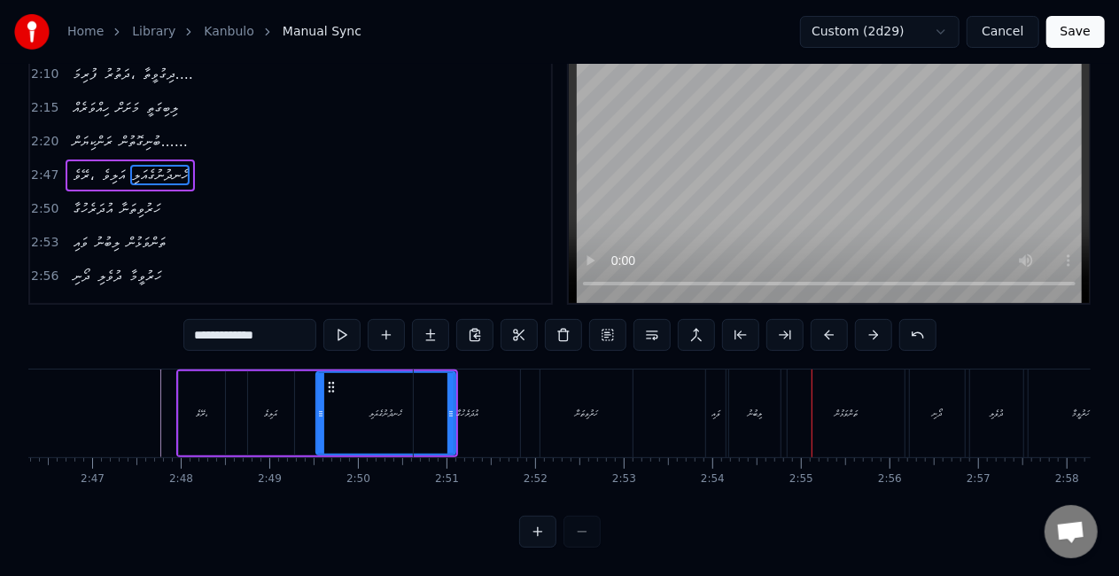
scroll to position [0, 14712]
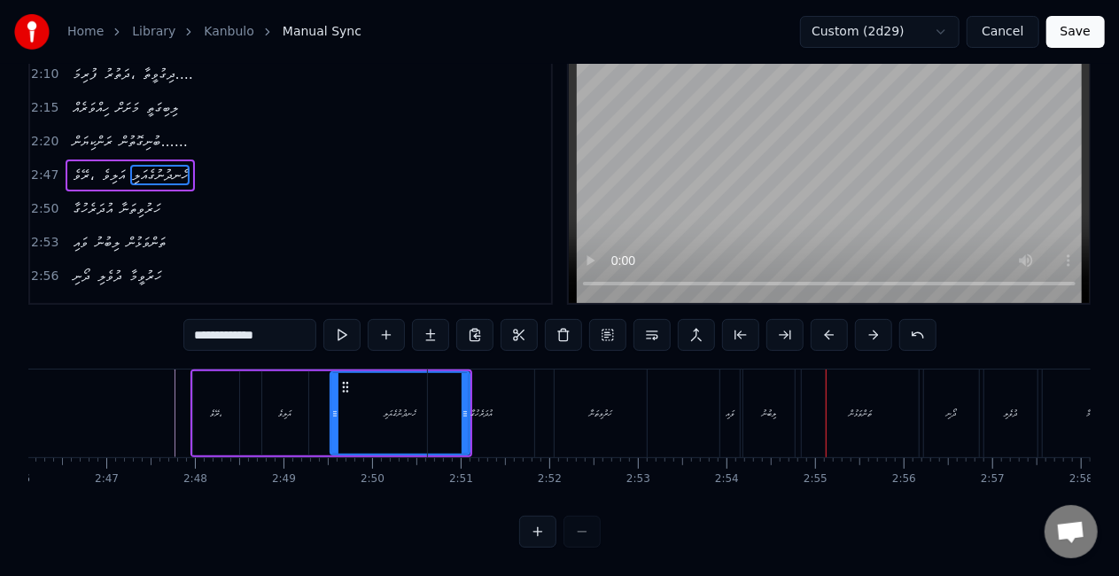
click at [568, 413] on div "ހަރުވިތަނާ" at bounding box center [600, 413] width 92 height 88
type input "**********"
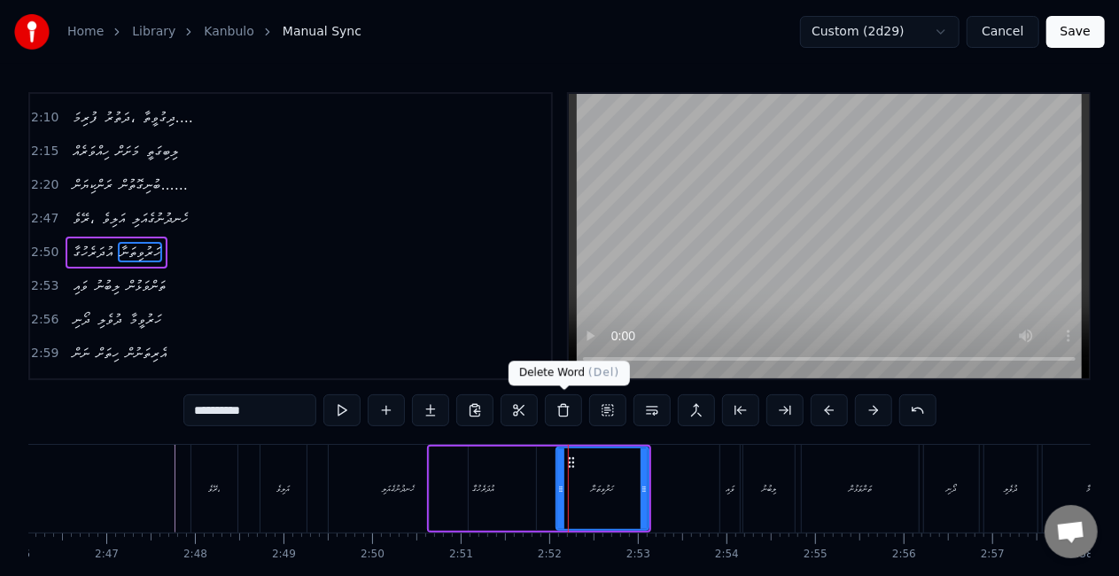
scroll to position [701, 0]
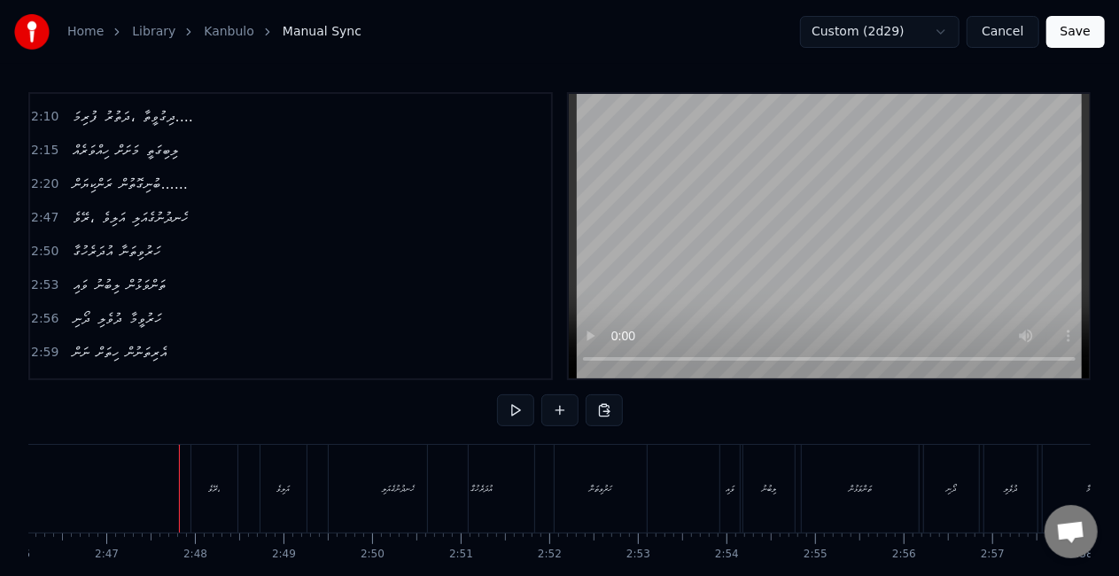
click at [1071, 28] on button "Save" at bounding box center [1075, 32] width 58 height 32
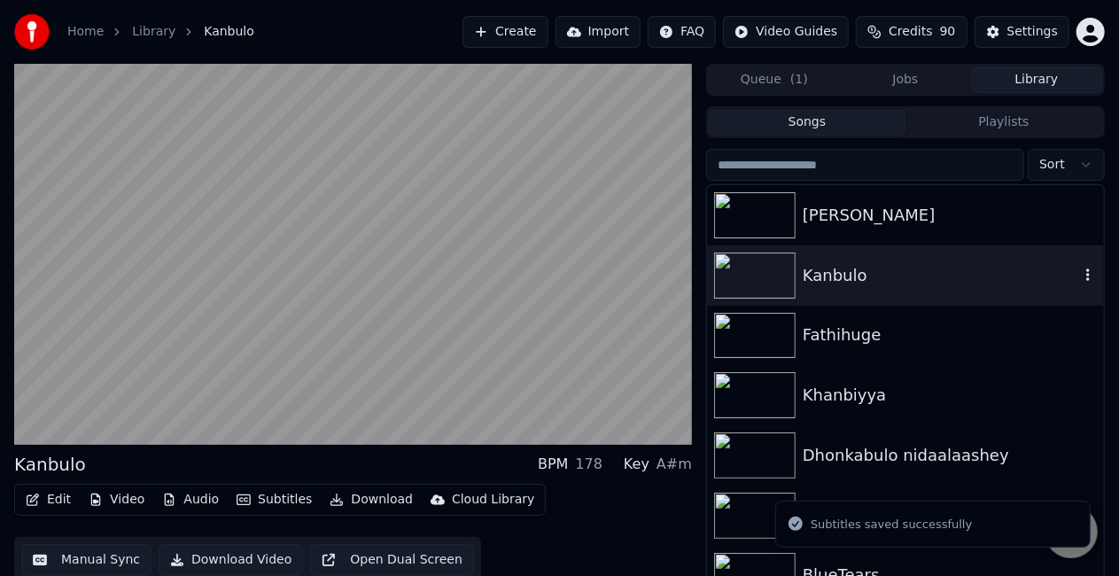
click at [828, 278] on div "Kanbulo" at bounding box center [940, 275] width 276 height 25
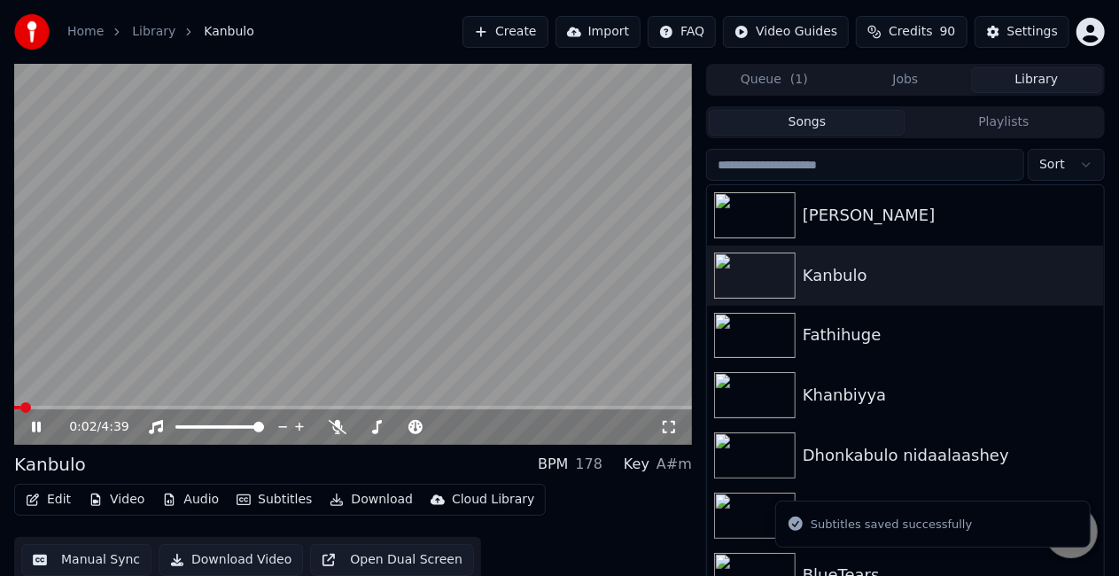
click at [257, 407] on span at bounding box center [352, 408] width 677 height 4
click at [275, 407] on span at bounding box center [352, 408] width 677 height 4
click at [272, 406] on div "1:50 / 4:39" at bounding box center [352, 254] width 677 height 381
click at [270, 407] on span at bounding box center [147, 408] width 267 height 4
click at [399, 406] on span at bounding box center [352, 408] width 677 height 4
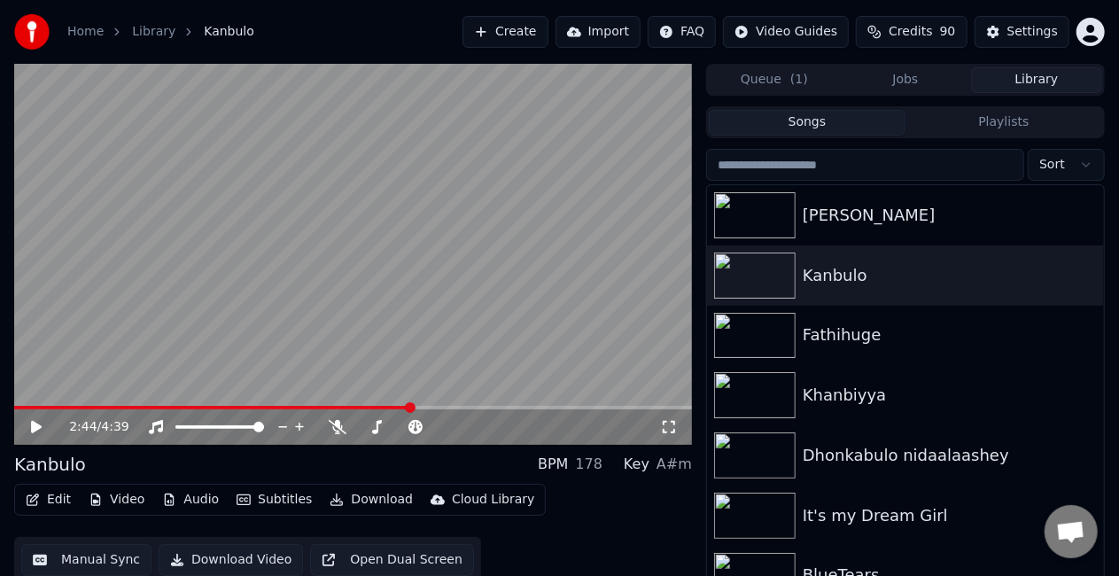
click at [410, 408] on span at bounding box center [352, 408] width 677 height 4
click at [419, 407] on span at bounding box center [352, 408] width 677 height 4
click at [369, 296] on video at bounding box center [352, 254] width 677 height 381
click at [422, 404] on video at bounding box center [352, 254] width 677 height 381
click at [418, 406] on span at bounding box center [216, 408] width 404 height 4
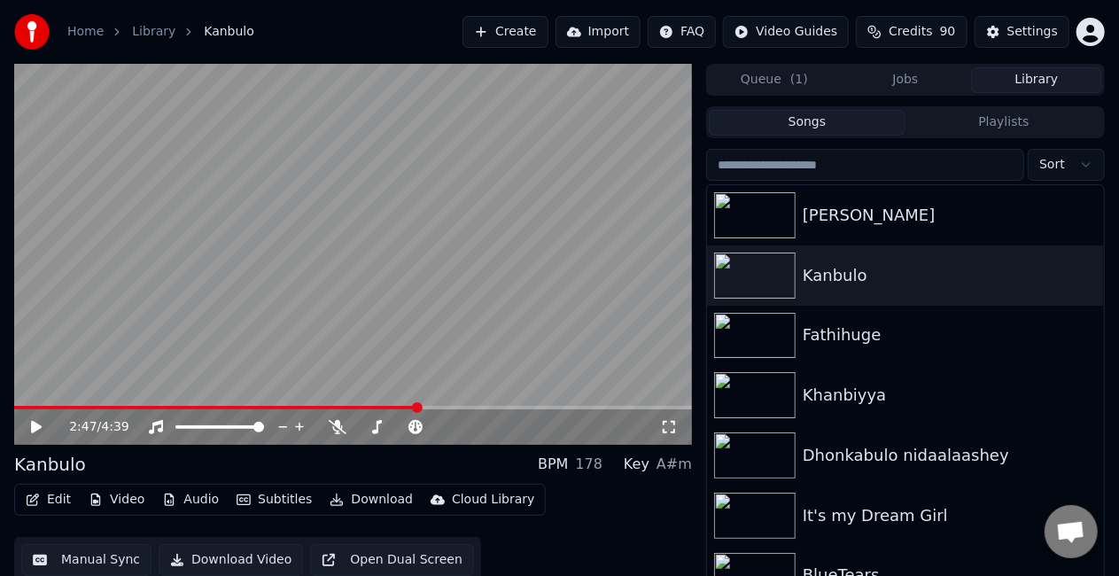
click at [343, 322] on video at bounding box center [352, 254] width 677 height 381
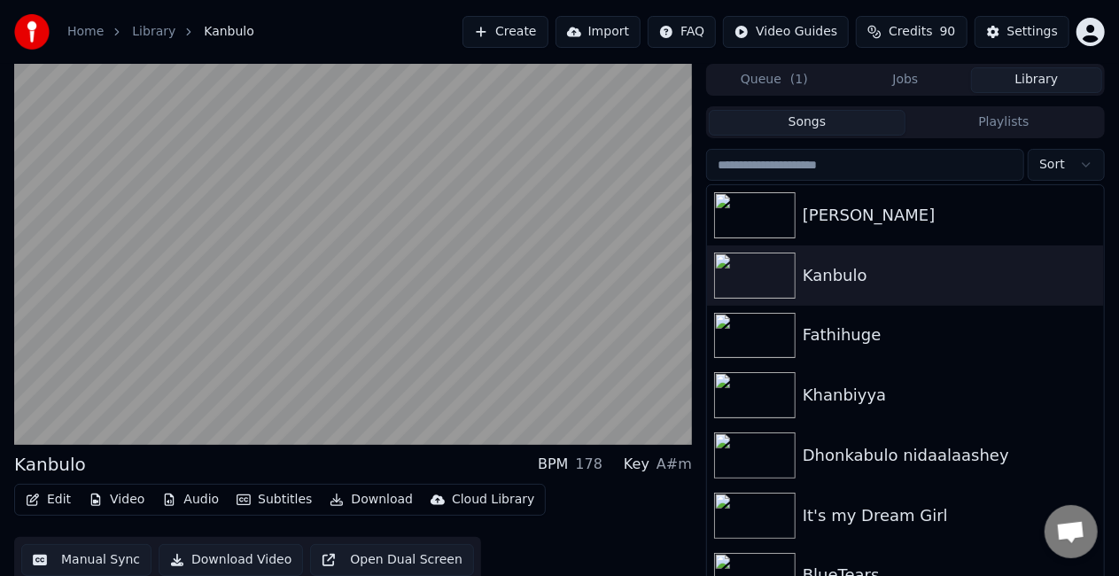
click at [343, 322] on video at bounding box center [352, 254] width 677 height 381
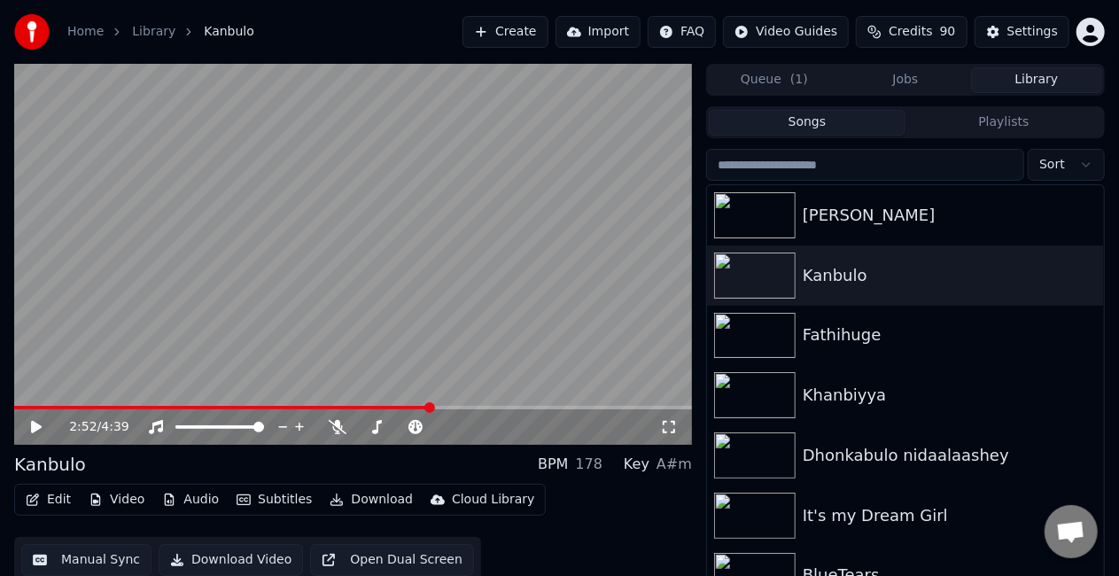
click at [414, 410] on div "2:52 / 4:39" at bounding box center [352, 426] width 677 height 35
click at [411, 404] on video at bounding box center [352, 254] width 677 height 381
click at [408, 407] on span at bounding box center [211, 408] width 394 height 4
click at [377, 336] on video at bounding box center [352, 254] width 677 height 381
click at [413, 406] on span at bounding box center [221, 408] width 414 height 4
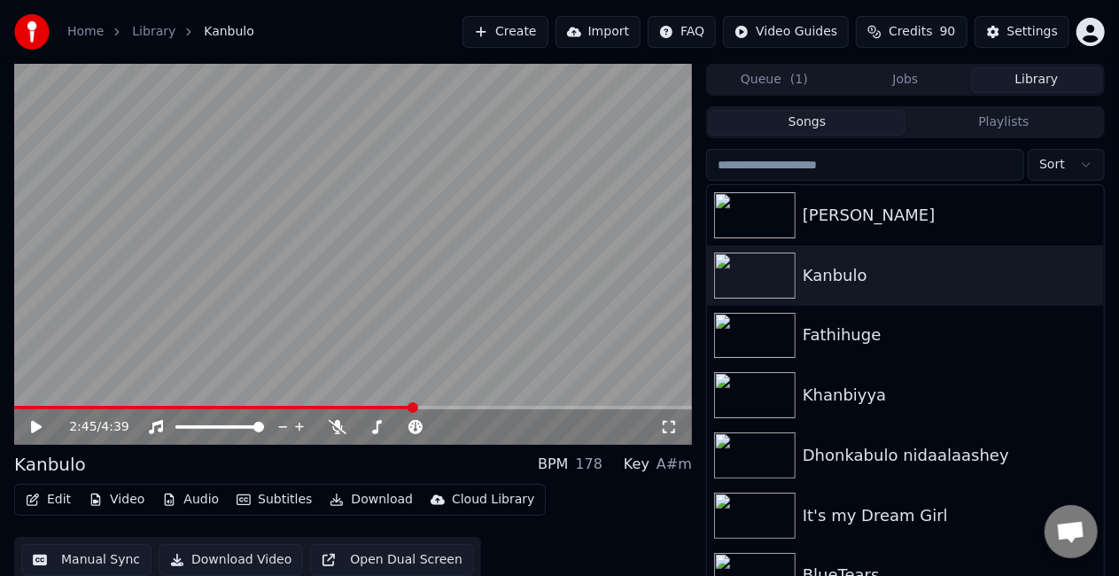
click at [413, 324] on video at bounding box center [352, 254] width 677 height 381
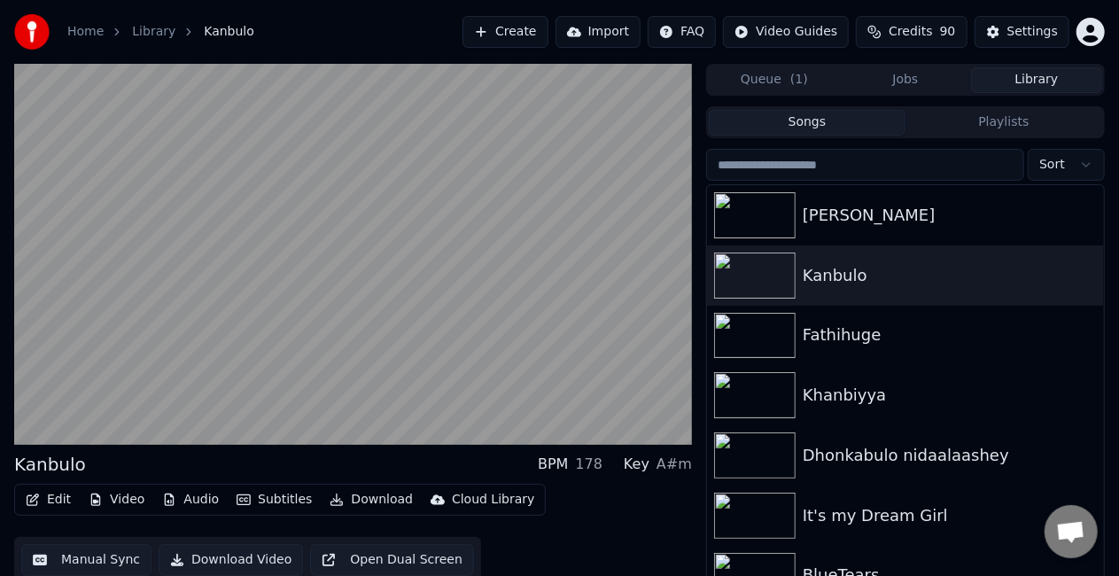
click at [413, 304] on video at bounding box center [352, 254] width 677 height 381
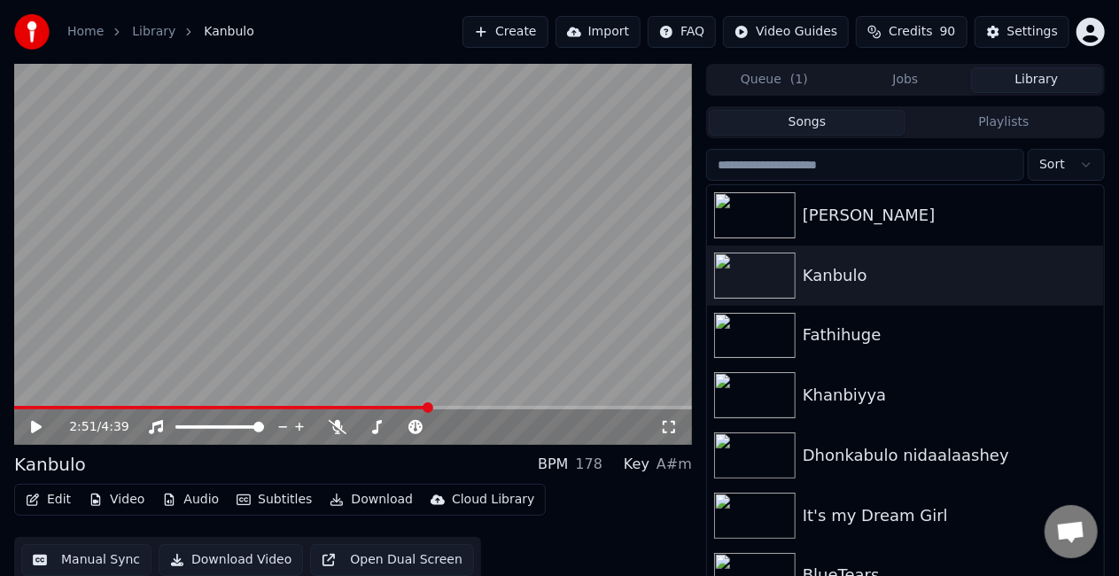
click at [123, 558] on button "Manual Sync" at bounding box center [86, 560] width 130 height 32
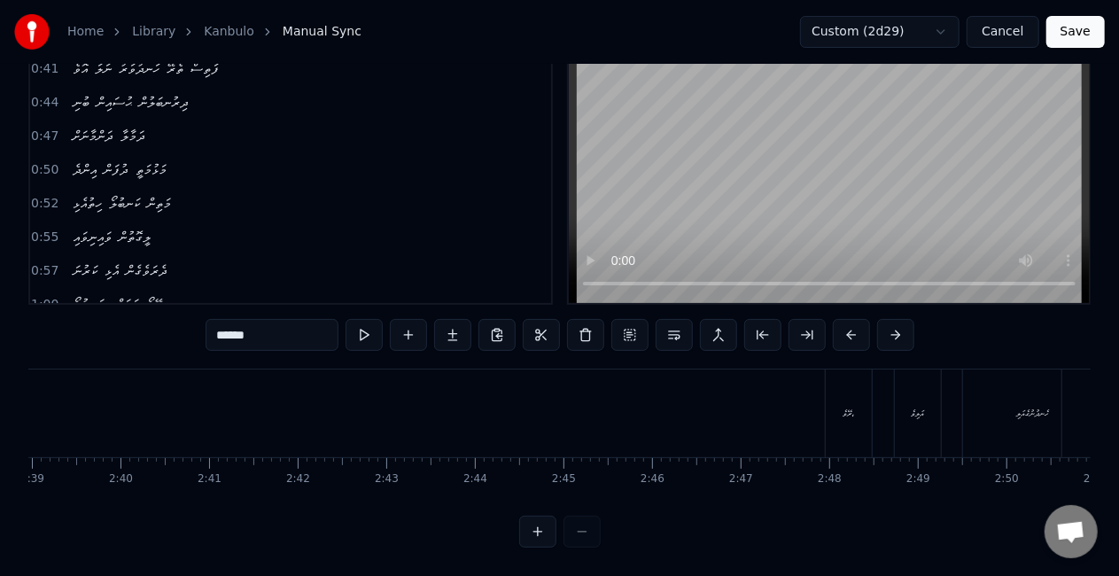
scroll to position [0, 14106]
click at [806, 397] on div "ރޭވެ،" at bounding box center [820, 413] width 46 height 88
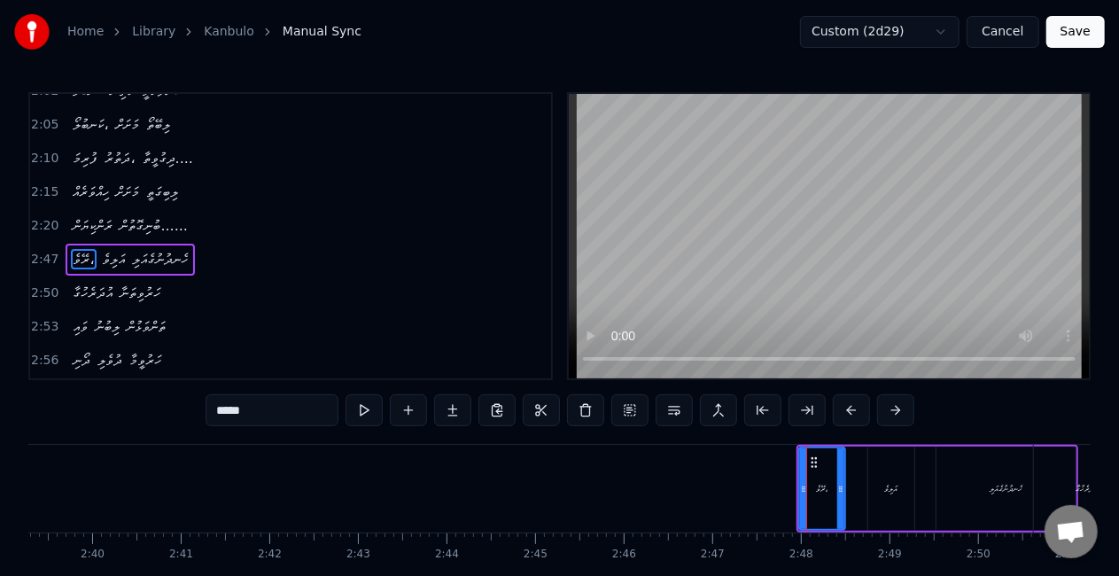
scroll to position [668, 0]
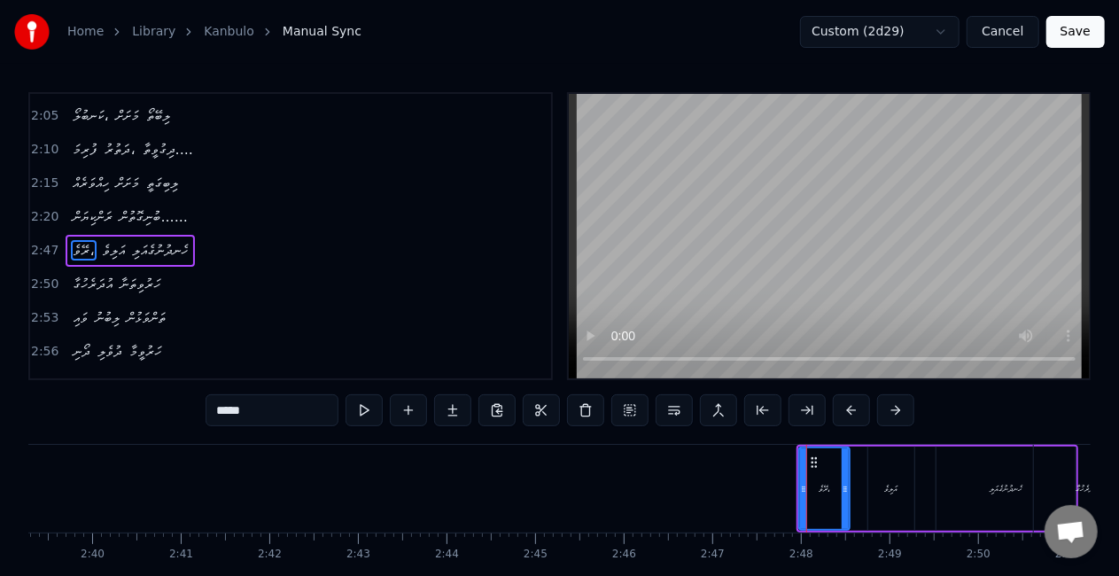
click at [846, 492] on icon at bounding box center [844, 489] width 7 height 14
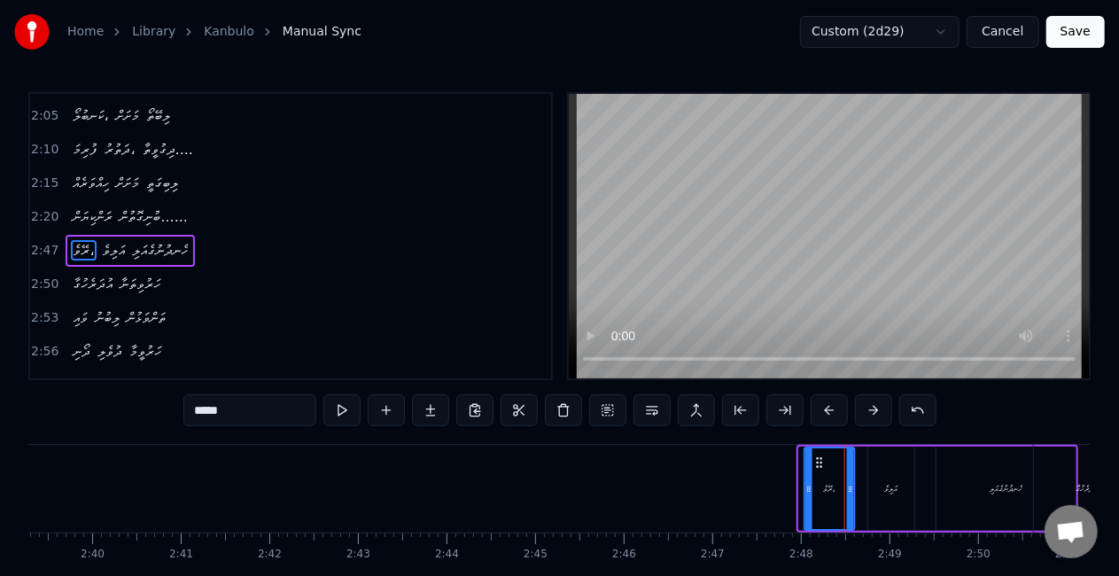
click at [820, 463] on icon at bounding box center [819, 462] width 14 height 14
click at [876, 475] on div "އަލިވެ" at bounding box center [891, 488] width 46 height 84
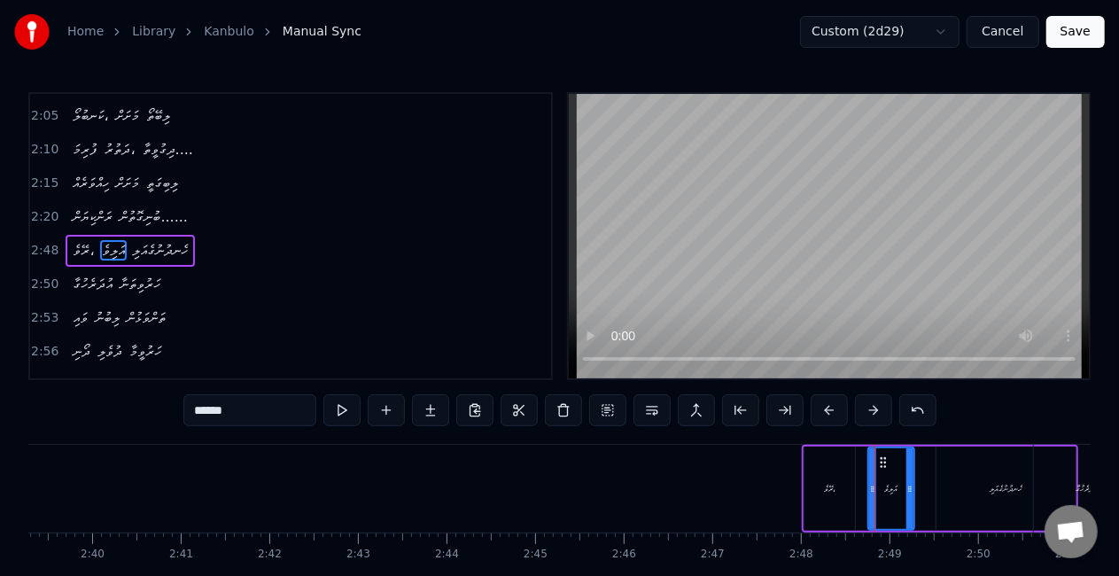
click at [829, 471] on div "ރޭވެ،" at bounding box center [829, 488] width 50 height 84
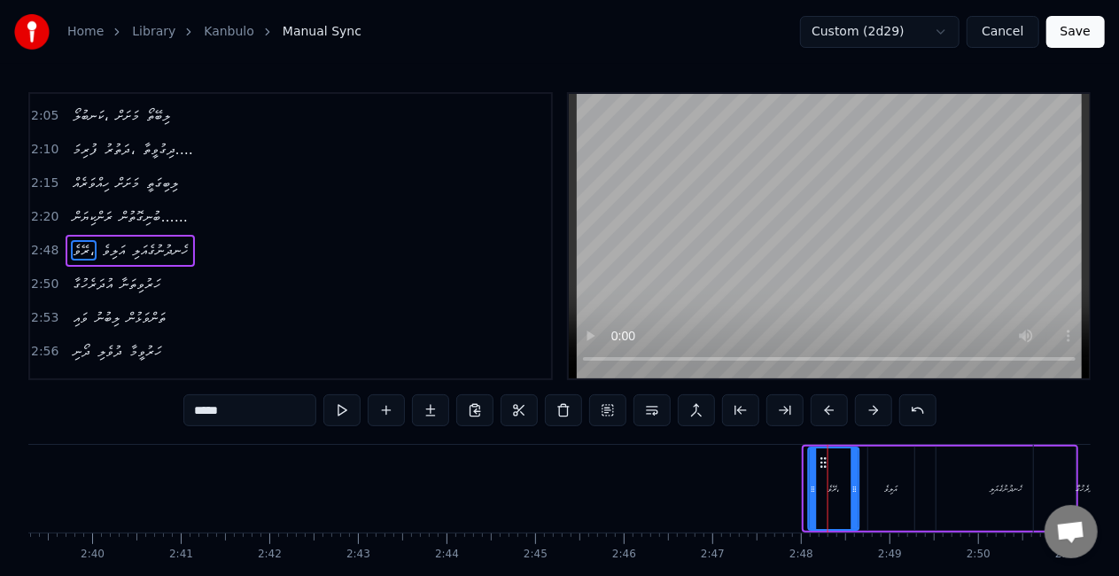
click at [825, 459] on icon at bounding box center [824, 462] width 14 height 14
click at [872, 461] on div "އަލިވެ" at bounding box center [891, 488] width 46 height 84
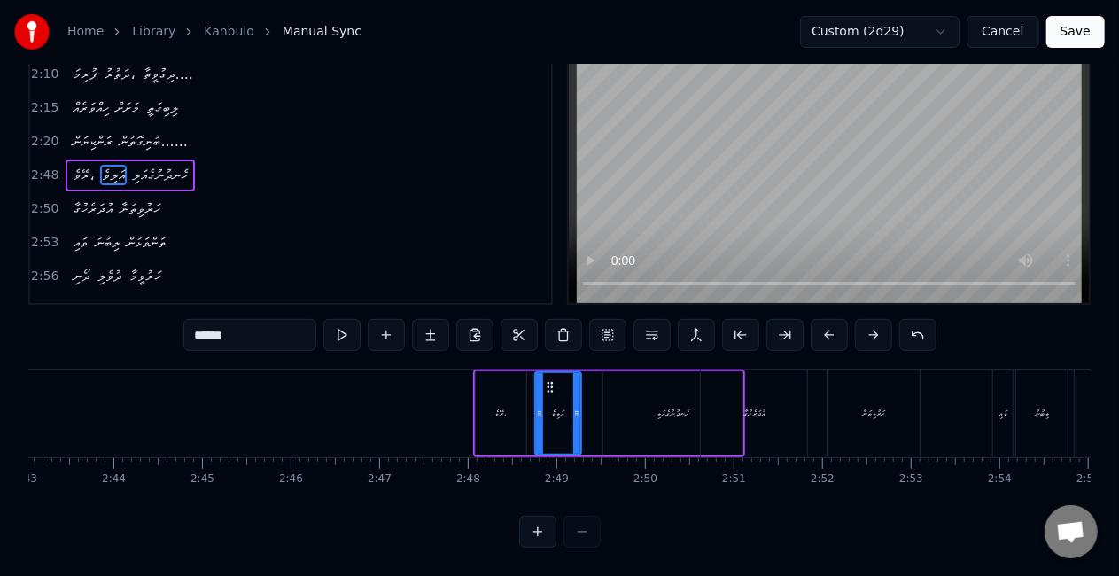
scroll to position [0, 14127]
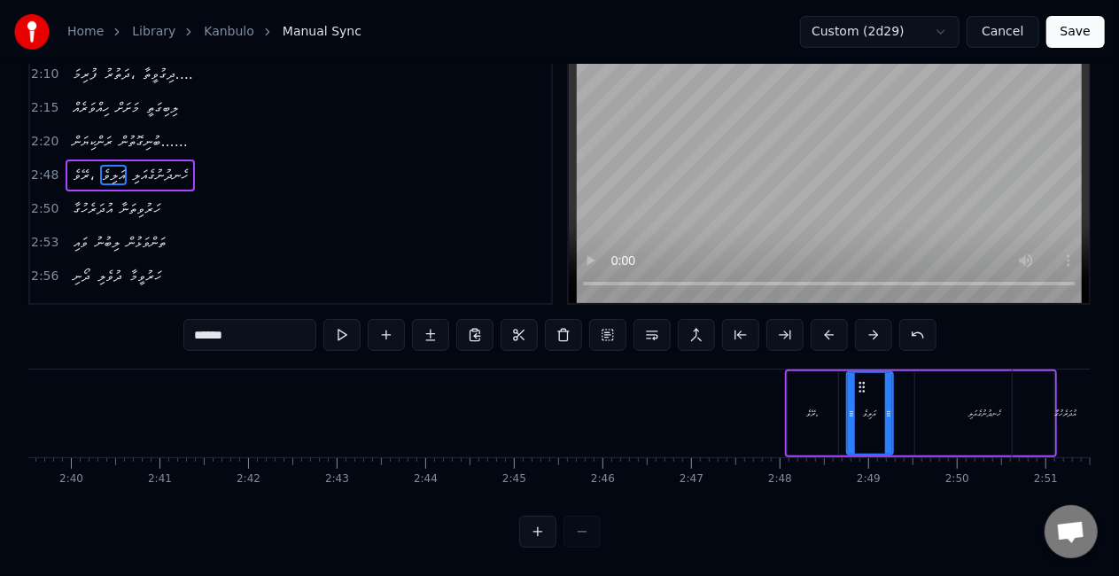
click at [807, 406] on div "ރޭވެ،" at bounding box center [813, 412] width 12 height 13
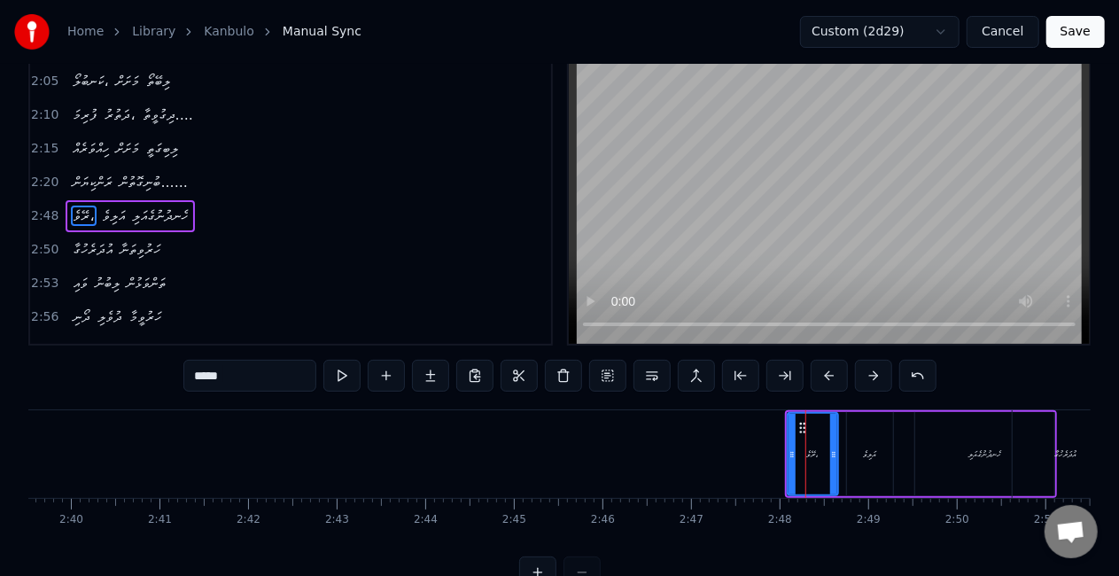
scroll to position [0, 0]
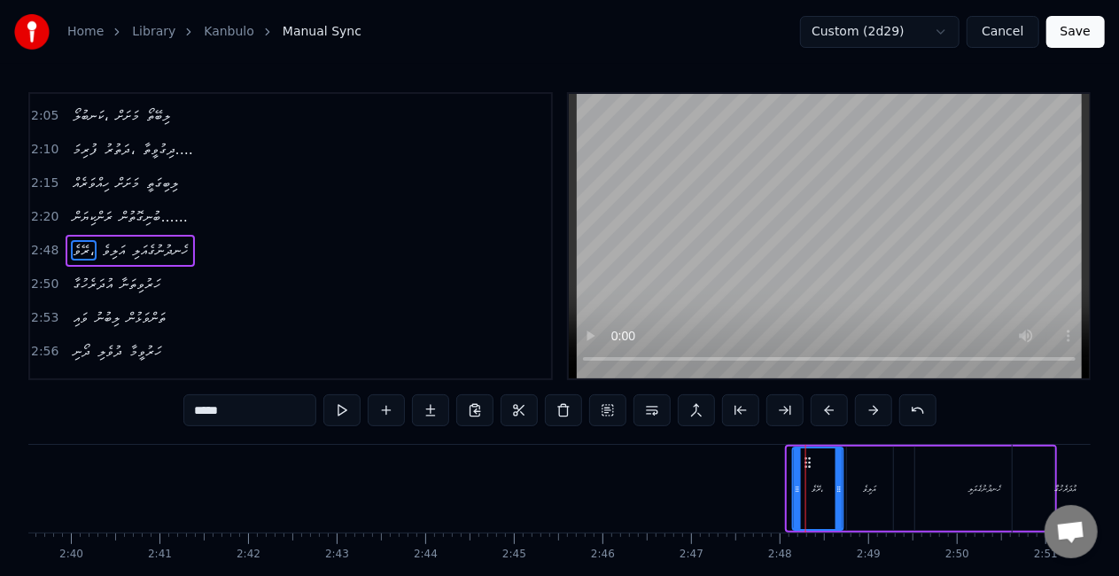
click at [808, 466] on icon at bounding box center [808, 462] width 14 height 14
click at [861, 484] on div "އަލިވެ" at bounding box center [870, 488] width 46 height 84
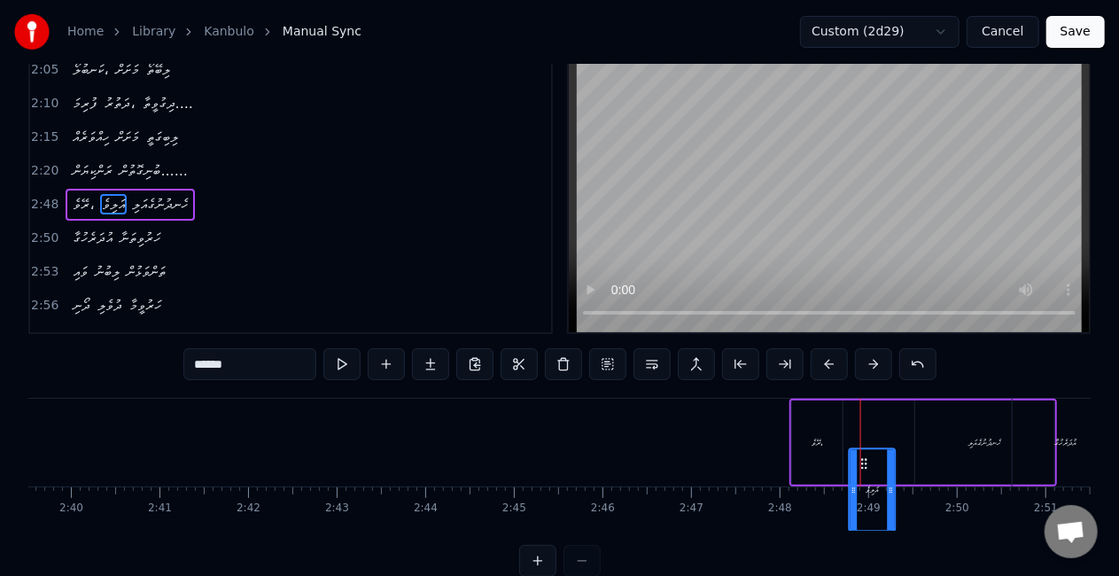
scroll to position [50, 0]
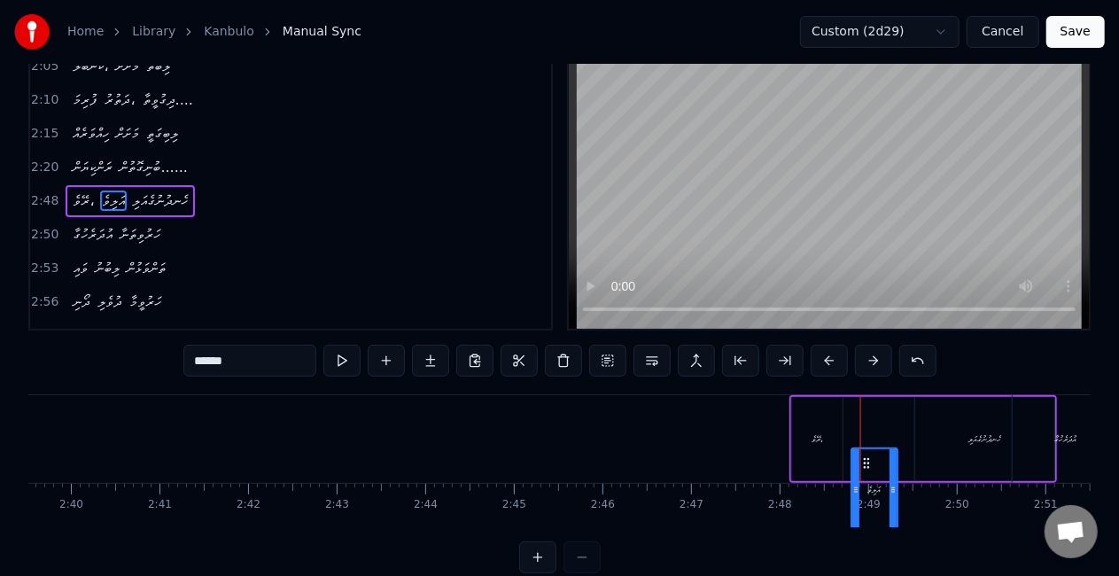
drag, startPoint x: 863, startPoint y: 468, endPoint x: 867, endPoint y: 423, distance: 44.5
click at [867, 423] on div "އަލިވެ" at bounding box center [870, 439] width 48 height 84
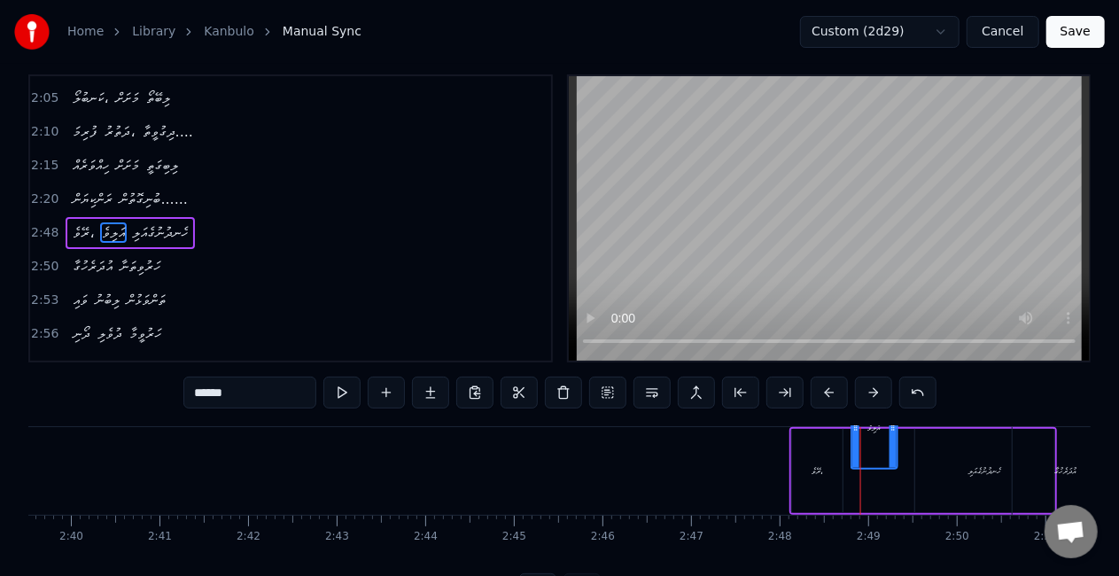
scroll to position [0, 0]
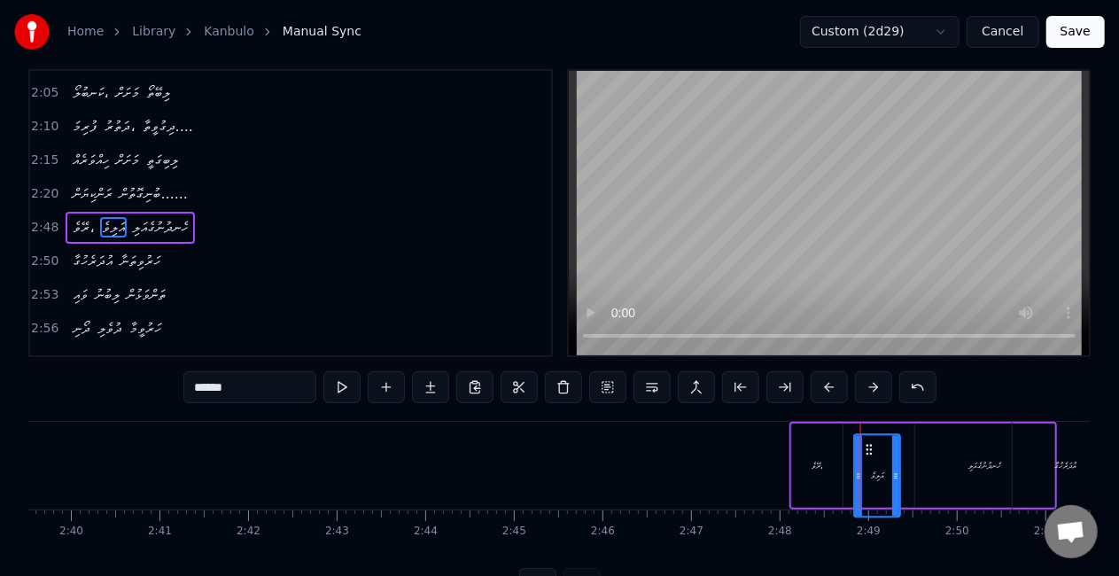
drag, startPoint x: 866, startPoint y: 415, endPoint x: 870, endPoint y: 468, distance: 52.4
click at [870, 468] on div "އަލިވެ" at bounding box center [877, 475] width 44 height 81
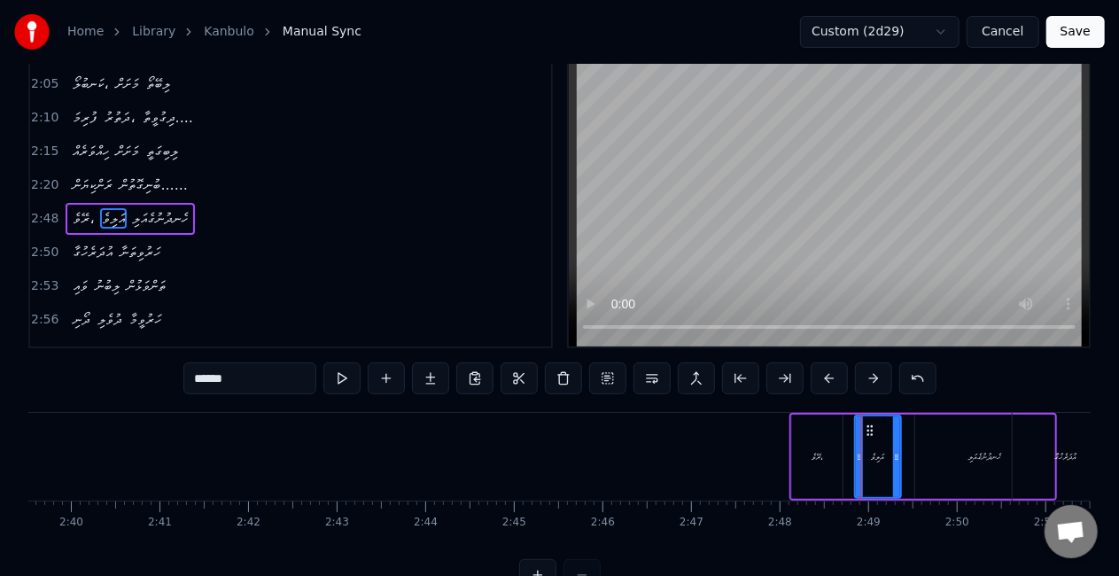
click at [830, 462] on div "ރޭވެ،" at bounding box center [817, 456] width 50 height 84
type input "*****"
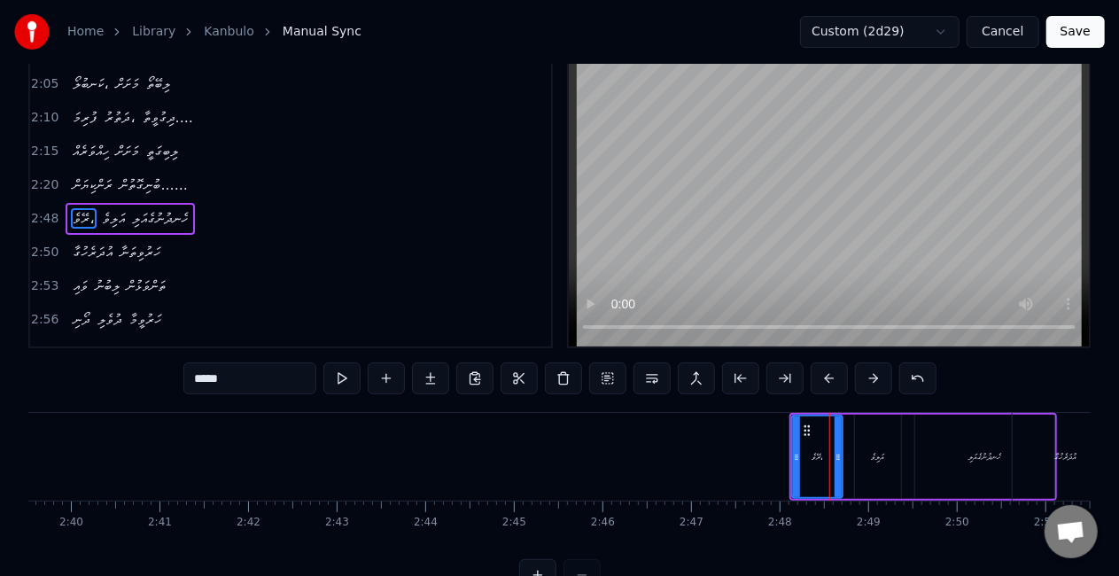
scroll to position [0, 0]
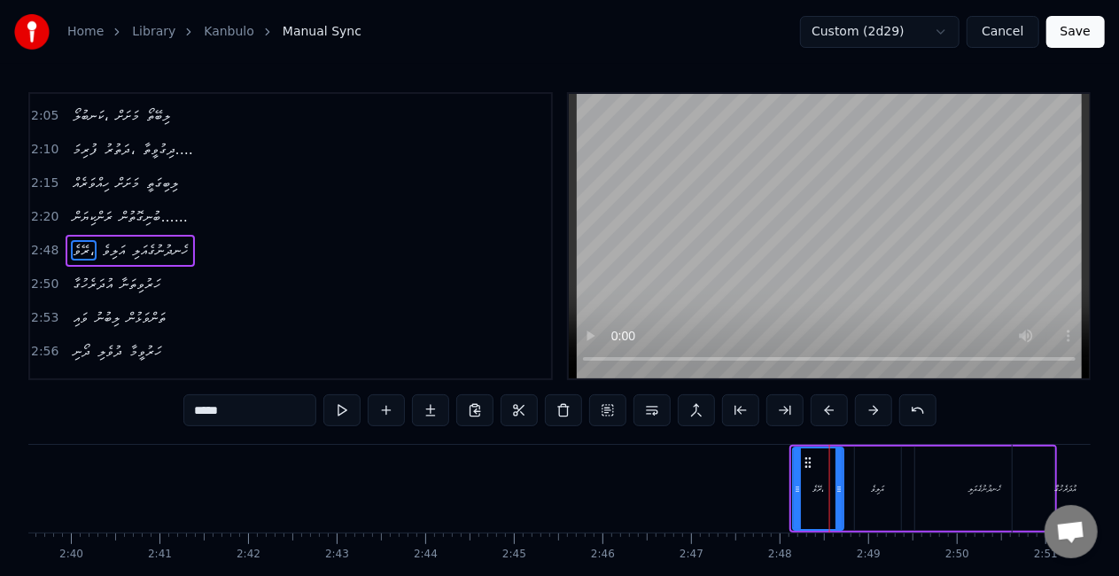
click at [806, 459] on icon at bounding box center [808, 462] width 14 height 14
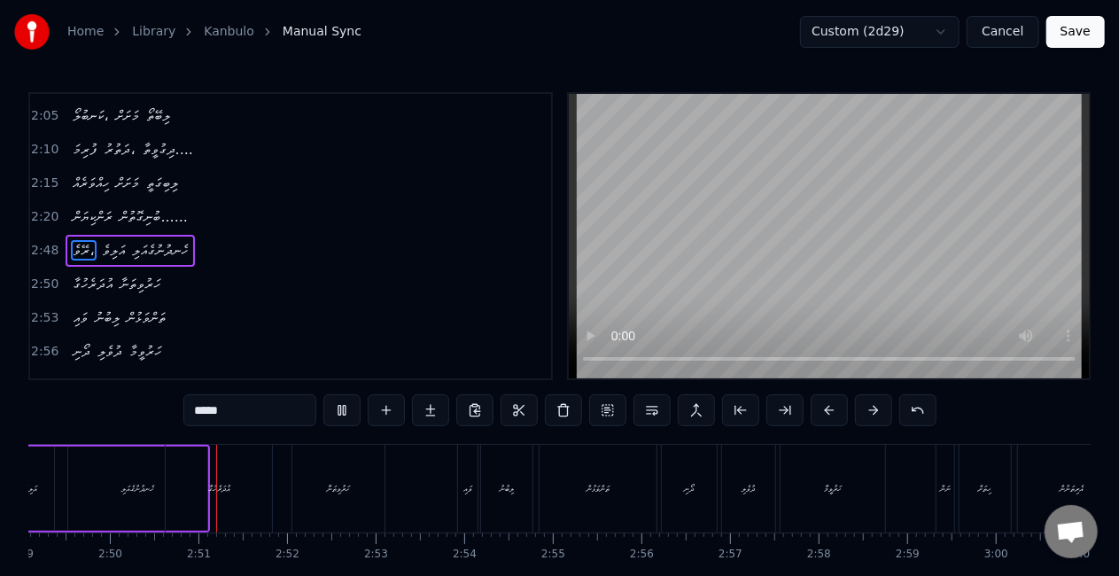
scroll to position [0, 15013]
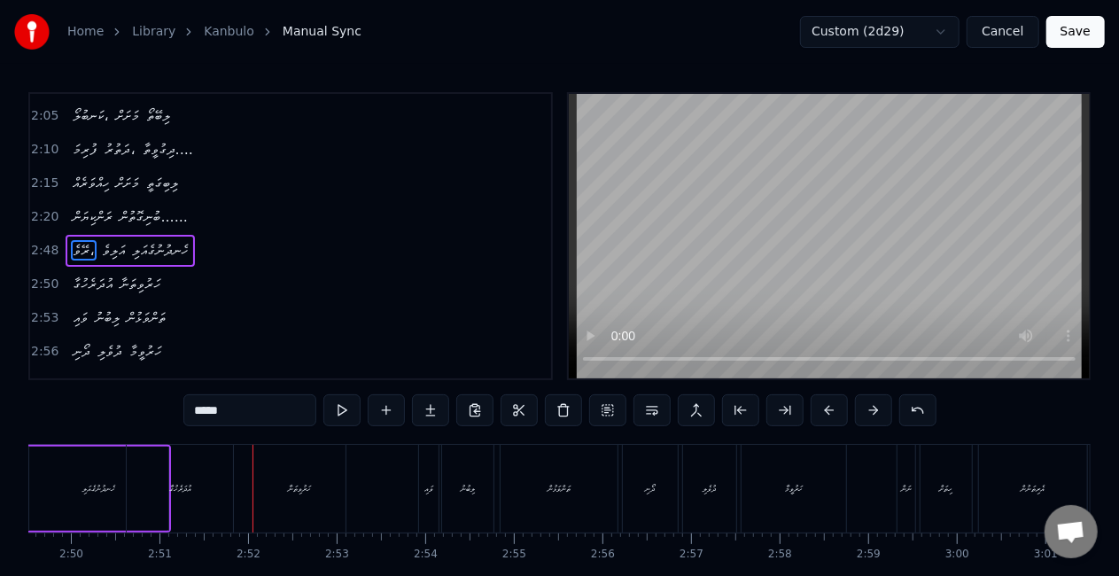
click at [1091, 28] on button "Save" at bounding box center [1075, 32] width 58 height 32
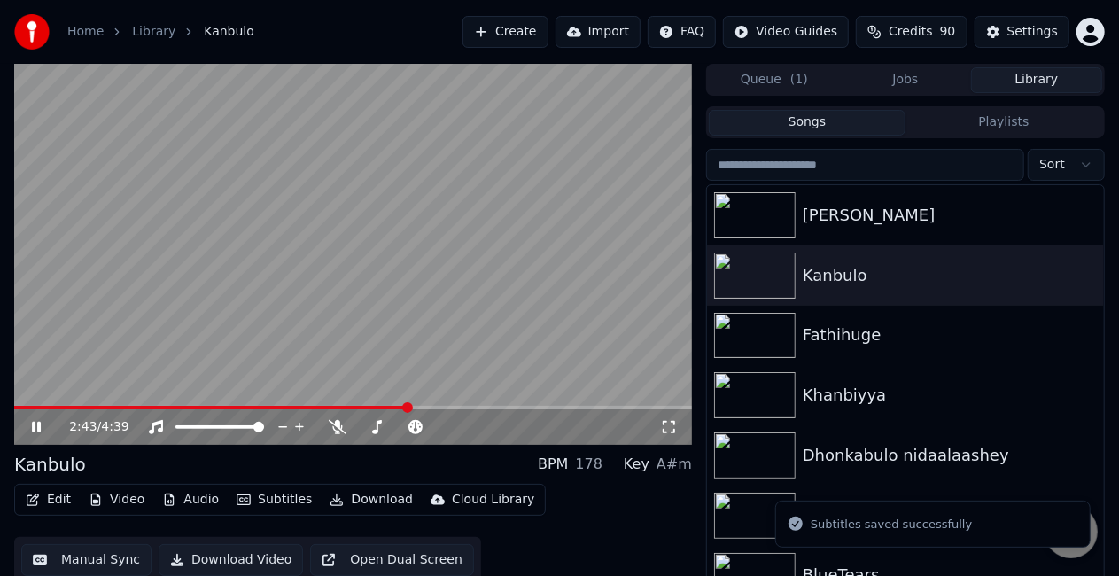
click at [409, 406] on span at bounding box center [352, 408] width 677 height 4
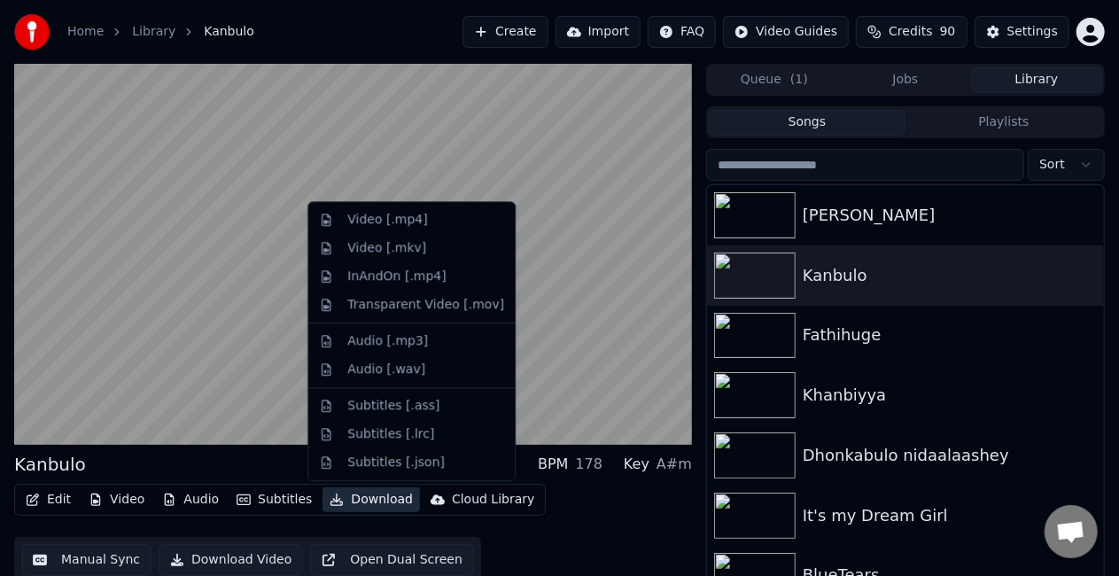
click at [352, 499] on button "Download" at bounding box center [370, 499] width 97 height 25
click at [376, 215] on div "Video [.mp4]" at bounding box center [387, 220] width 80 height 18
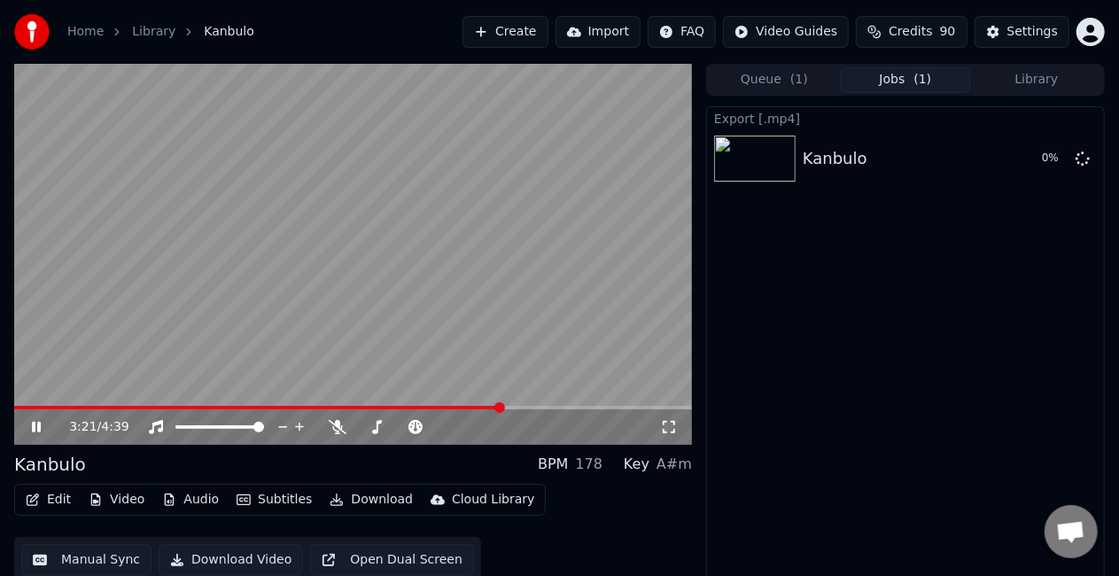
click at [43, 422] on icon at bounding box center [48, 427] width 41 height 14
